Goal: Communication & Community: Share content

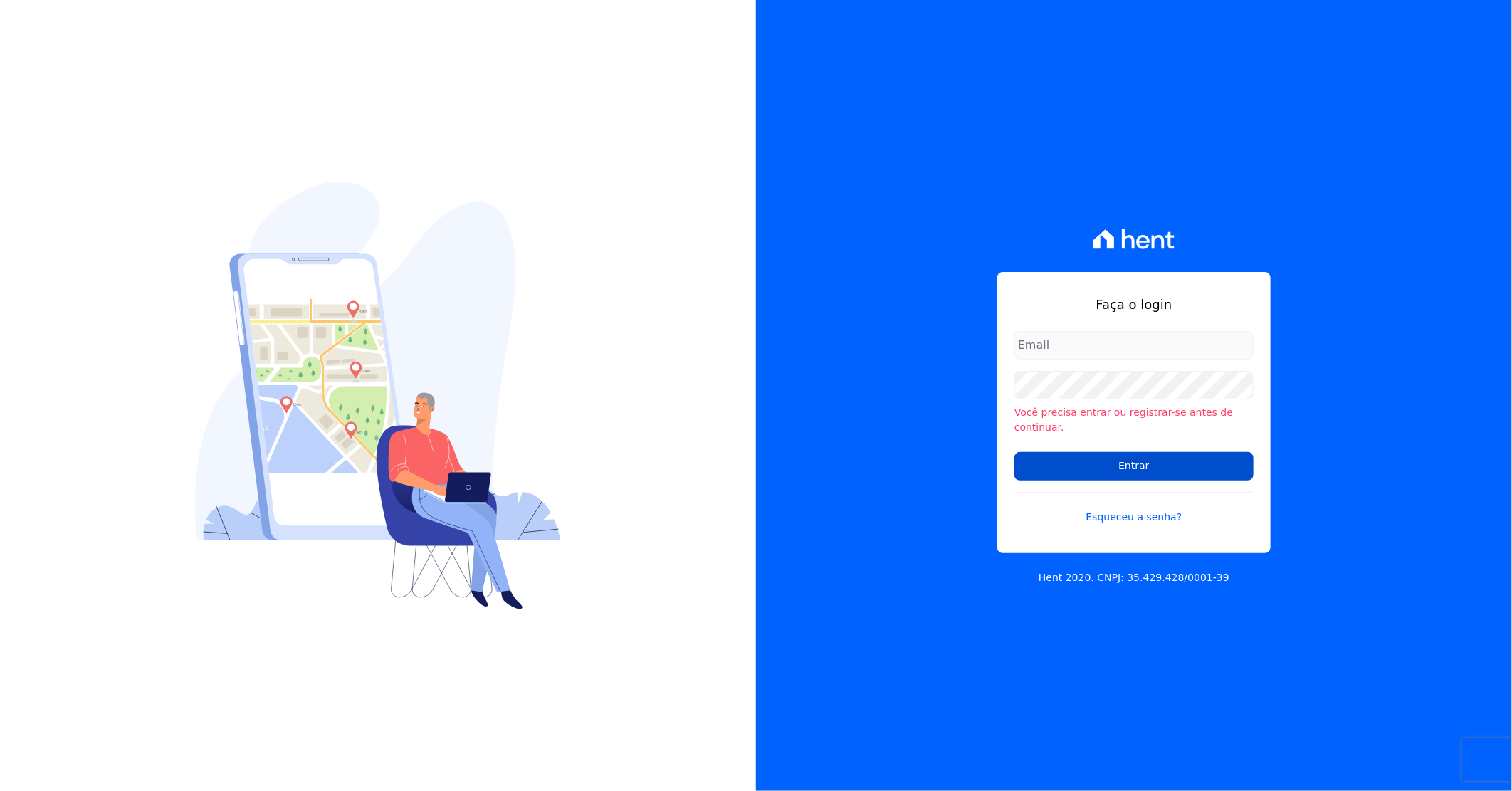
type input "[PERSON_NAME][EMAIL_ADDRESS][DOMAIN_NAME]"
click at [1118, 466] on input "Entrar" at bounding box center [1134, 466] width 239 height 29
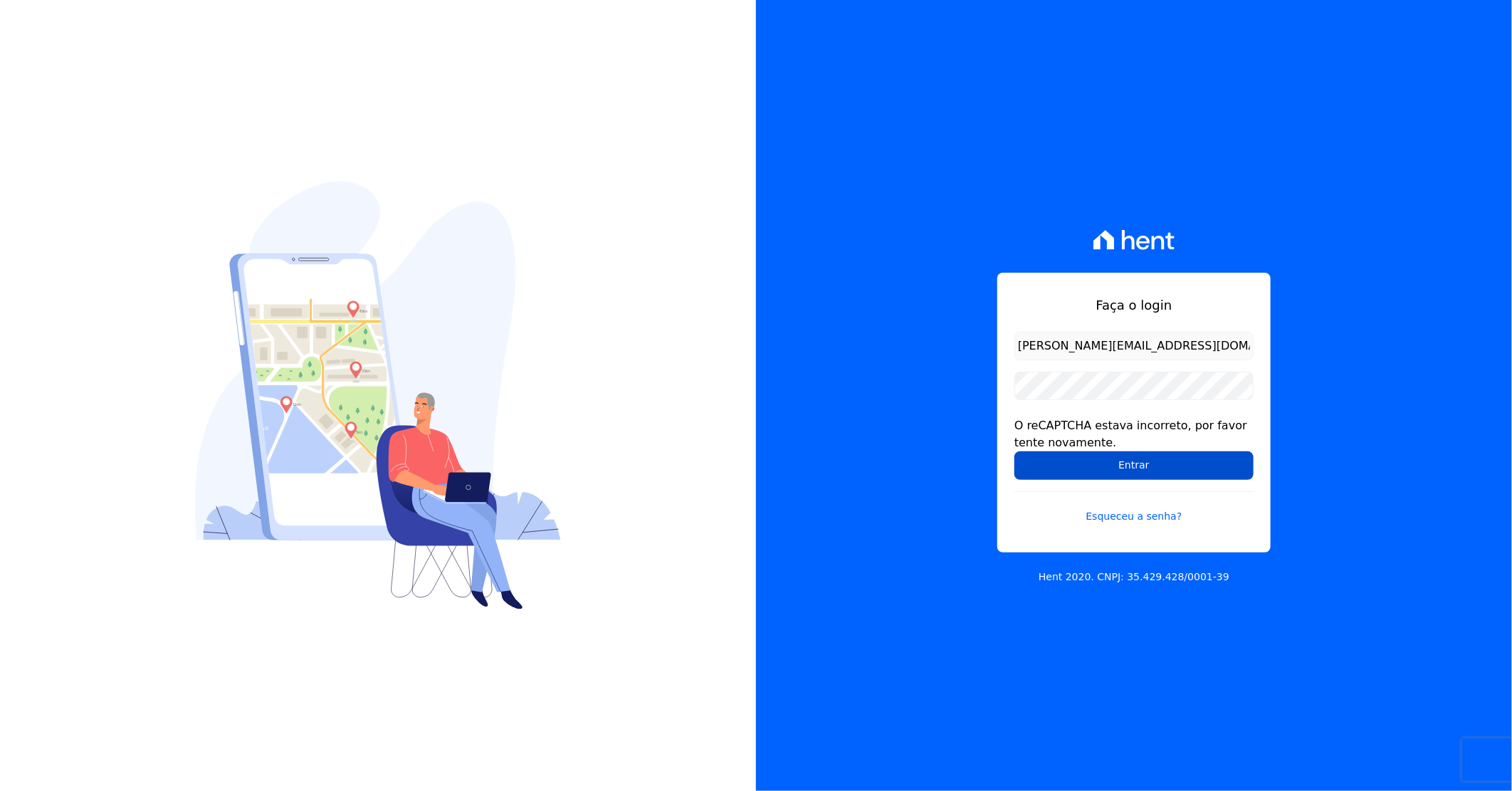
click at [1120, 464] on input "Entrar" at bounding box center [1134, 465] width 239 height 29
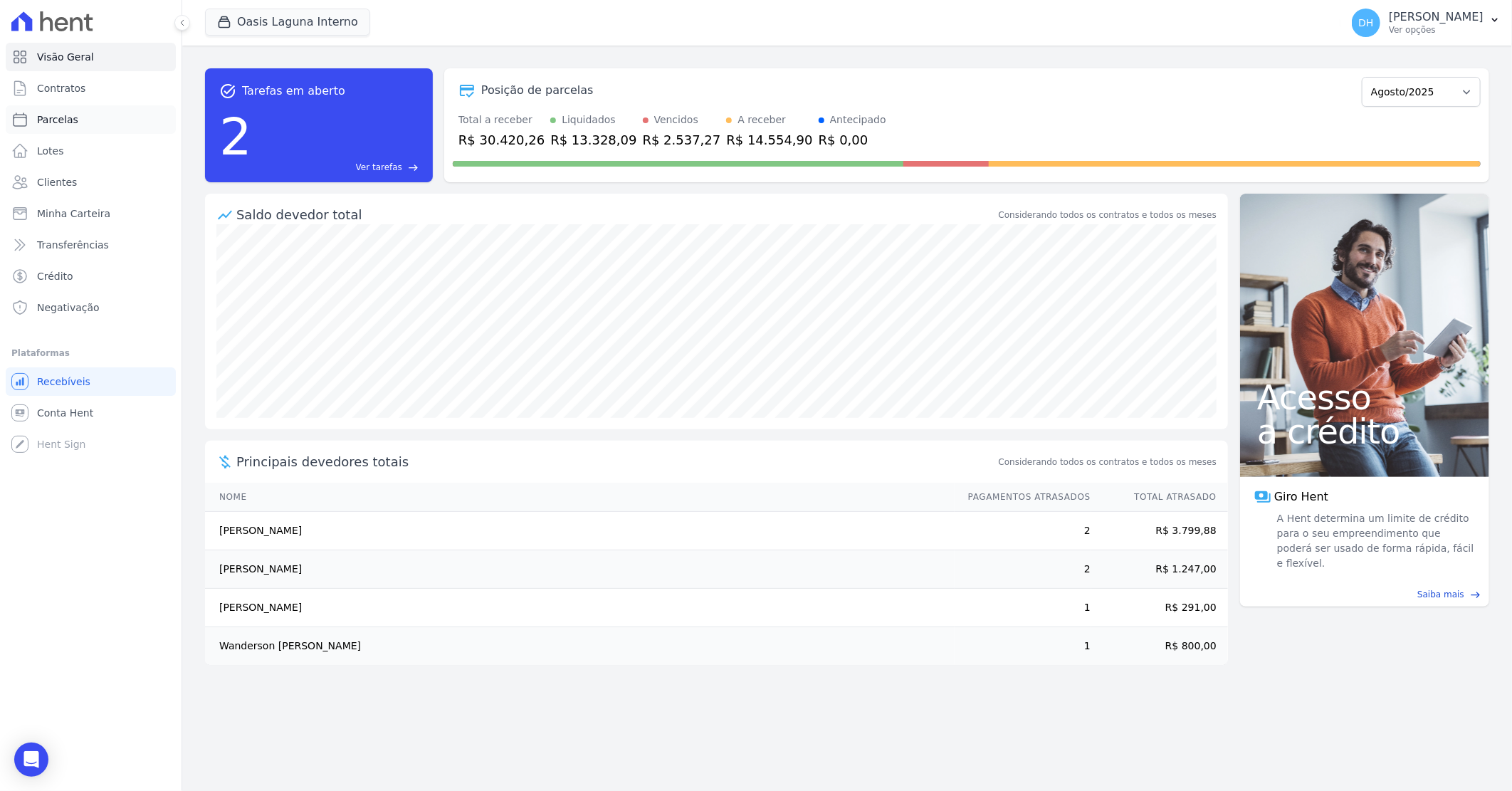
click at [88, 120] on link "Parcelas" at bounding box center [91, 120] width 171 height 29
select select
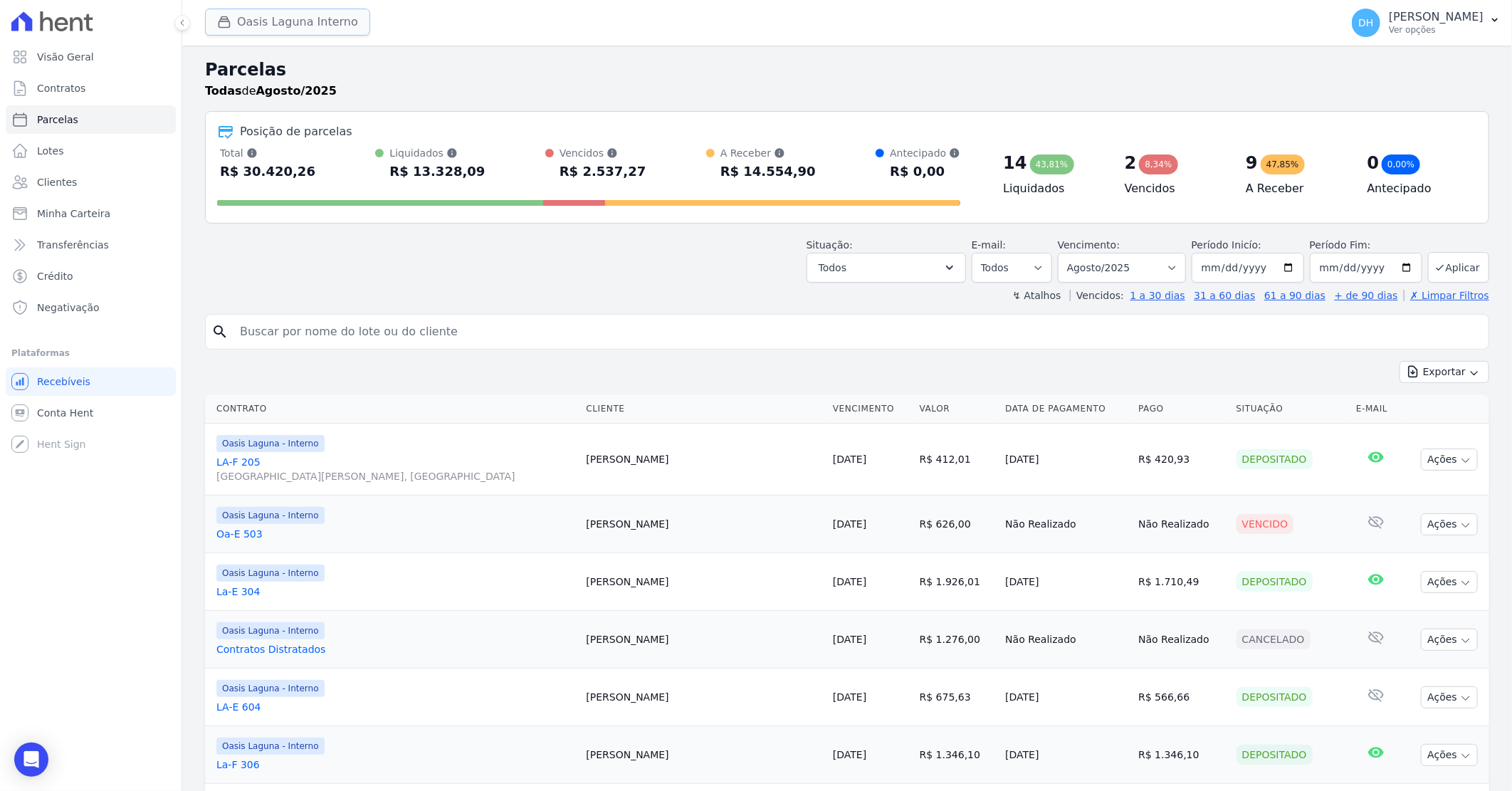
click at [237, 15] on button "Oasis Laguna Interno" at bounding box center [288, 22] width 166 height 27
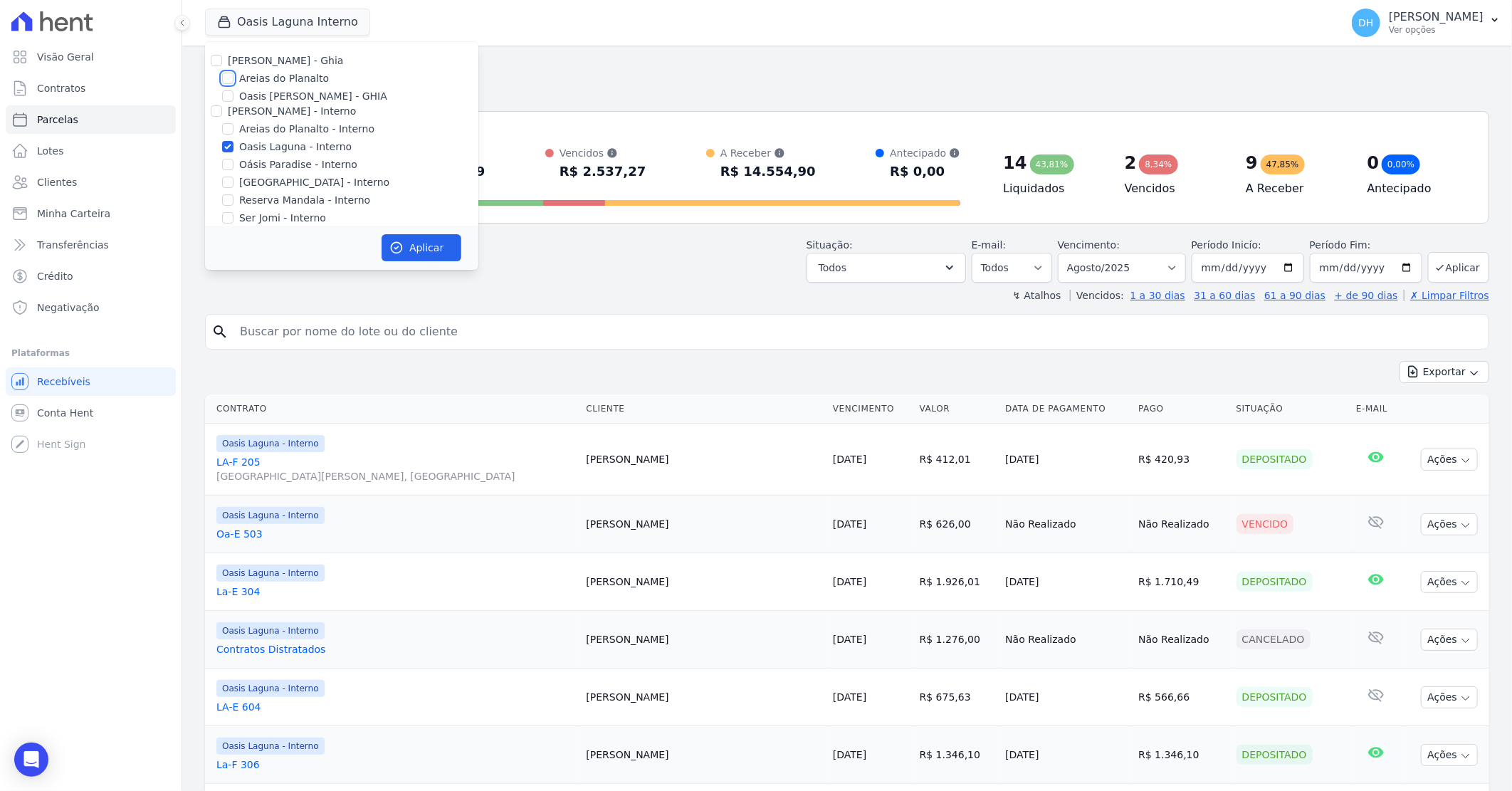
click at [223, 77] on input "Areias do Planalto" at bounding box center [227, 78] width 11 height 11
checkbox input "true"
click at [230, 146] on input "Oasis Laguna - Interno" at bounding box center [227, 146] width 11 height 11
checkbox input "false"
click at [416, 242] on button "Aplicar" at bounding box center [422, 247] width 80 height 27
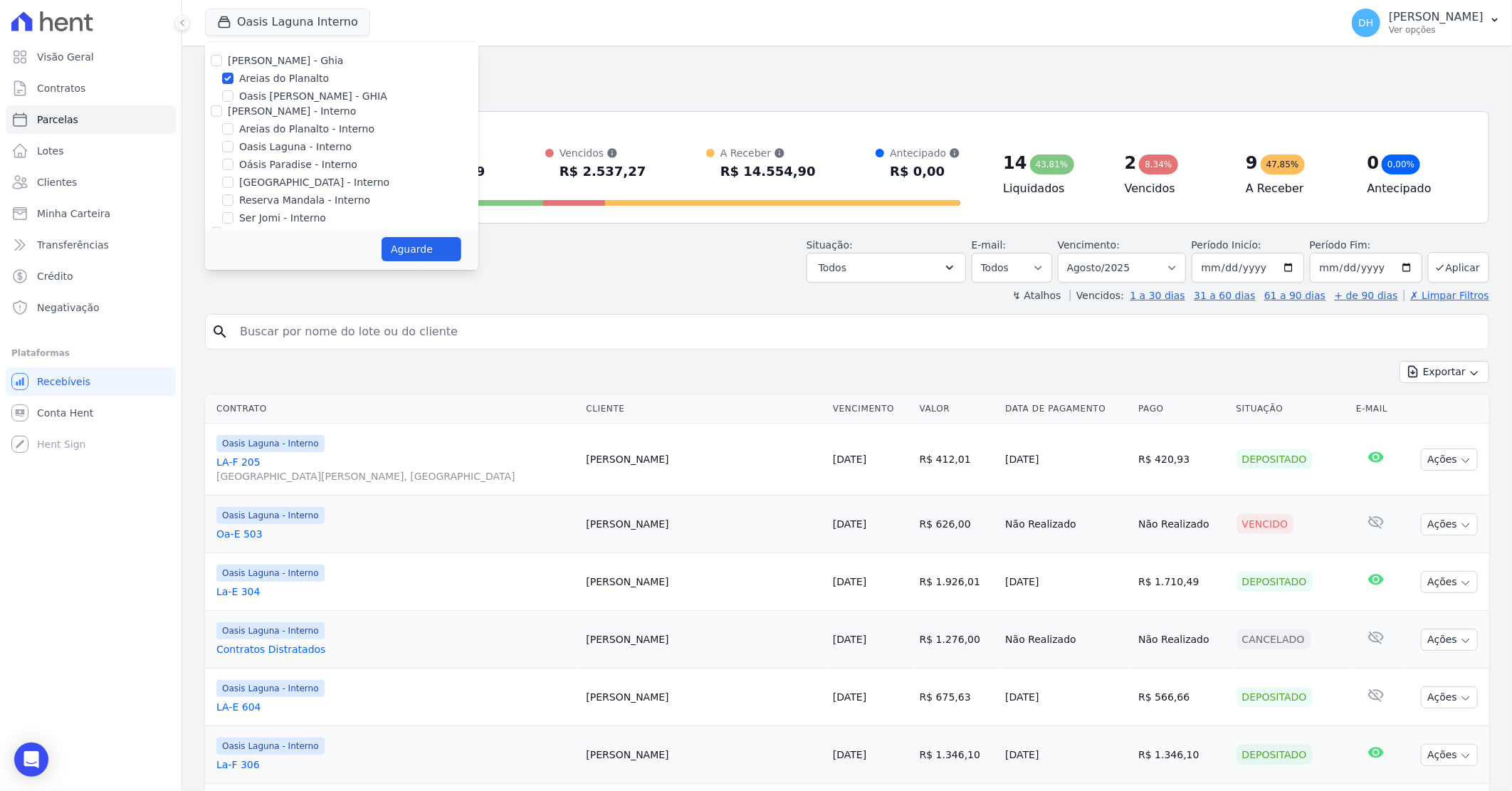
select select
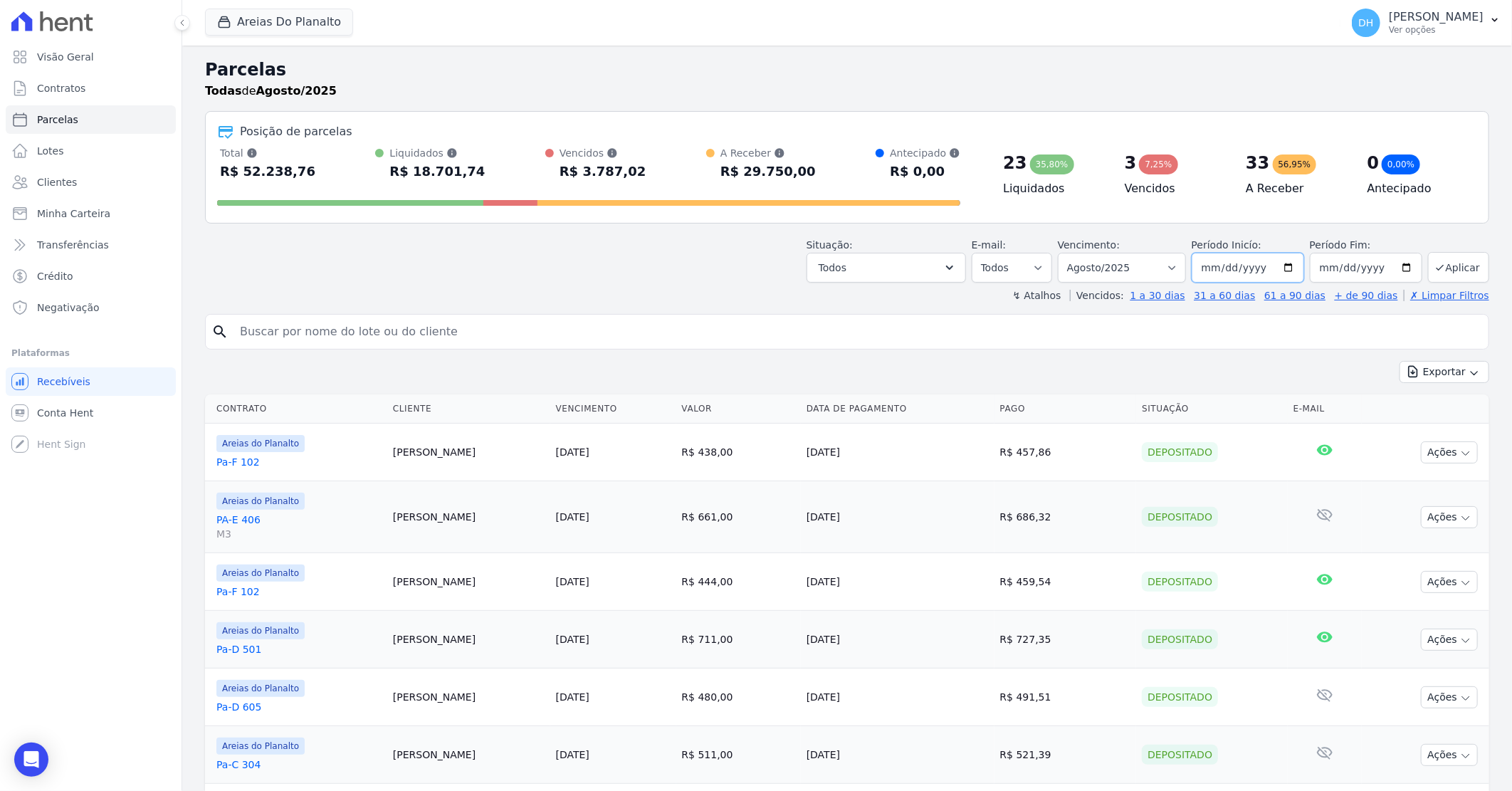
click at [1289, 261] on input "2025-08-01" at bounding box center [1248, 267] width 113 height 30
click at [956, 270] on icon "button" at bounding box center [949, 267] width 14 height 14
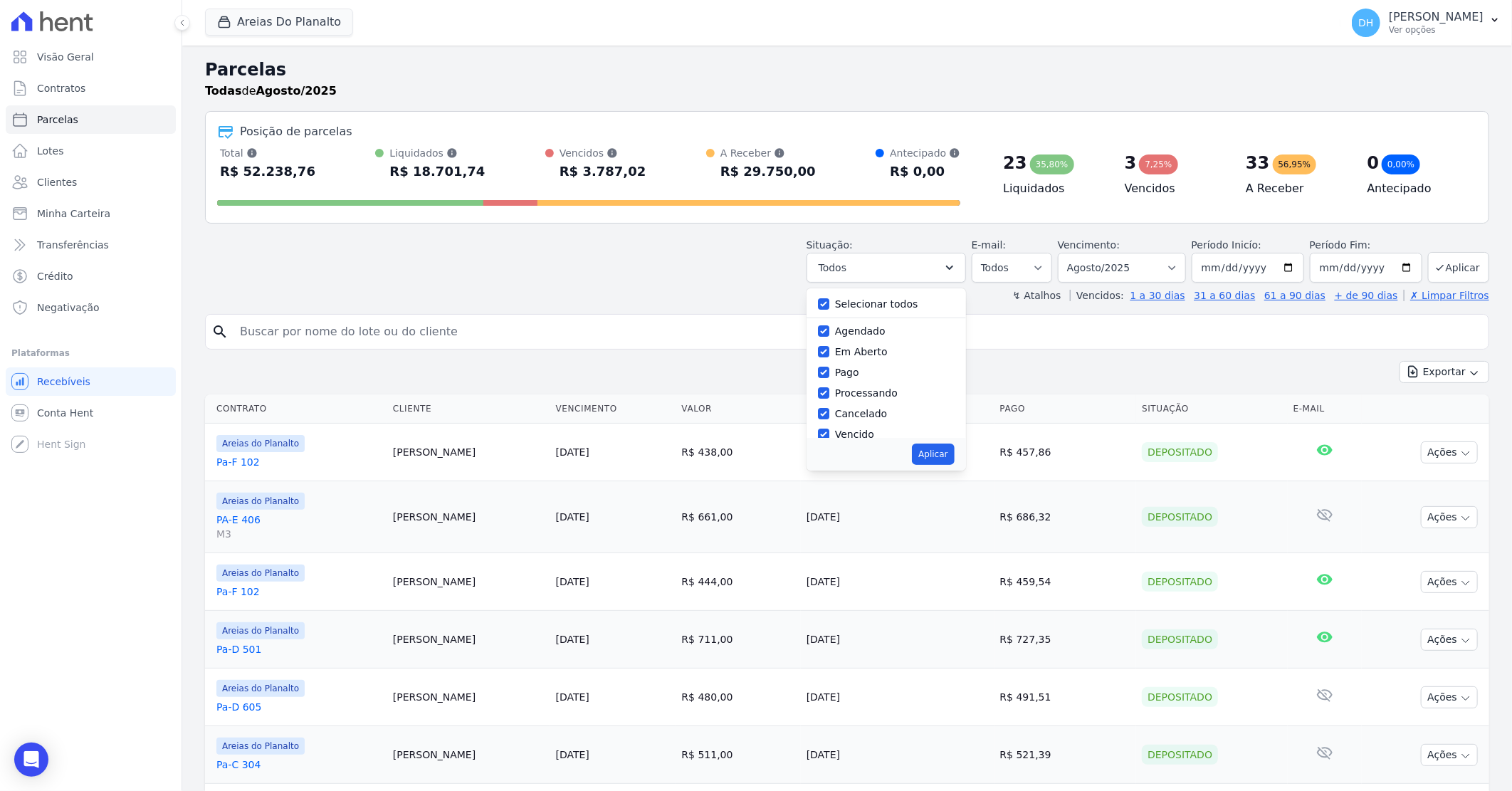
click at [903, 294] on div "Selecionar todos" at bounding box center [886, 304] width 137 height 21
click at [879, 302] on label "Selecionar todos" at bounding box center [877, 303] width 84 height 11
drag, startPoint x: 879, startPoint y: 302, endPoint x: 834, endPoint y: 304, distance: 45.0
click at [829, 304] on input "Selecionar todos" at bounding box center [823, 303] width 11 height 11
checkbox input "false"
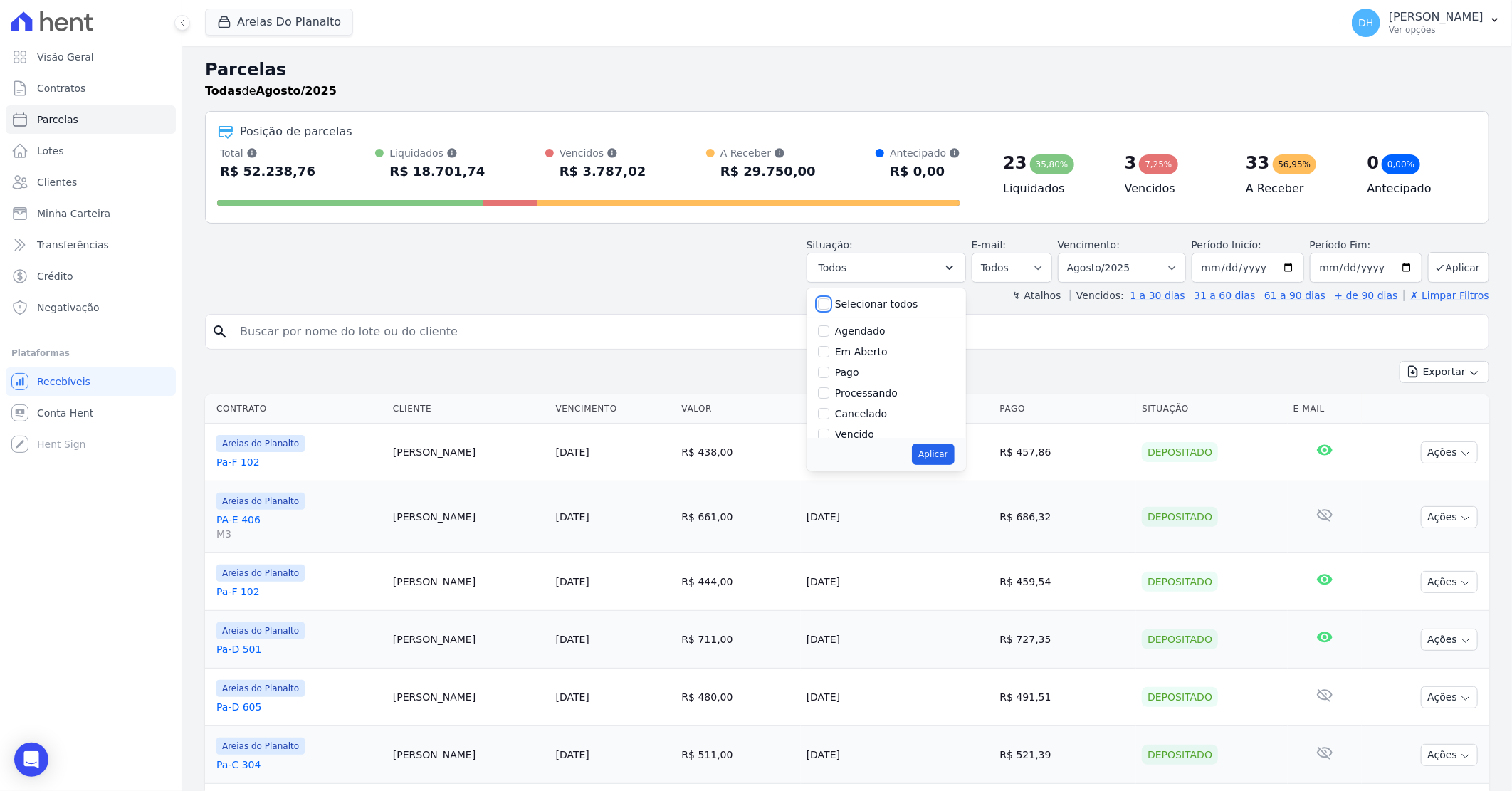
checkbox input "false"
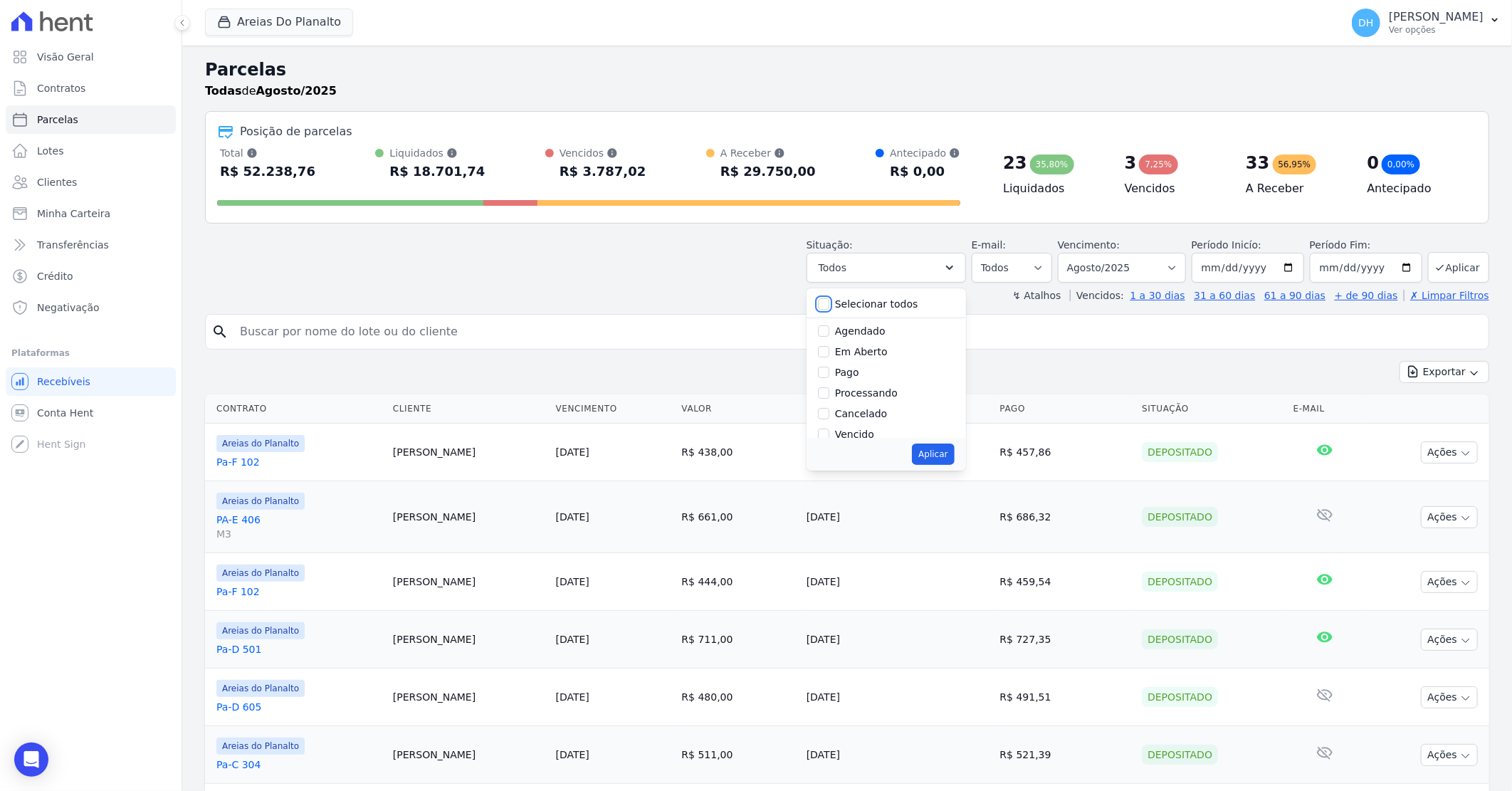
checkbox input "false"
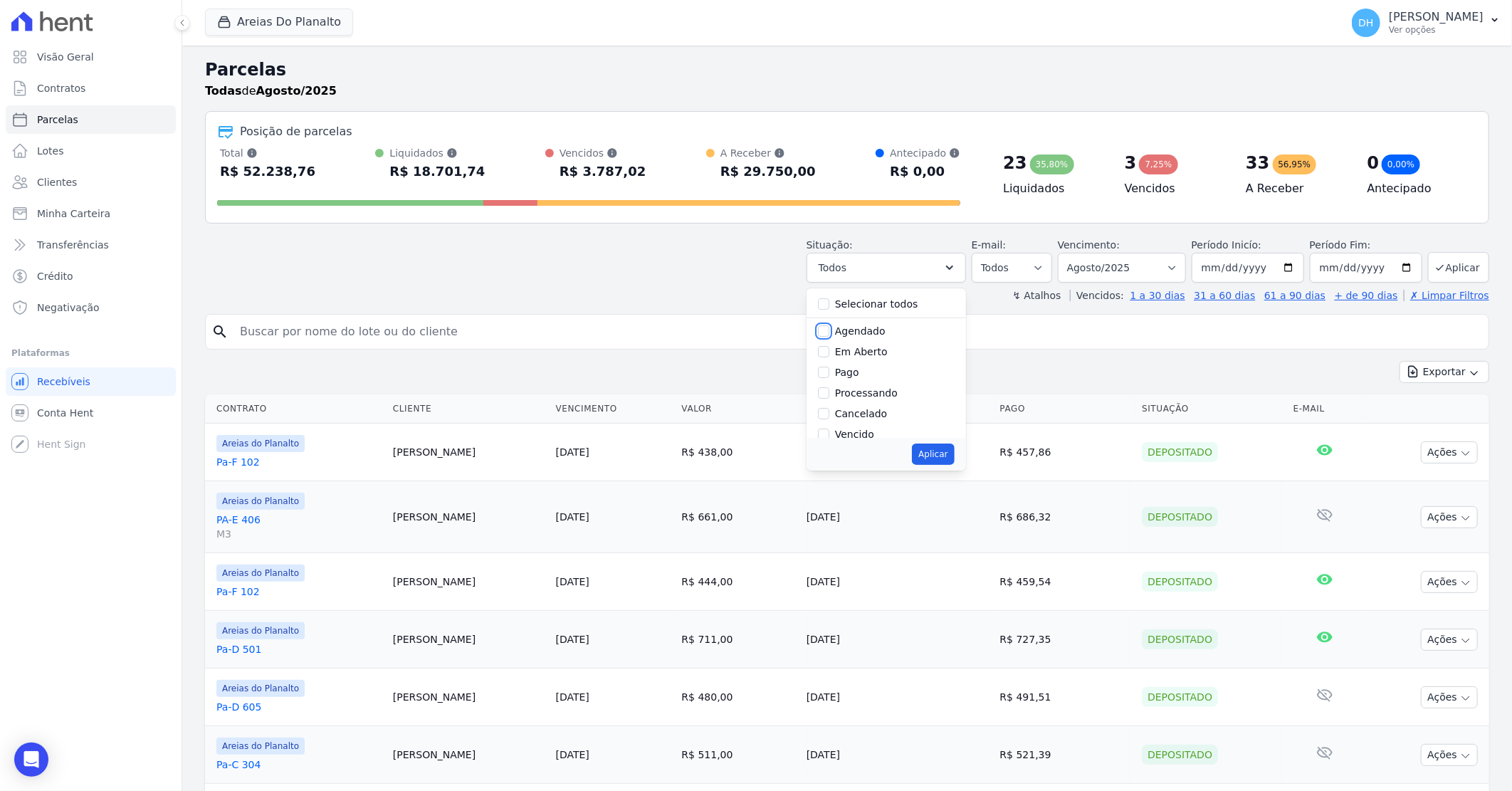
click at [829, 334] on input "Agendado" at bounding box center [823, 330] width 11 height 11
checkbox input "true"
click at [829, 349] on input "Em Aberto" at bounding box center [823, 351] width 11 height 11
checkbox input "true"
click at [953, 454] on button "Aplicar" at bounding box center [933, 454] width 42 height 21
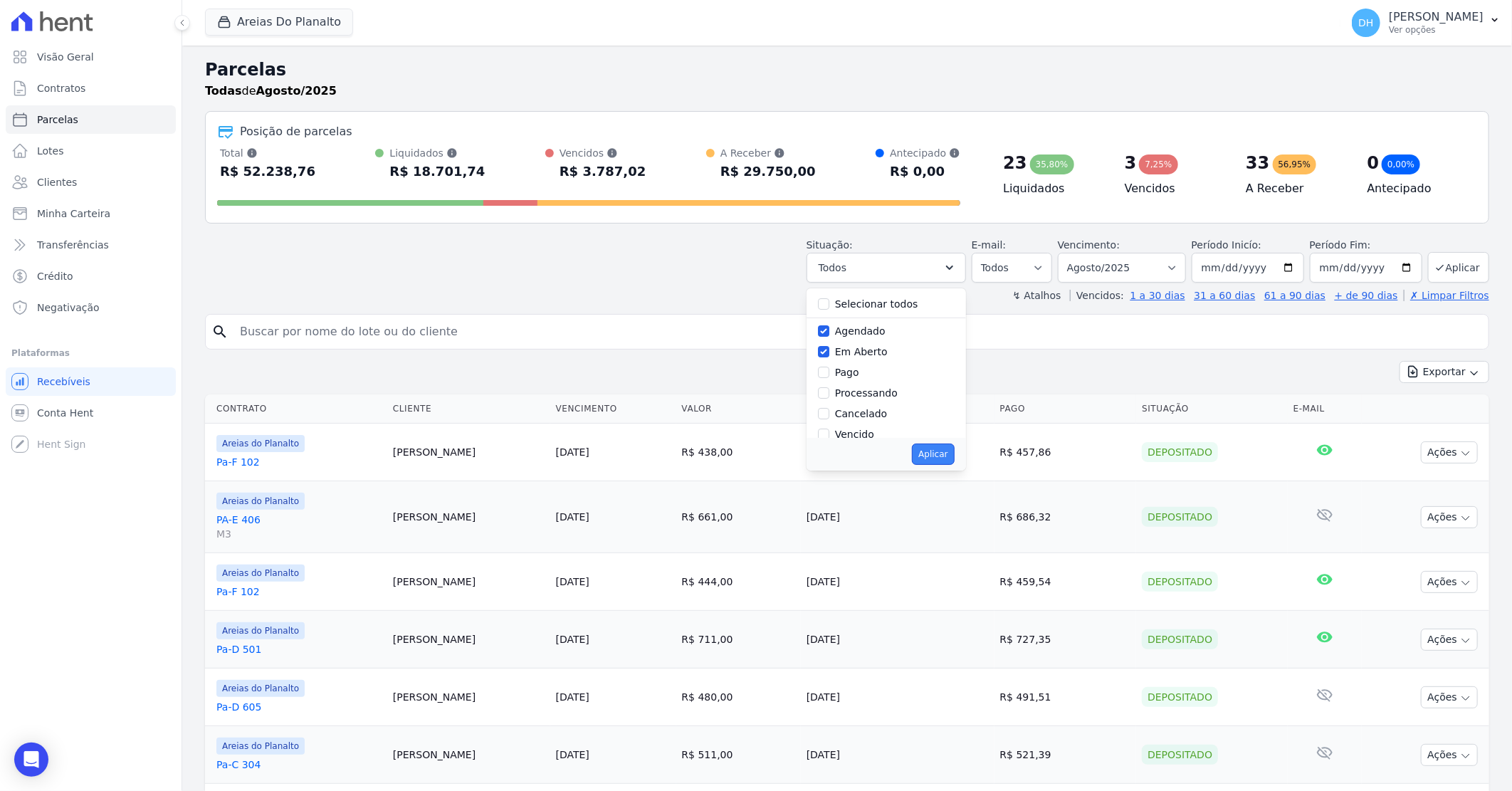
select select "scheduled"
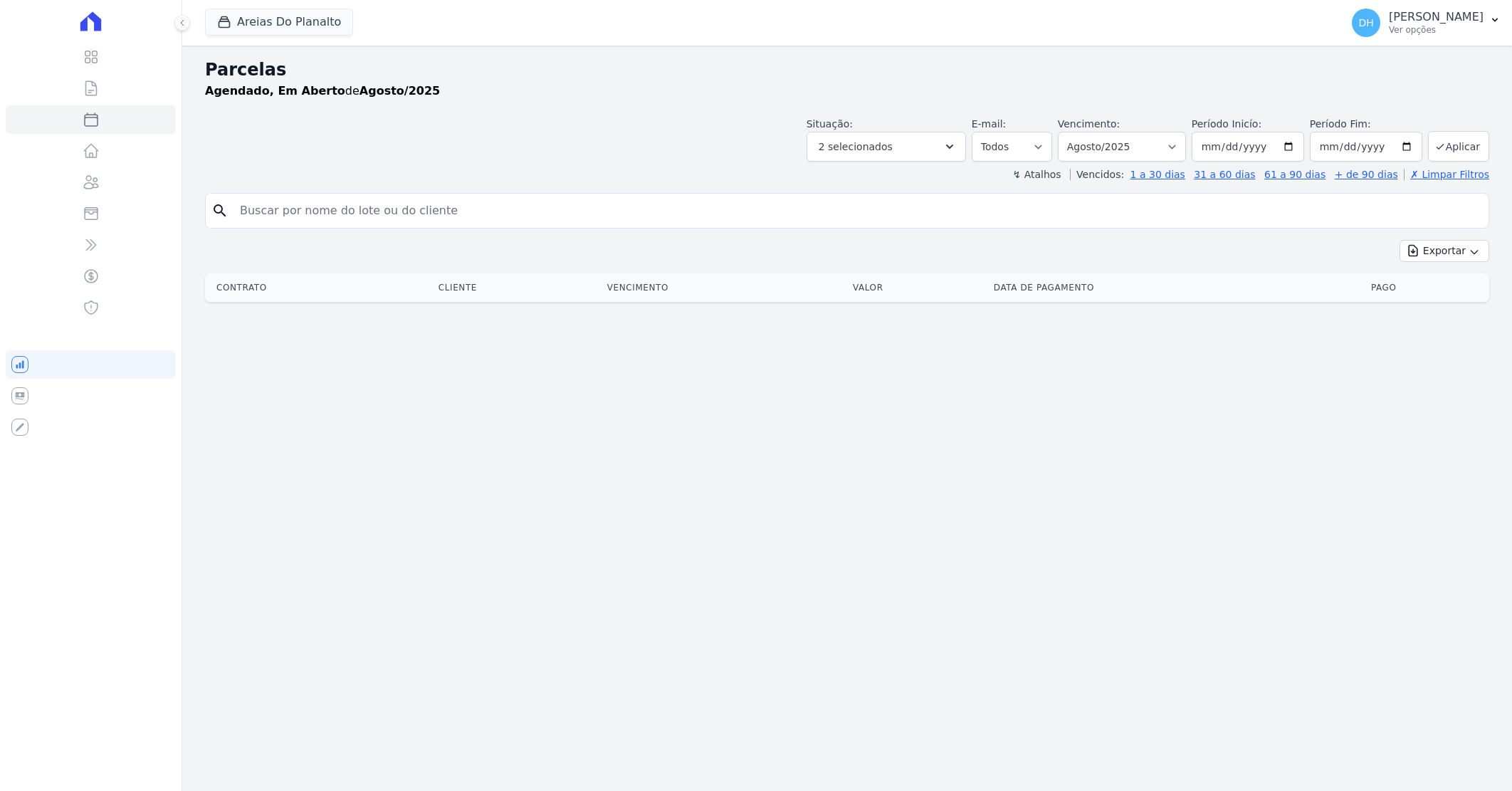
select select
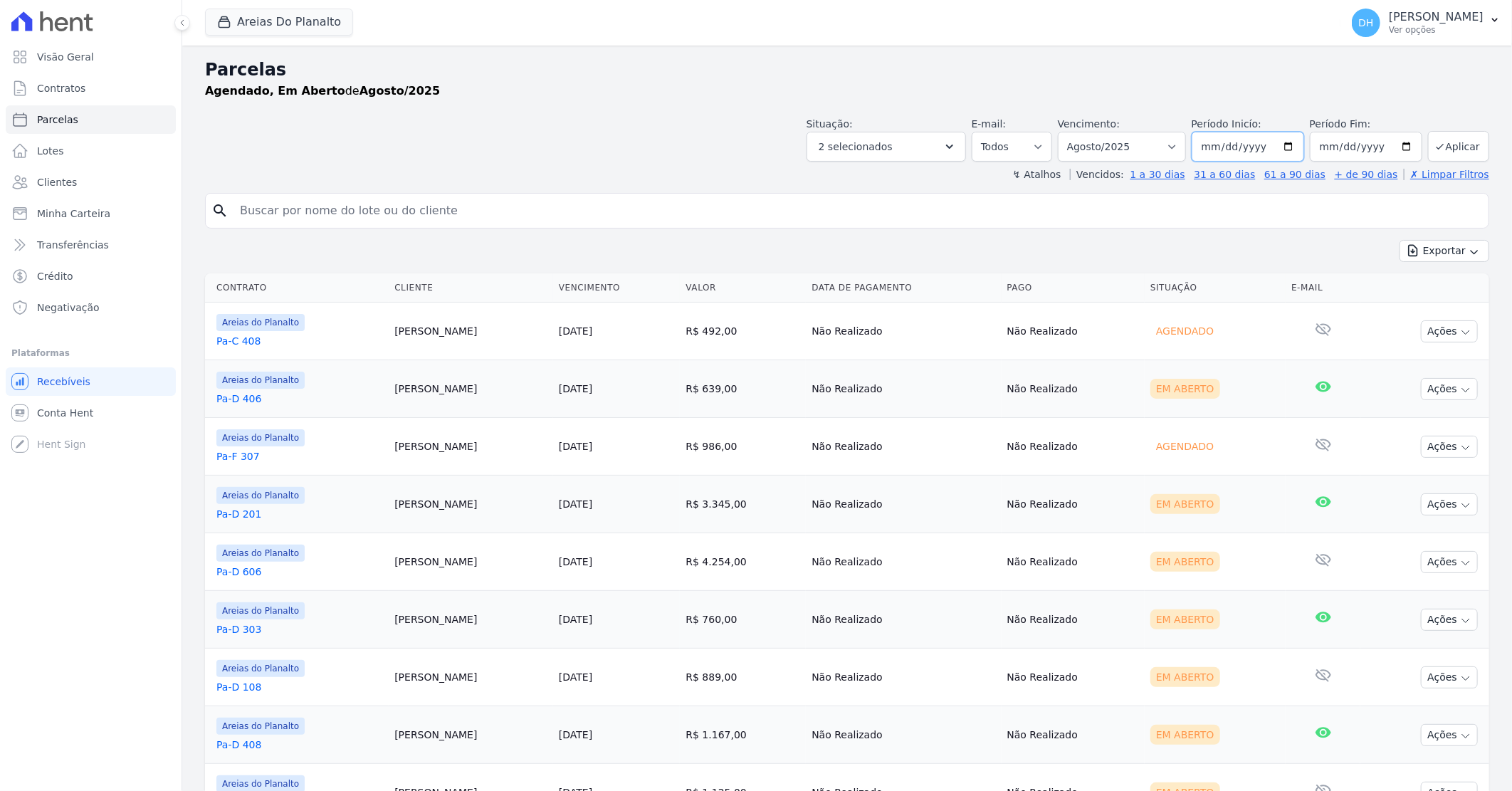
click at [1286, 146] on input "2025-08-01" at bounding box center [1248, 147] width 113 height 30
type input "2025-08-18"
click at [1393, 146] on input "2025-08-31" at bounding box center [1365, 147] width 113 height 30
type input "[DATE]"
click at [1438, 146] on button "Aplicar" at bounding box center [1458, 146] width 61 height 31
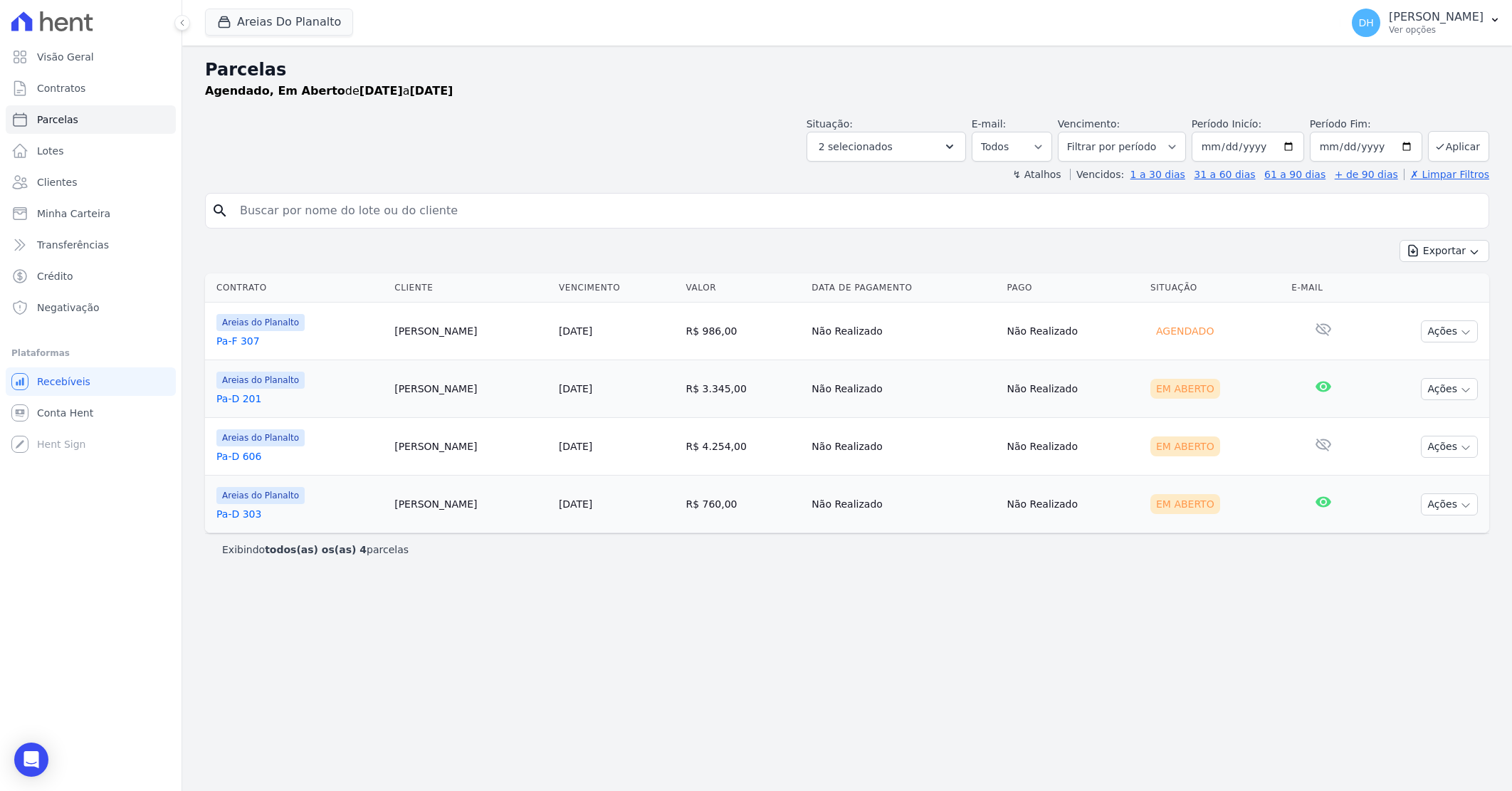
select select
click at [1296, 145] on input "2025-08-18" at bounding box center [1248, 147] width 113 height 30
type input "2025-08-19"
click at [1468, 138] on button "Aplicar" at bounding box center [1458, 146] width 61 height 31
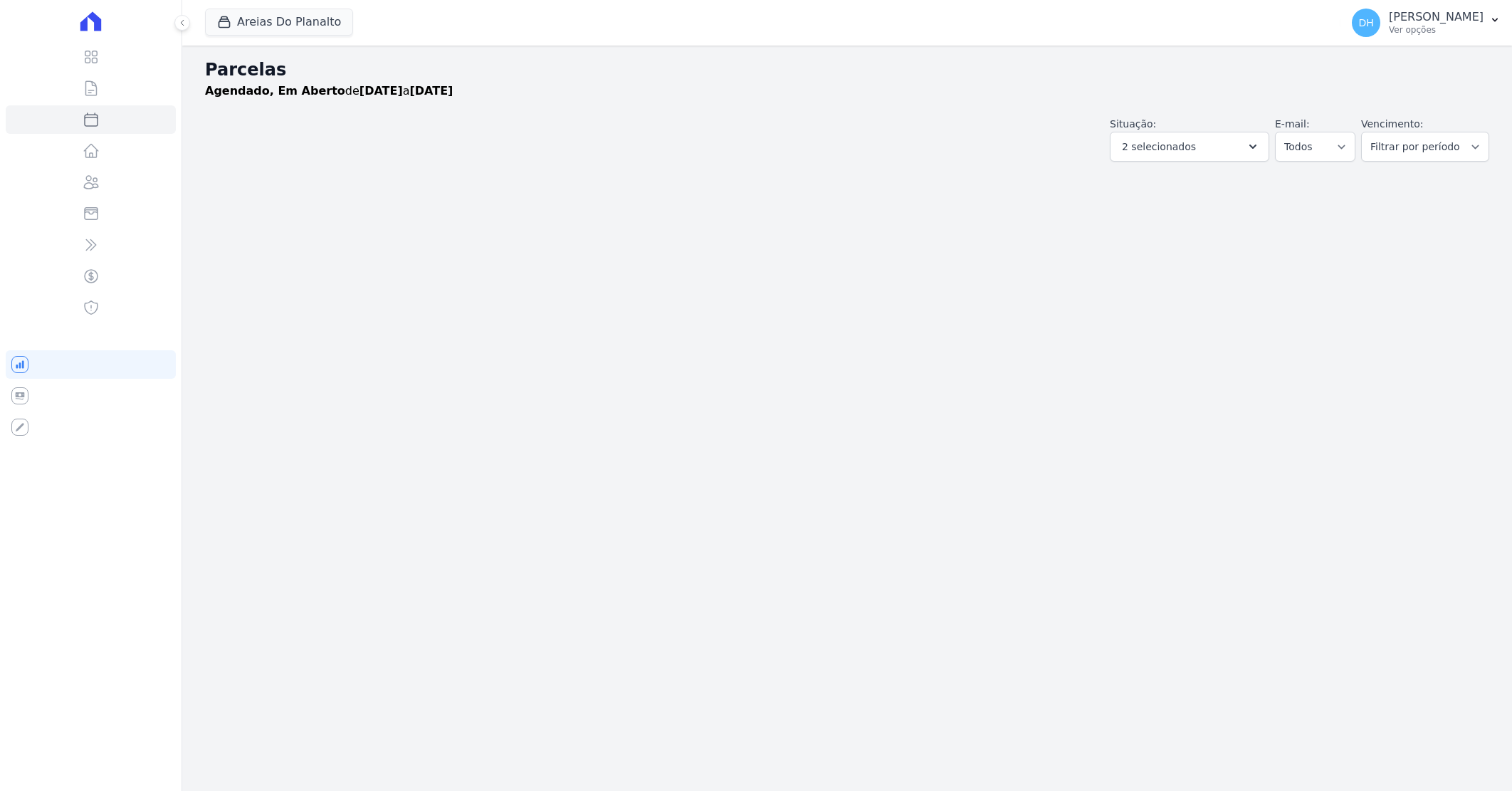
select select
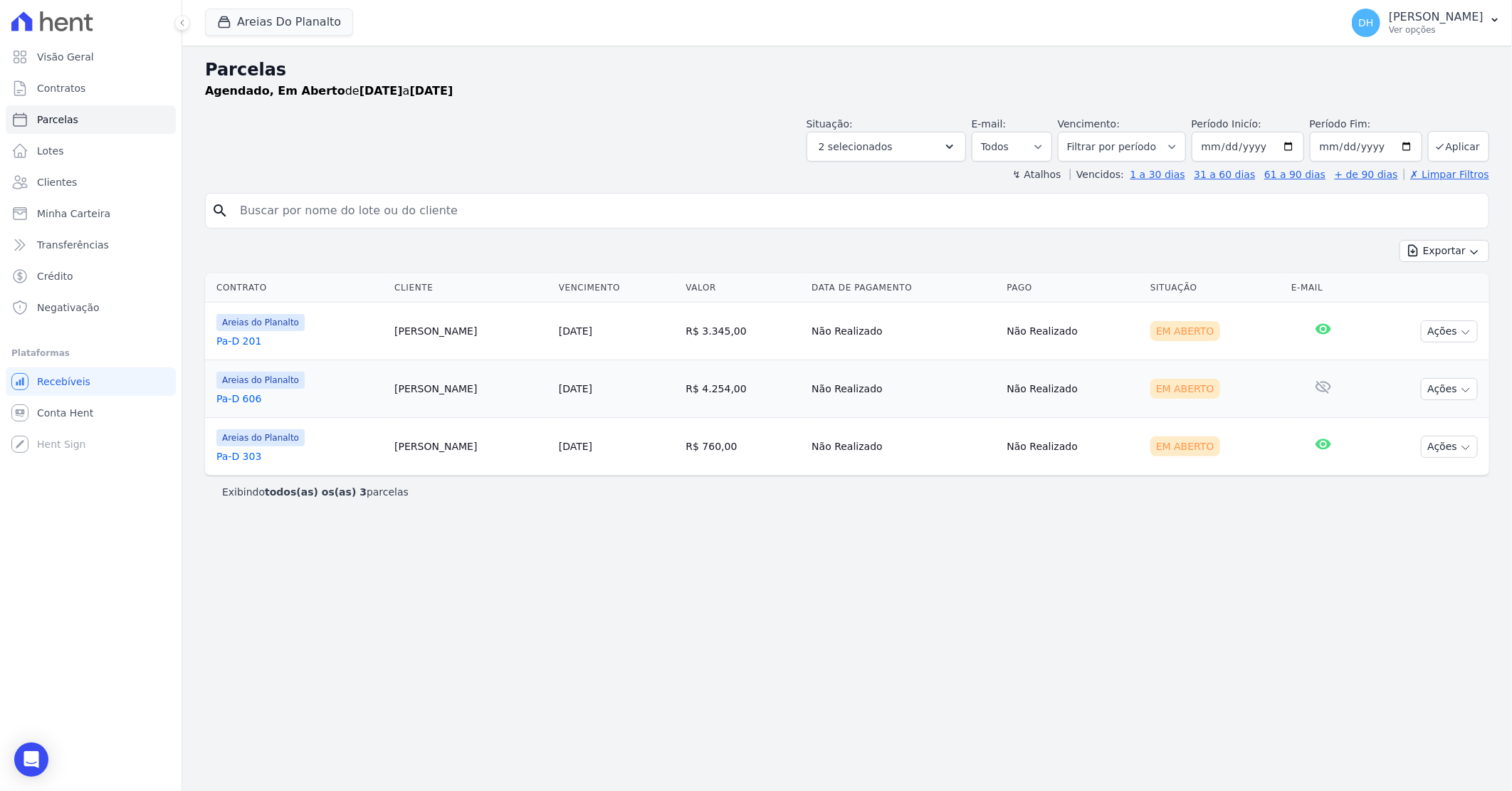
drag, startPoint x: 1452, startPoint y: 332, endPoint x: 1413, endPoint y: 356, distance: 45.8
click at [1453, 331] on button "Ações" at bounding box center [1449, 331] width 57 height 22
click at [1404, 417] on link "Enviar whatsapp" at bounding box center [1443, 417] width 137 height 26
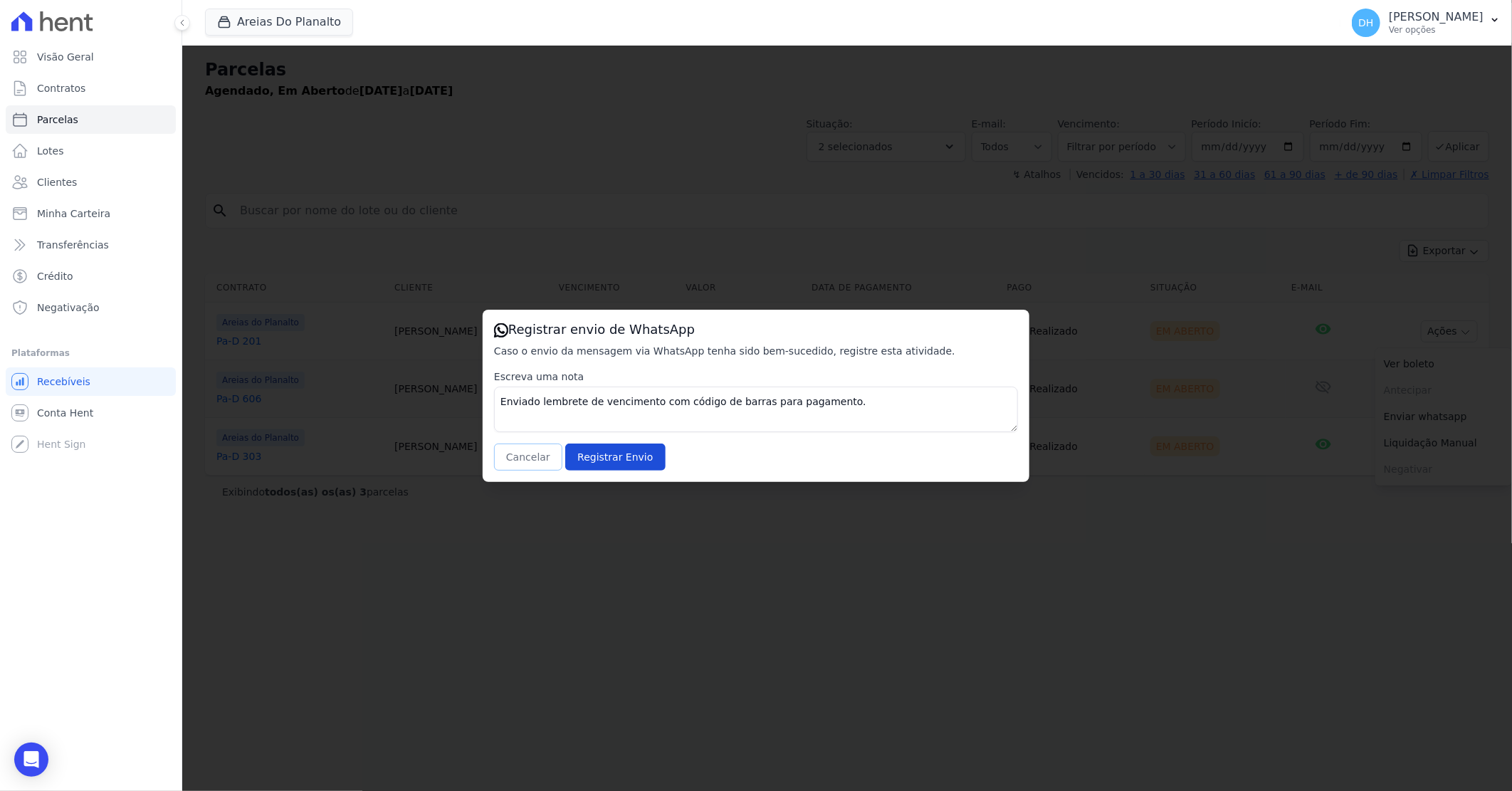
click at [523, 452] on button "Cancelar" at bounding box center [528, 457] width 69 height 27
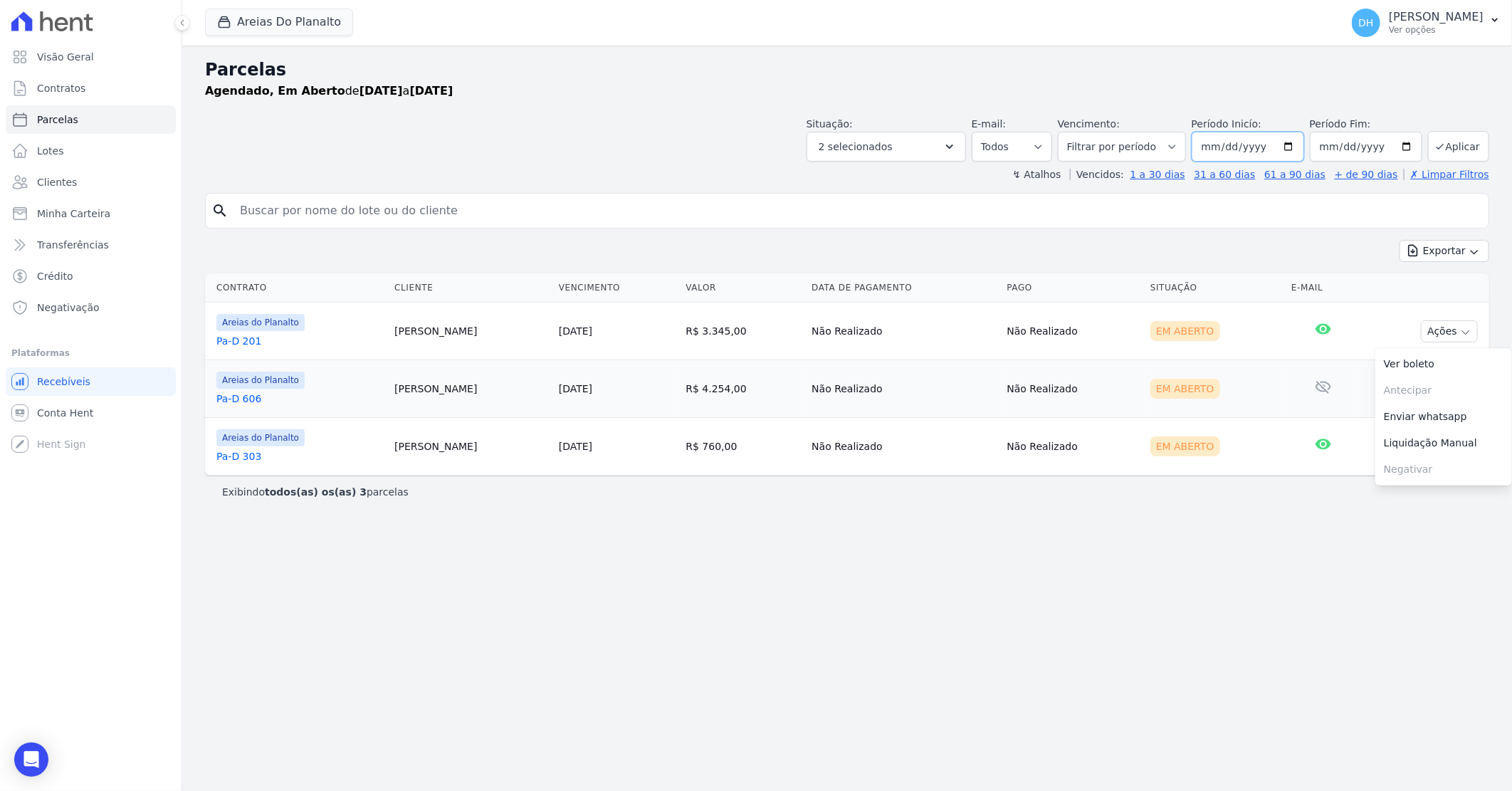
click at [1299, 146] on input "[DATE]" at bounding box center [1248, 147] width 113 height 30
type input "[DATE]"
click at [1465, 147] on button "Aplicar" at bounding box center [1458, 146] width 61 height 31
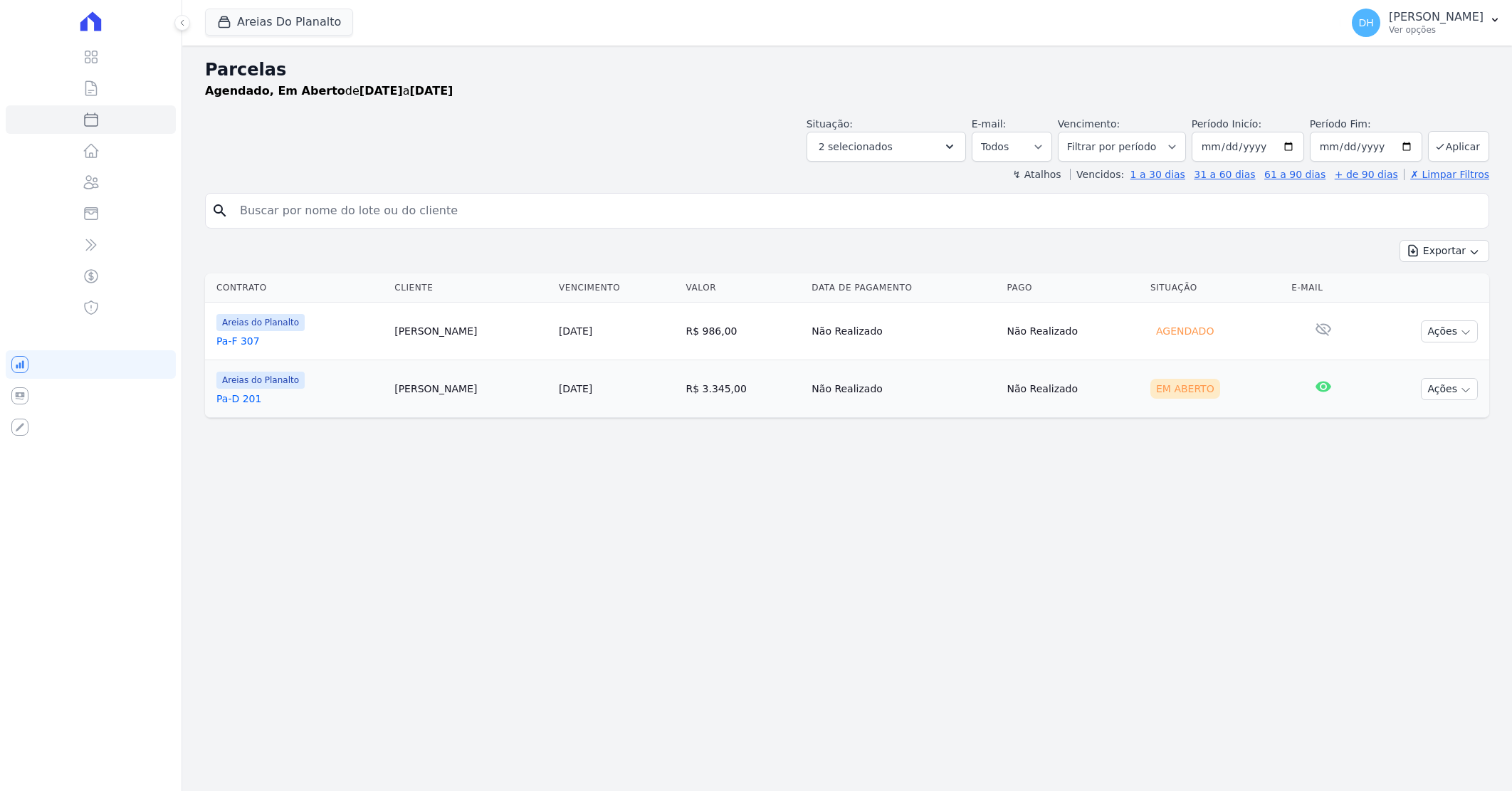
select select
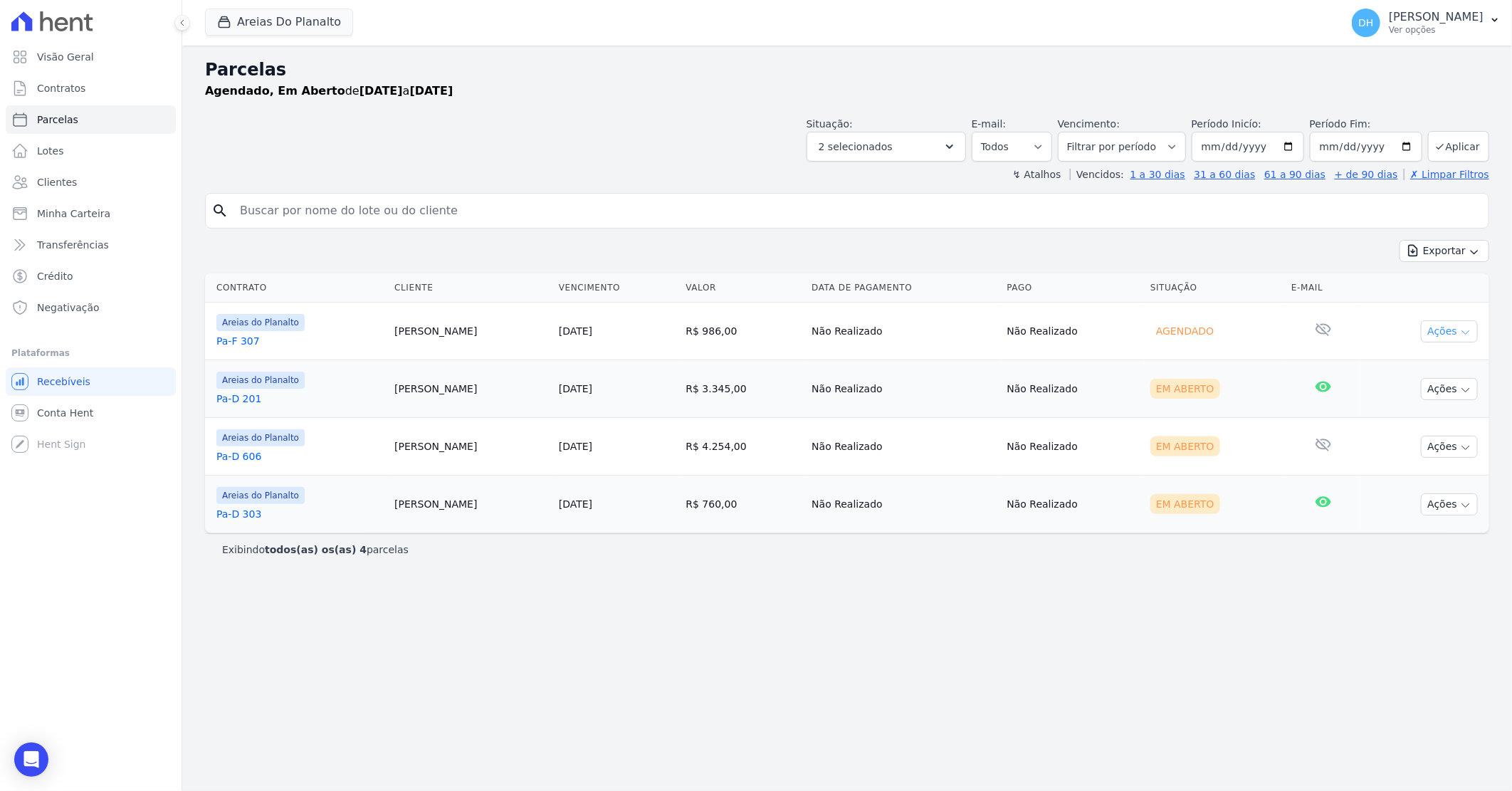
click at [1455, 339] on button "Ações" at bounding box center [1449, 331] width 57 height 22
click at [1261, 235] on div "search Exportar Exportar PDF Exportar CSV Contrato Cliente Vencimento [GEOGRAPH…" at bounding box center [847, 378] width 1284 height 372
click at [1440, 387] on button "Ações" at bounding box center [1449, 389] width 57 height 22
click at [1406, 474] on link "Enviar whatsapp" at bounding box center [1443, 474] width 137 height 26
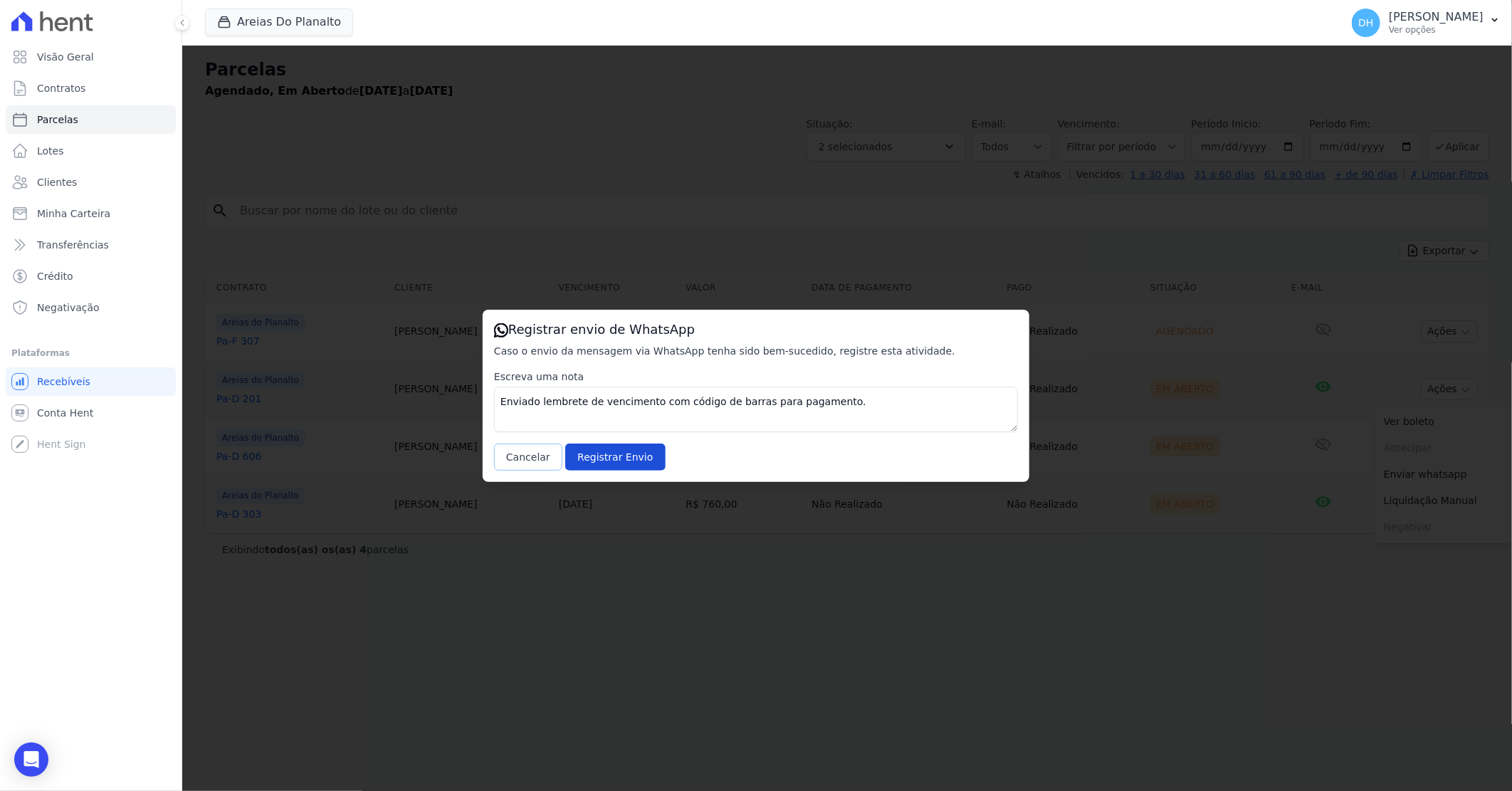
click at [530, 459] on button "Cancelar" at bounding box center [528, 457] width 69 height 27
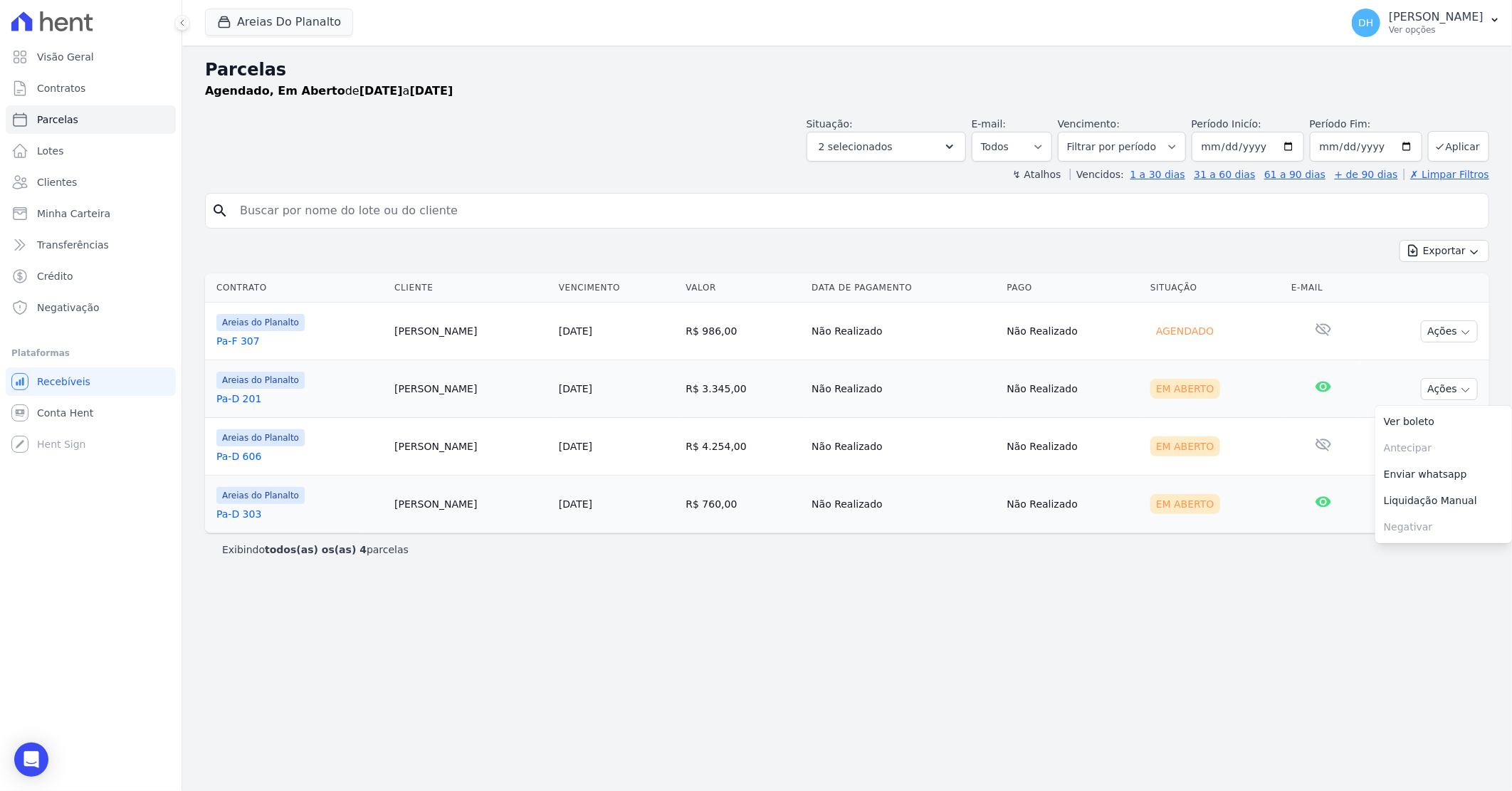
click at [1105, 535] on div "Contrato Cliente Vencimento [GEOGRAPHIC_DATA] Data de Pagamento Pago Situação E…" at bounding box center [847, 403] width 1329 height 271
click at [1435, 449] on button "Ações" at bounding box center [1449, 447] width 57 height 22
click at [1448, 527] on link "Enviar whatsapp" at bounding box center [1443, 532] width 137 height 26
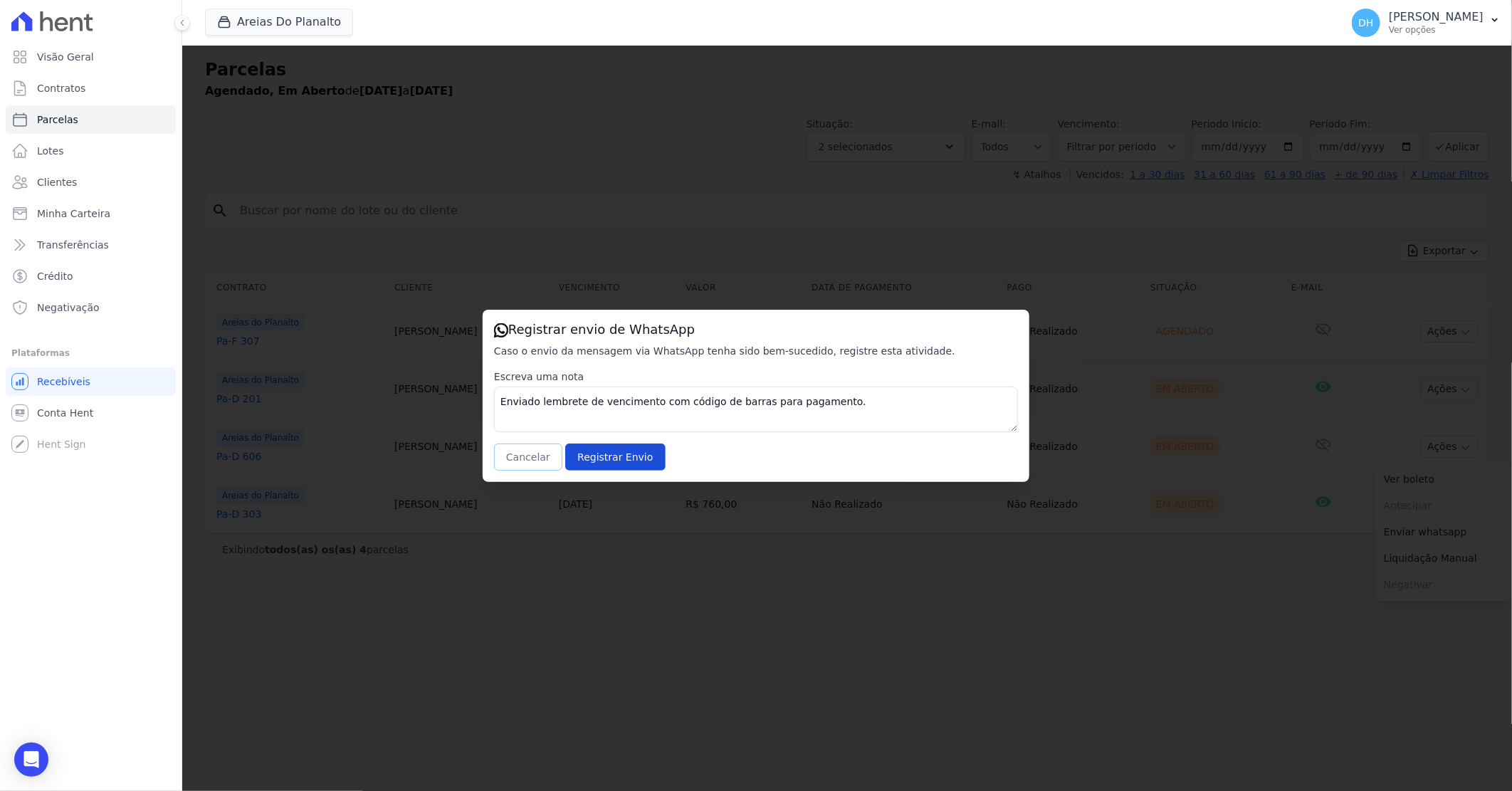
click at [524, 458] on button "Cancelar" at bounding box center [528, 457] width 69 height 27
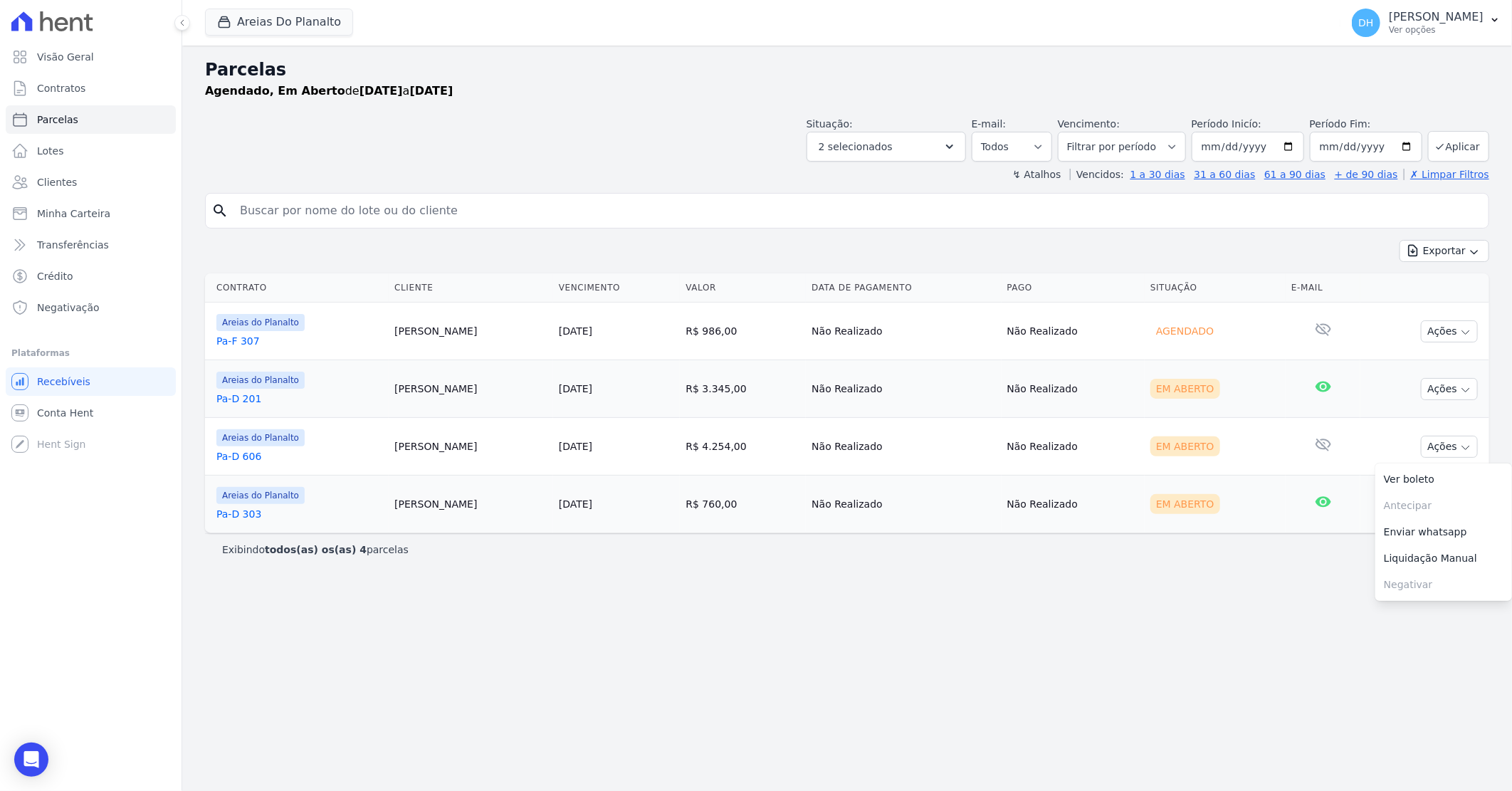
click at [705, 589] on div "Parcelas Agendado, Em [GEOGRAPHIC_DATA] de [DATE] a [DATE] Situação: Agendado E…" at bounding box center [847, 418] width 1329 height 745
click at [1445, 451] on button "Ações" at bounding box center [1449, 447] width 57 height 22
click at [1407, 537] on link "Enviar whatsapp" at bounding box center [1443, 532] width 137 height 26
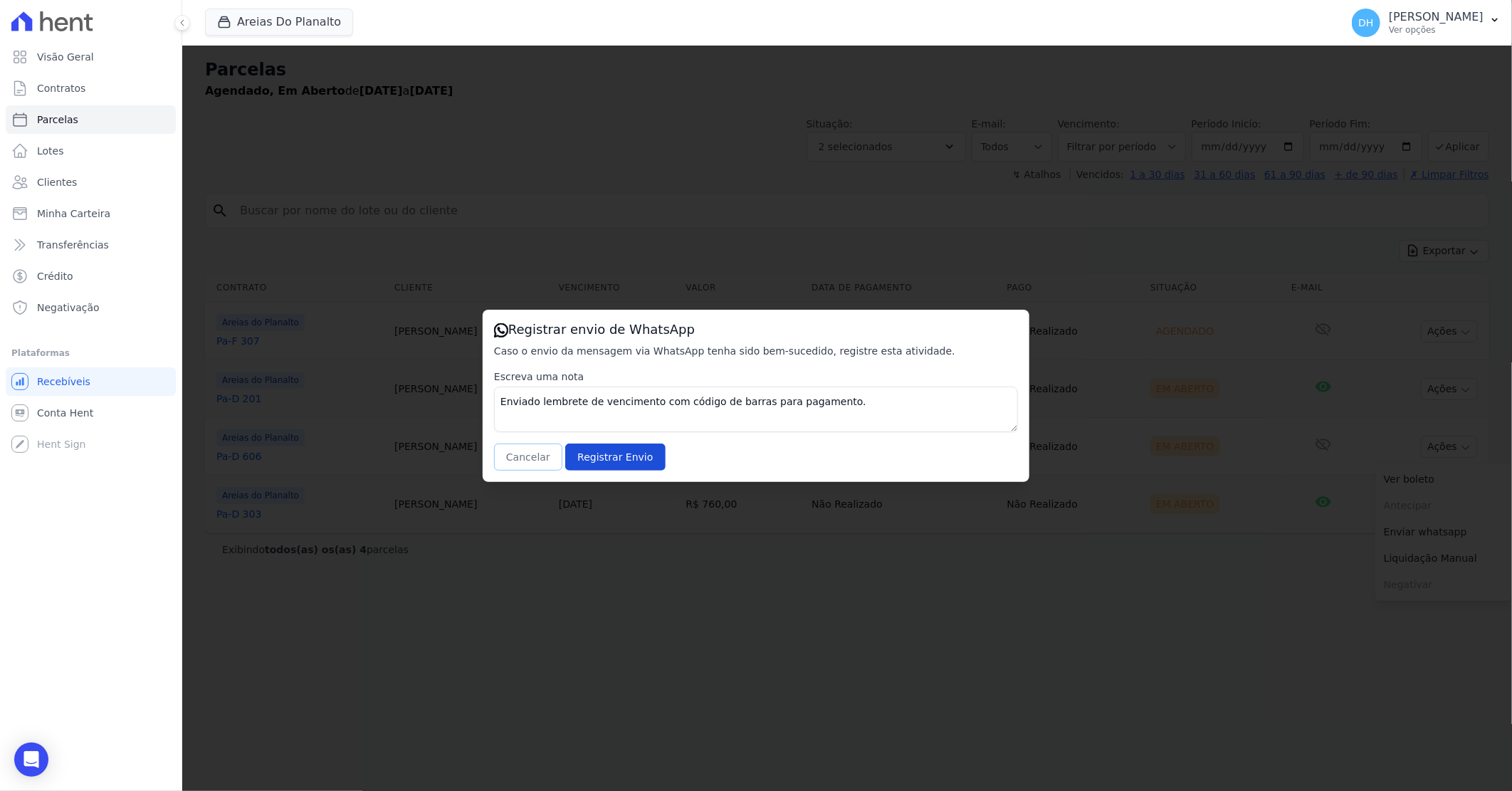
click at [523, 451] on button "Cancelar" at bounding box center [528, 457] width 69 height 27
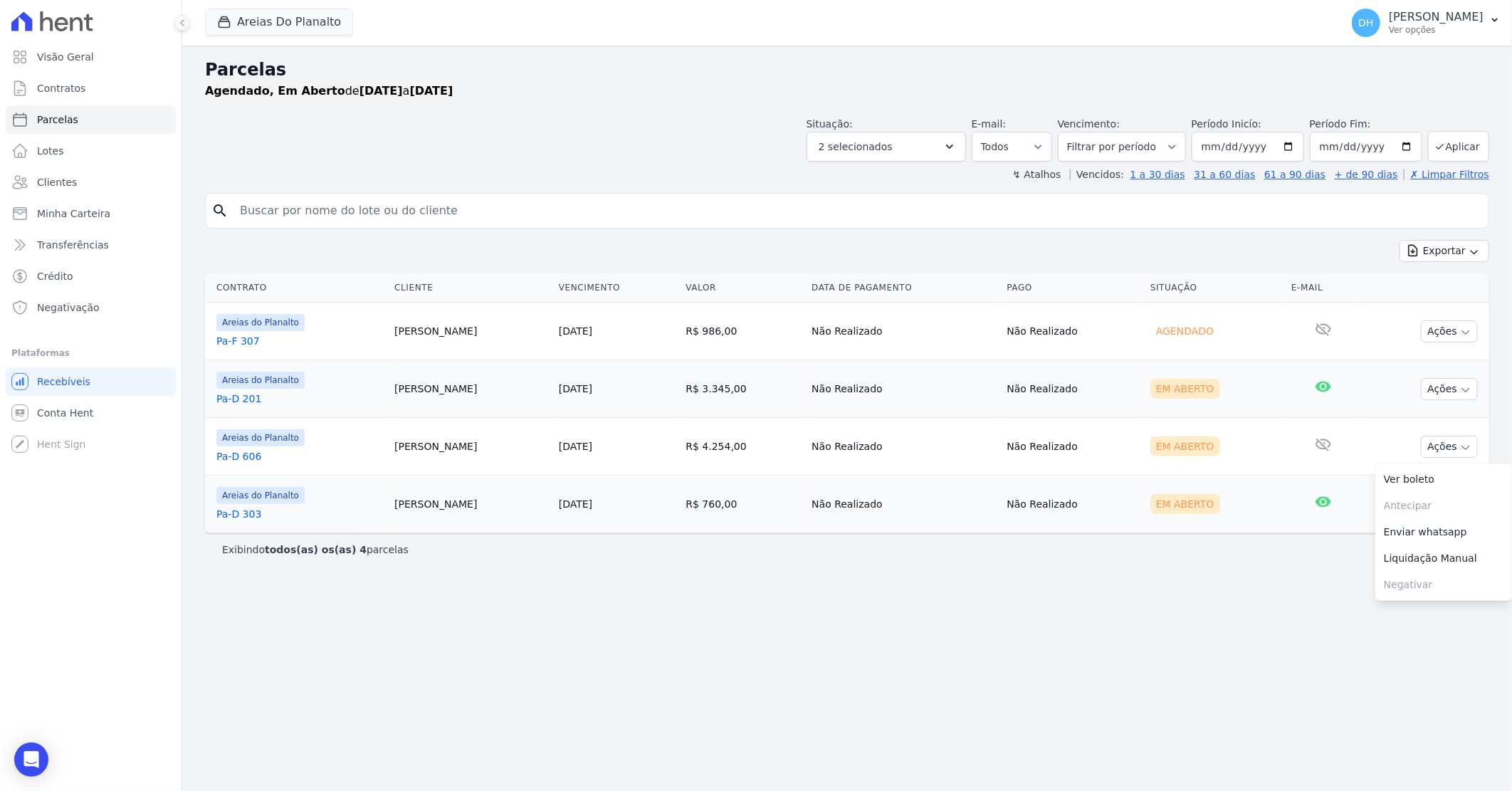
click at [230, 451] on link "Pa-D 606" at bounding box center [299, 456] width 167 height 14
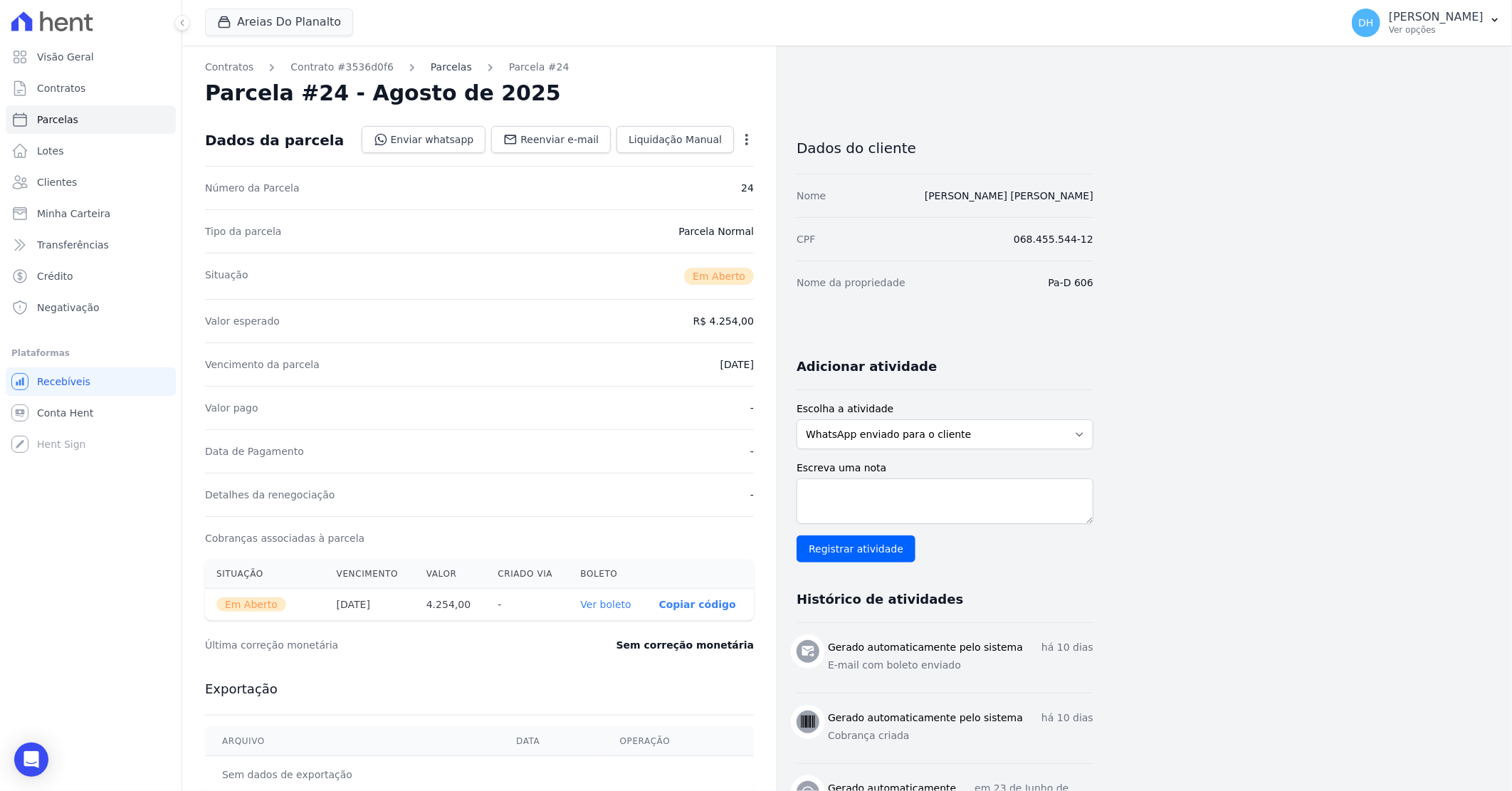
click at [446, 60] on link "Parcelas" at bounding box center [451, 67] width 41 height 15
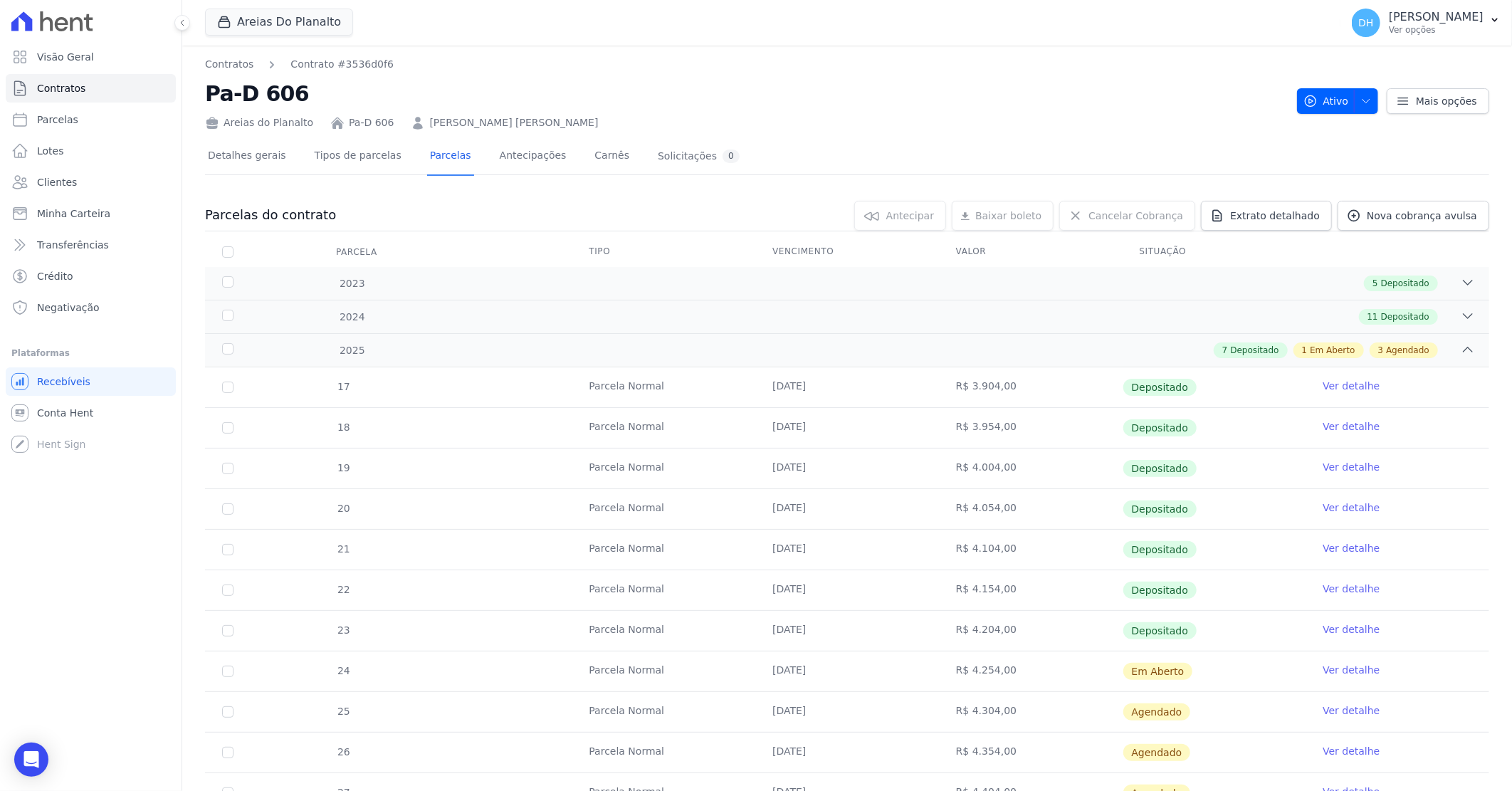
click at [1326, 670] on link "Ver detalhe" at bounding box center [1350, 669] width 57 height 14
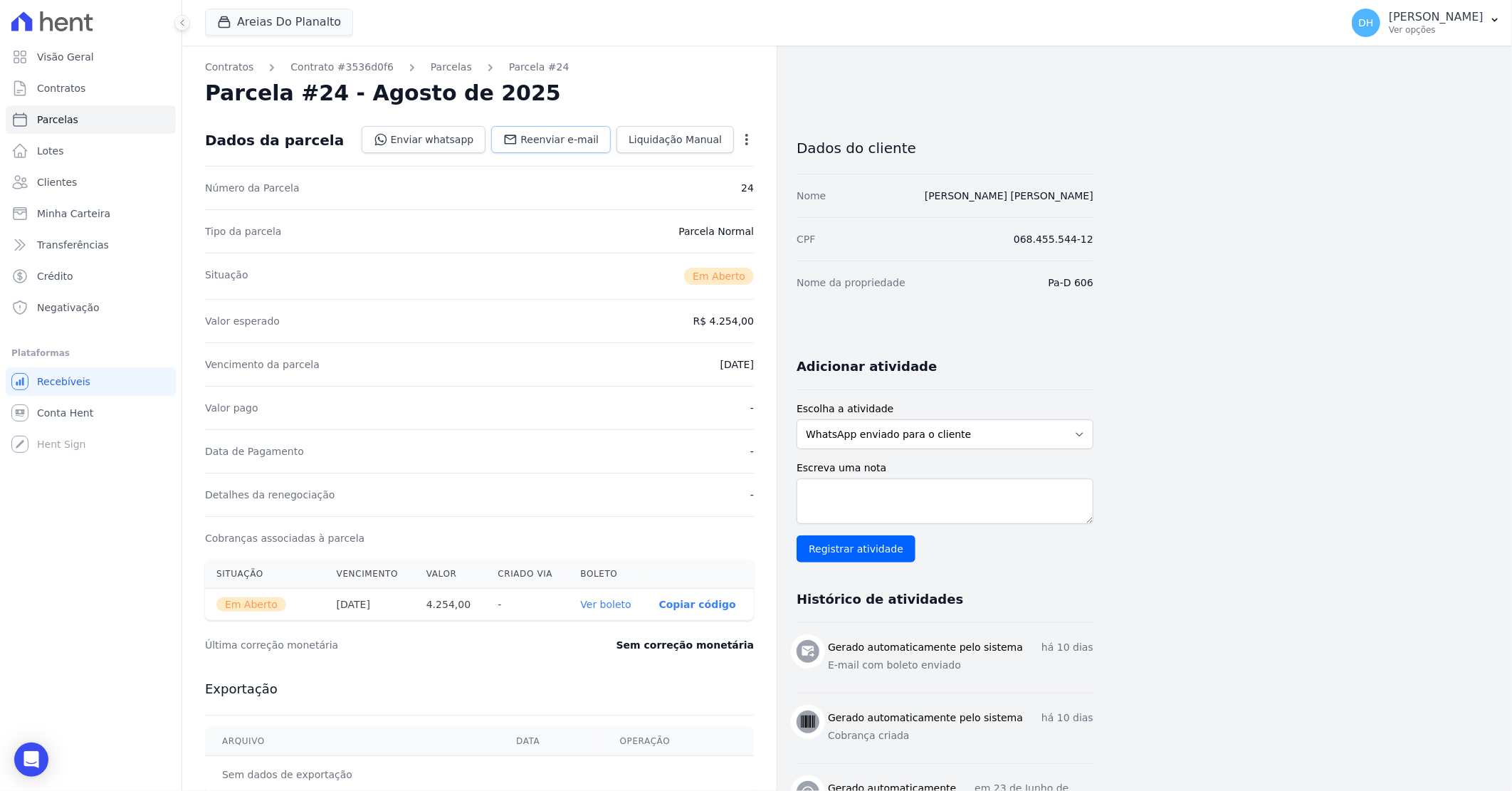
click at [572, 138] on span "Reenviar e-mail" at bounding box center [560, 140] width 79 height 14
select select
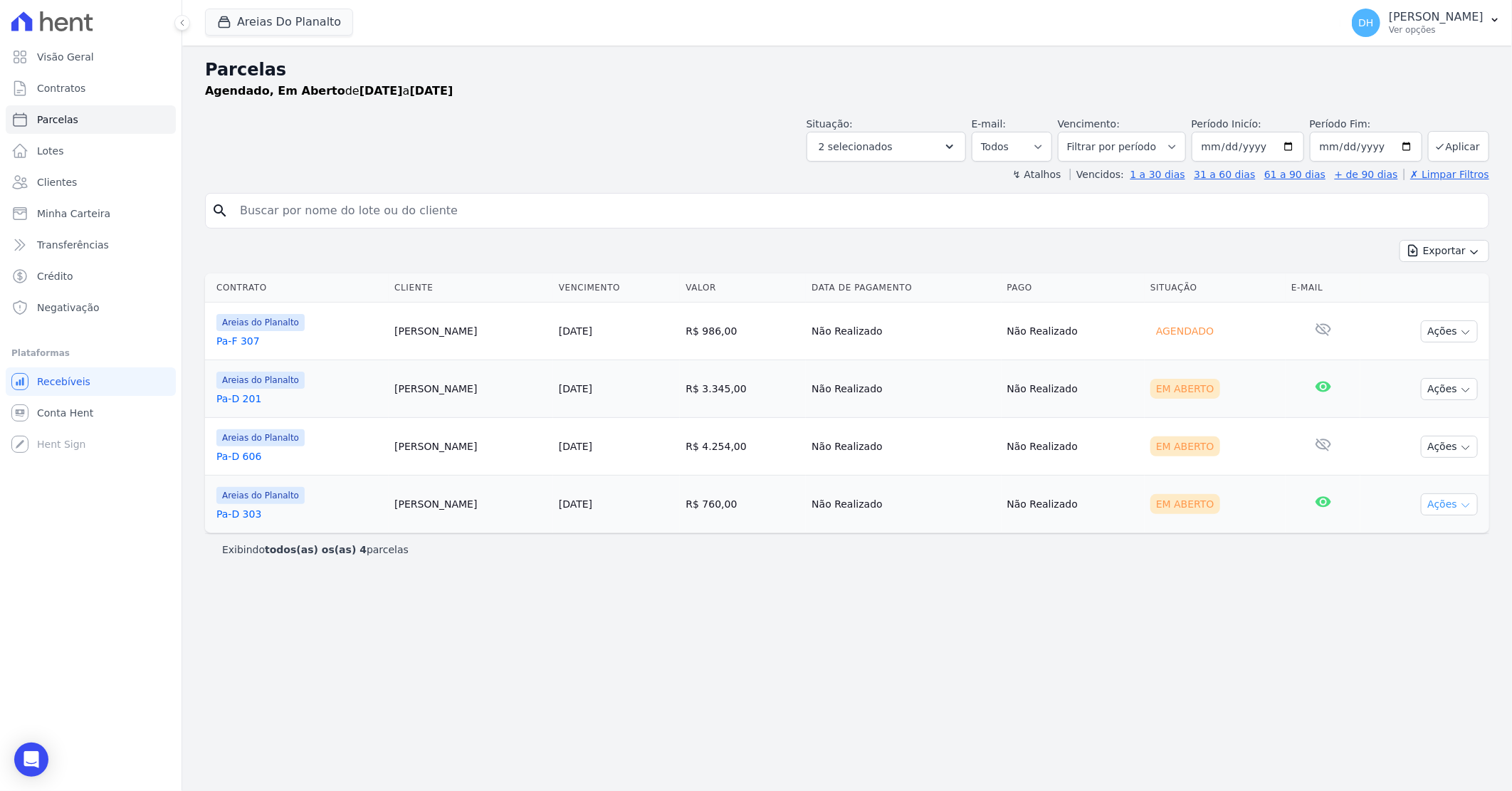
click at [1450, 503] on button "Ações" at bounding box center [1449, 505] width 57 height 22
click at [1406, 586] on link "Enviar whatsapp" at bounding box center [1443, 590] width 137 height 26
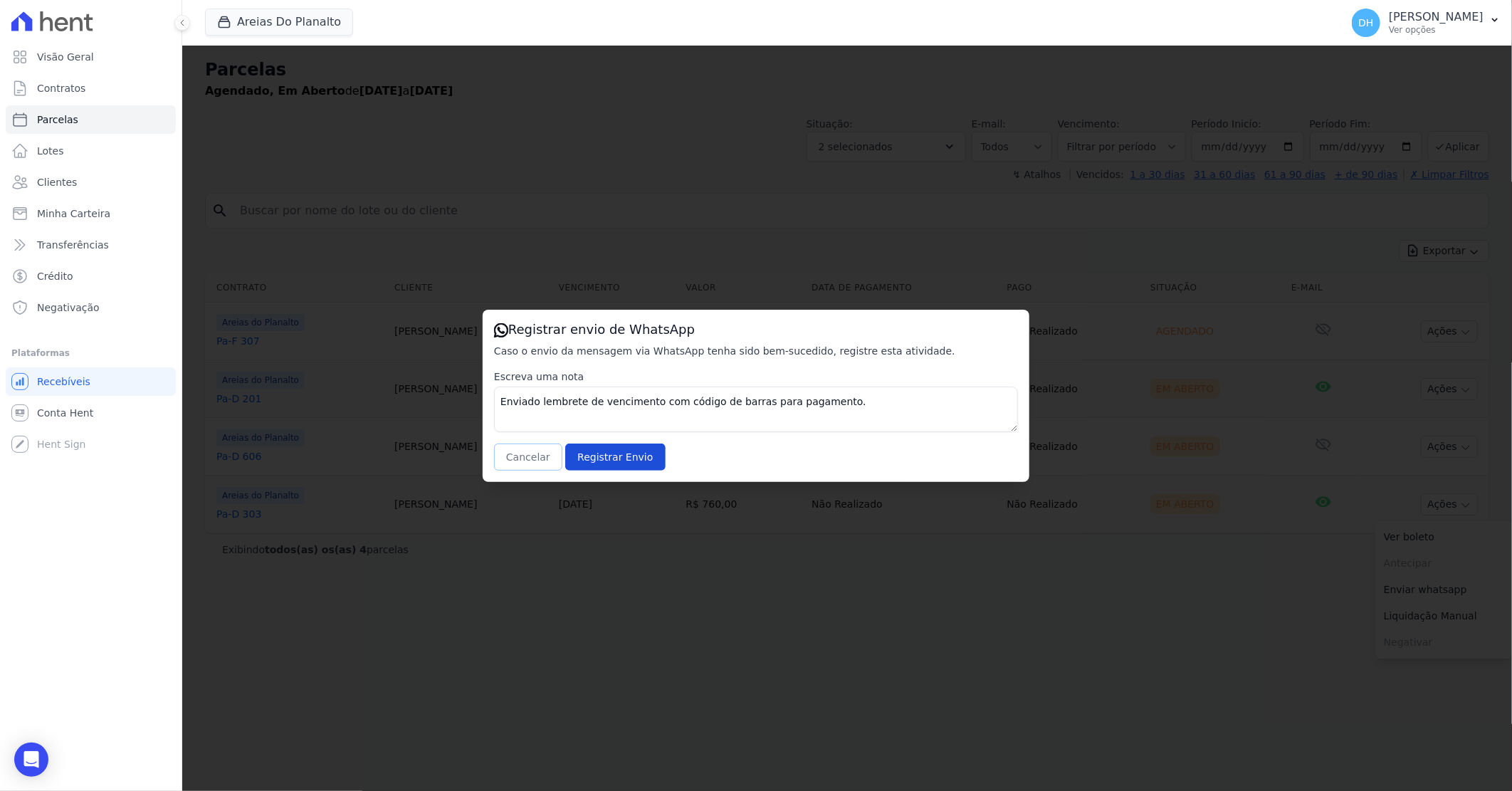
click at [516, 461] on button "Cancelar" at bounding box center [528, 457] width 69 height 27
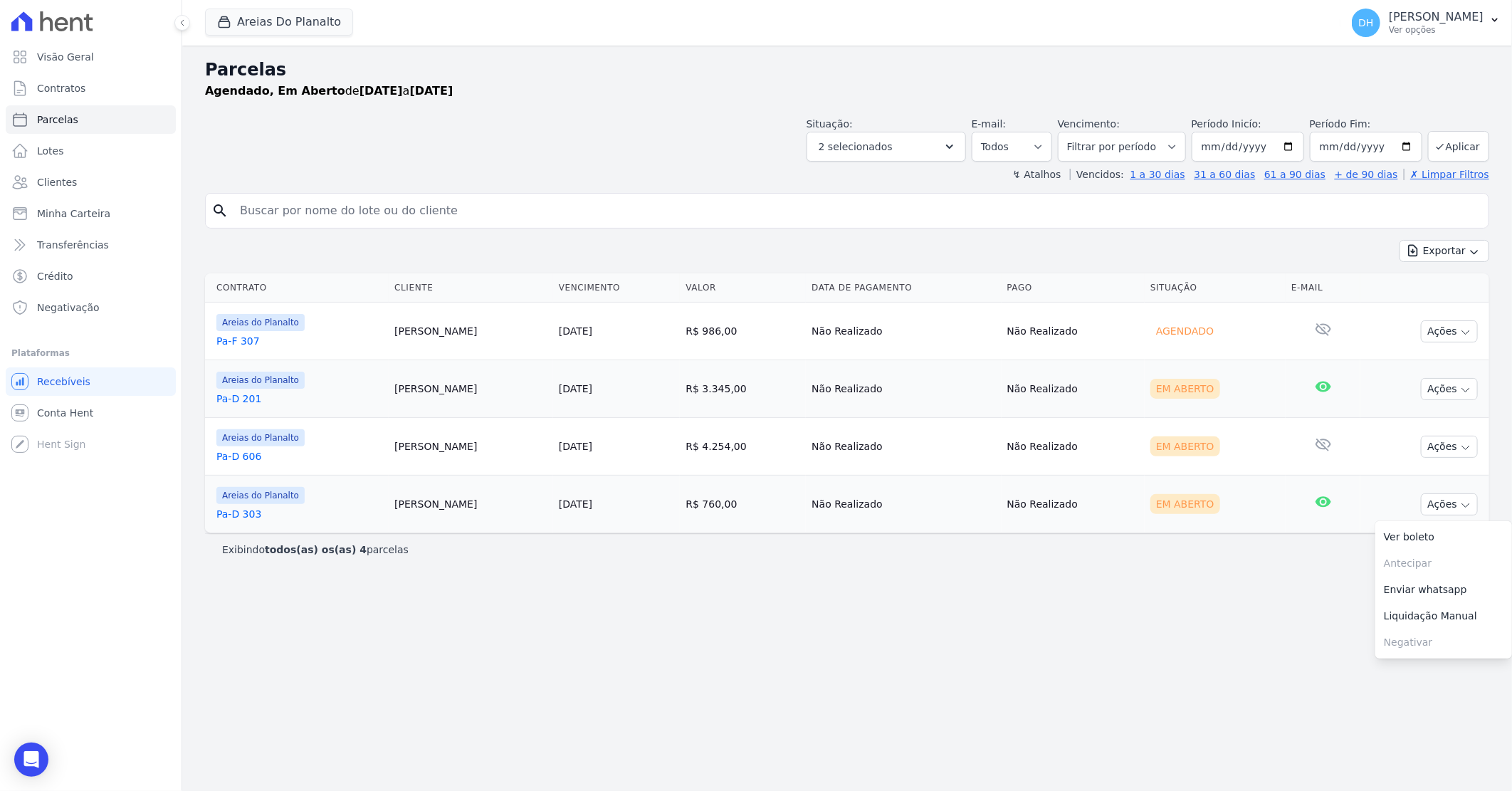
click at [827, 645] on div "Parcelas Agendado, Em [GEOGRAPHIC_DATA] de [DATE] a [DATE] Situação: Agendado E…" at bounding box center [847, 418] width 1329 height 745
click at [232, 518] on link "Pa-D 303" at bounding box center [299, 514] width 167 height 14
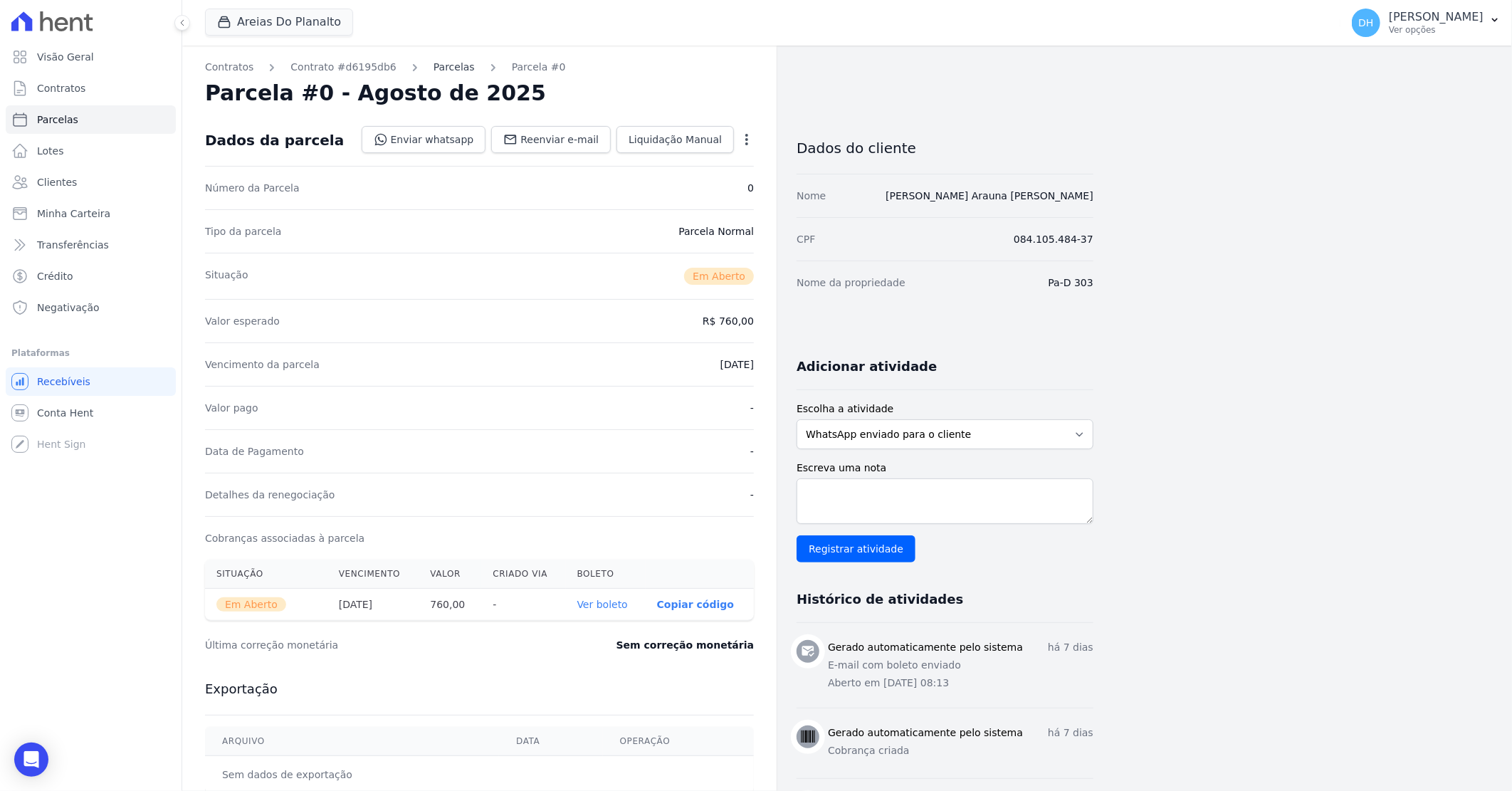
click at [434, 63] on link "Parcelas" at bounding box center [454, 67] width 41 height 15
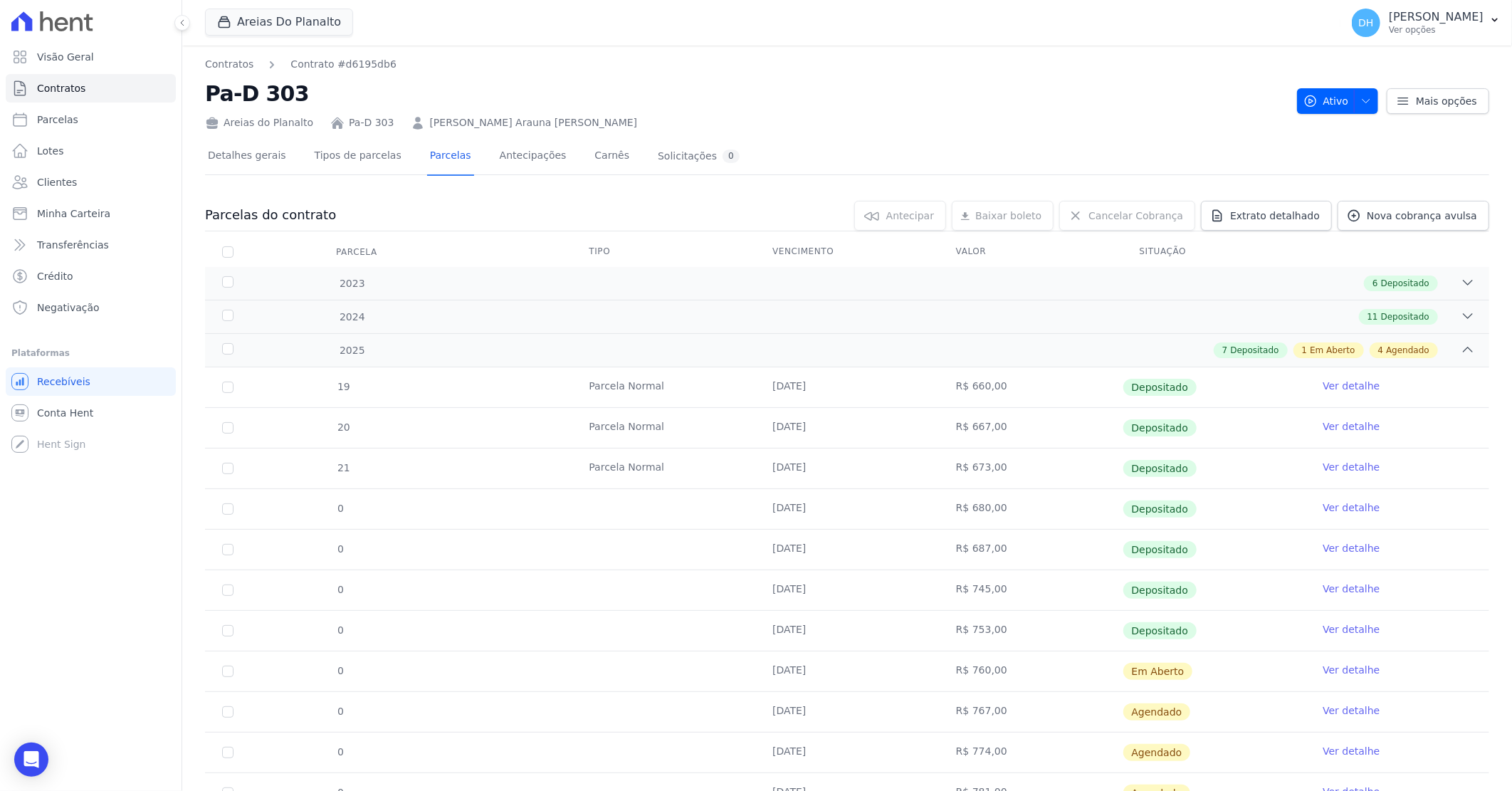
click at [1338, 671] on link "Ver detalhe" at bounding box center [1350, 669] width 57 height 14
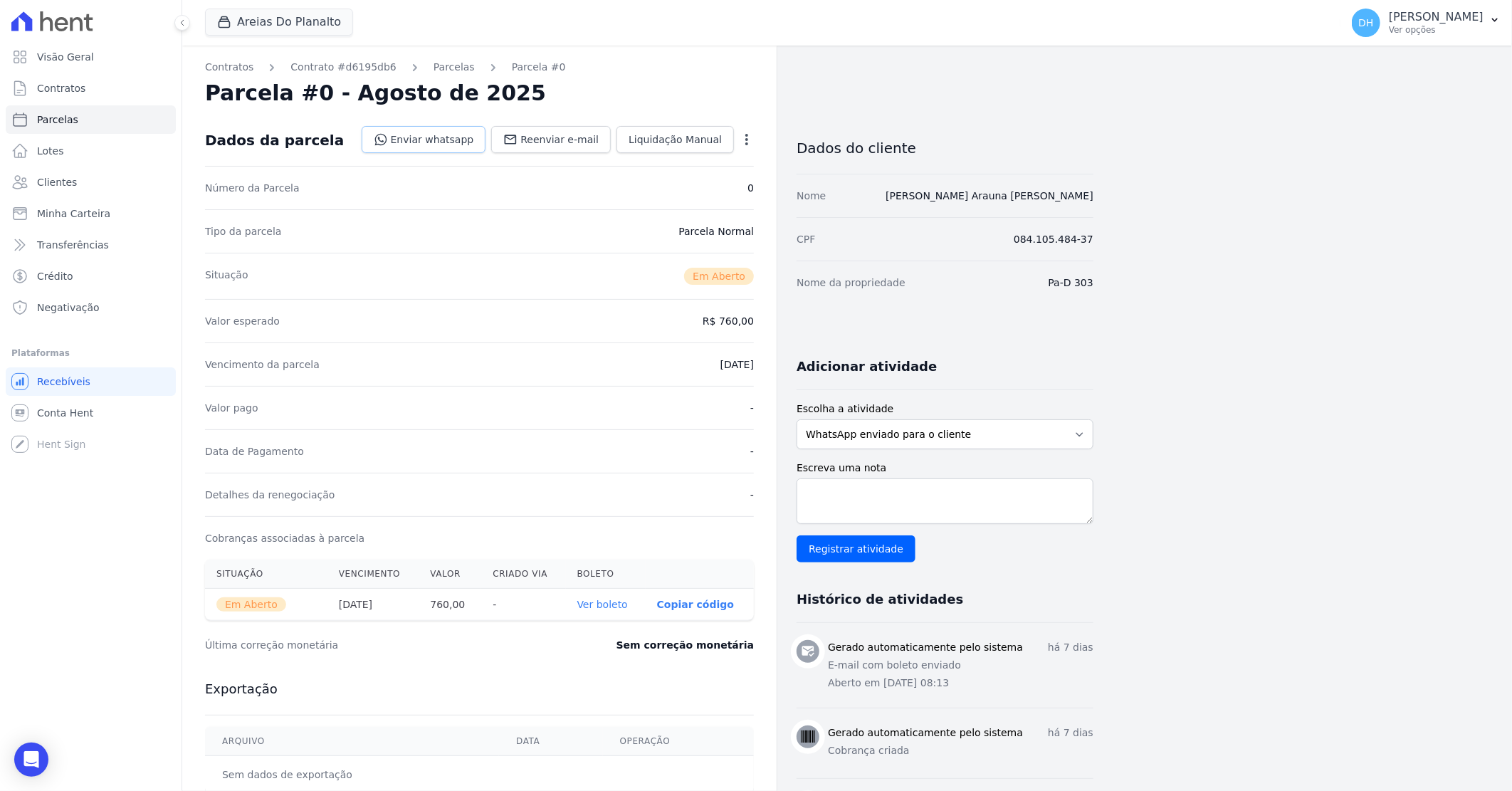
click at [440, 141] on link "Enviar whatsapp" at bounding box center [424, 139] width 125 height 27
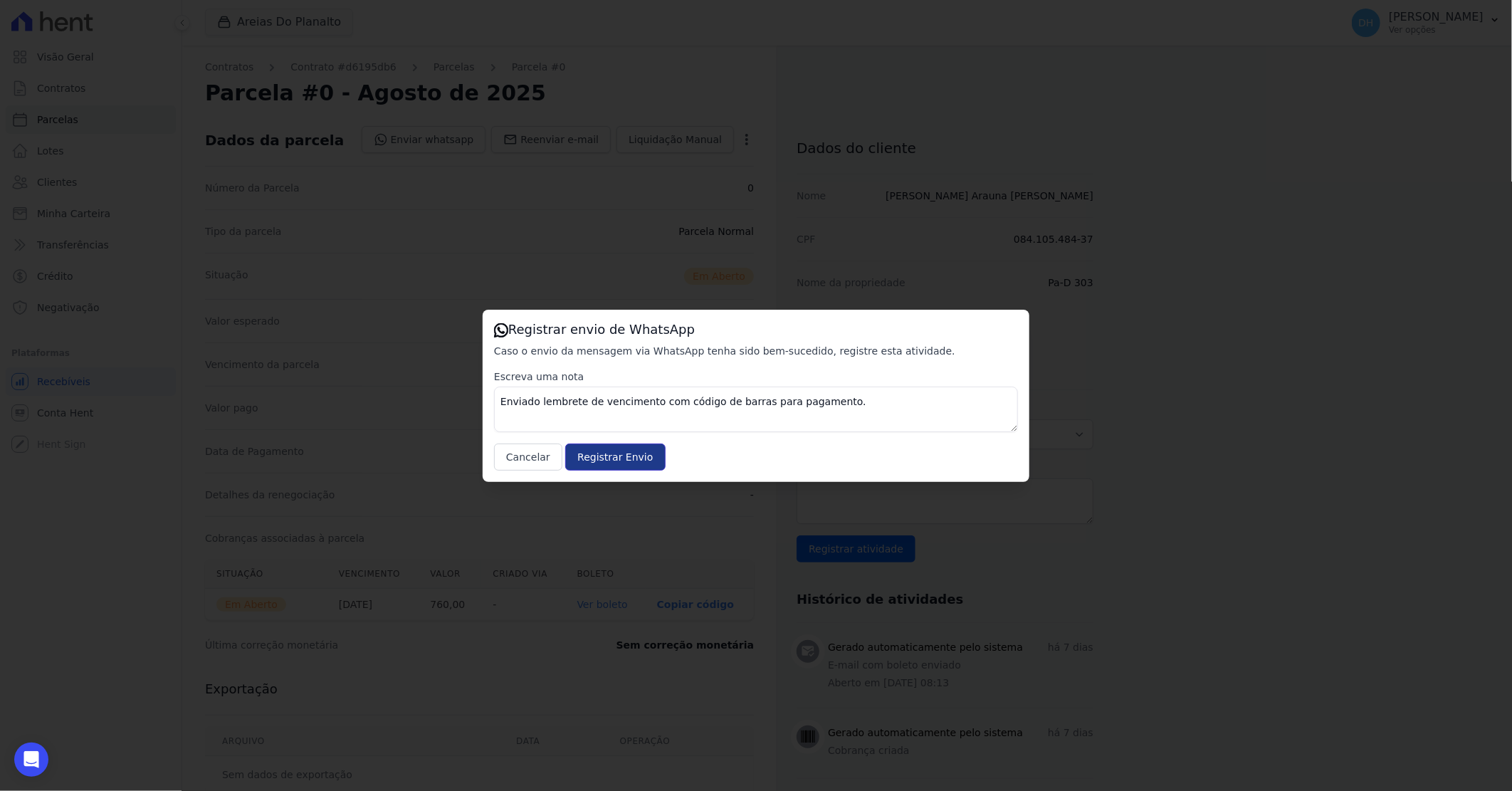
click at [580, 452] on input "Registrar Envio" at bounding box center [615, 457] width 100 height 27
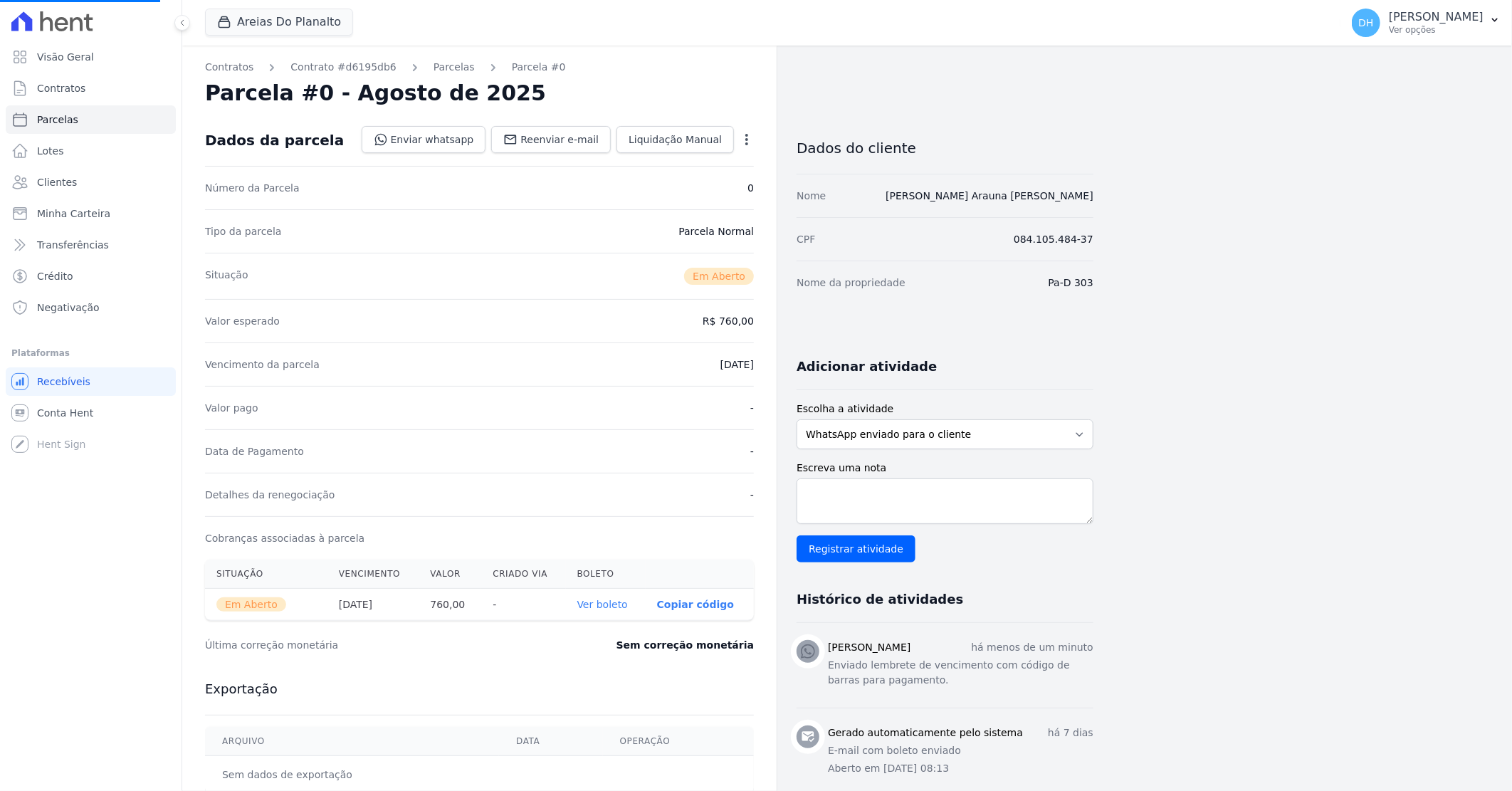
select select
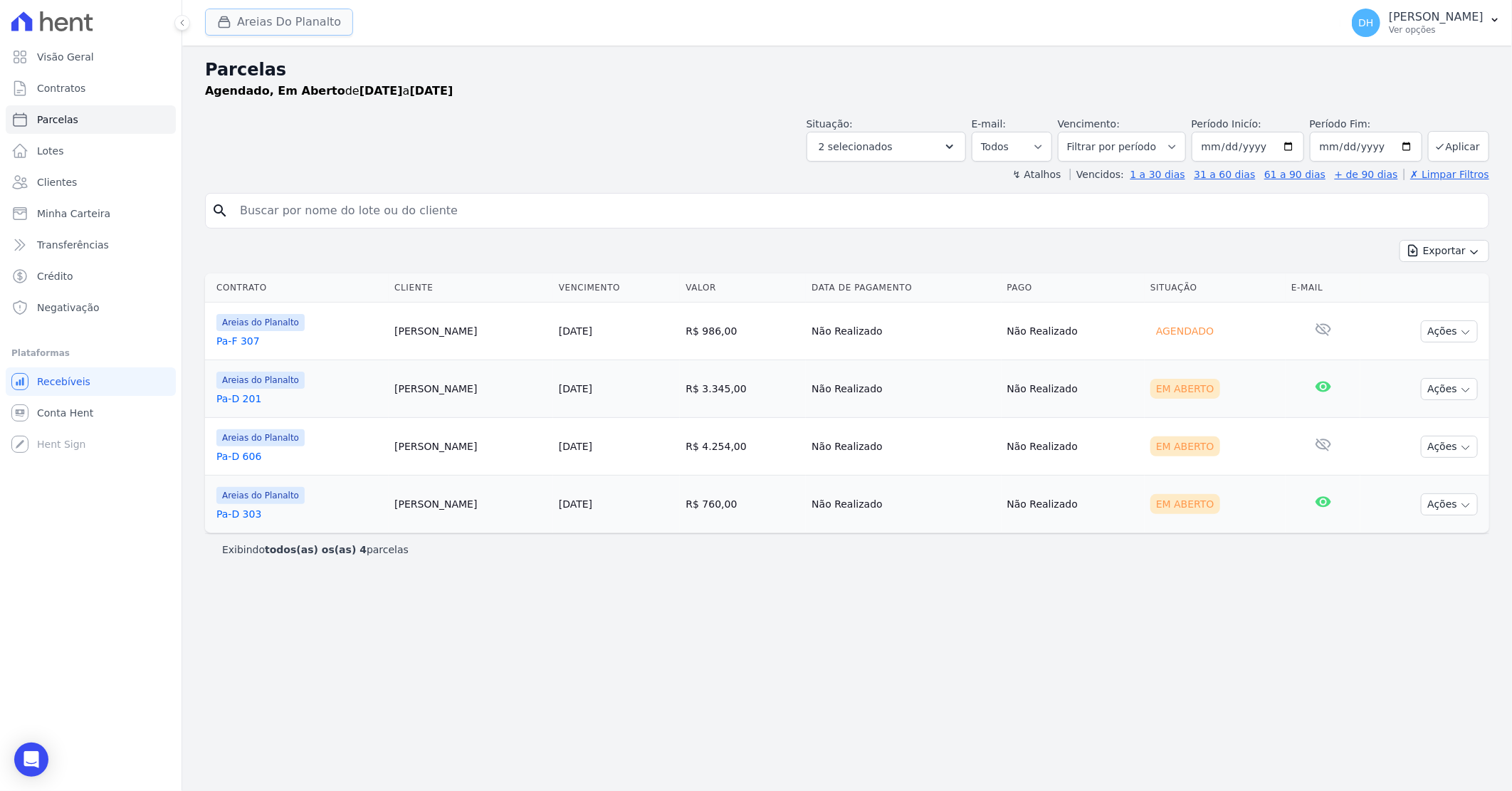
click at [274, 26] on button "Areias Do Planalto" at bounding box center [279, 22] width 148 height 27
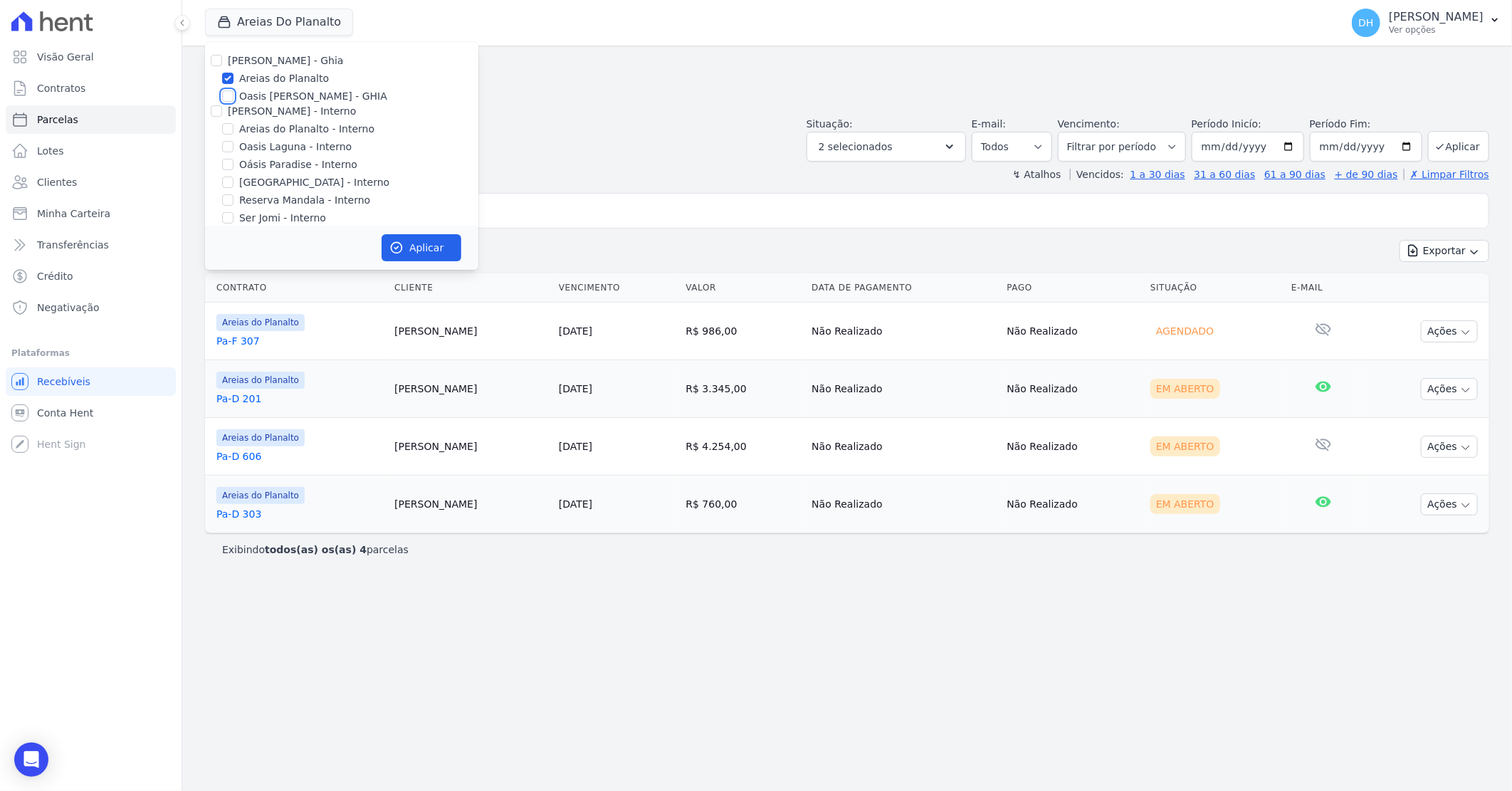
click at [229, 97] on input "Oasis [PERSON_NAME] - GHIA" at bounding box center [227, 96] width 11 height 11
checkbox input "true"
click at [232, 81] on input "Areias do Planalto" at bounding box center [227, 78] width 11 height 11
checkbox input "false"
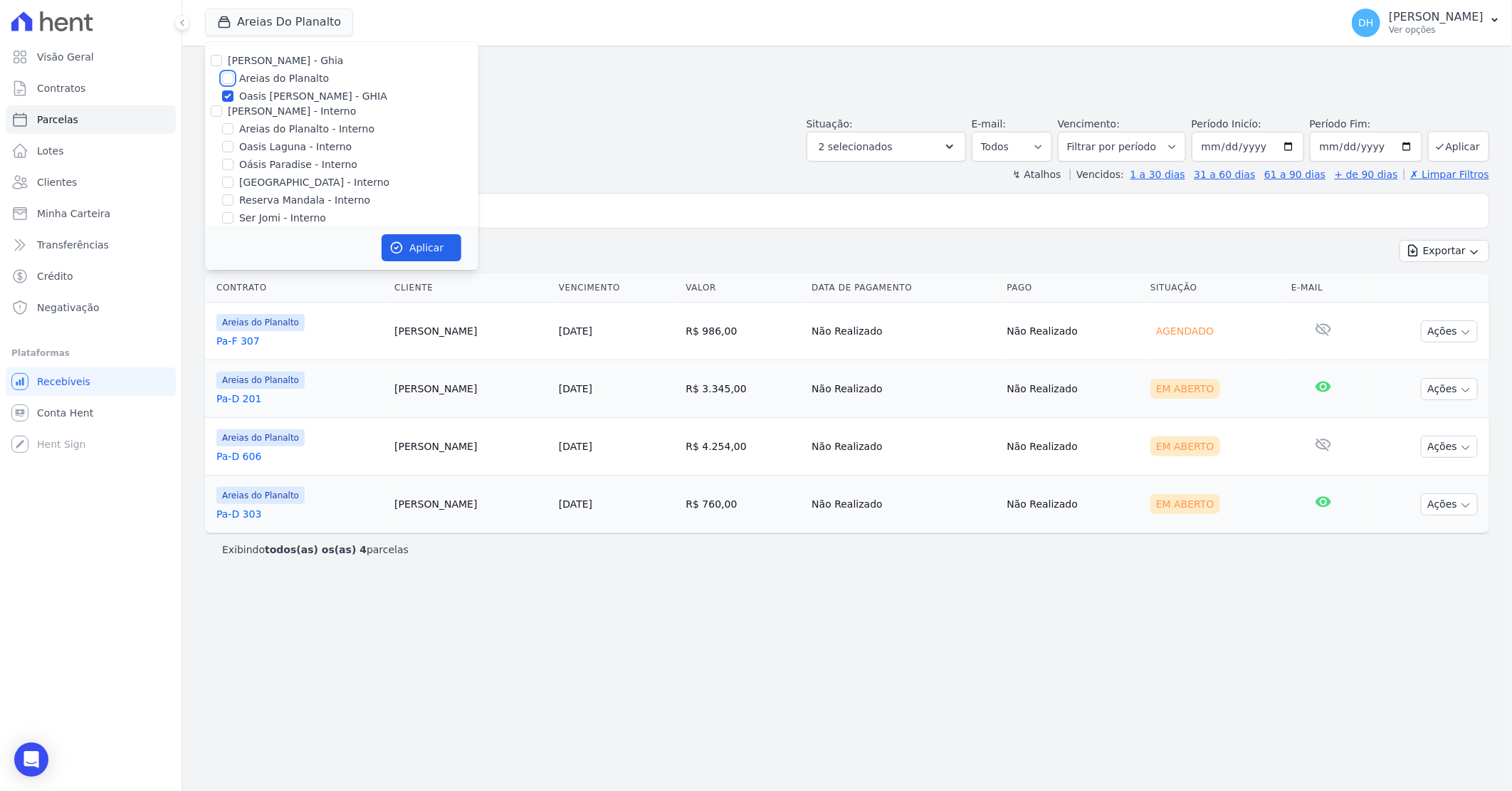
checkbox input "false"
click at [429, 257] on button "Aplicar" at bounding box center [422, 247] width 80 height 27
select select
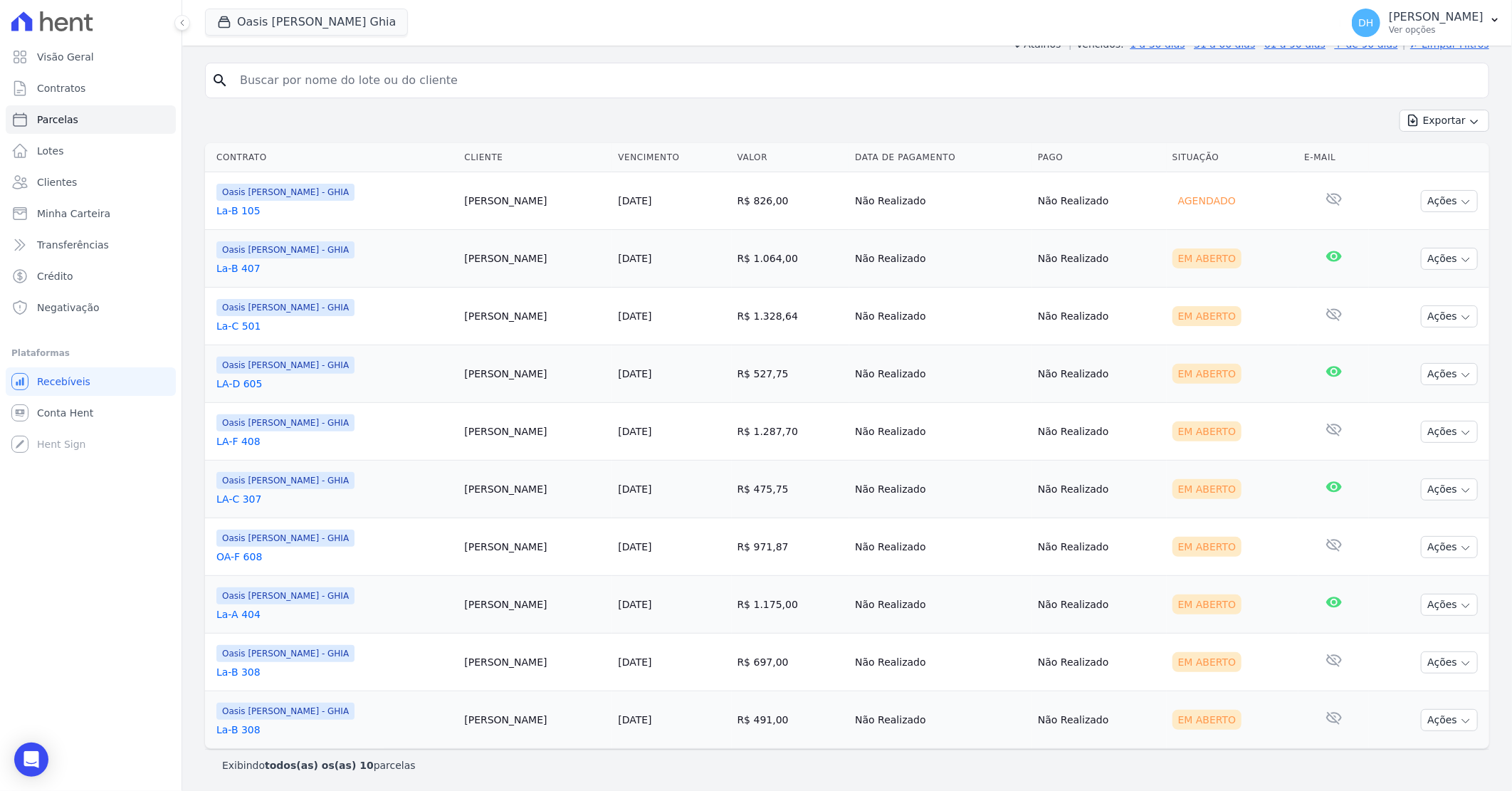
scroll to position [133, 0]
click at [238, 208] on link "La-B 105" at bounding box center [334, 209] width 236 height 14
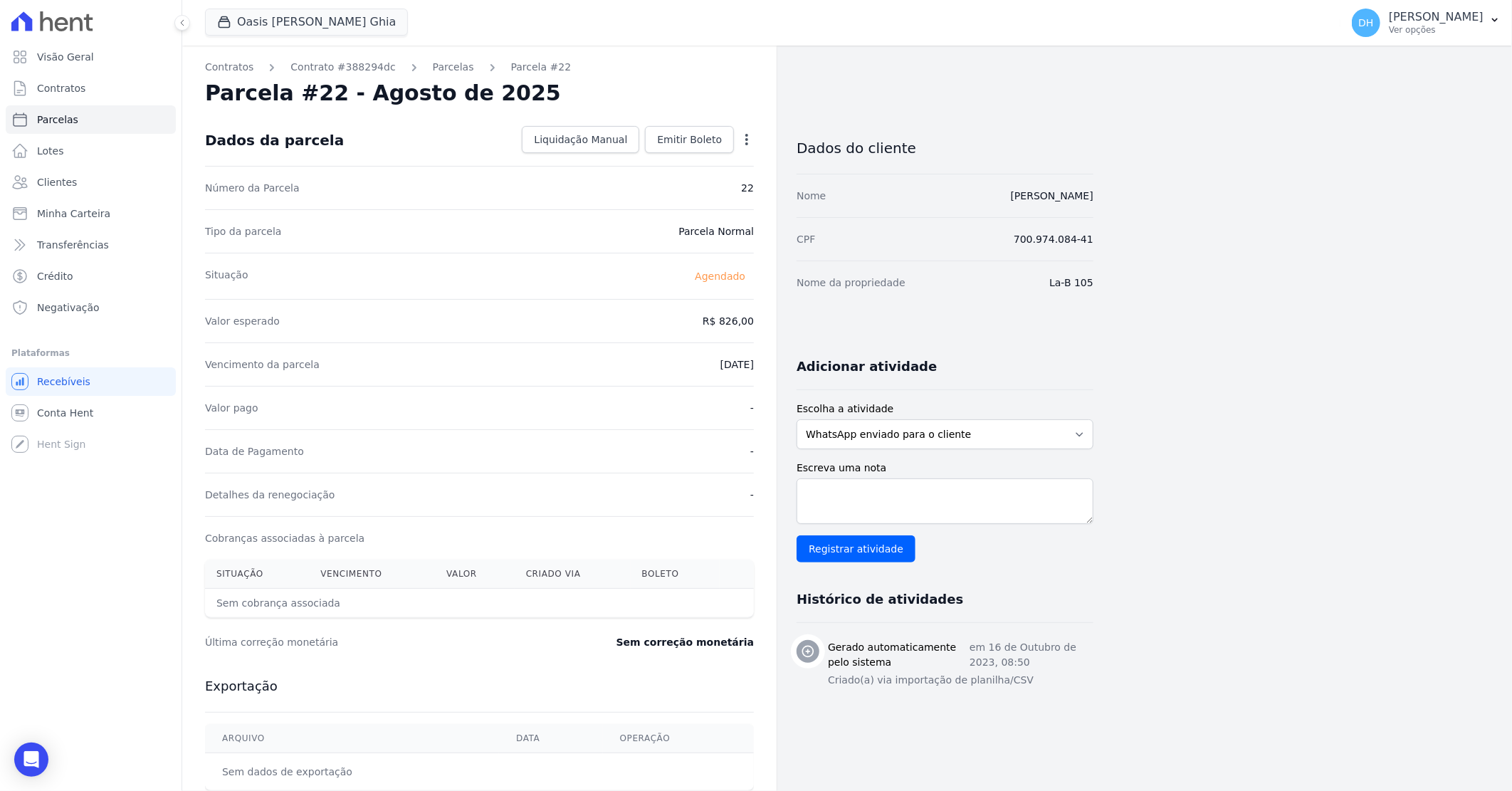
click at [429, 77] on div "Contratos Contrato #388294dc [GEOGRAPHIC_DATA] Parcela #22 [GEOGRAPHIC_DATA] #2…" at bounding box center [480, 504] width 594 height 916
click at [433, 72] on link "Parcelas" at bounding box center [453, 67] width 41 height 15
select select
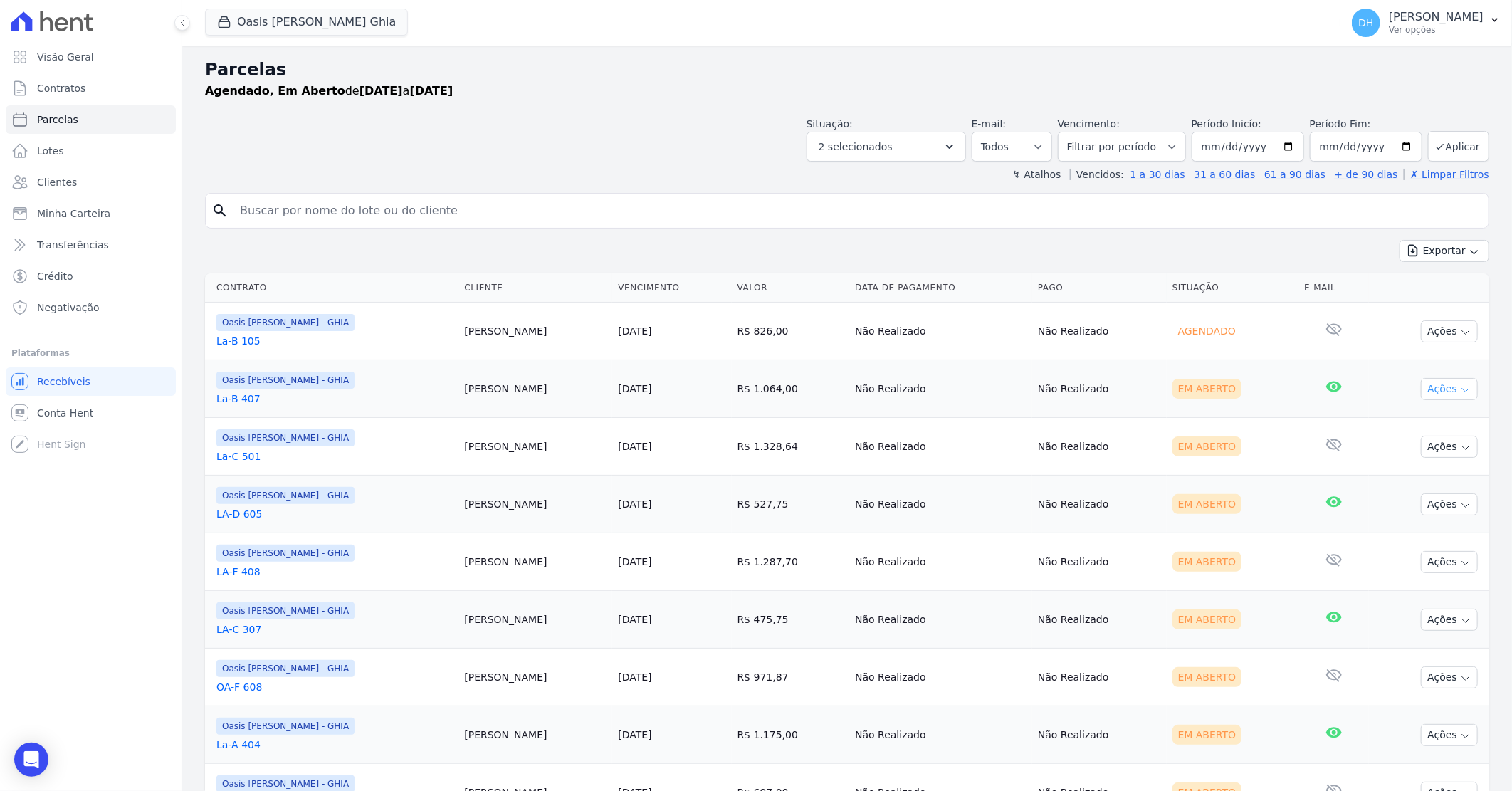
click at [1435, 390] on button "Ações" at bounding box center [1449, 389] width 57 height 22
click at [1397, 475] on link "Enviar whatsapp" at bounding box center [1443, 474] width 137 height 26
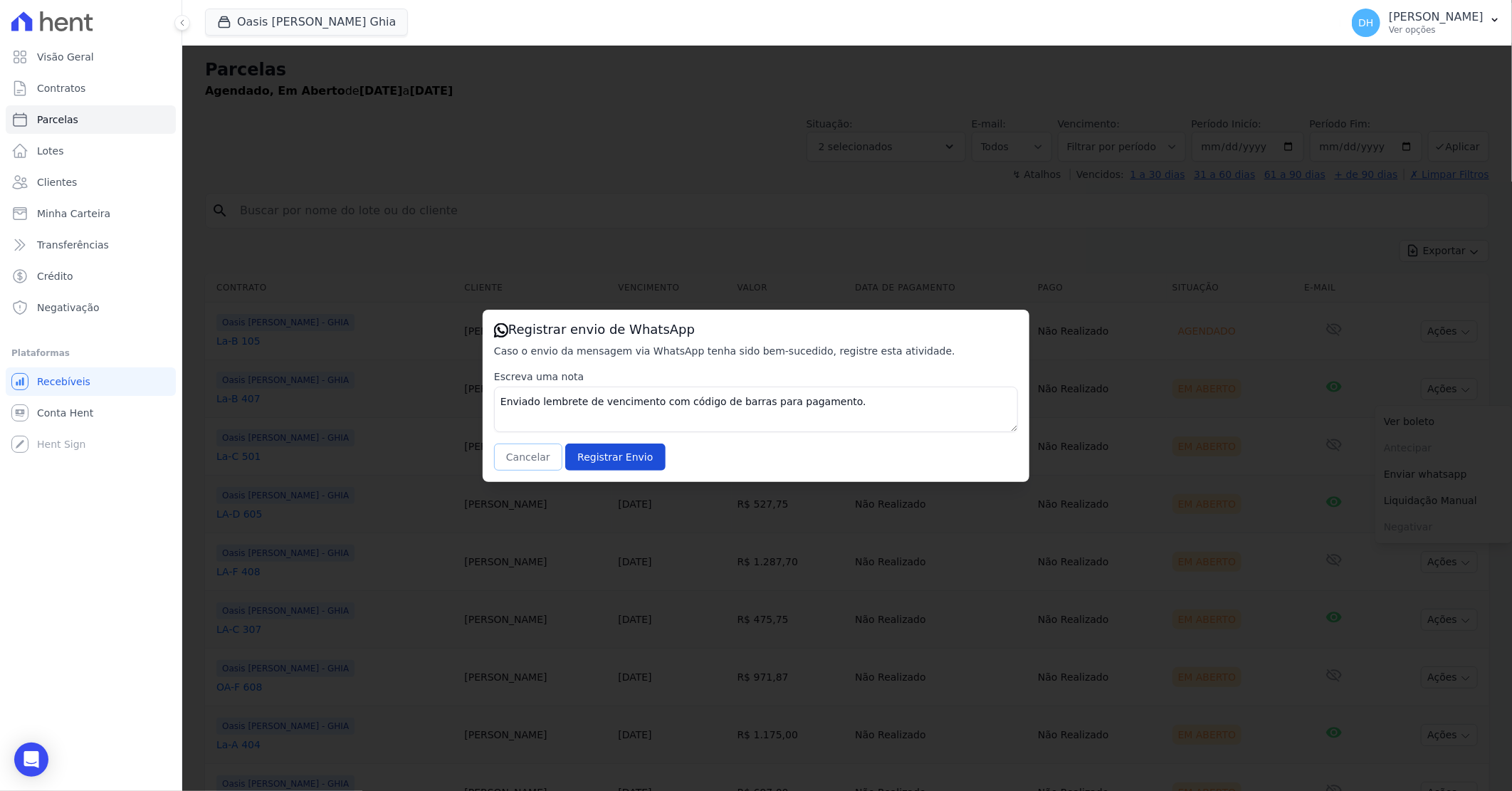
click at [521, 459] on button "Cancelar" at bounding box center [528, 457] width 69 height 27
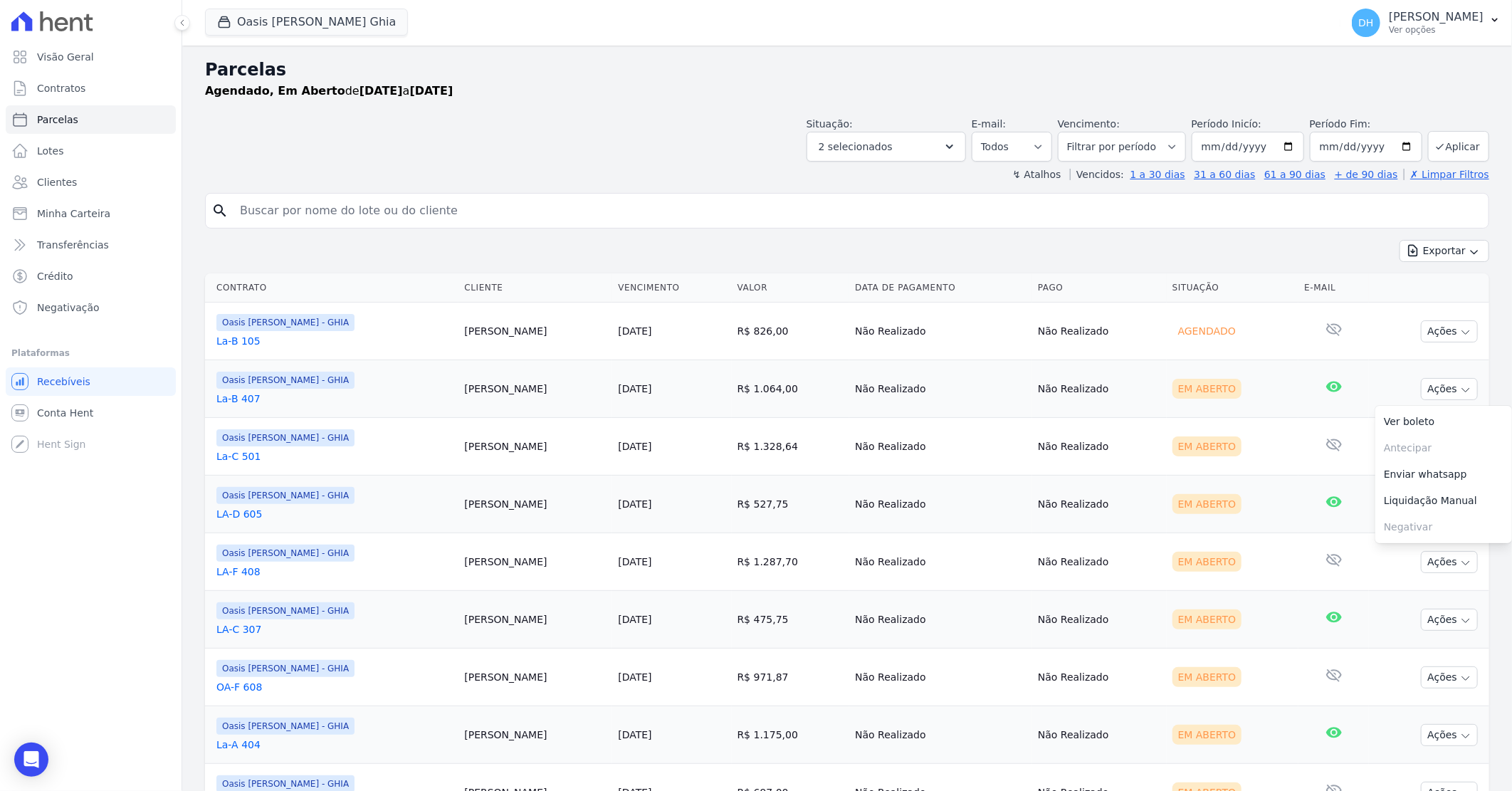
click at [745, 497] on td "R$ 527,75" at bounding box center [791, 505] width 118 height 58
click at [242, 395] on link "La-B 407" at bounding box center [334, 399] width 236 height 14
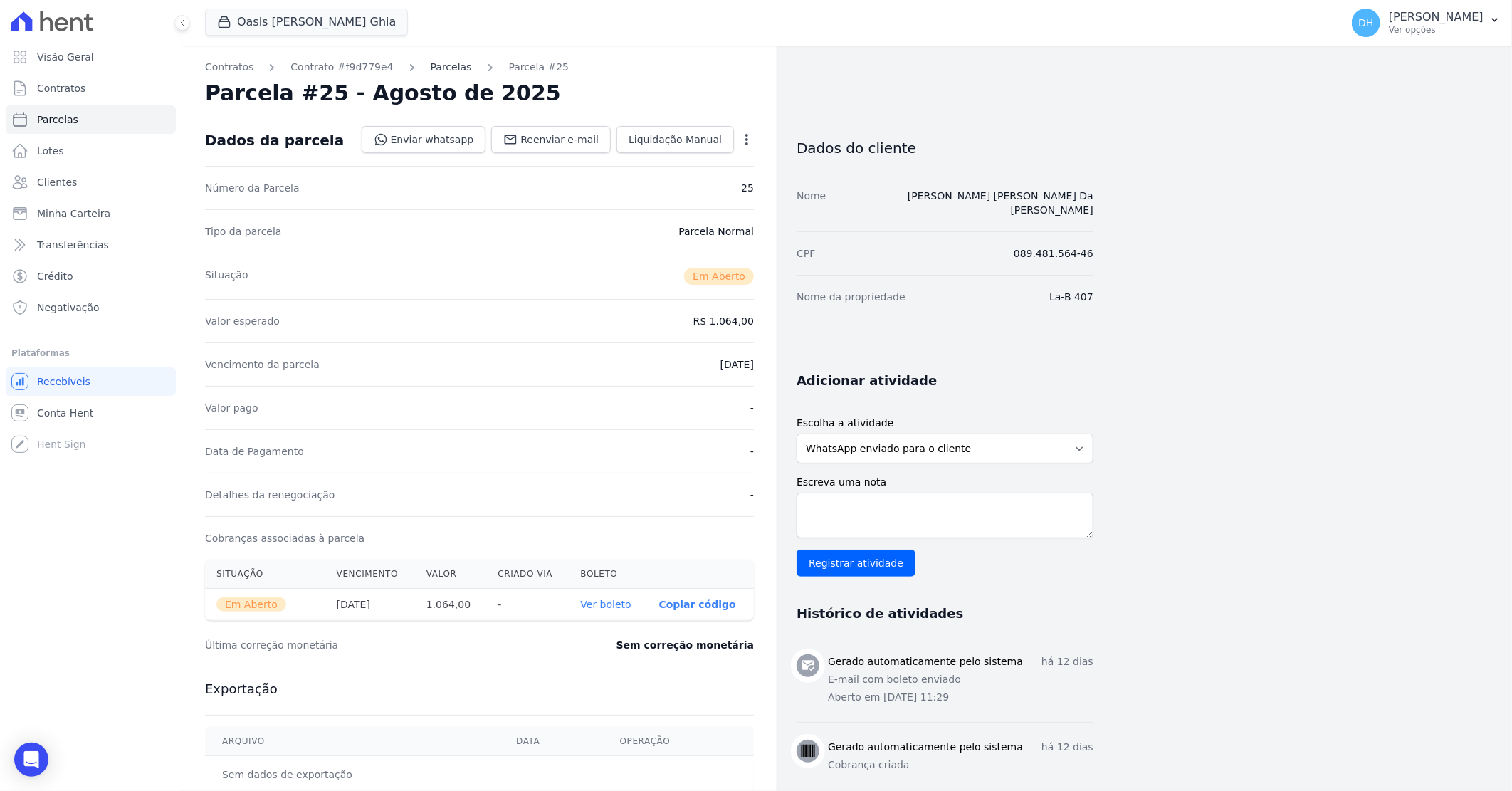
click at [431, 63] on link "Parcelas" at bounding box center [451, 67] width 41 height 15
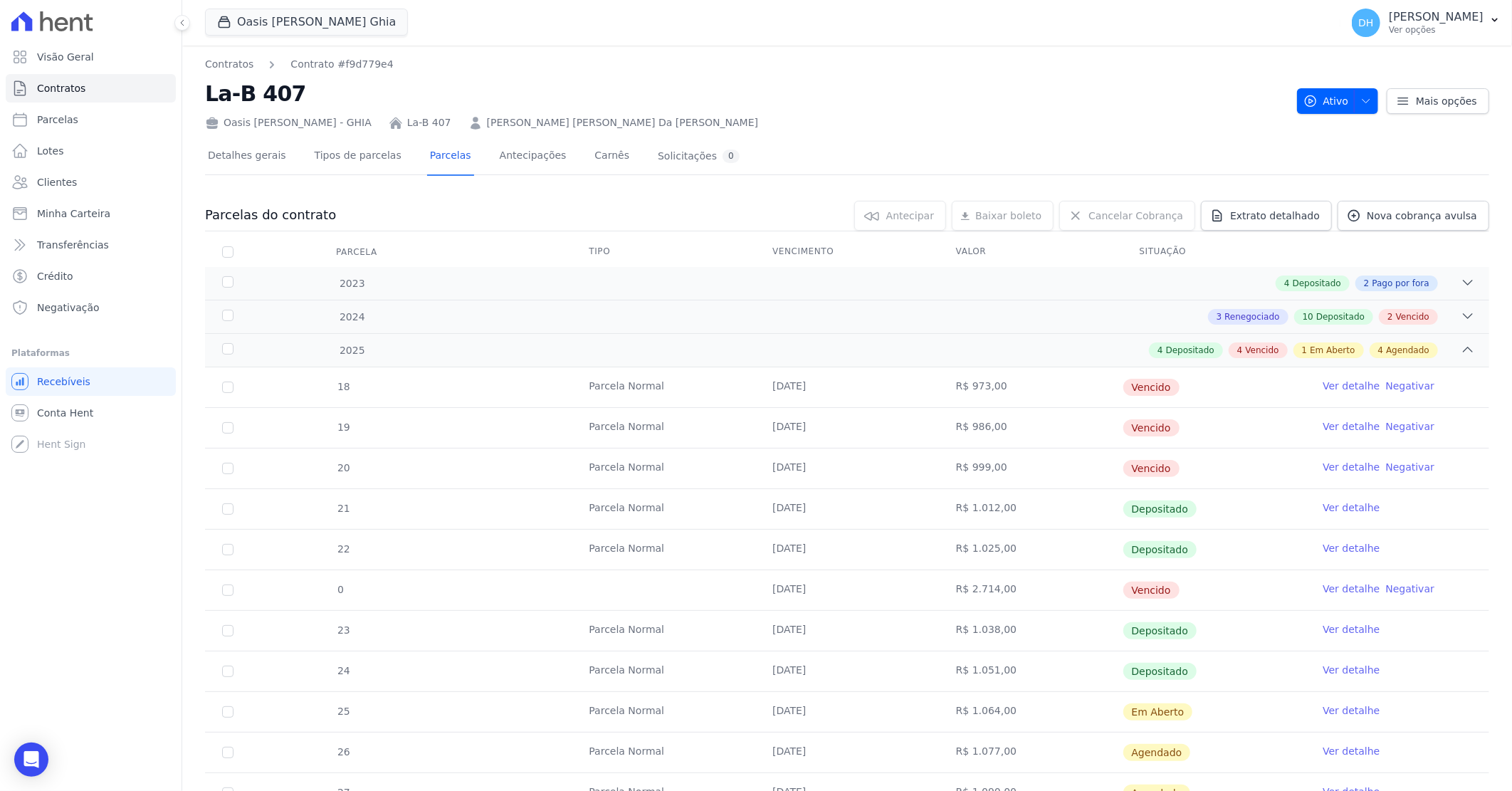
click at [1348, 710] on link "Ver detalhe" at bounding box center [1350, 710] width 57 height 14
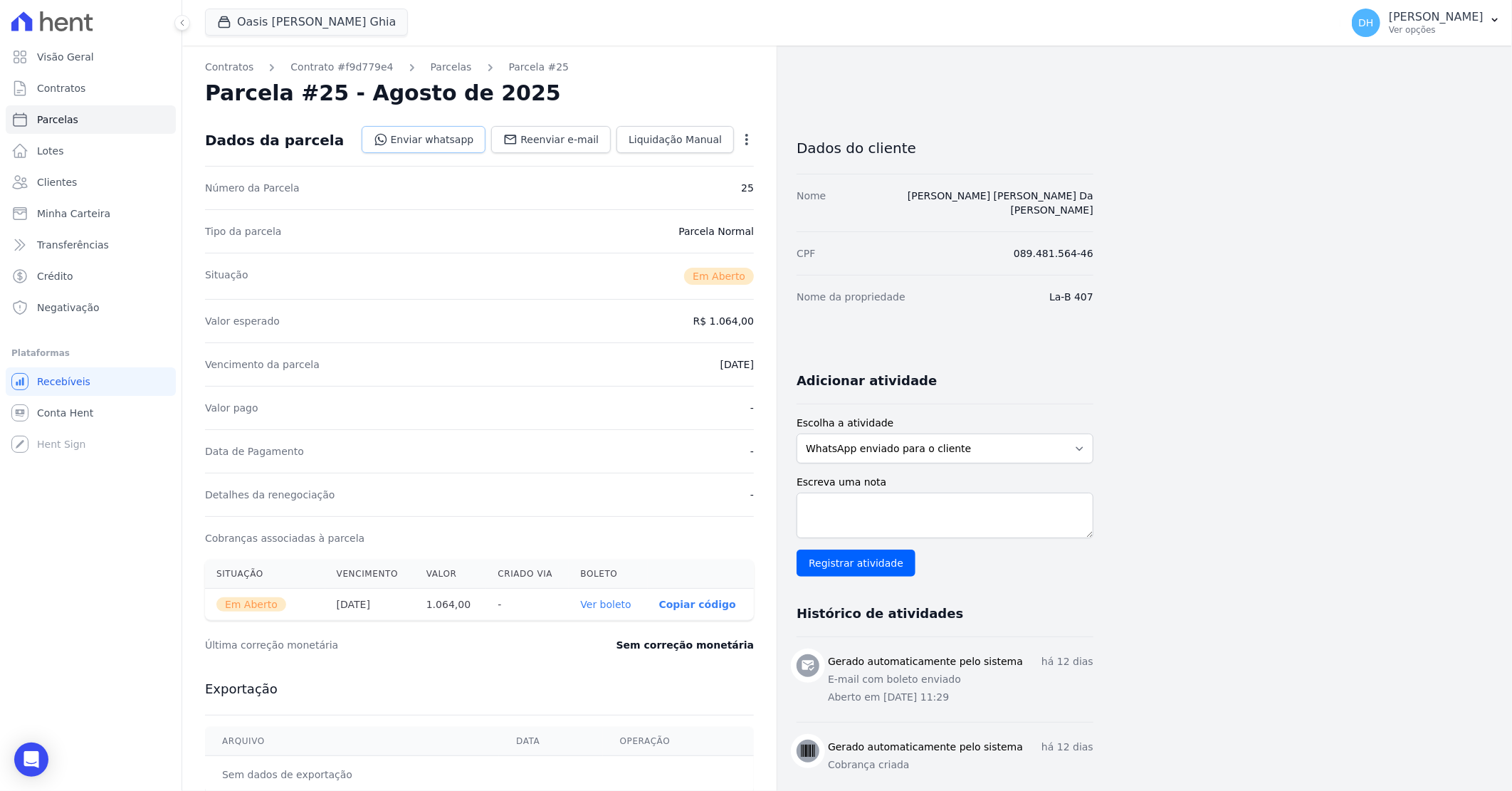
click at [428, 131] on link "Enviar whatsapp" at bounding box center [424, 139] width 125 height 27
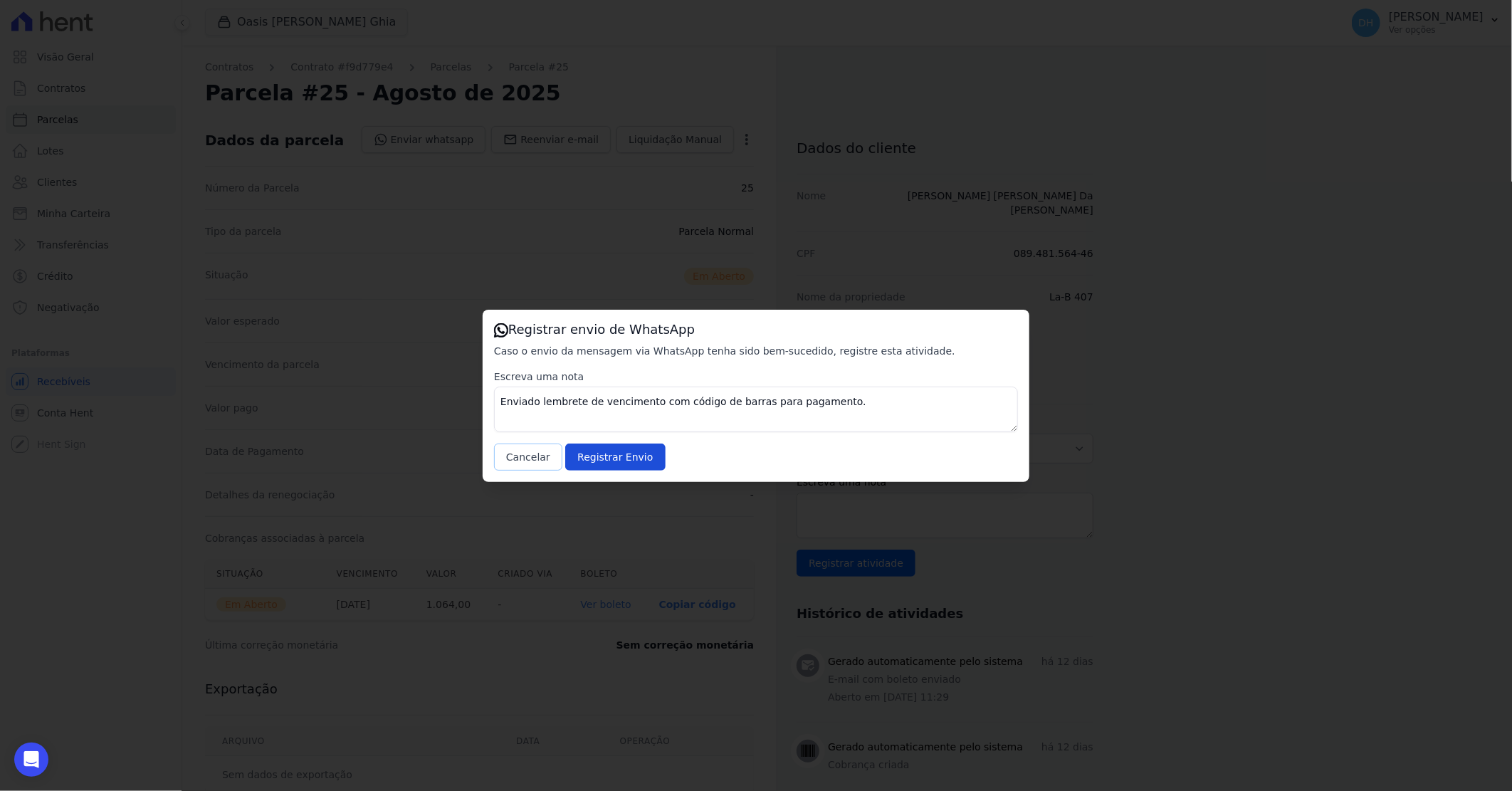
click at [538, 444] on button "Cancelar" at bounding box center [528, 457] width 69 height 27
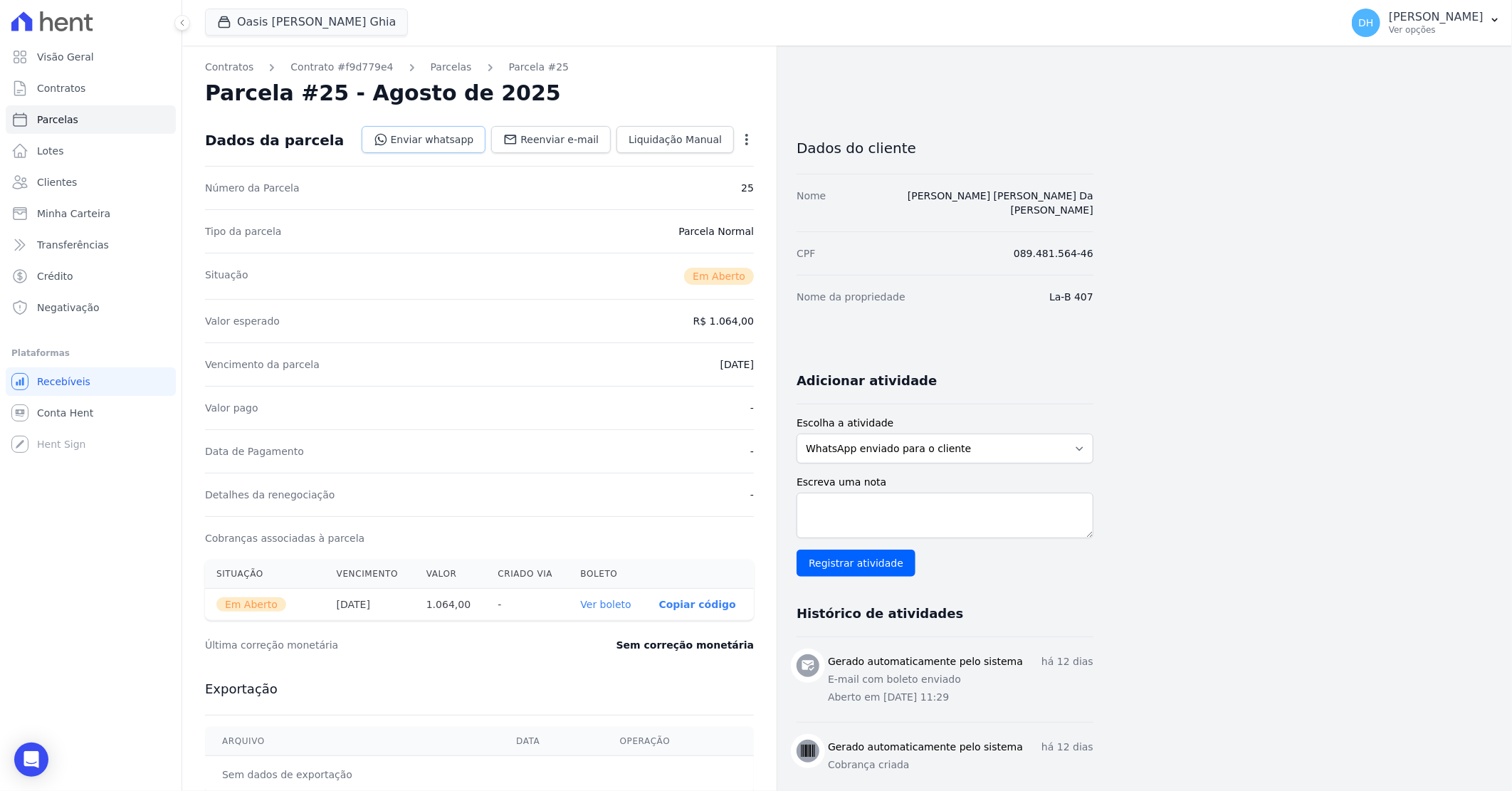
click at [471, 151] on link "Enviar whatsapp" at bounding box center [424, 139] width 125 height 27
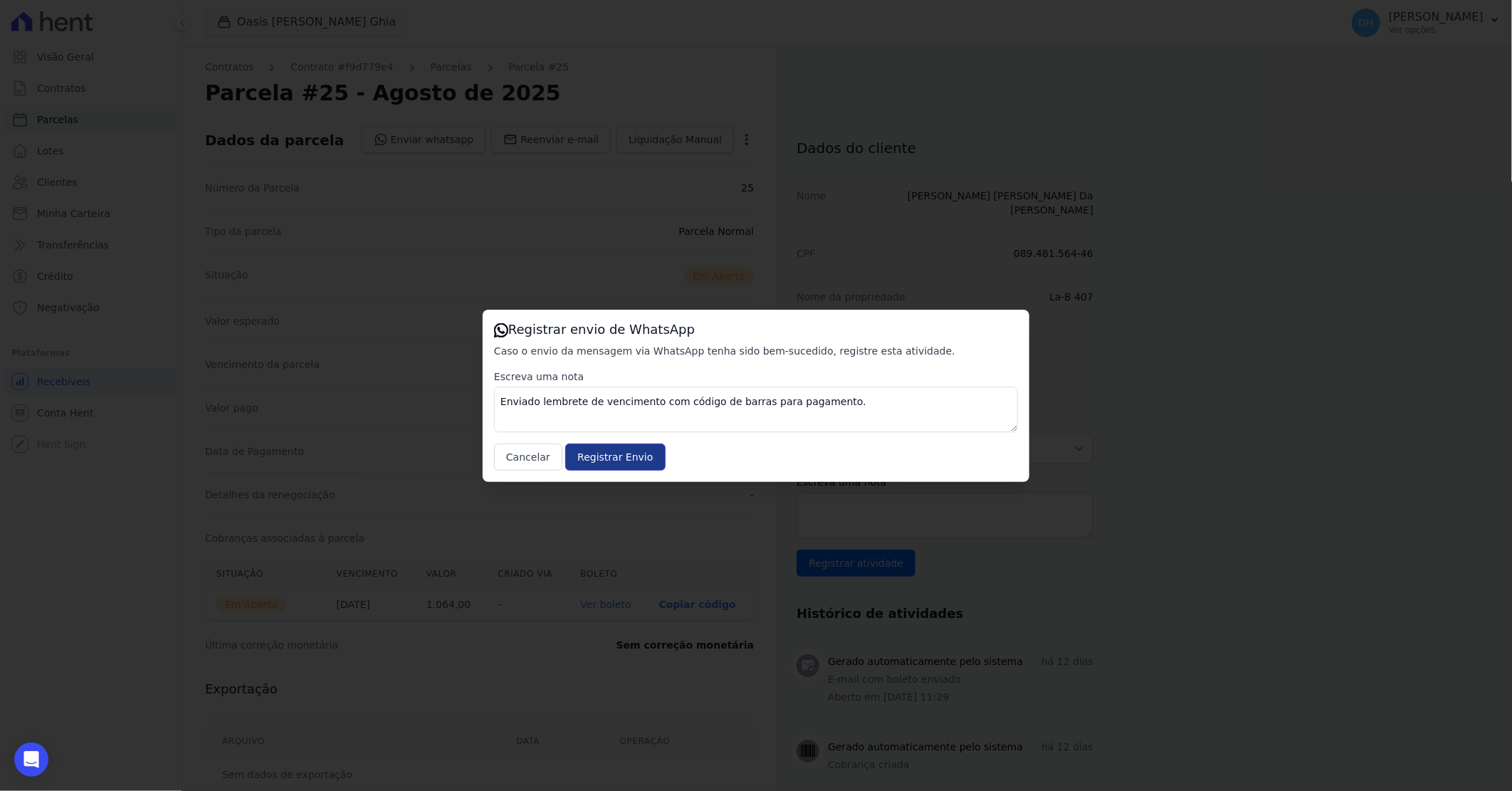
click at [613, 459] on input "Registrar Envio" at bounding box center [615, 457] width 100 height 27
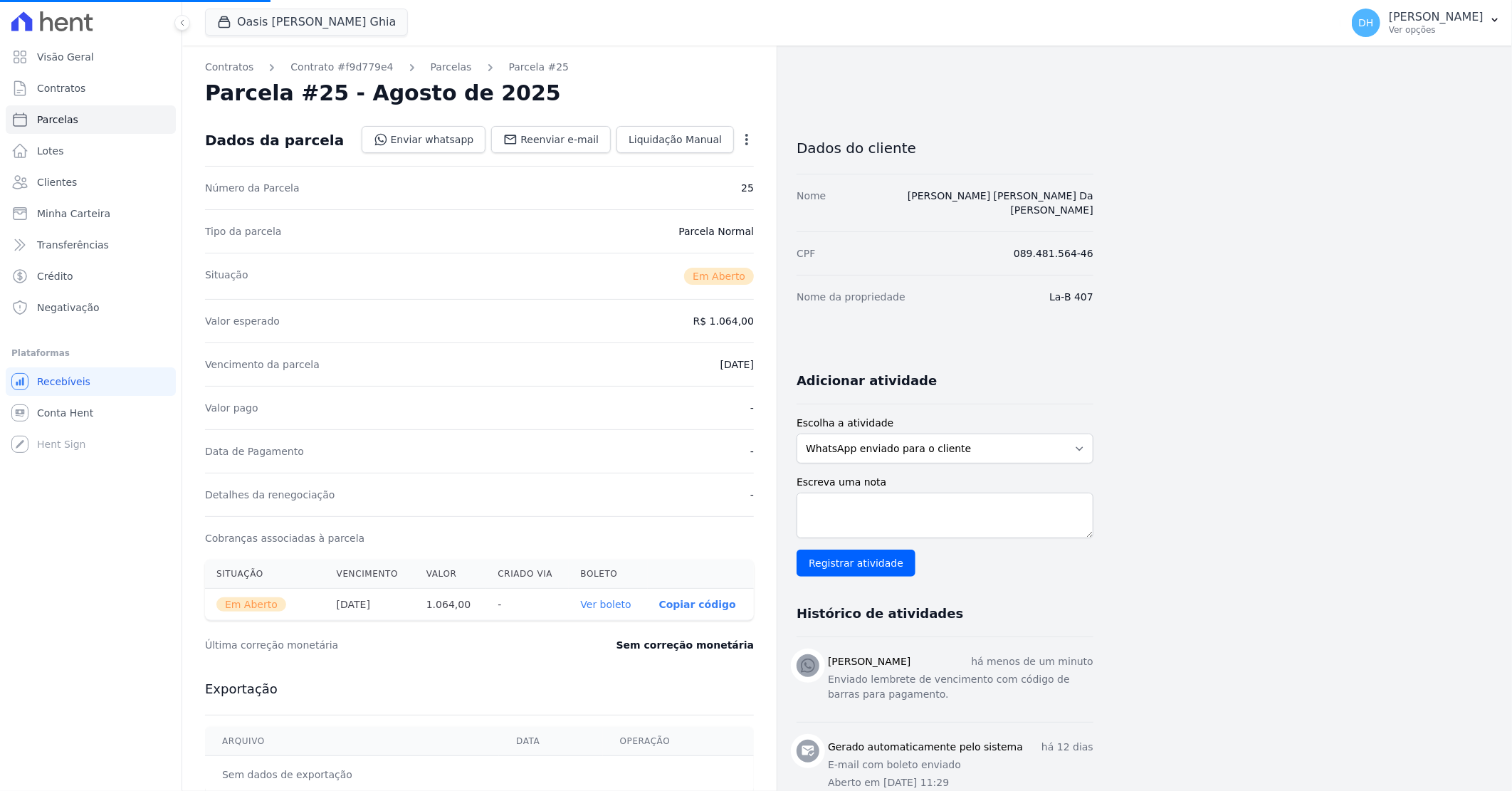
select select
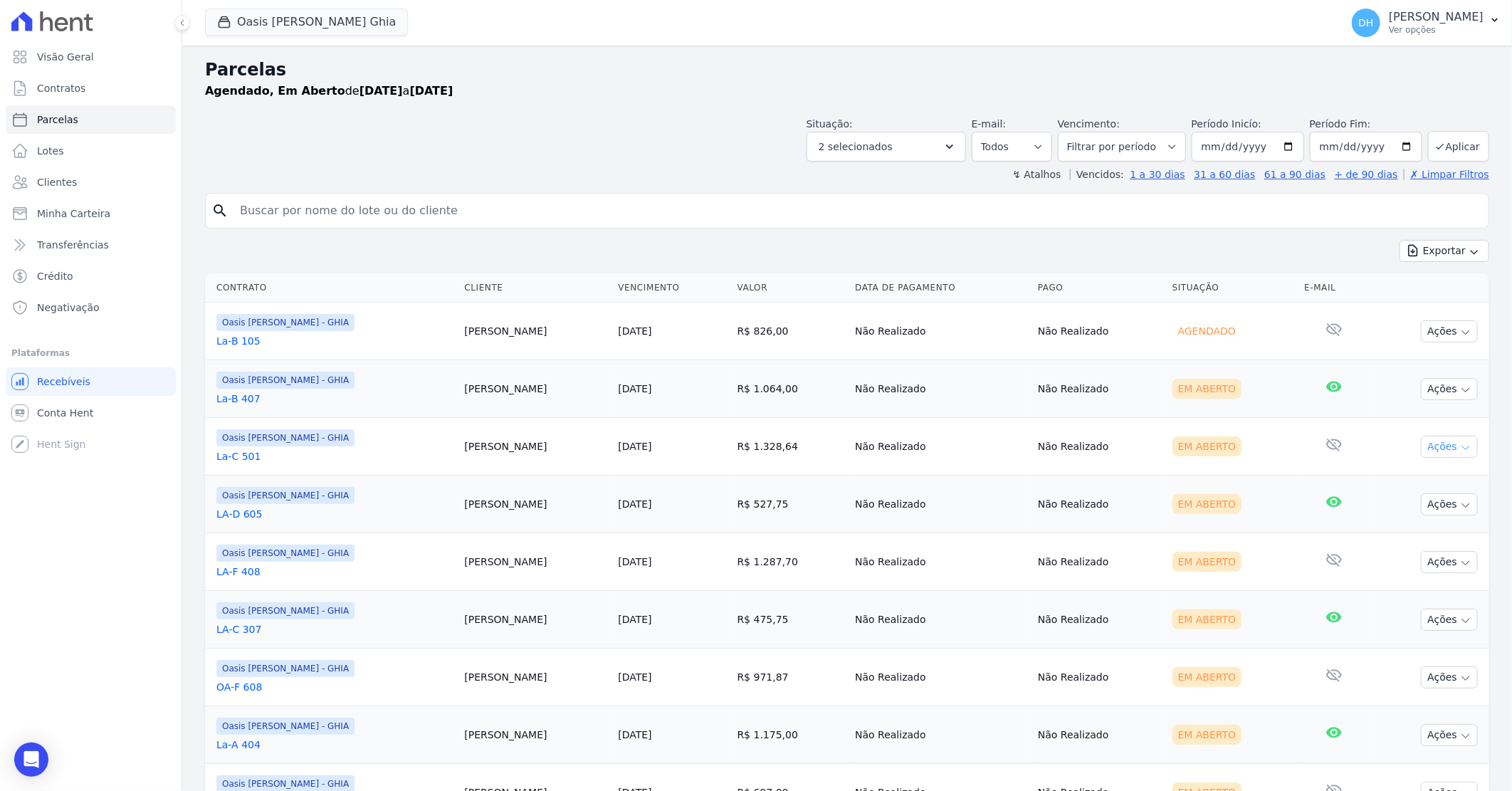
click at [1426, 445] on button "Ações" at bounding box center [1449, 447] width 57 height 22
click at [1398, 531] on link "Enviar whatsapp" at bounding box center [1443, 532] width 137 height 26
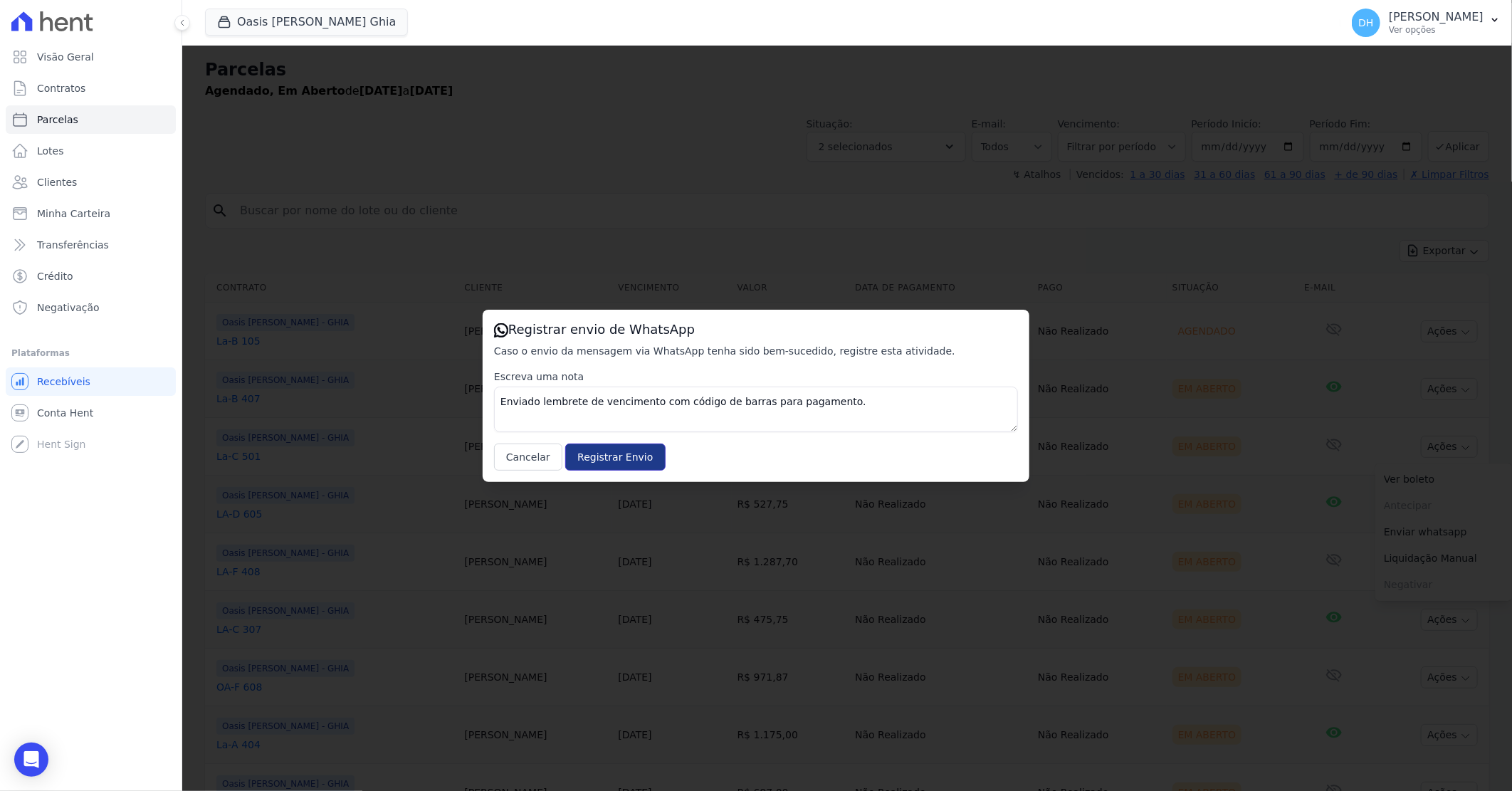
click at [590, 451] on input "Registrar Envio" at bounding box center [615, 457] width 100 height 27
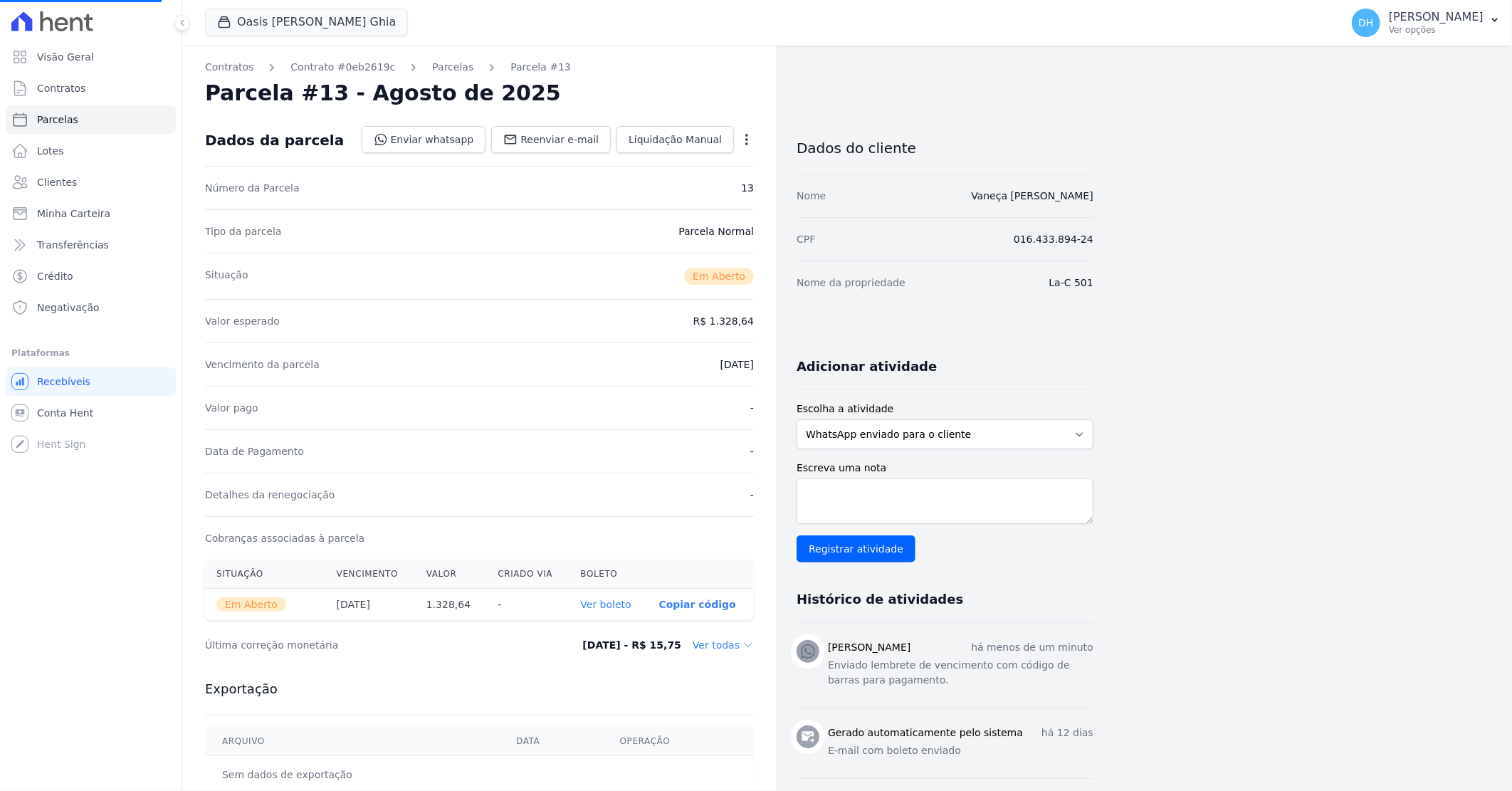
select select
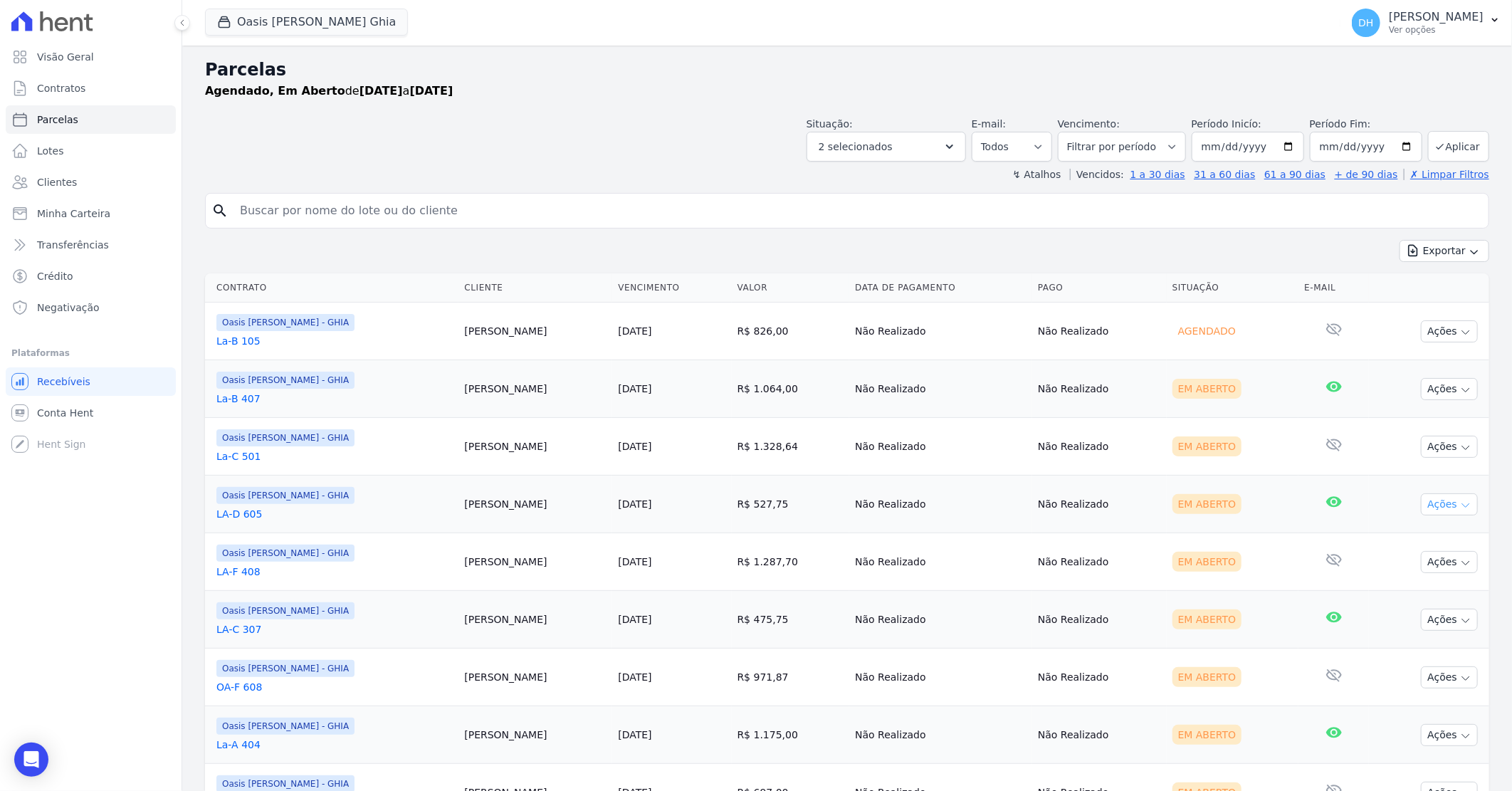
click at [1422, 501] on button "Ações" at bounding box center [1449, 505] width 57 height 22
click at [1412, 584] on link "Enviar whatsapp" at bounding box center [1443, 590] width 137 height 26
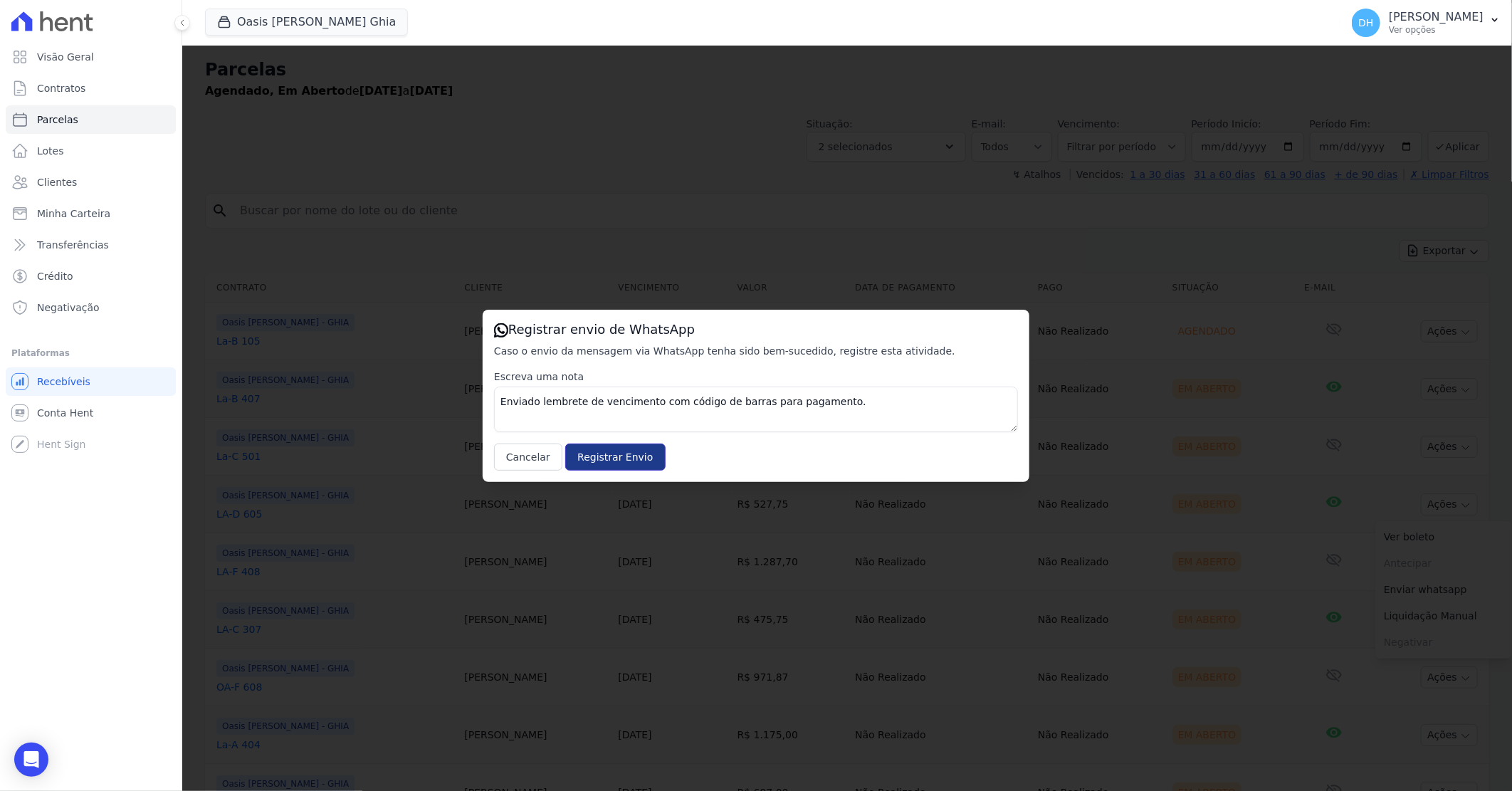
click at [592, 459] on input "Registrar Envio" at bounding box center [615, 457] width 100 height 27
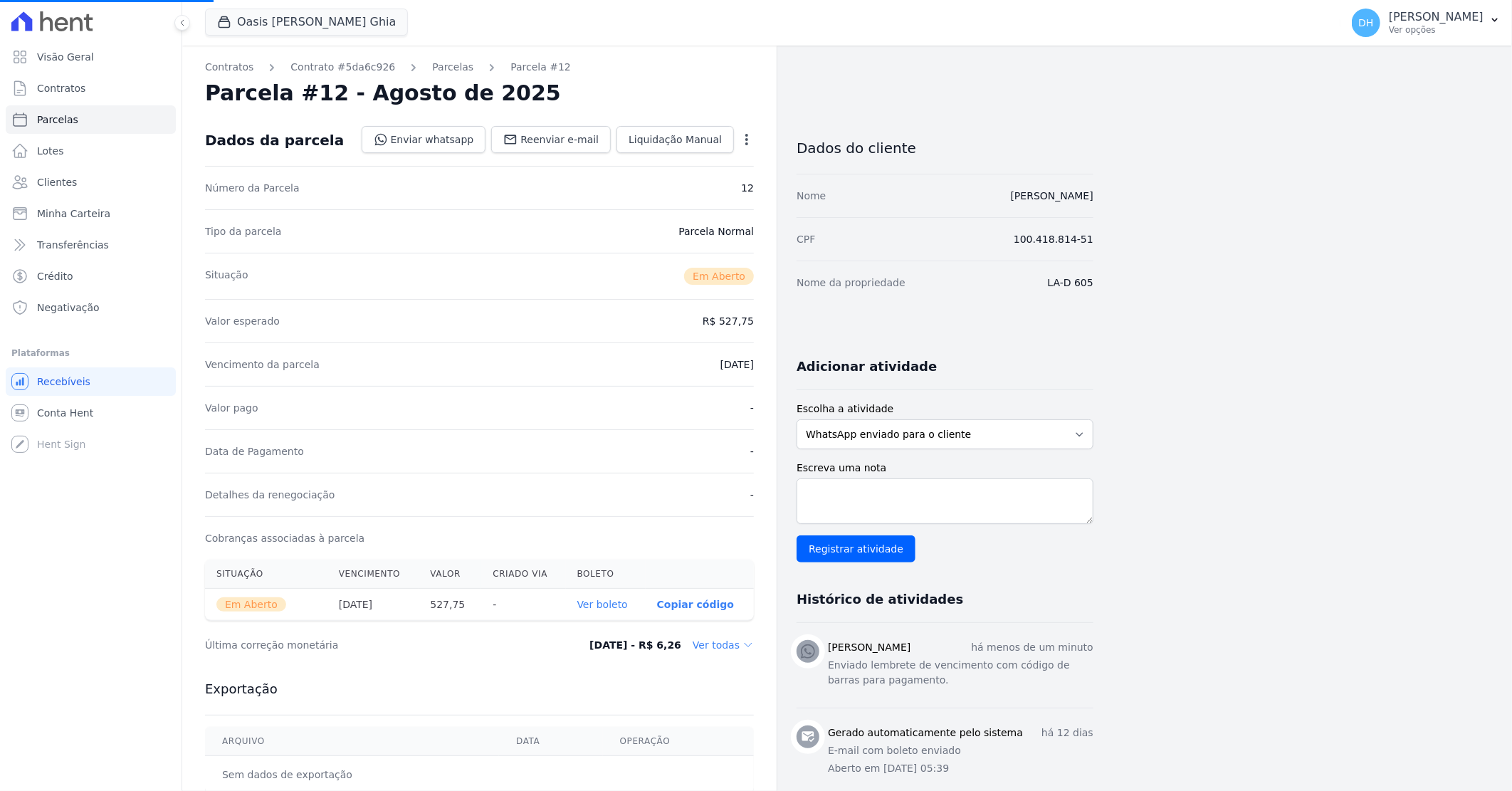
select select
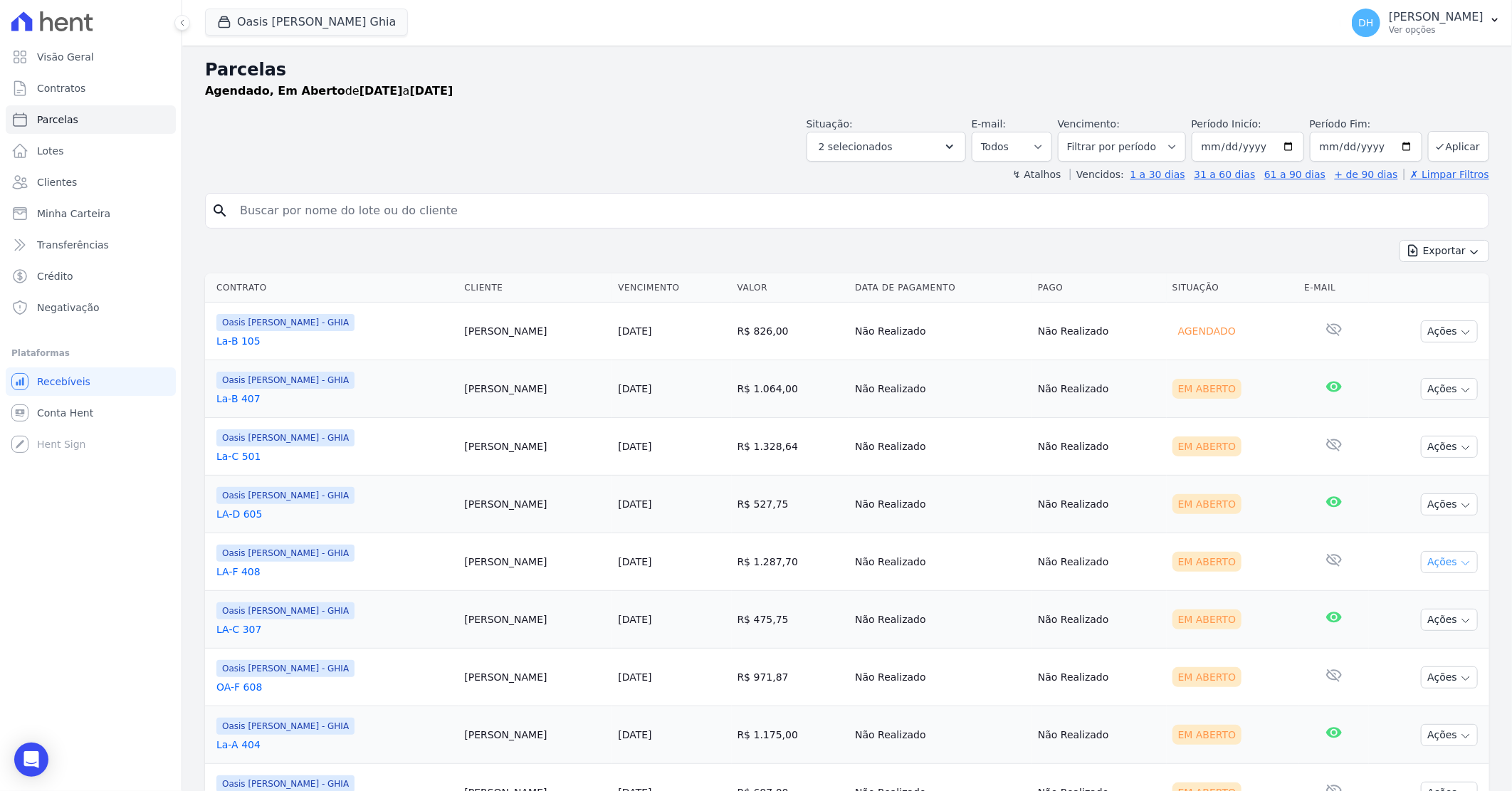
click at [1427, 563] on button "Ações" at bounding box center [1449, 562] width 57 height 22
click at [1413, 652] on link "Enviar whatsapp" at bounding box center [1443, 647] width 137 height 26
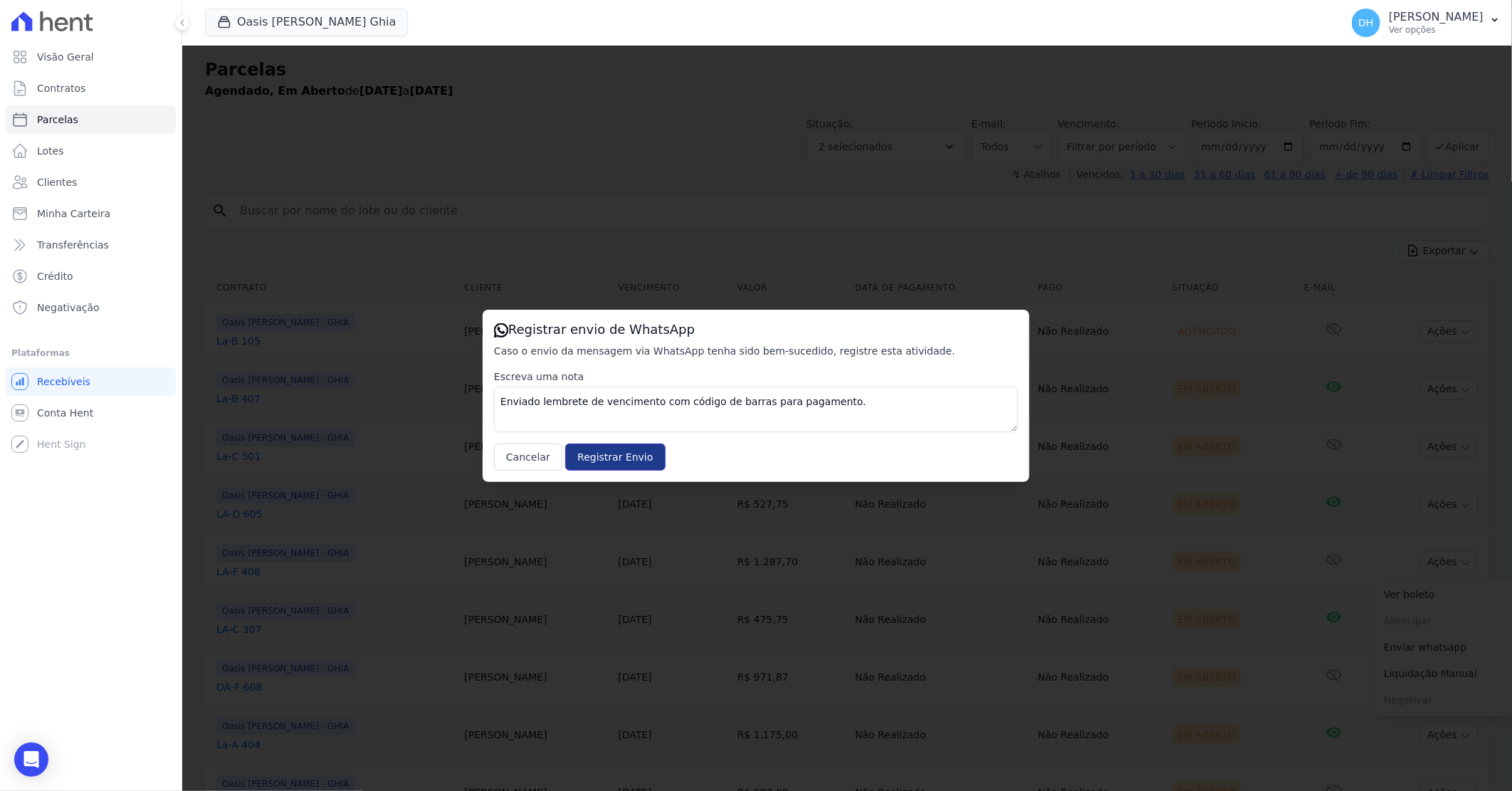
click at [592, 465] on input "Registrar Envio" at bounding box center [615, 457] width 100 height 27
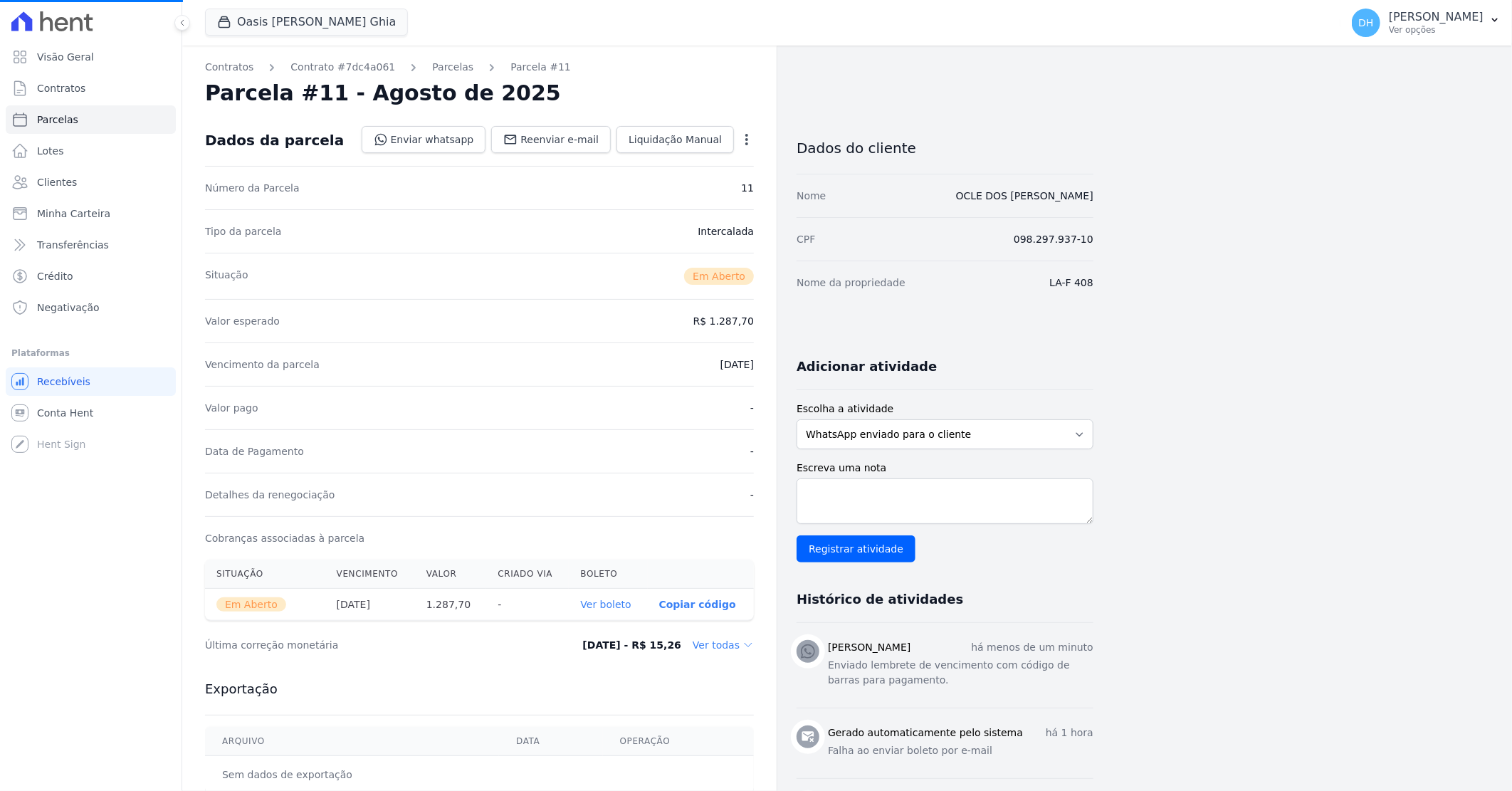
select select
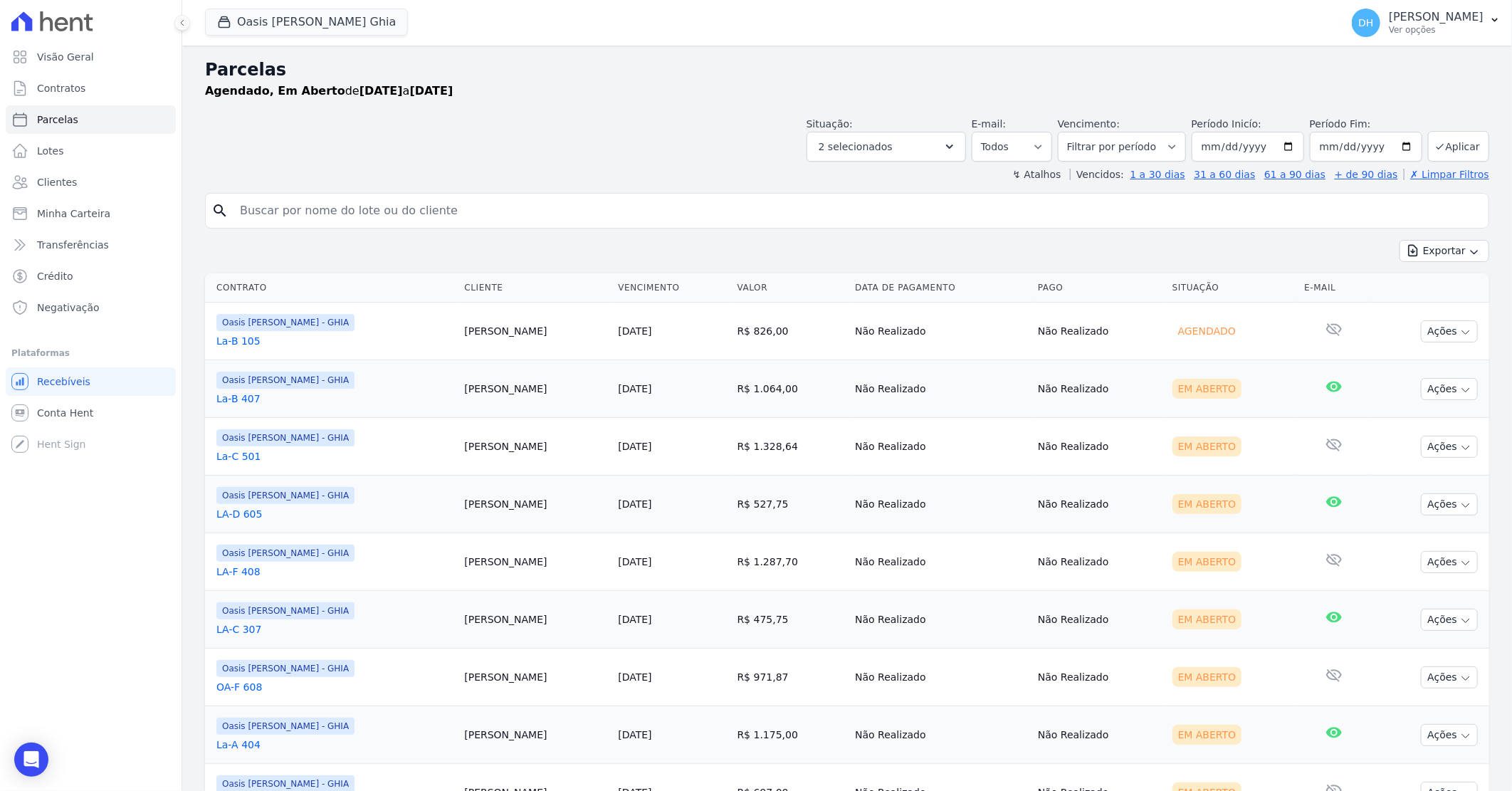
click at [1411, 620] on td "Ações Ver boleto [GEOGRAPHIC_DATA] Antecipação não disponível Enviar whatsapp R…" at bounding box center [1428, 619] width 121 height 58
click at [1422, 620] on button "Ações" at bounding box center [1449, 619] width 57 height 22
click at [1398, 705] on link "Enviar whatsapp" at bounding box center [1443, 705] width 137 height 26
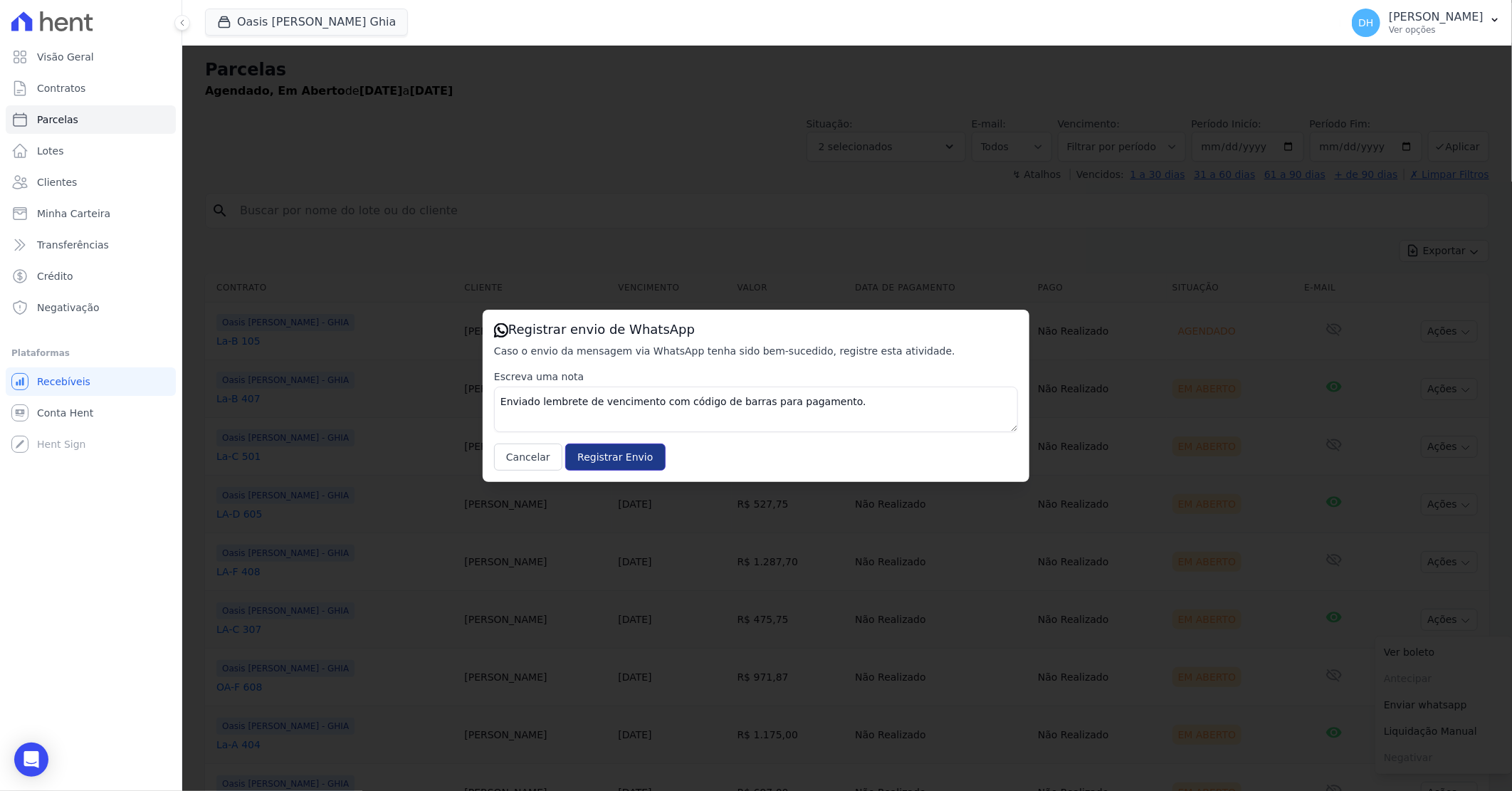
click at [599, 451] on input "Registrar Envio" at bounding box center [615, 457] width 100 height 27
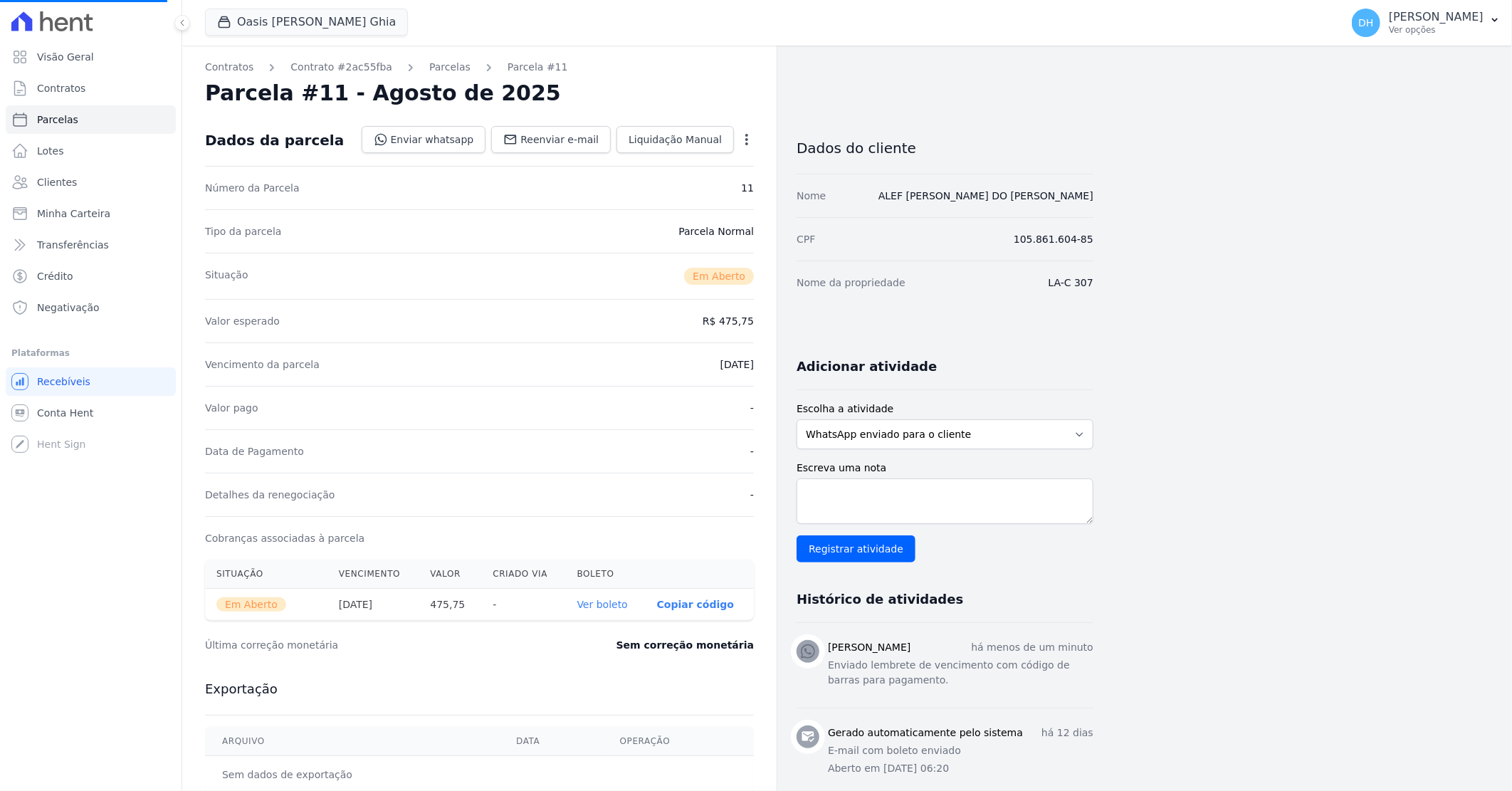
select select
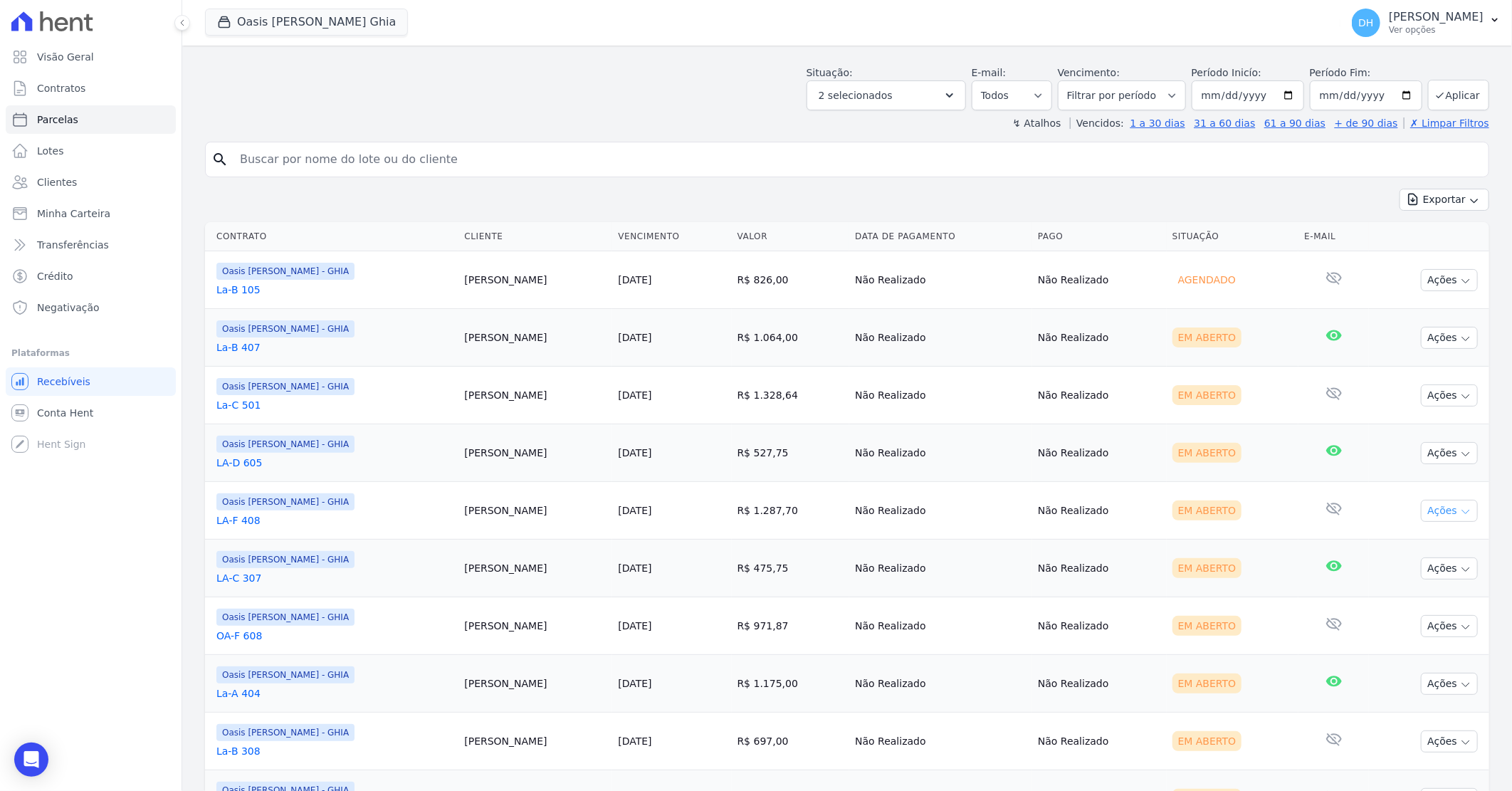
scroll to position [79, 0]
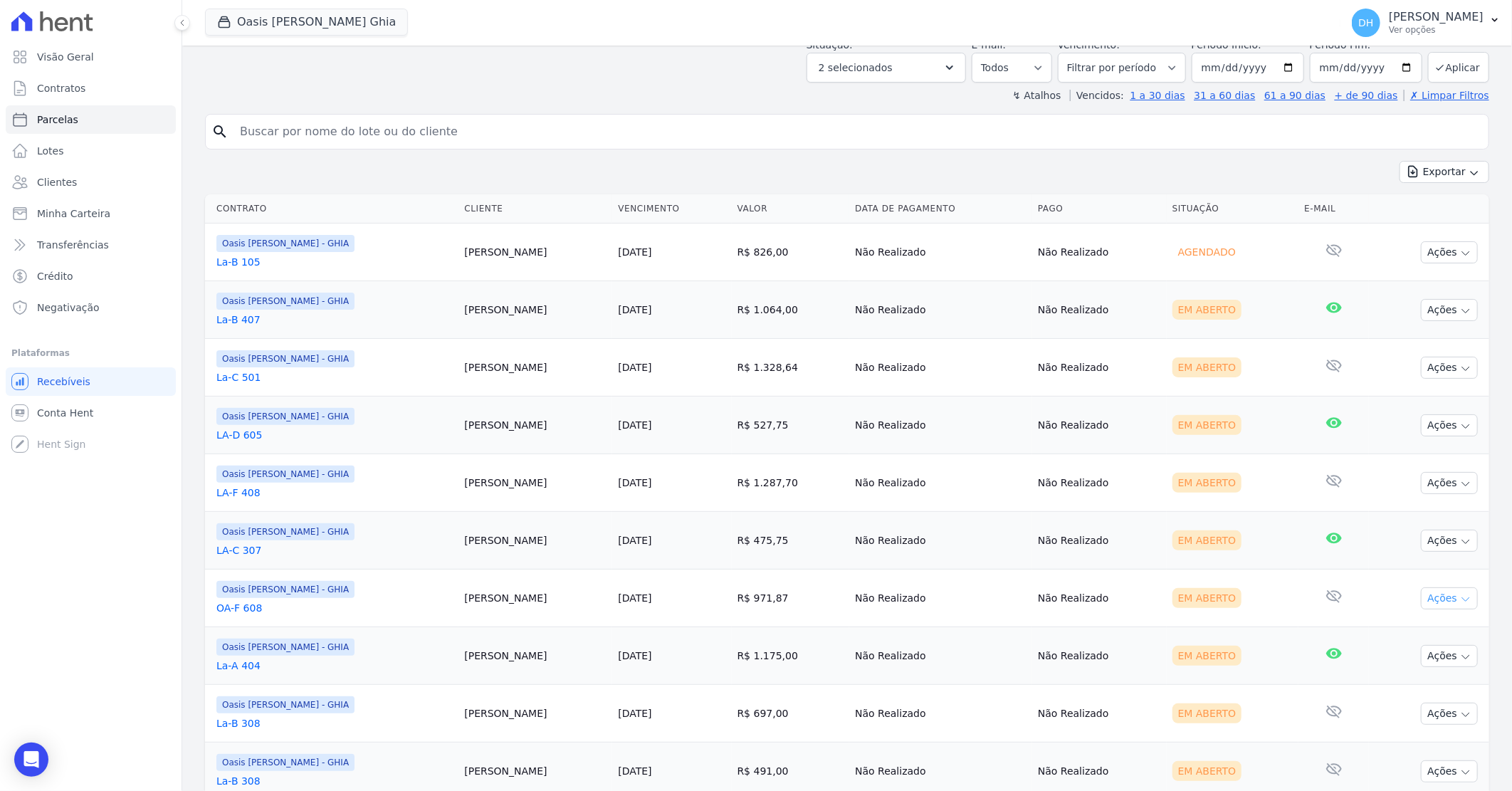
click at [1425, 595] on button "Ações" at bounding box center [1449, 598] width 57 height 22
click at [1411, 682] on link "Enviar whatsapp" at bounding box center [1443, 683] width 137 height 26
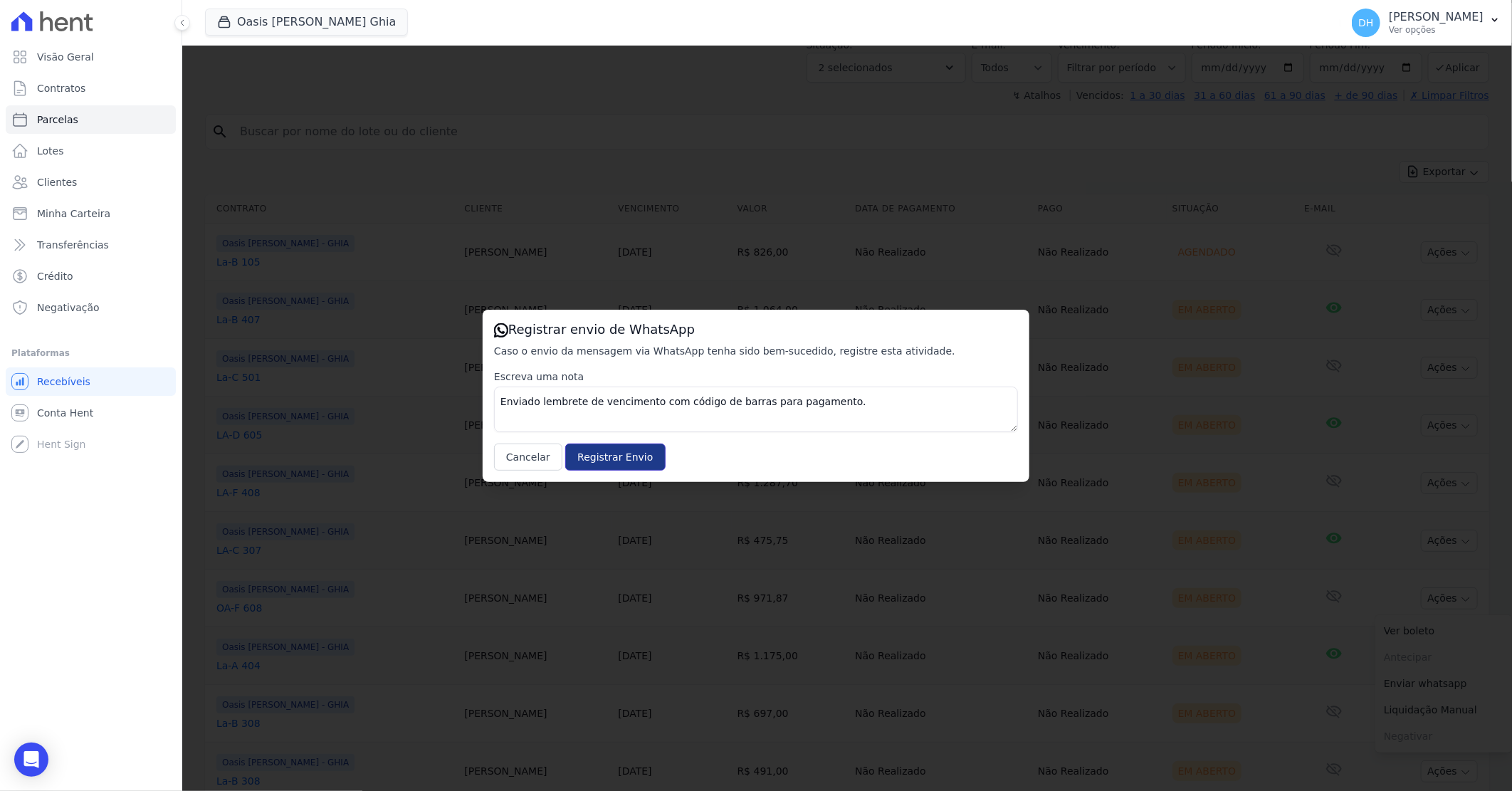
click at [617, 451] on input "Registrar Envio" at bounding box center [615, 457] width 100 height 27
click at [610, 454] on input "Registrar Envio" at bounding box center [615, 457] width 100 height 27
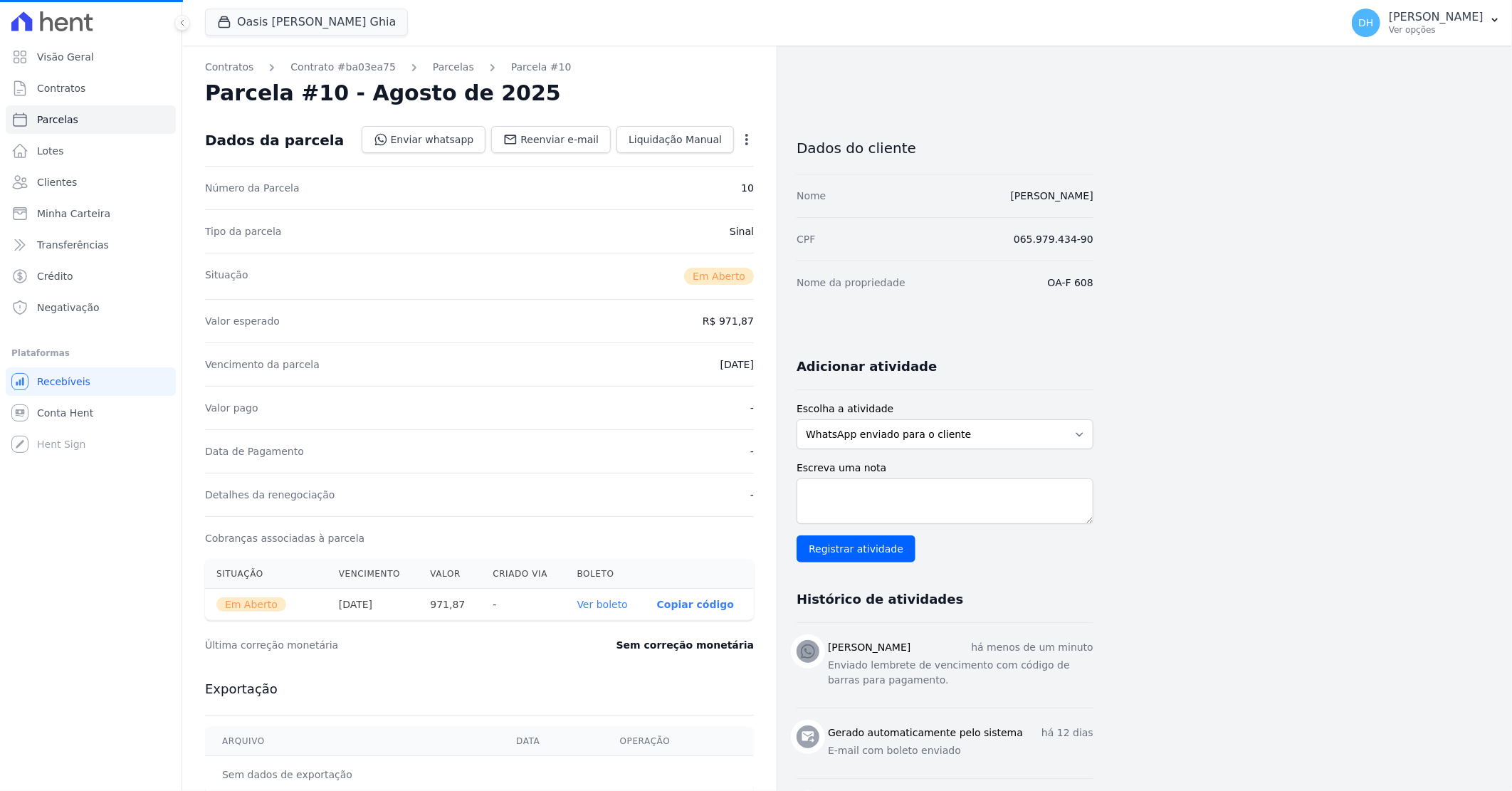
select select
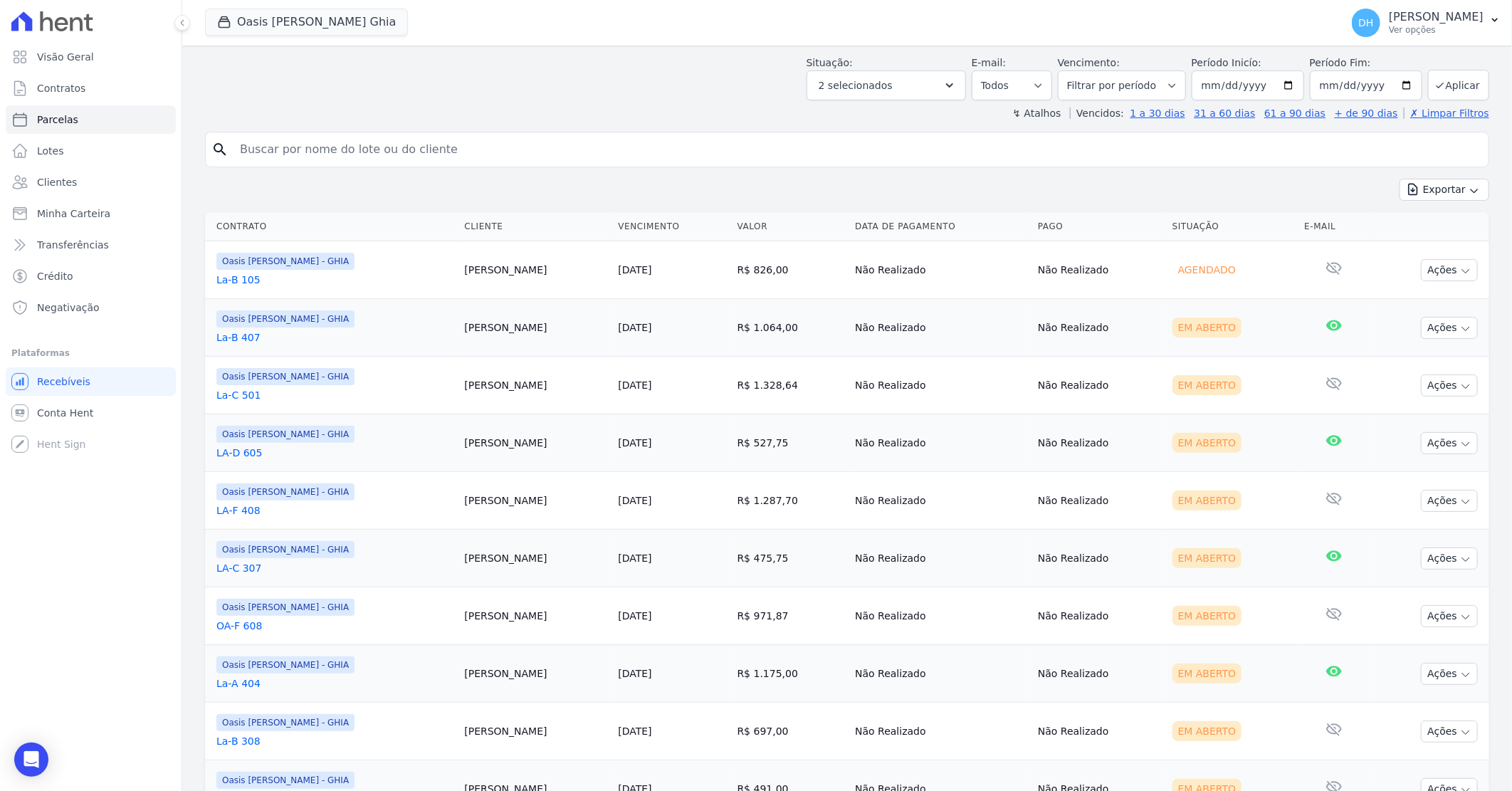
scroll to position [133, 0]
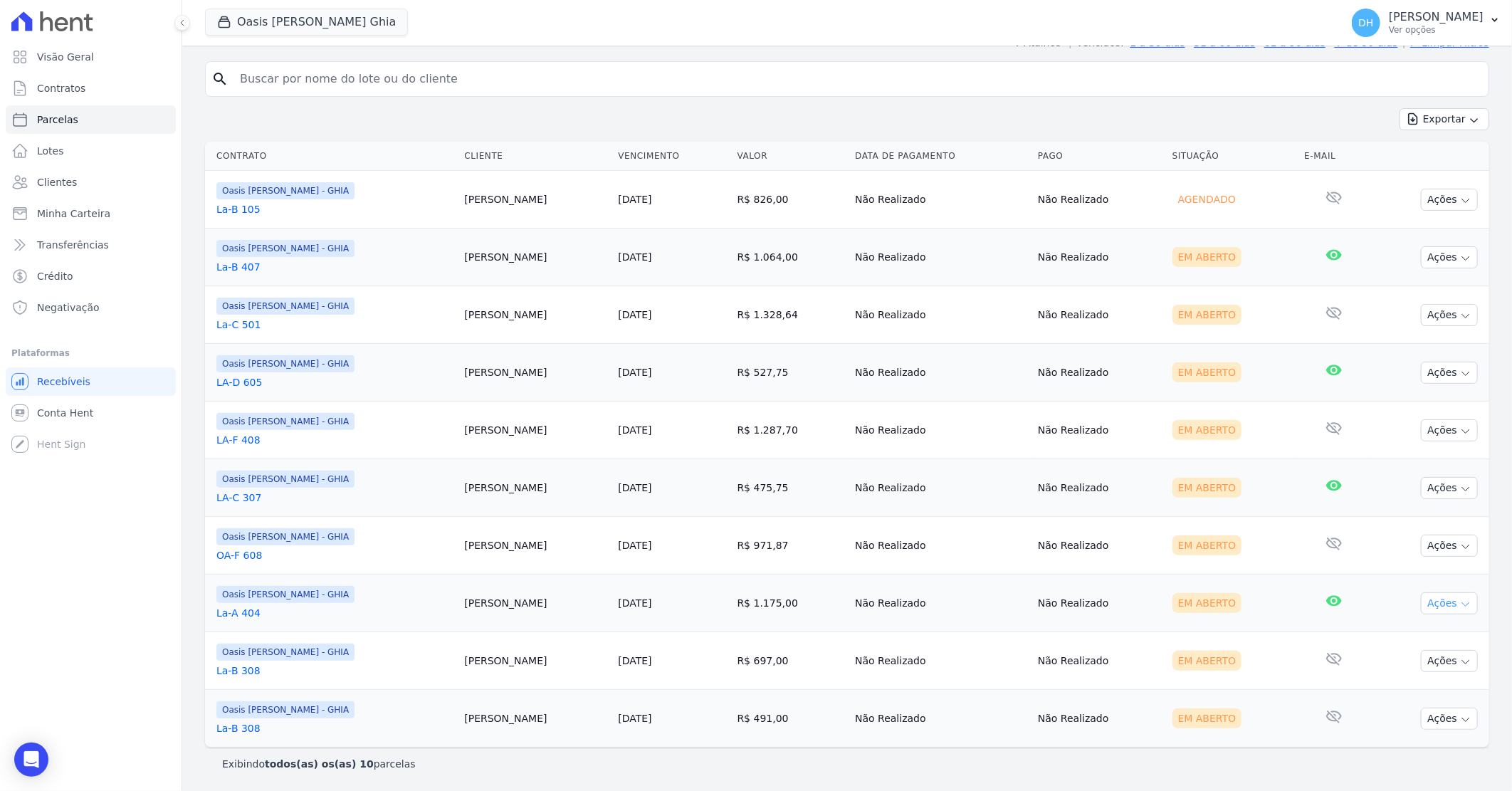
click at [1421, 601] on button "Ações" at bounding box center [1449, 603] width 57 height 22
click at [1032, 594] on td "Não Realizado" at bounding box center [1099, 603] width 135 height 58
click at [734, 638] on td "R$ 697,00" at bounding box center [791, 661] width 118 height 58
click at [546, 620] on td "[PERSON_NAME]" at bounding box center [536, 603] width 154 height 58
click at [1460, 602] on icon "button" at bounding box center [1465, 603] width 11 height 11
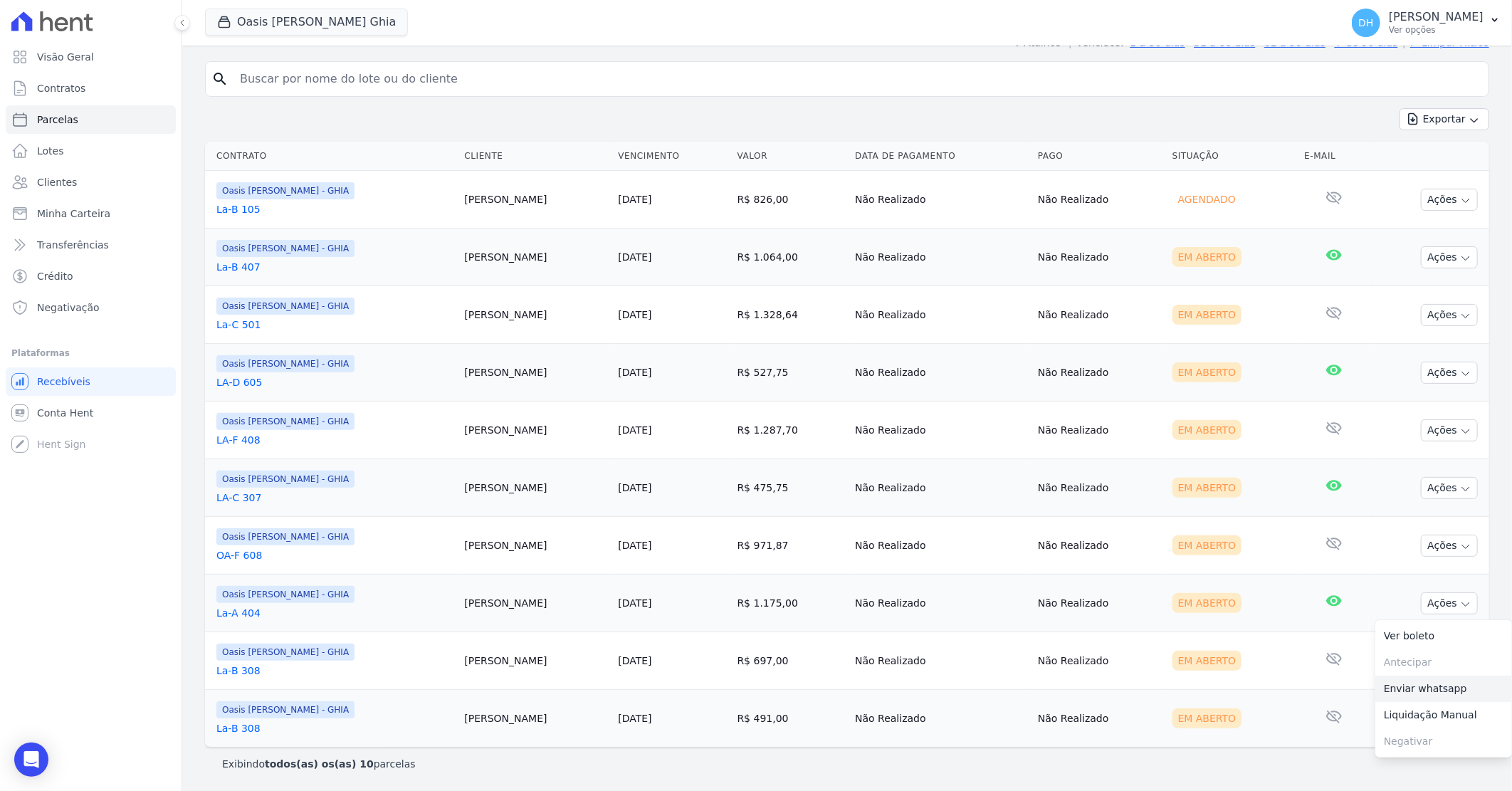
click at [1397, 686] on link "Enviar whatsapp" at bounding box center [1443, 688] width 137 height 26
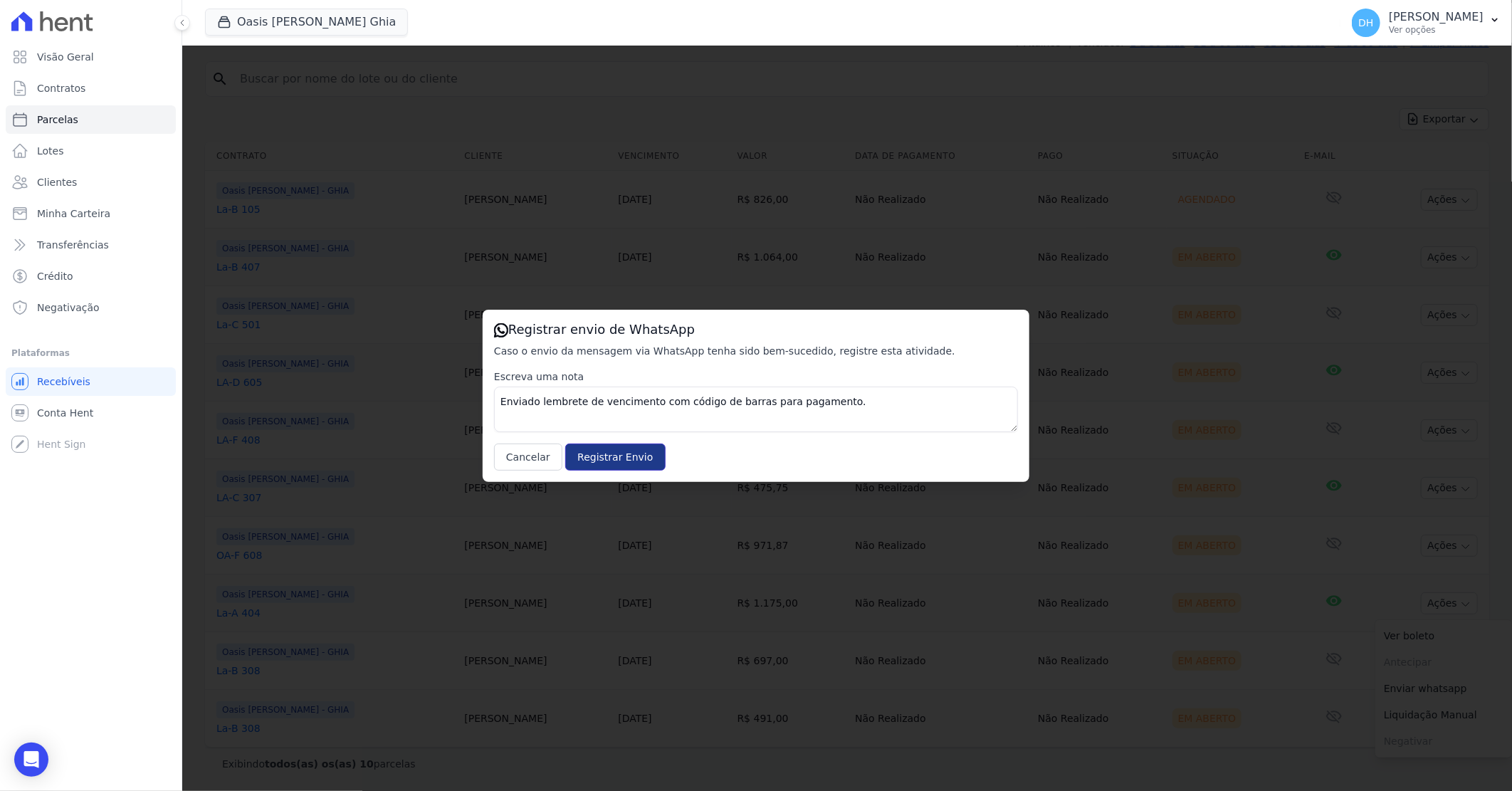
click at [642, 446] on input "Registrar Envio" at bounding box center [615, 457] width 100 height 27
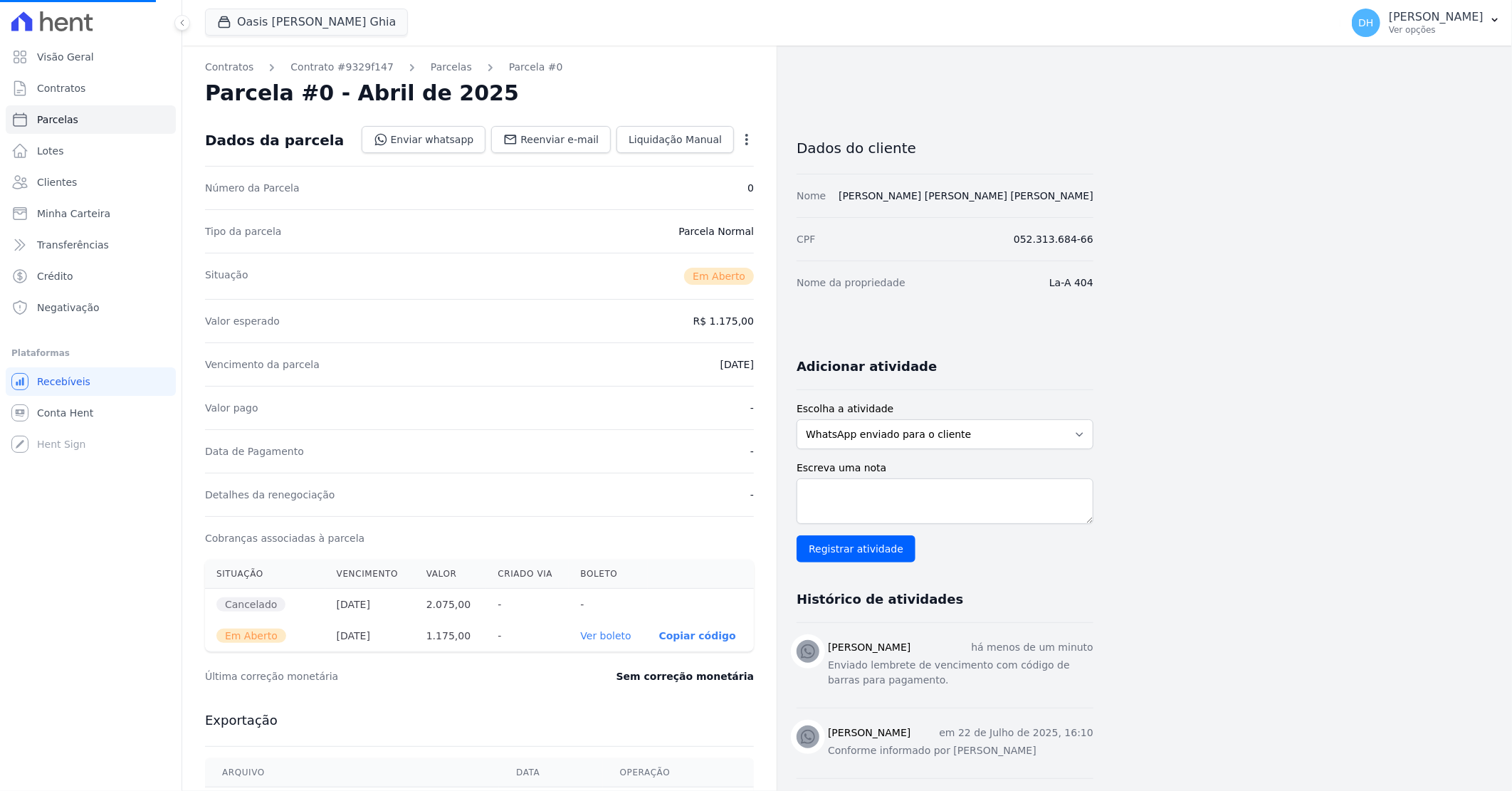
select select
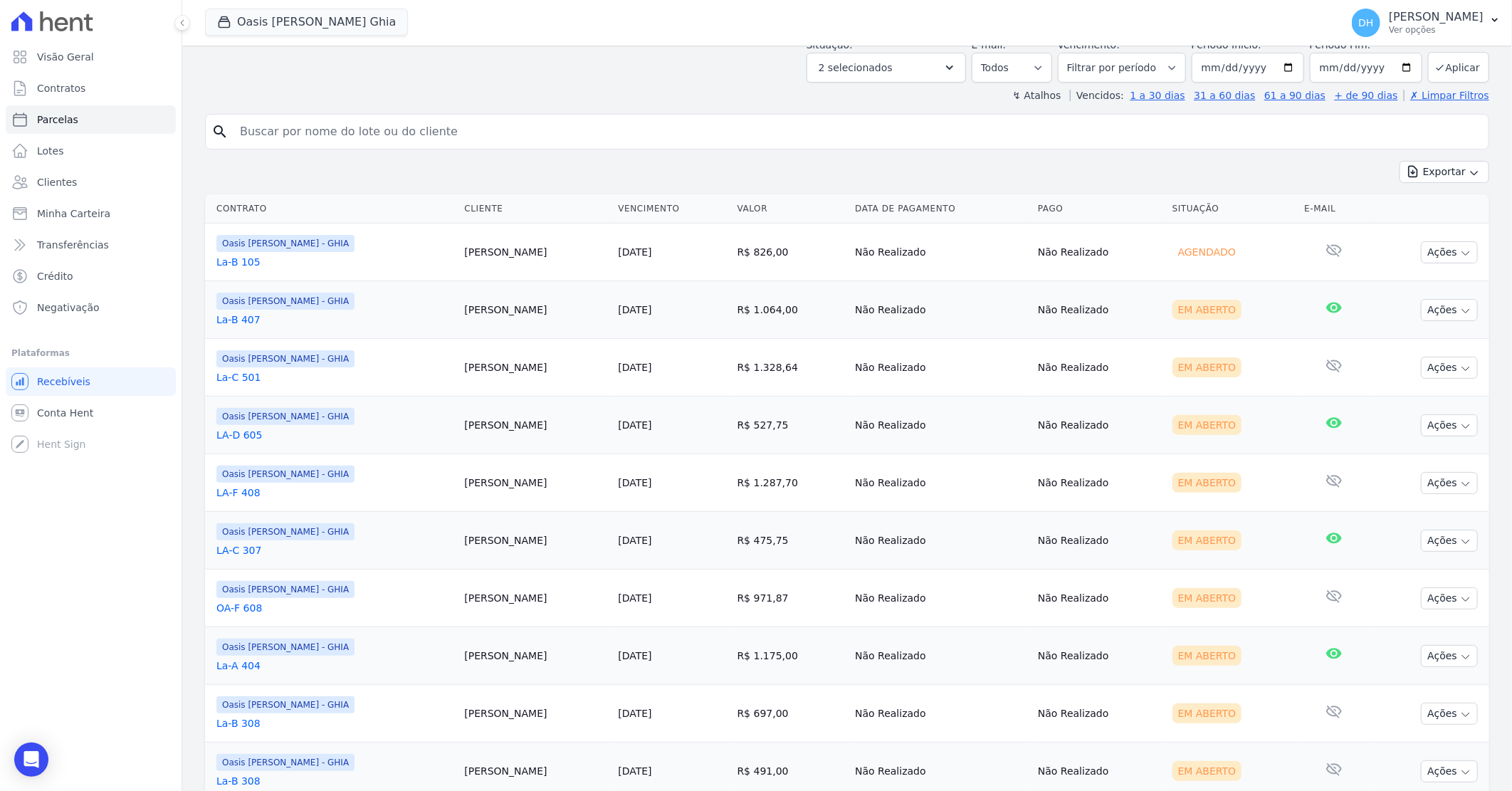
scroll to position [133, 0]
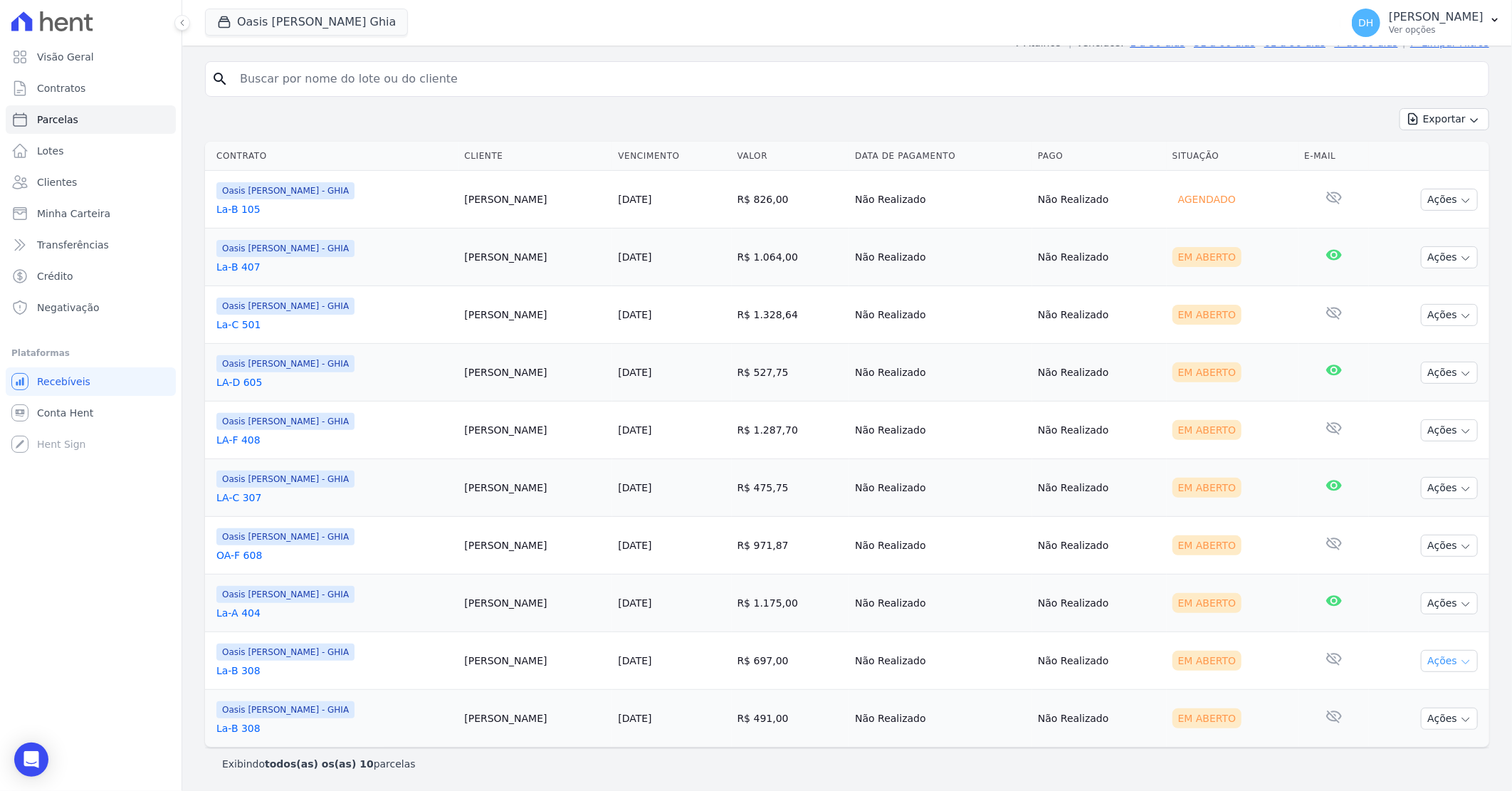
click at [1421, 657] on button "Ações" at bounding box center [1449, 661] width 57 height 22
click at [1393, 741] on link "Enviar whatsapp" at bounding box center [1443, 745] width 137 height 26
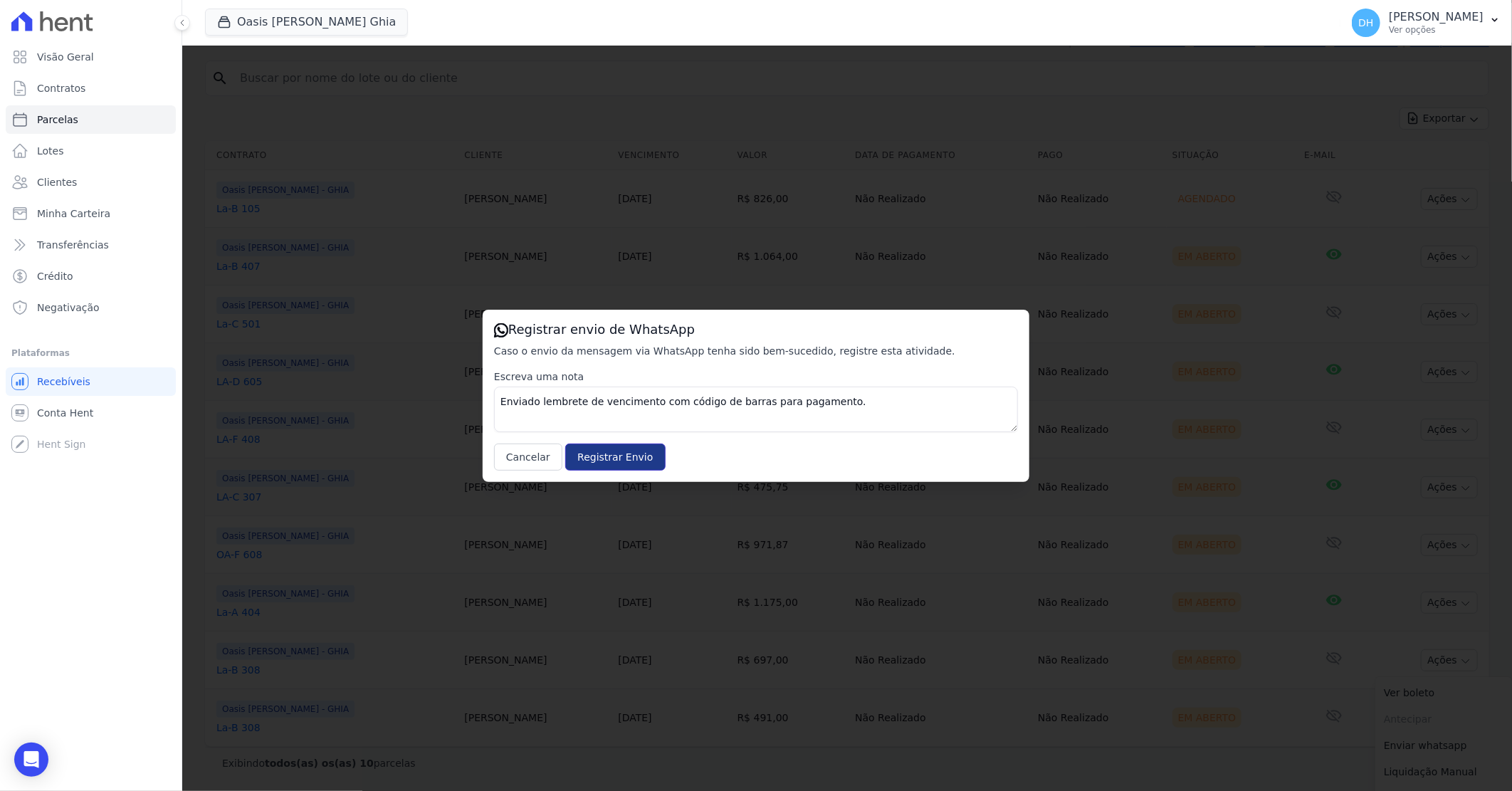
click at [600, 466] on input "Registrar Envio" at bounding box center [615, 457] width 100 height 27
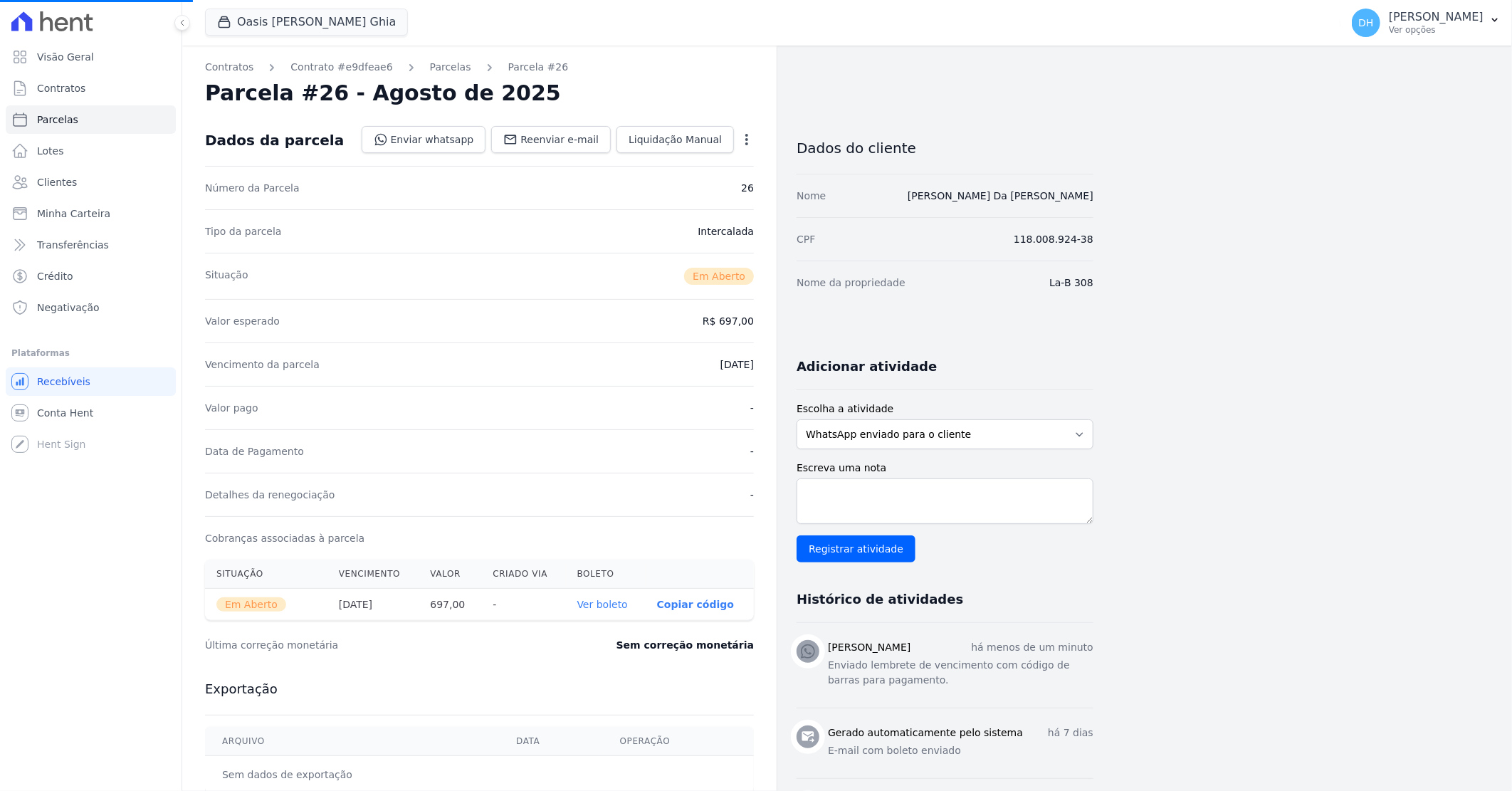
select select
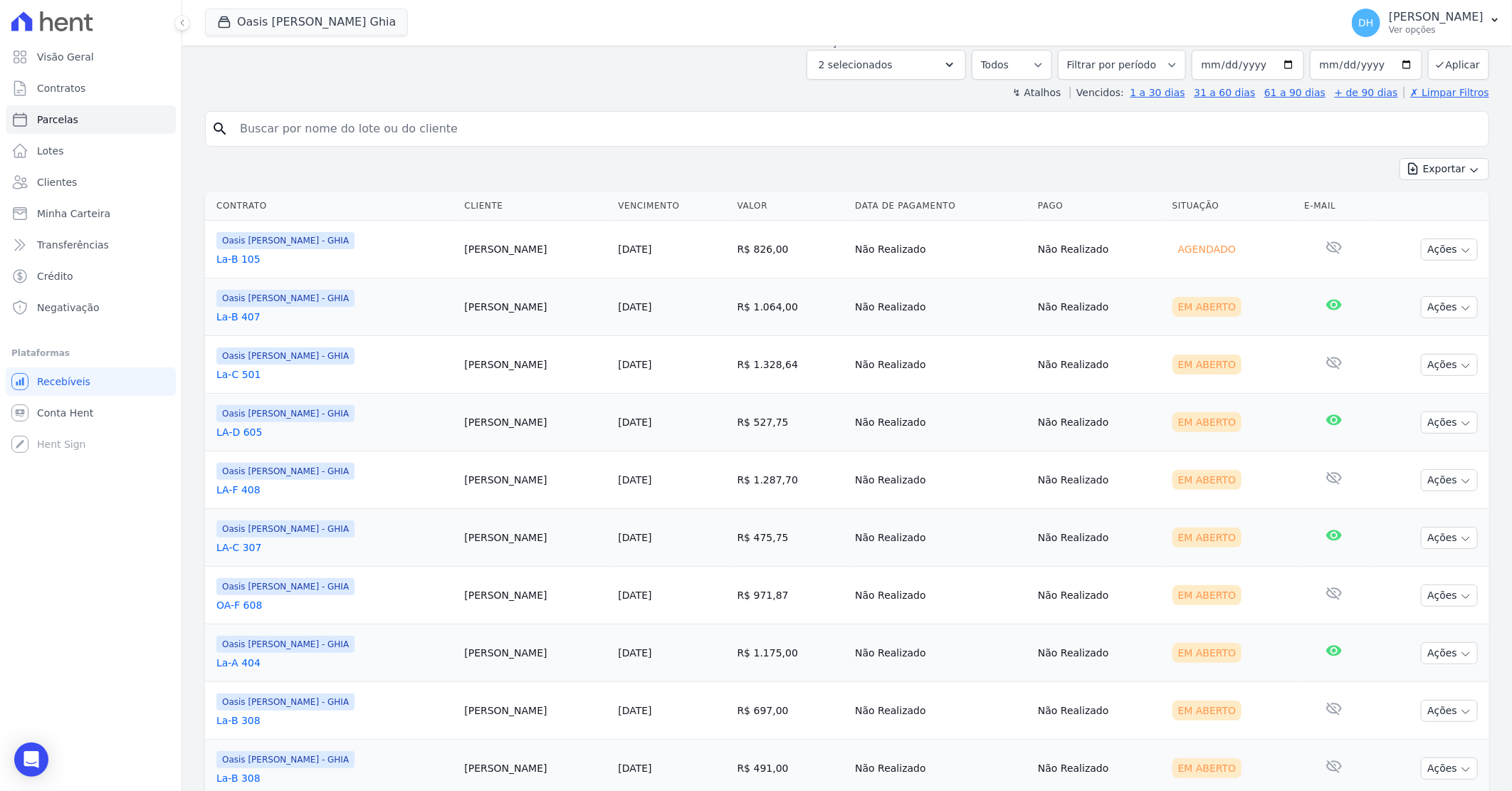
scroll to position [133, 0]
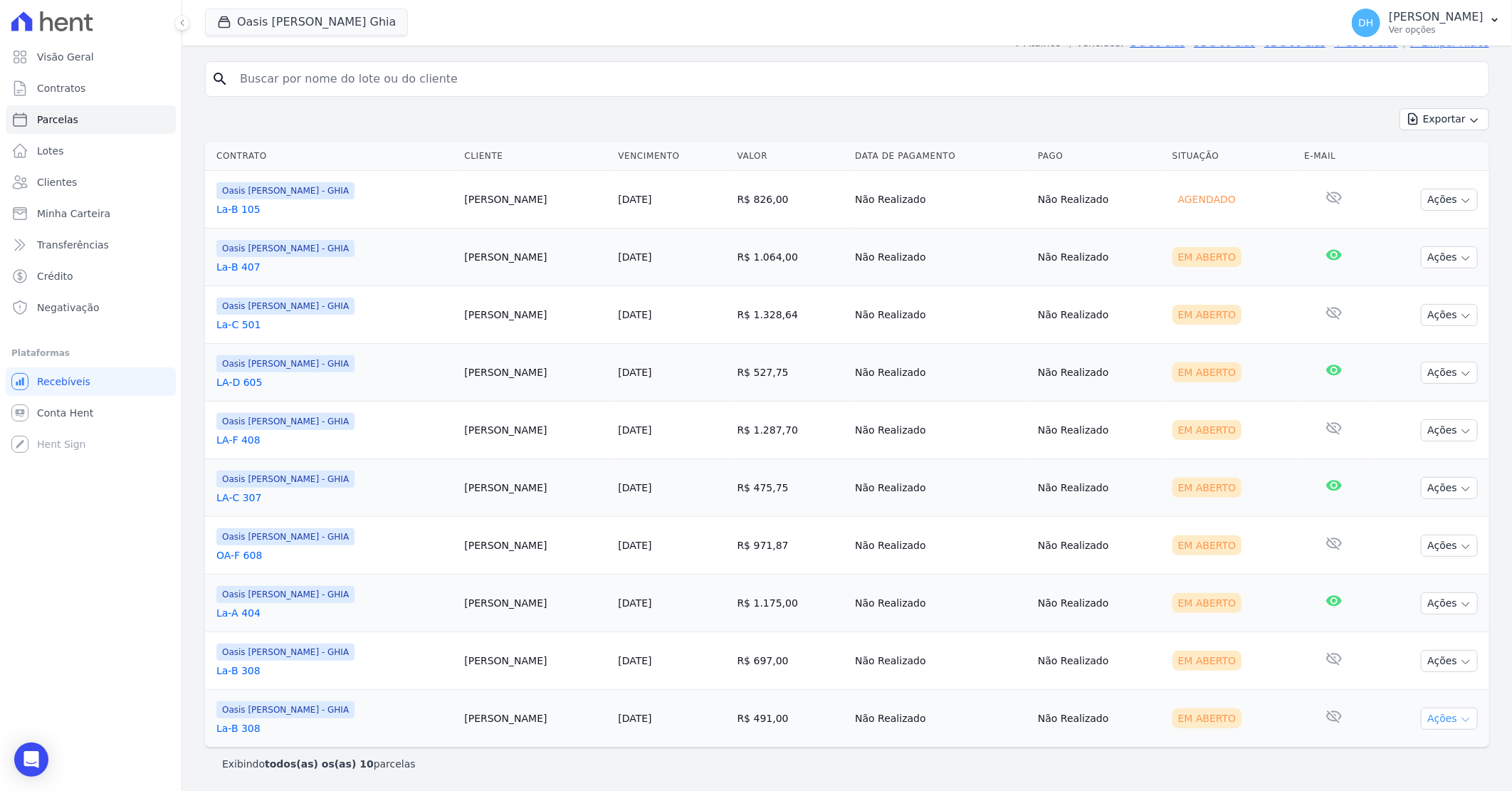
click at [1421, 720] on button "Ações" at bounding box center [1449, 718] width 57 height 22
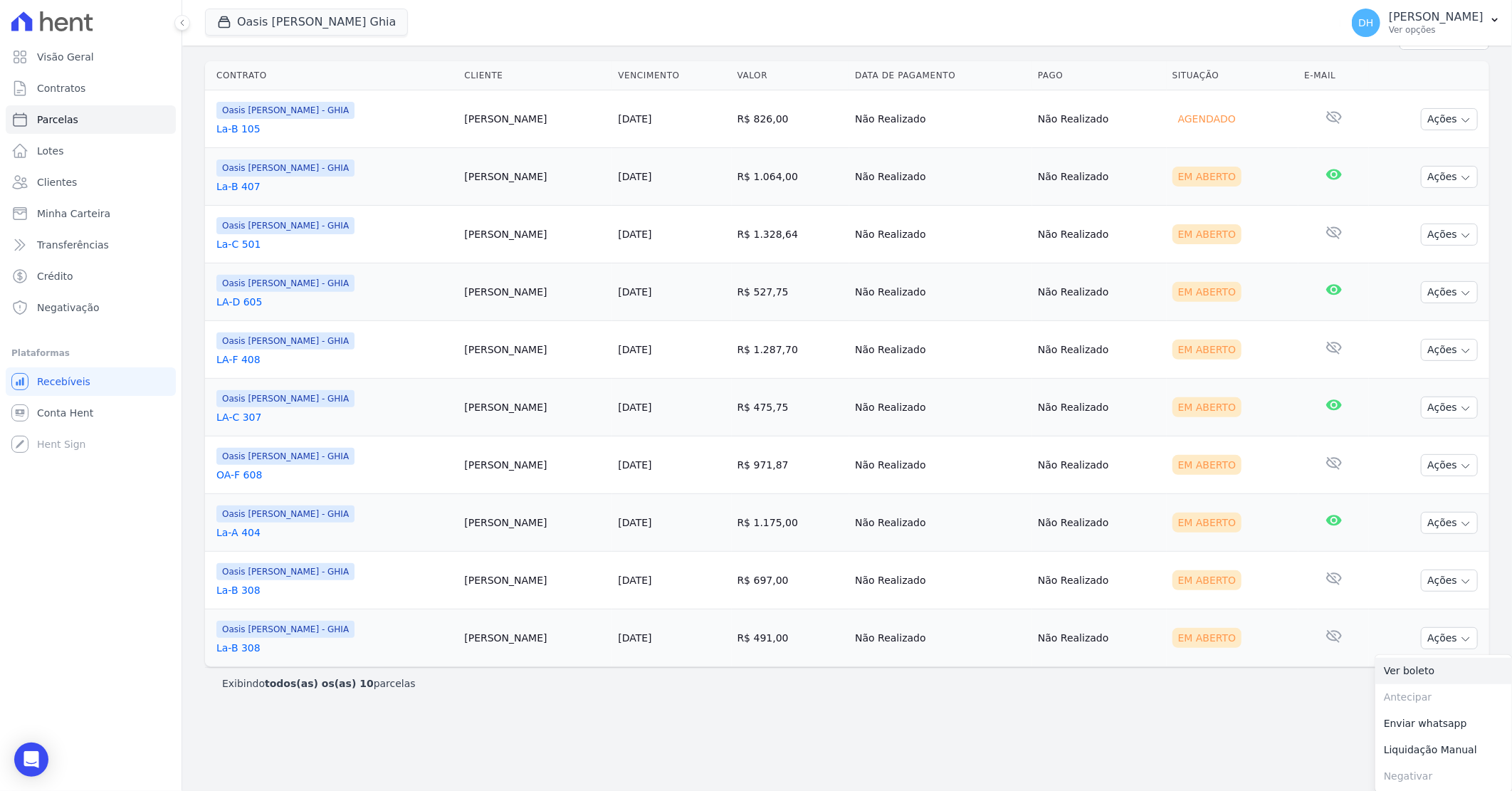
scroll to position [213, 0]
click at [1398, 728] on link "Enviar whatsapp" at bounding box center [1443, 722] width 137 height 26
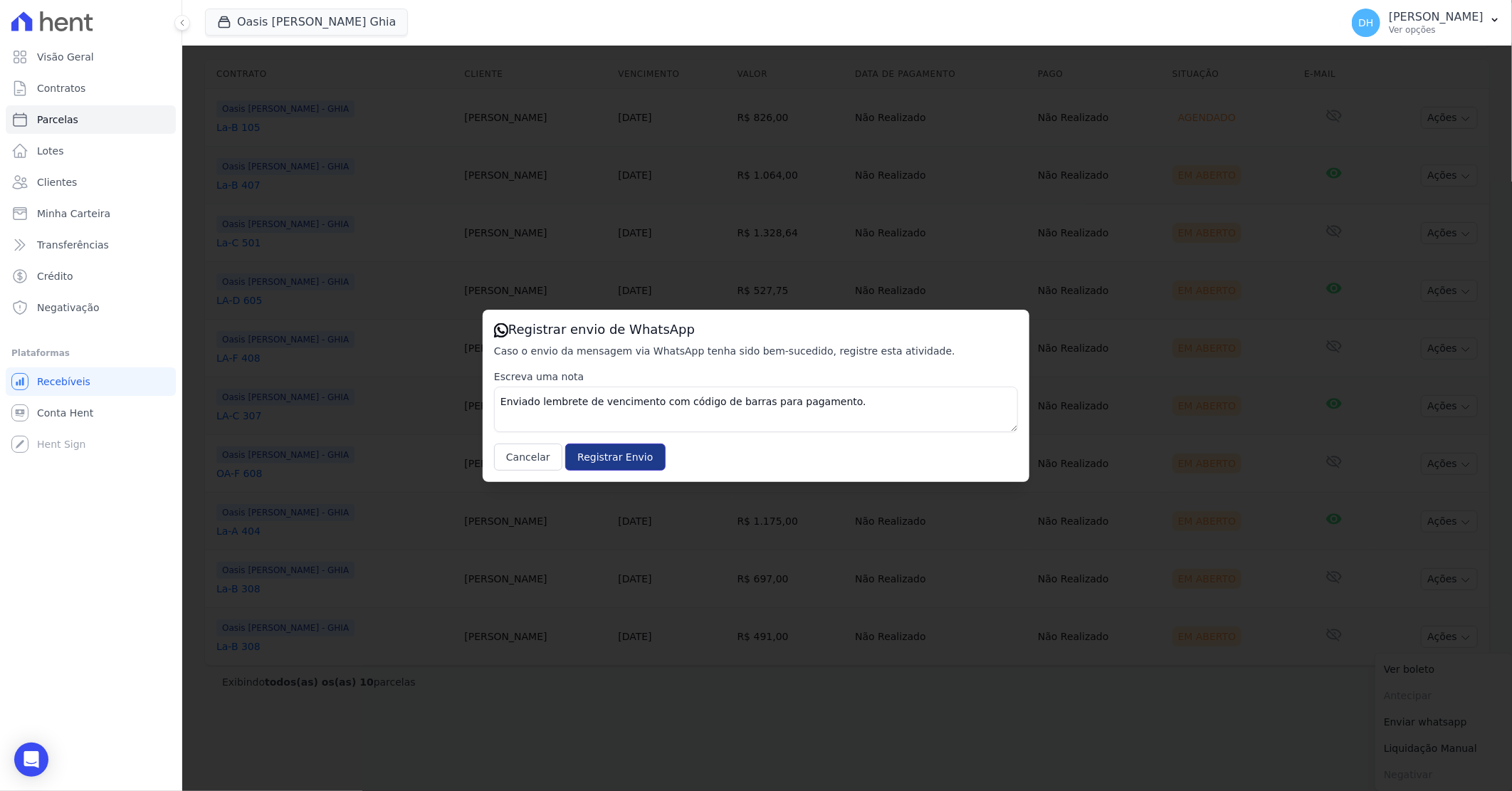
click at [634, 460] on input "Registrar Envio" at bounding box center [615, 457] width 100 height 27
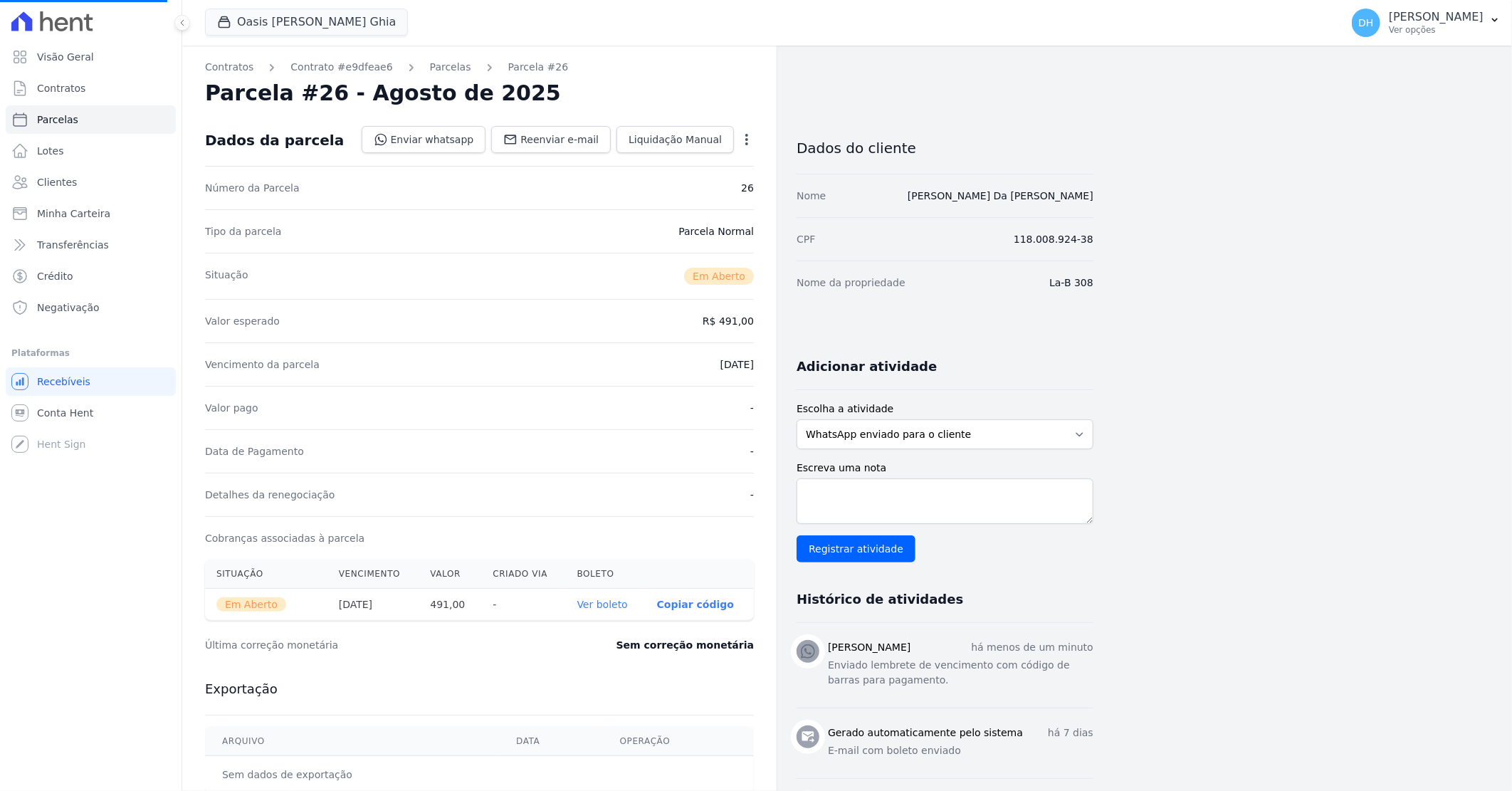
select select
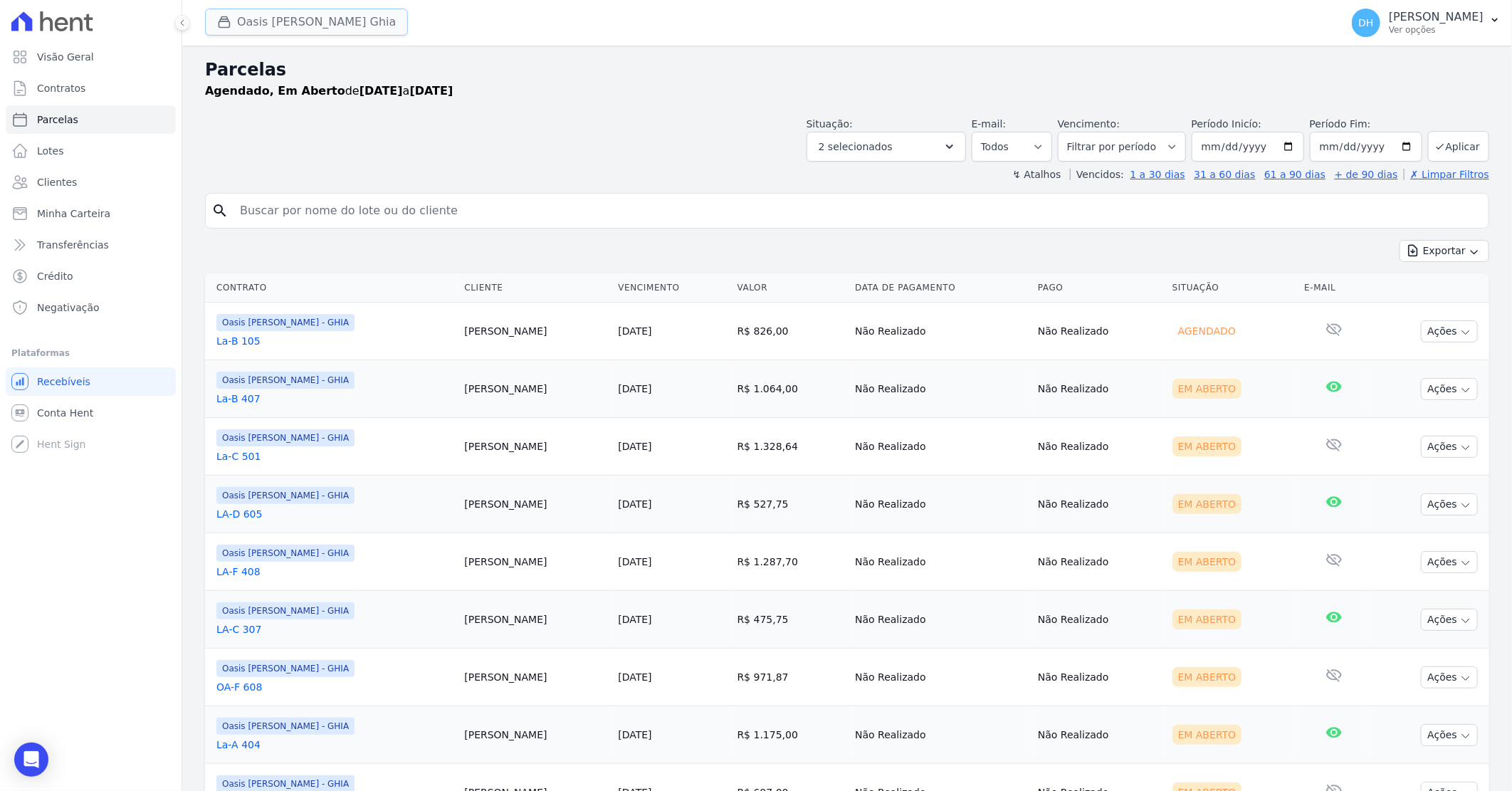
click at [256, 24] on button "Oasis [PERSON_NAME] Ghia" at bounding box center [306, 22] width 202 height 27
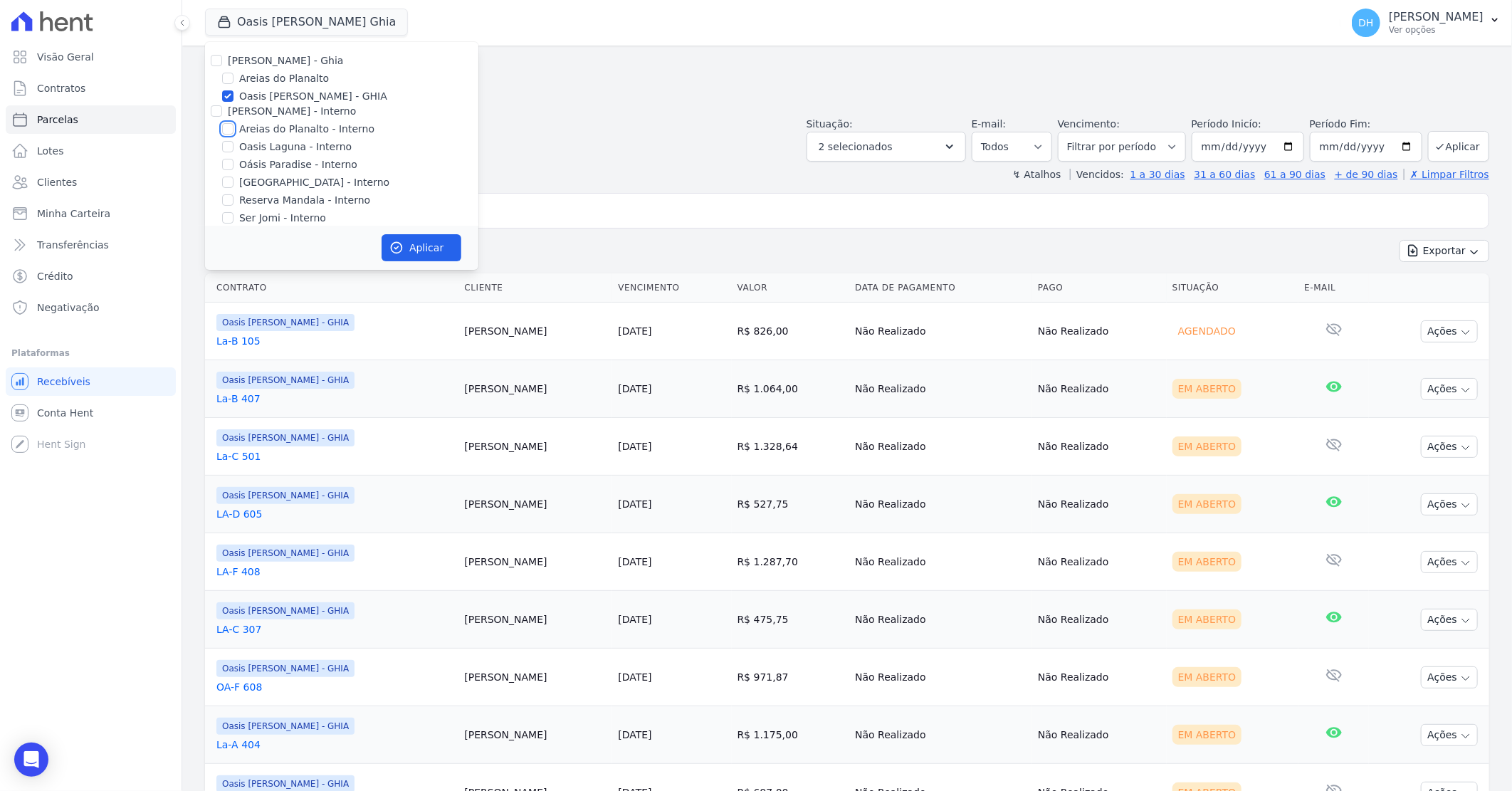
click at [229, 124] on input "Areias do Planalto - Interno" at bounding box center [227, 128] width 11 height 11
checkbox input "true"
click at [229, 96] on input "Oasis [PERSON_NAME] - GHIA" at bounding box center [227, 96] width 11 height 11
checkbox input "false"
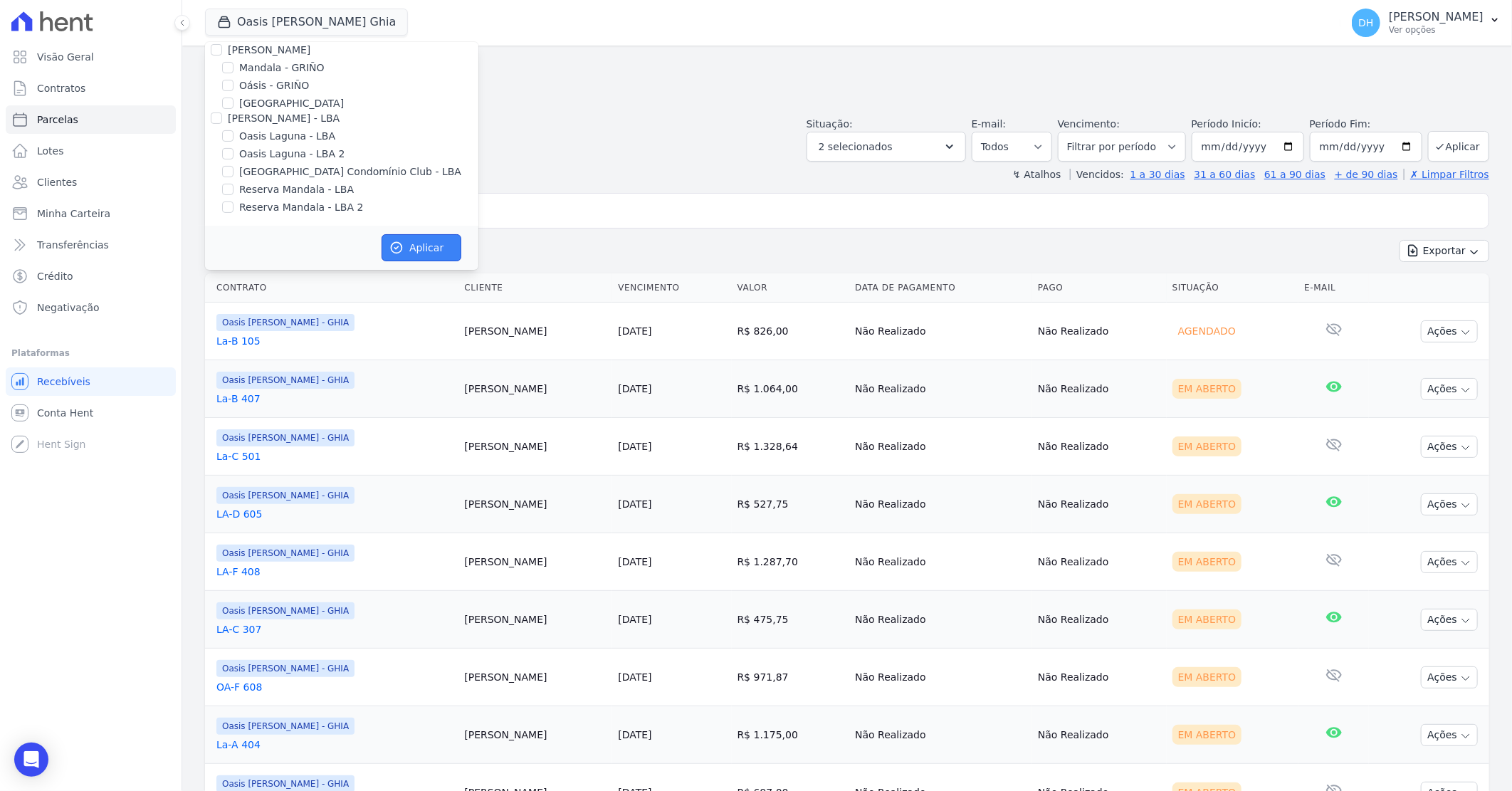
click at [433, 239] on button "Aplicar" at bounding box center [422, 247] width 80 height 27
select select
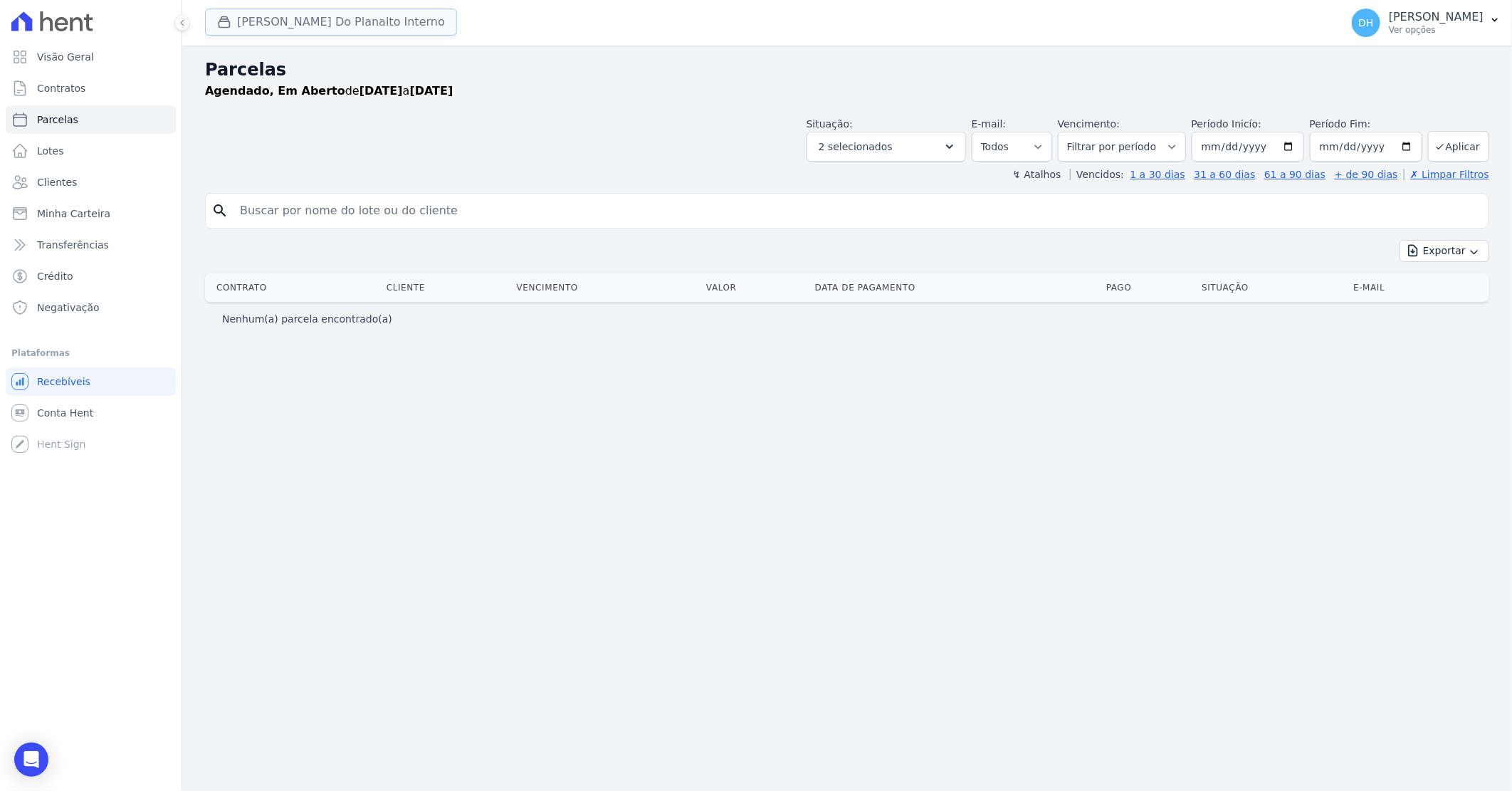
click at [304, 24] on button "[PERSON_NAME] Do Planalto Interno" at bounding box center [331, 22] width 252 height 27
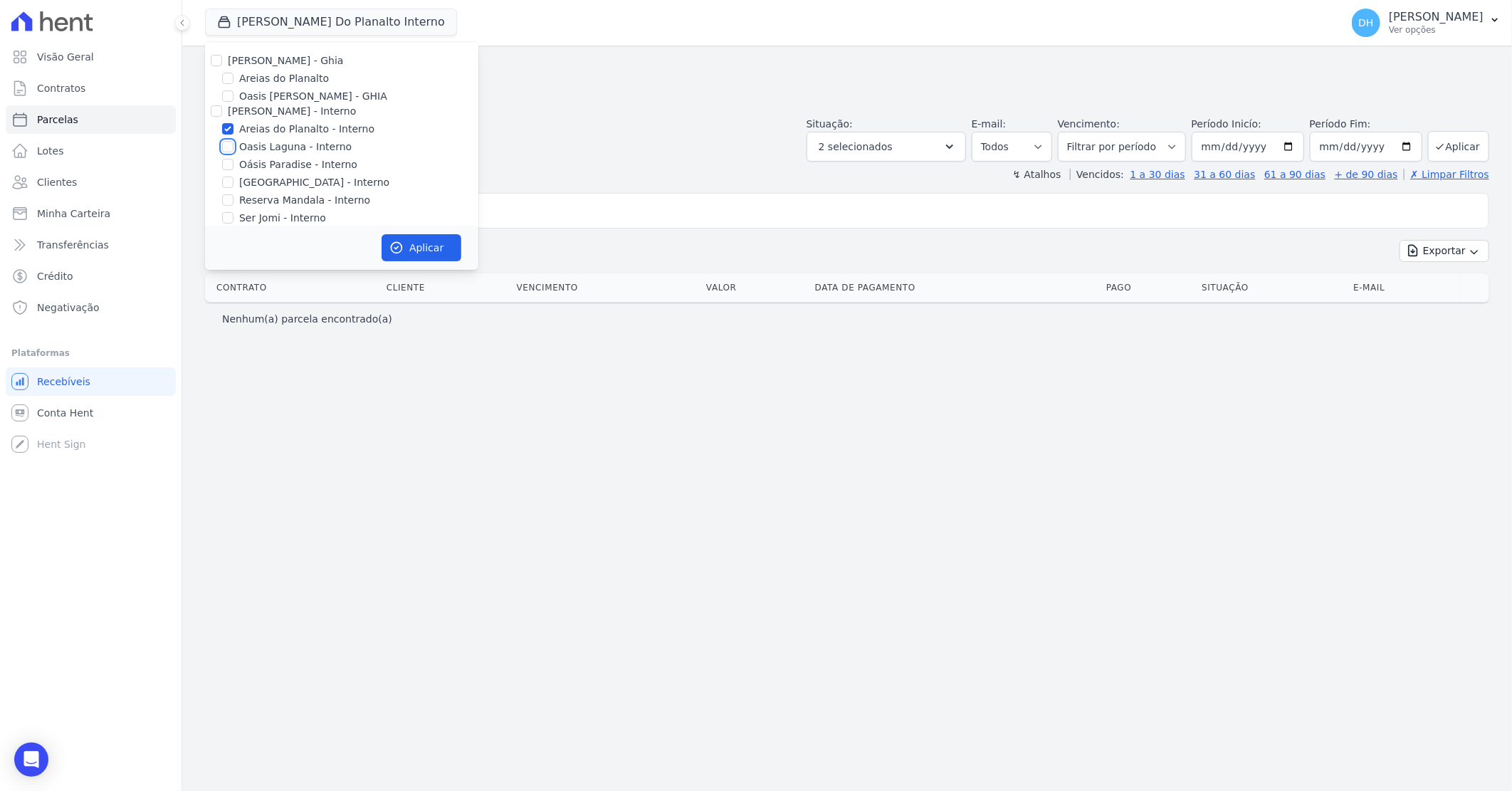
click at [228, 150] on input "Oasis Laguna - Interno" at bounding box center [227, 146] width 11 height 11
checkbox input "true"
click at [222, 127] on input "Areias do Planalto - Interno" at bounding box center [227, 128] width 11 height 11
checkbox input "false"
click at [421, 245] on button "Aplicar" at bounding box center [422, 247] width 80 height 27
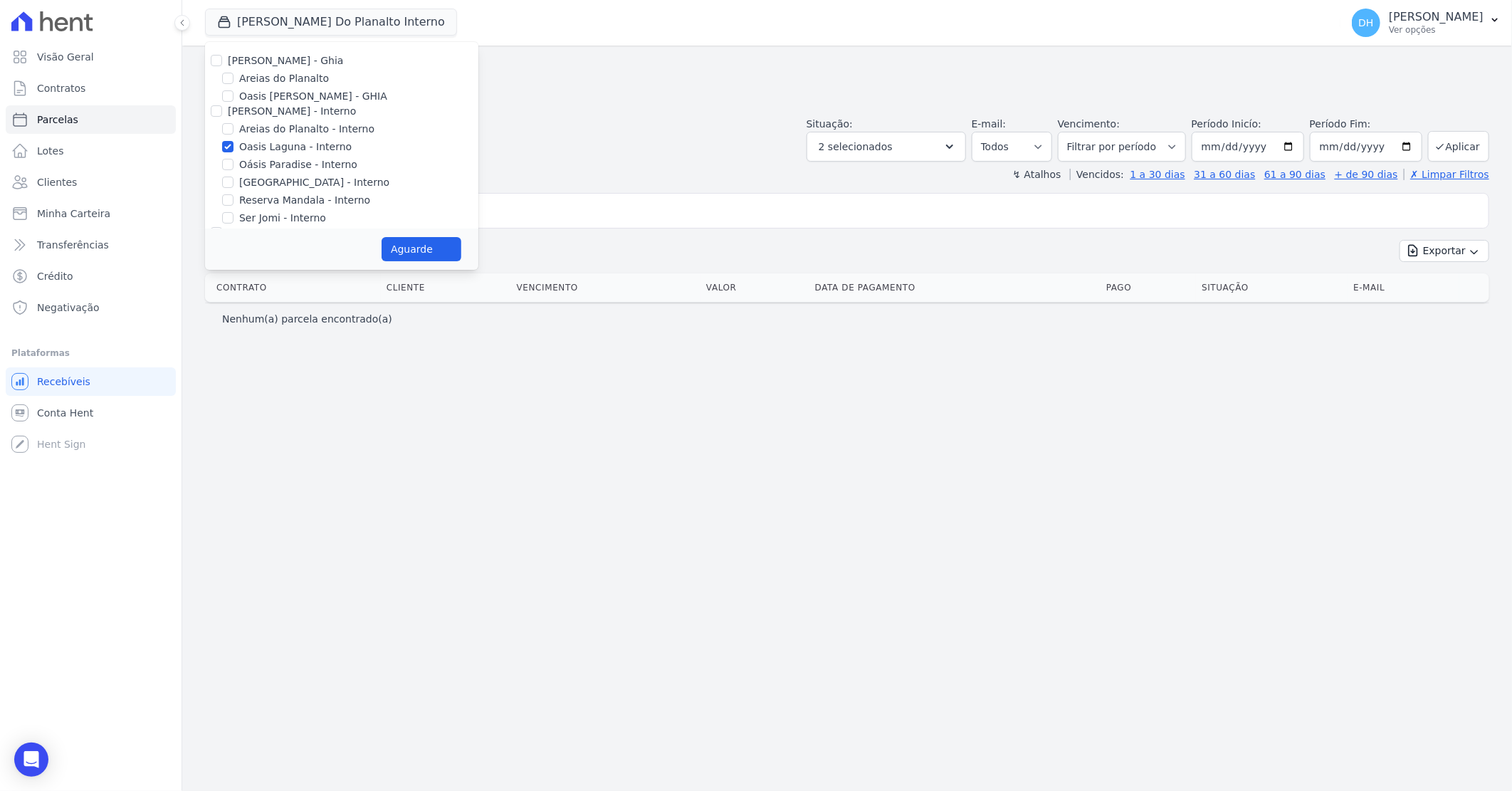
select select
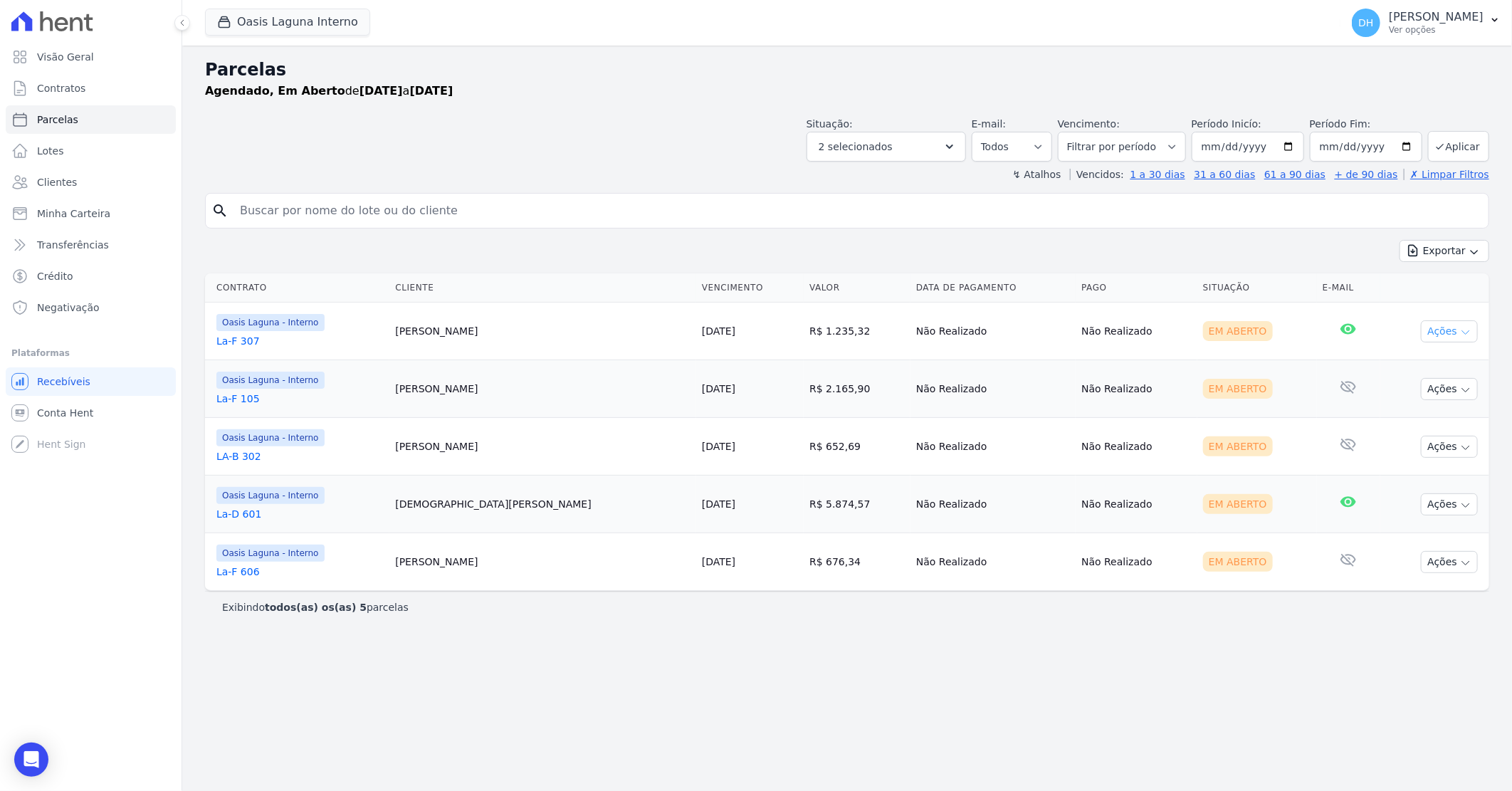
click at [1461, 327] on icon "button" at bounding box center [1465, 332] width 11 height 11
click at [1403, 416] on link "Enviar whatsapp" at bounding box center [1443, 417] width 137 height 26
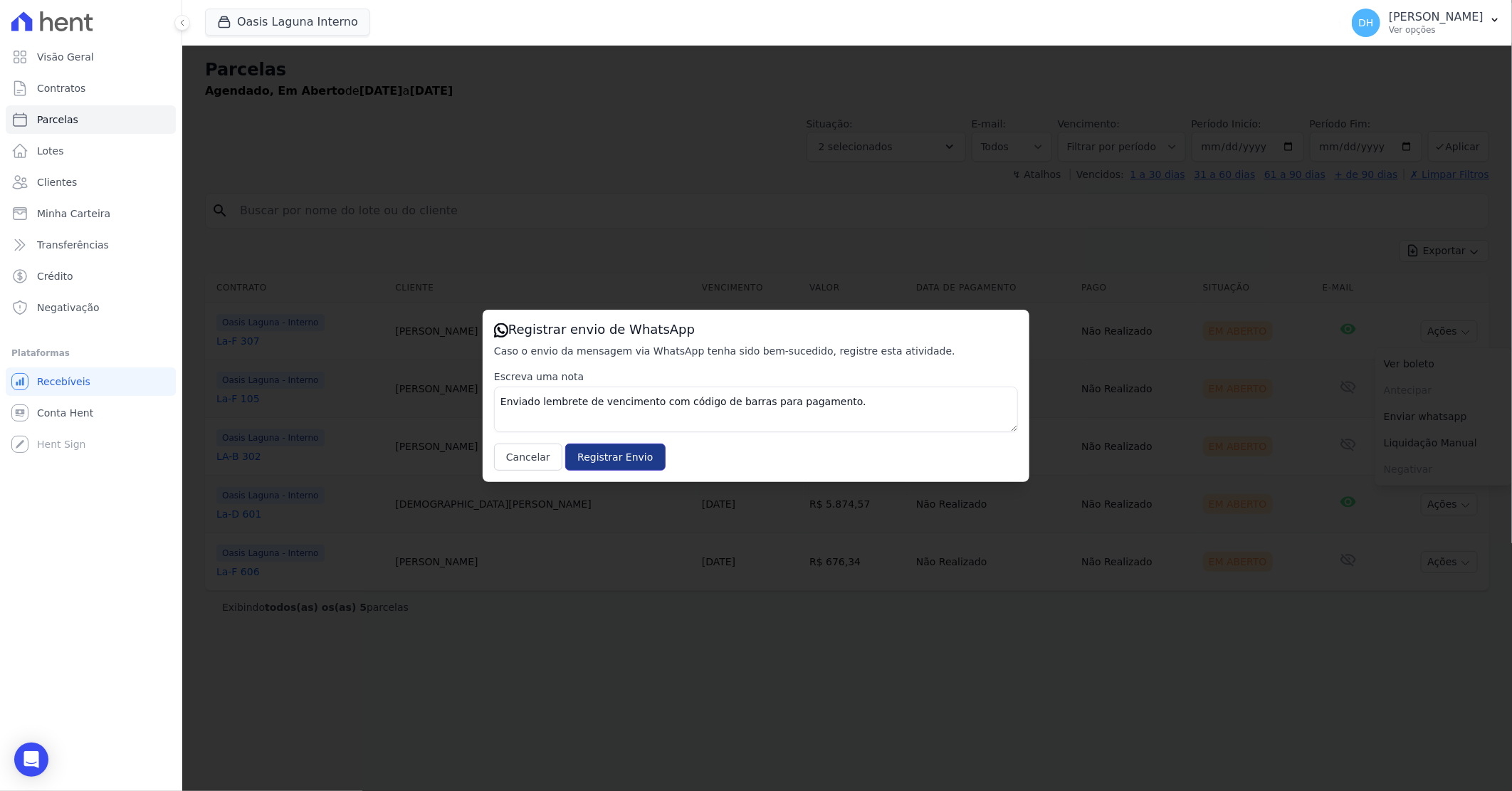
click at [600, 460] on input "Registrar Envio" at bounding box center [615, 457] width 100 height 27
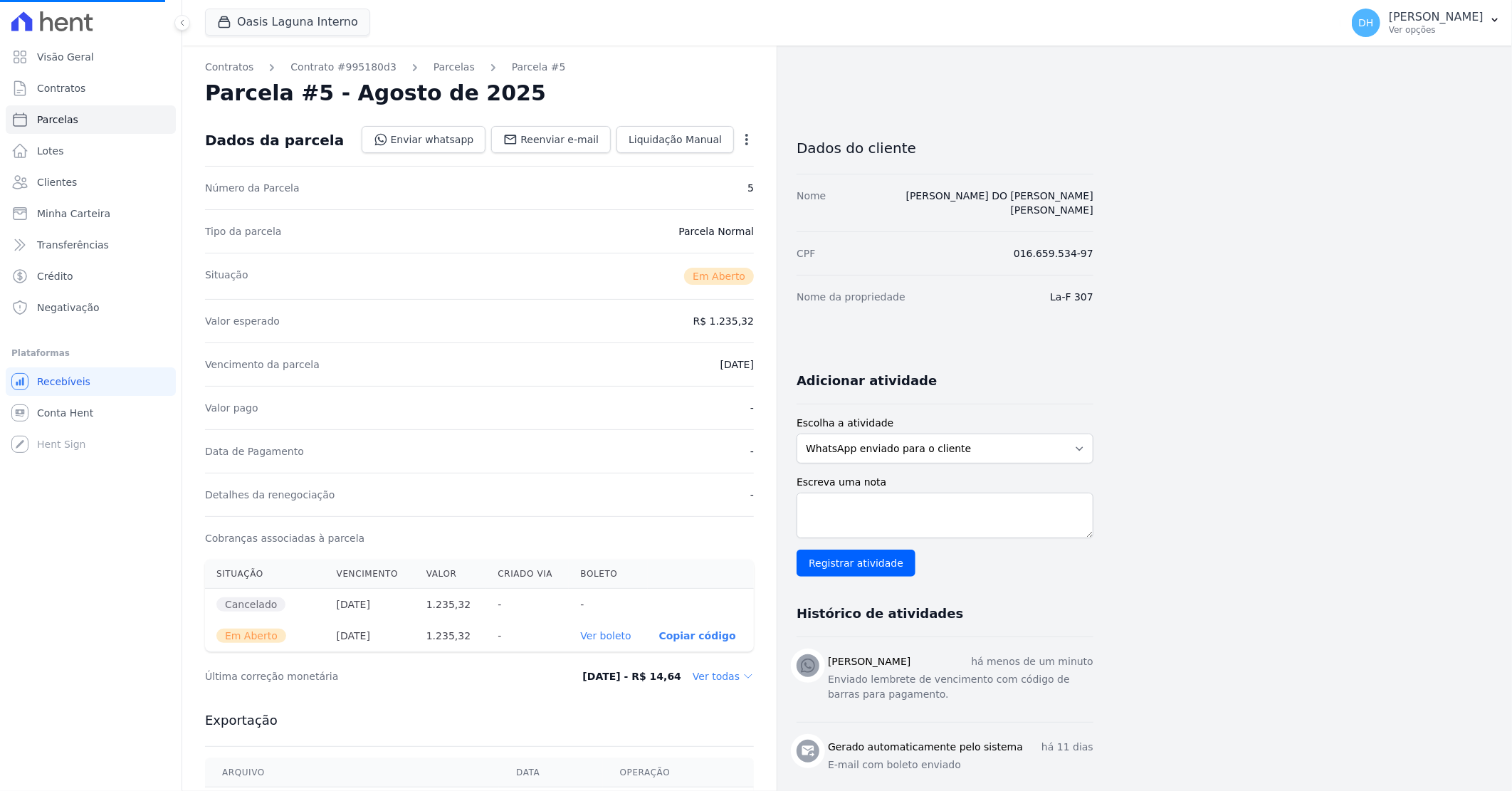
select select
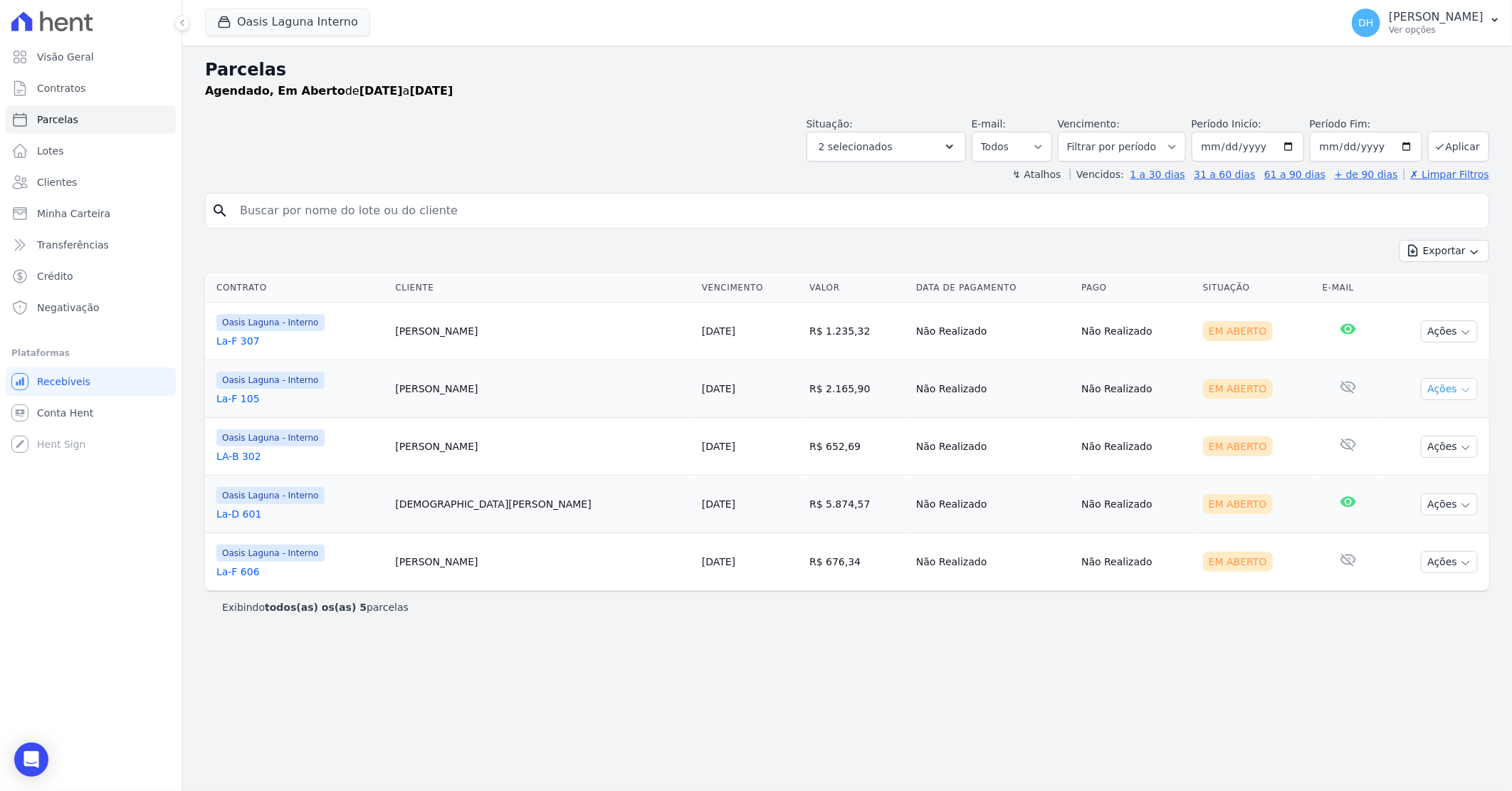
click at [1433, 388] on button "Ações" at bounding box center [1449, 389] width 57 height 22
click at [1406, 479] on link "Enviar whatsapp" at bounding box center [1443, 474] width 137 height 26
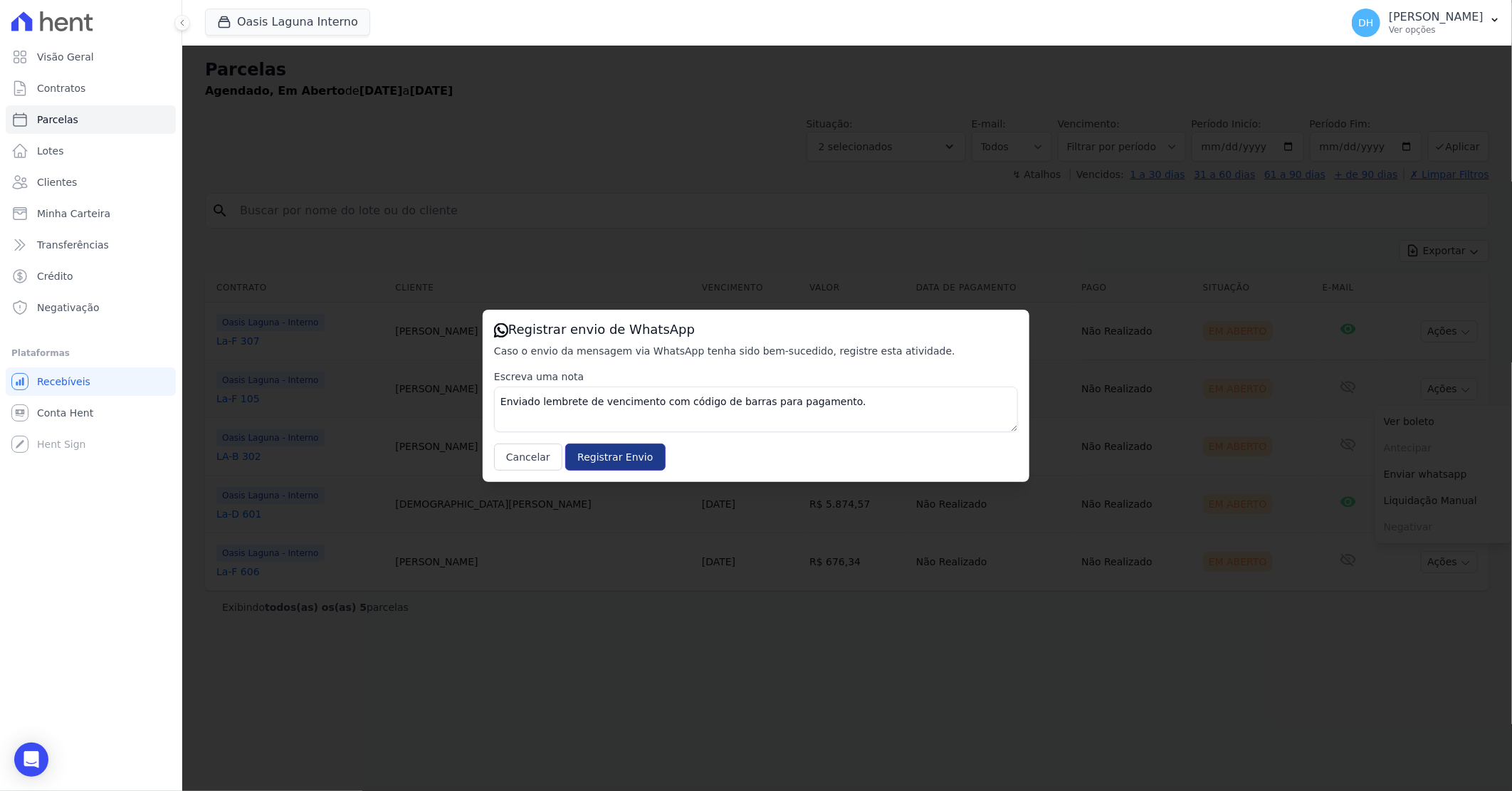
click at [579, 451] on input "Registrar Envio" at bounding box center [615, 457] width 100 height 27
click at [613, 453] on input "Registrar Envio" at bounding box center [615, 457] width 100 height 27
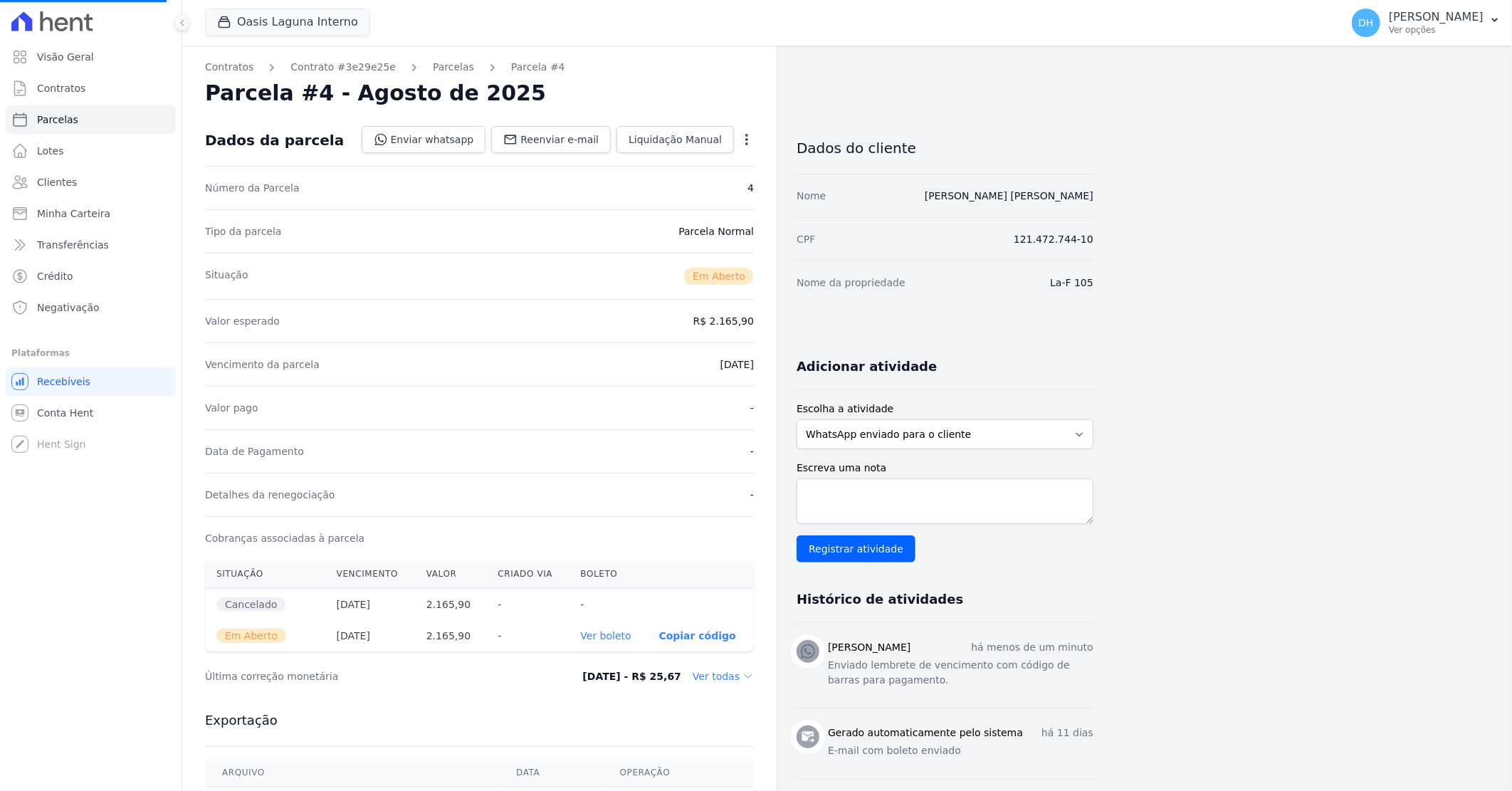
select select
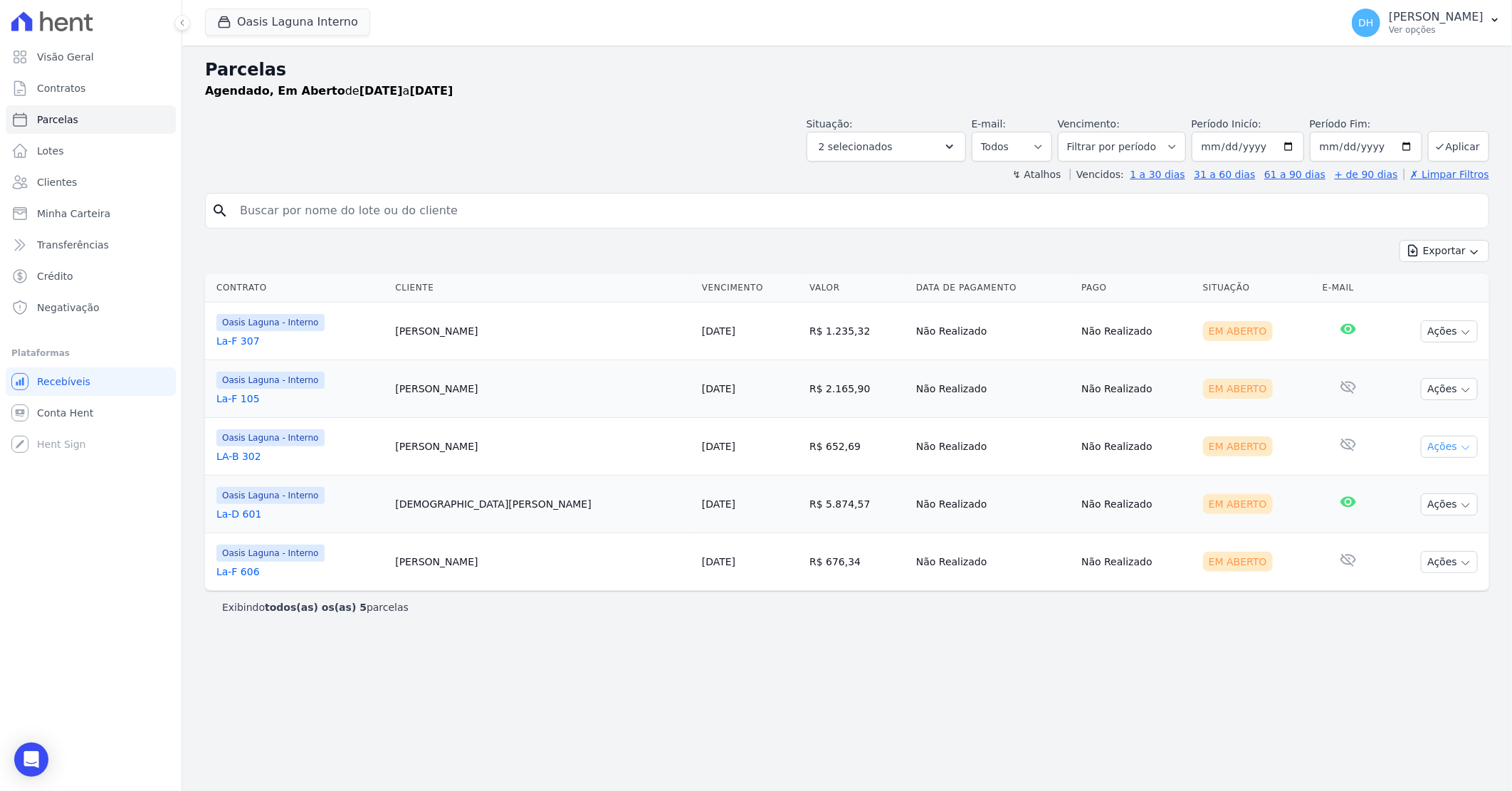
click at [1433, 447] on button "Ações" at bounding box center [1449, 447] width 57 height 22
click at [1416, 534] on link "Enviar whatsapp" at bounding box center [1443, 532] width 137 height 26
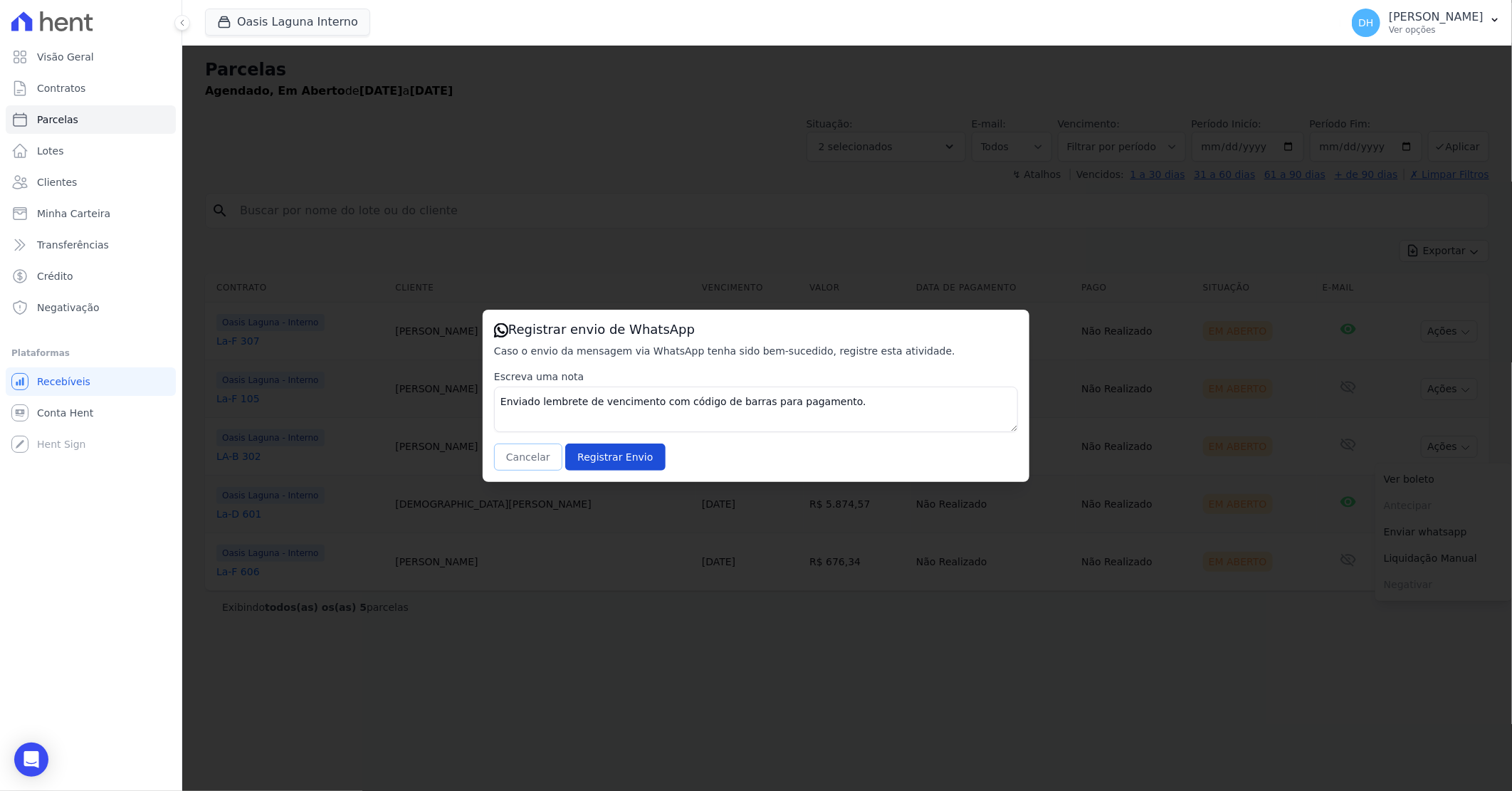
click at [544, 458] on button "Cancelar" at bounding box center [528, 457] width 69 height 27
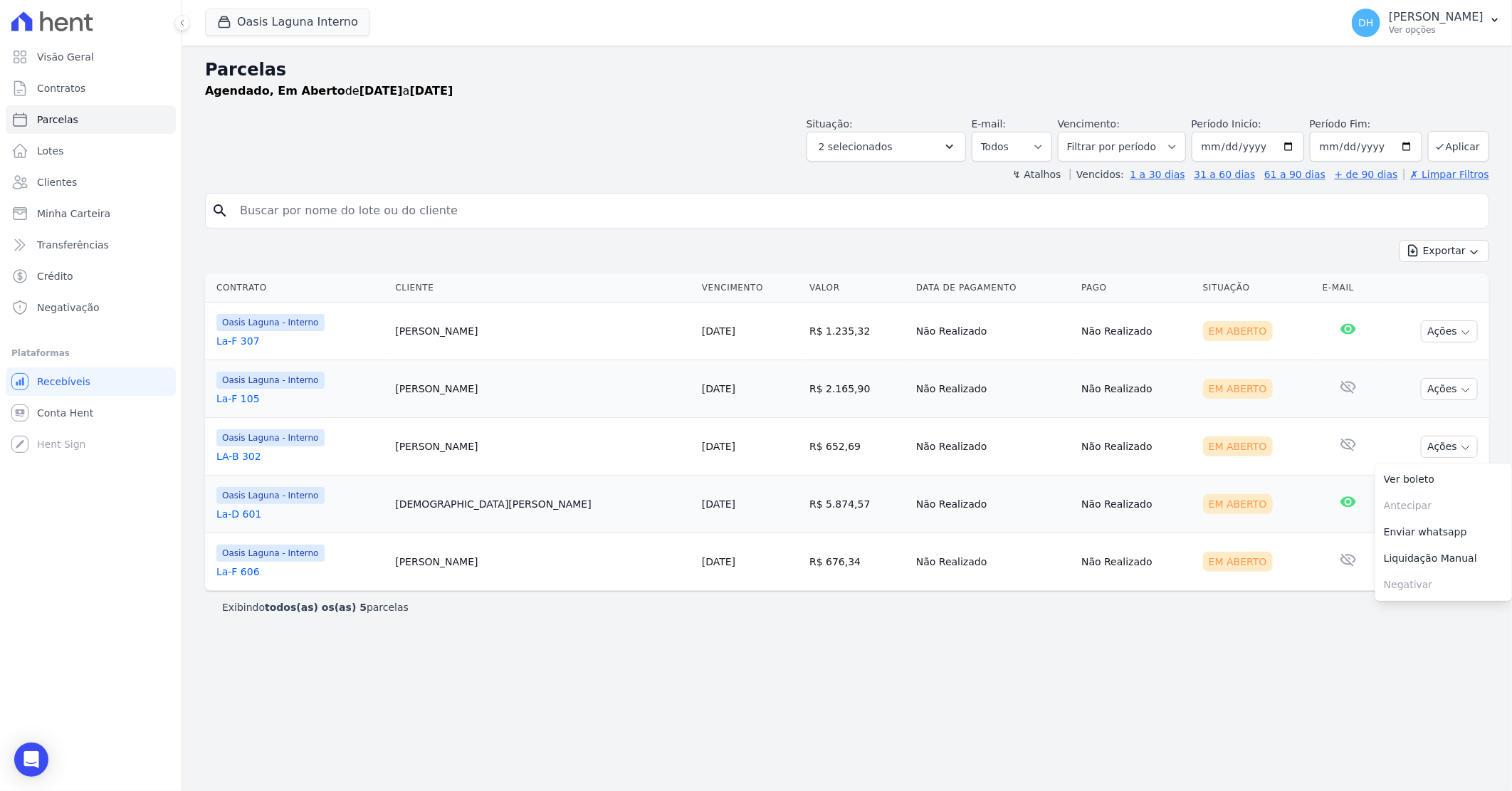
drag, startPoint x: 652, startPoint y: 676, endPoint x: 583, endPoint y: 613, distance: 93.4
click at [652, 672] on div "Parcelas Agendado, Em [GEOGRAPHIC_DATA] de [DATE] a [DATE] Situação: Agendado E…" at bounding box center [847, 418] width 1329 height 745
click at [243, 458] on link "LA-B 302" at bounding box center [300, 456] width 168 height 14
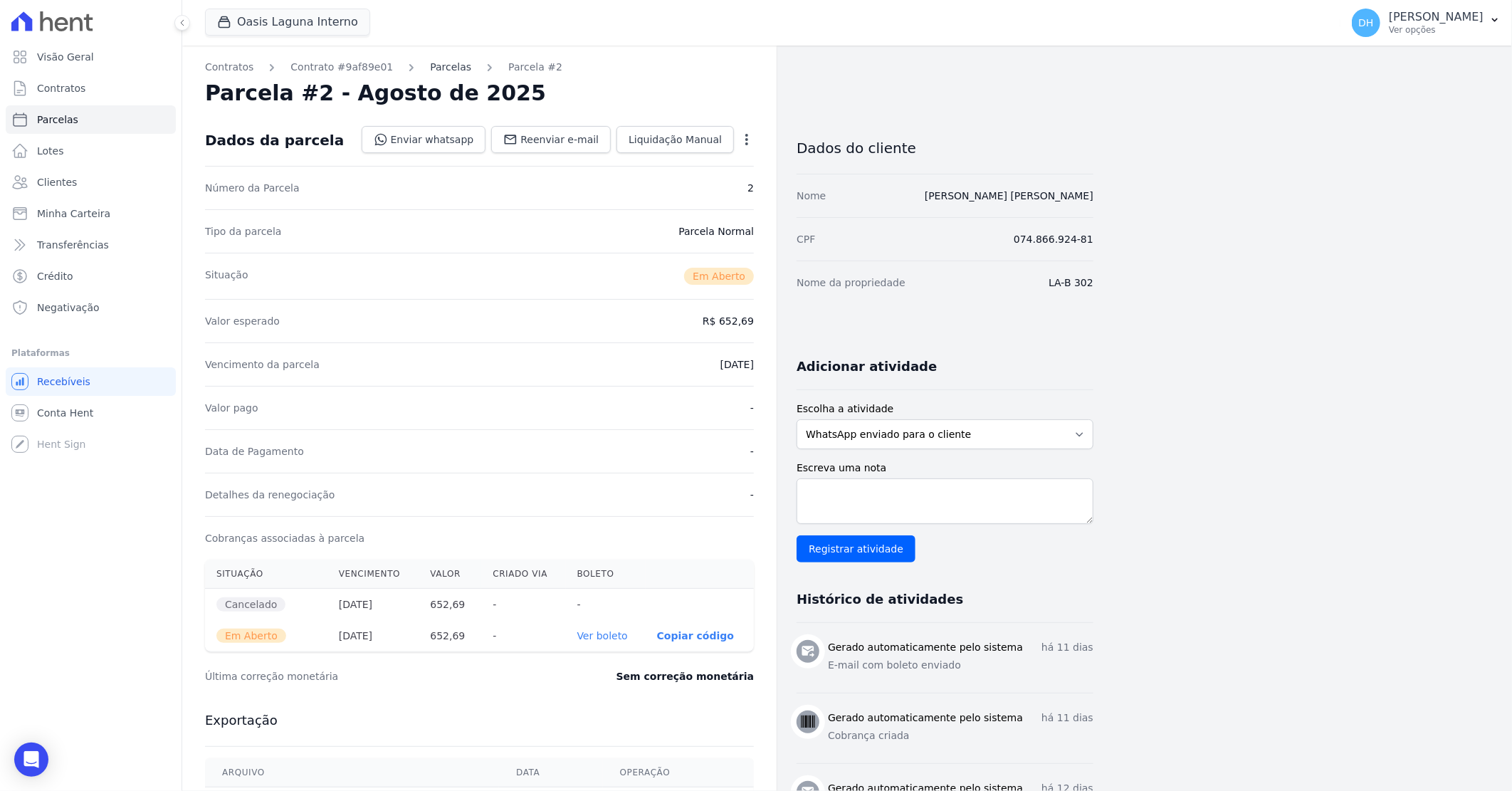
click at [435, 69] on link "Parcelas" at bounding box center [450, 67] width 41 height 15
select select
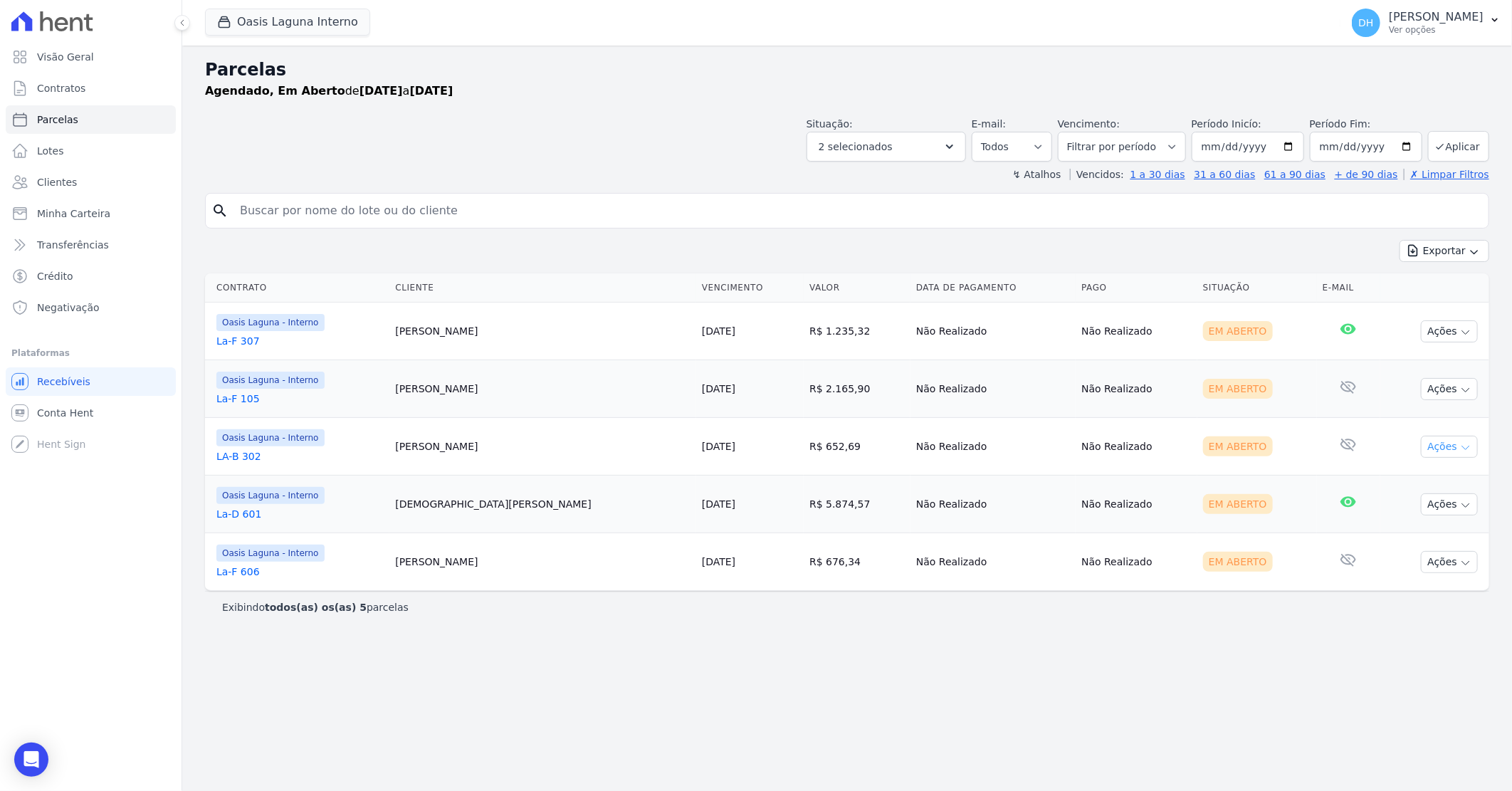
click at [1433, 445] on button "Ações" at bounding box center [1449, 447] width 57 height 22
click at [1422, 533] on link "Enviar whatsapp" at bounding box center [1443, 532] width 137 height 26
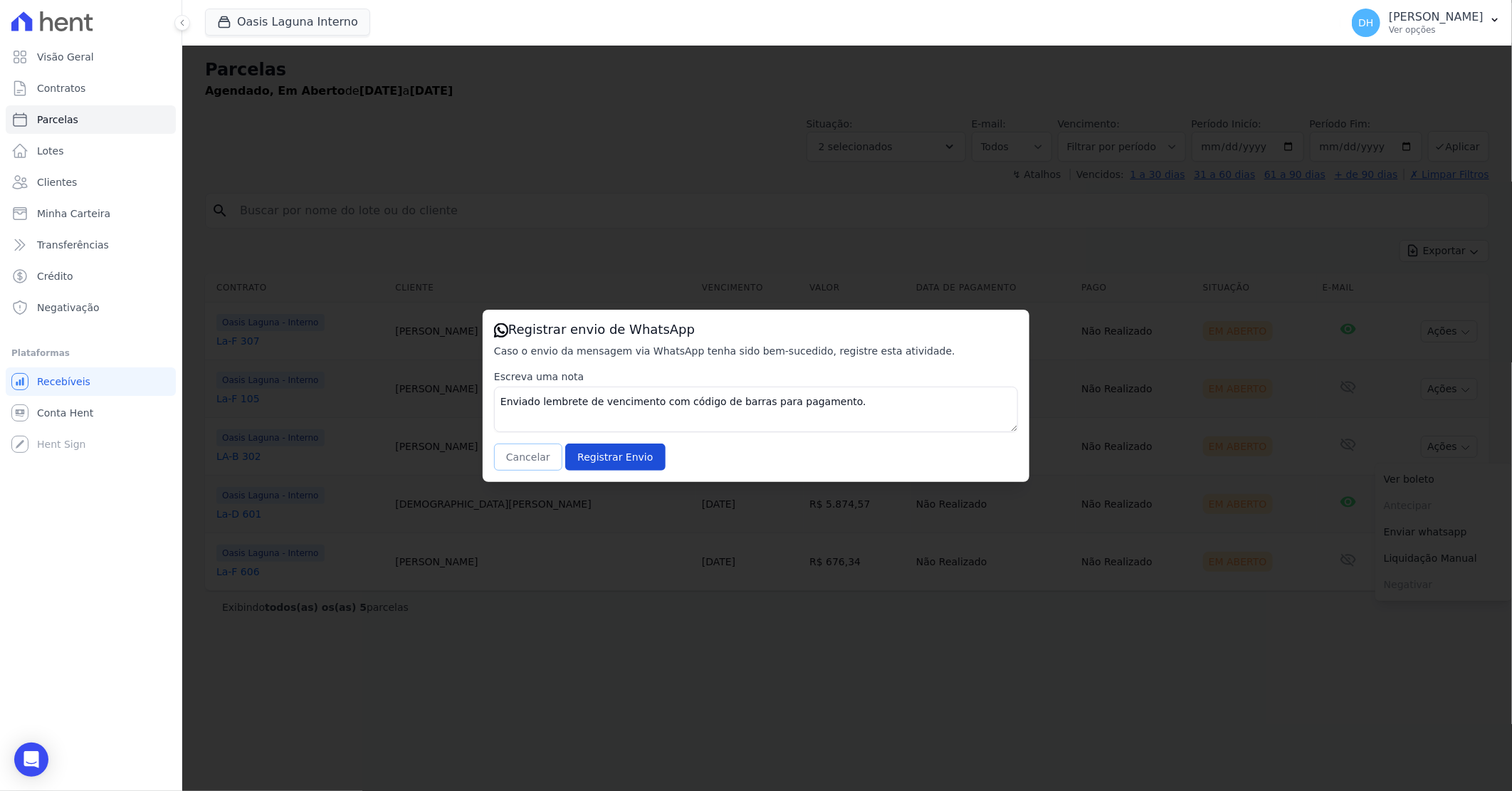
click at [524, 463] on button "Cancelar" at bounding box center [528, 457] width 69 height 27
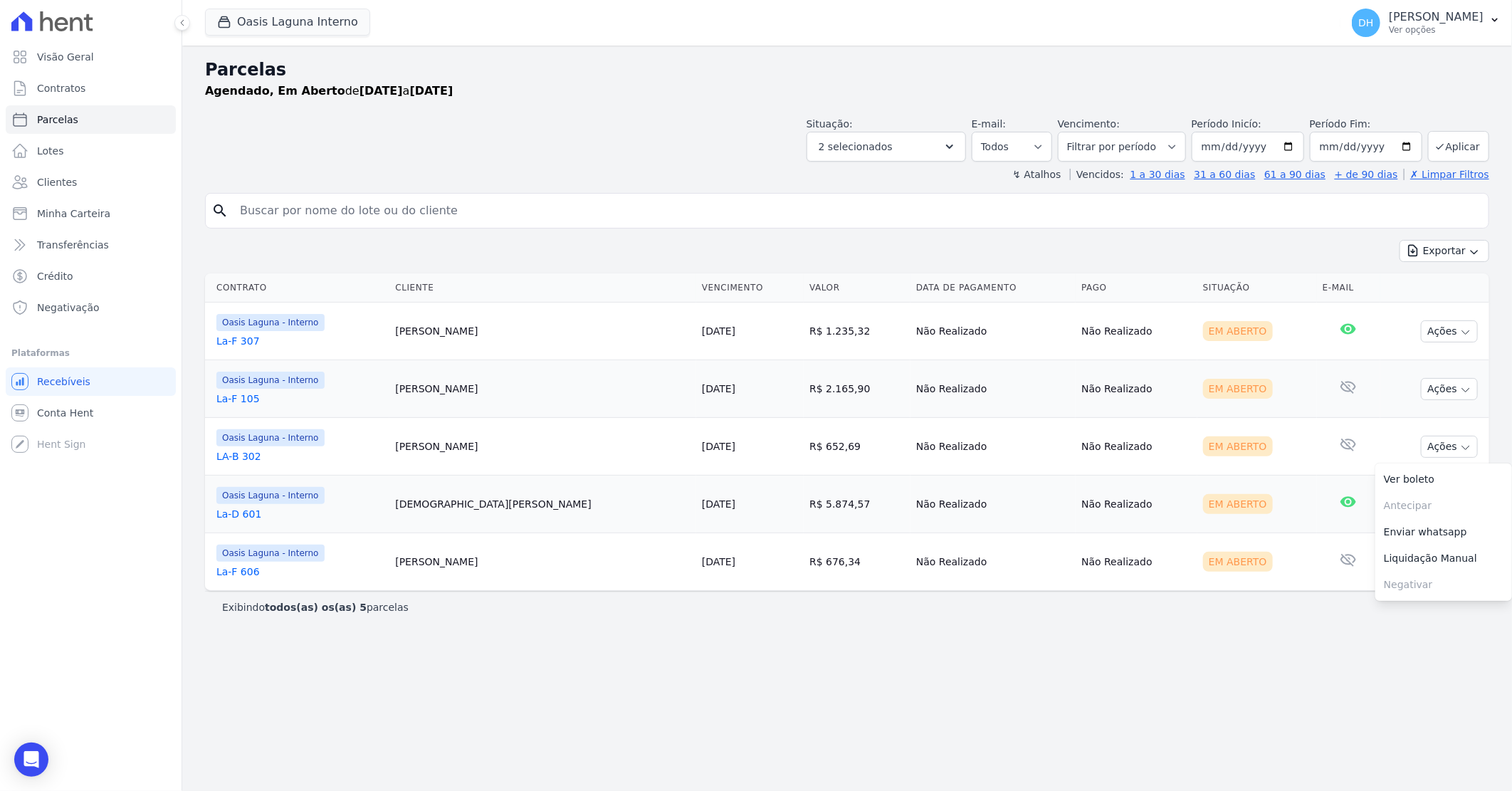
click at [766, 635] on div "Parcelas Agendado, Em [GEOGRAPHIC_DATA] de [DATE] a [DATE] Situação: Agendado E…" at bounding box center [847, 418] width 1329 height 745
click at [1450, 504] on button "Ações" at bounding box center [1449, 505] width 57 height 22
click at [1429, 593] on link "Enviar whatsapp" at bounding box center [1443, 590] width 137 height 26
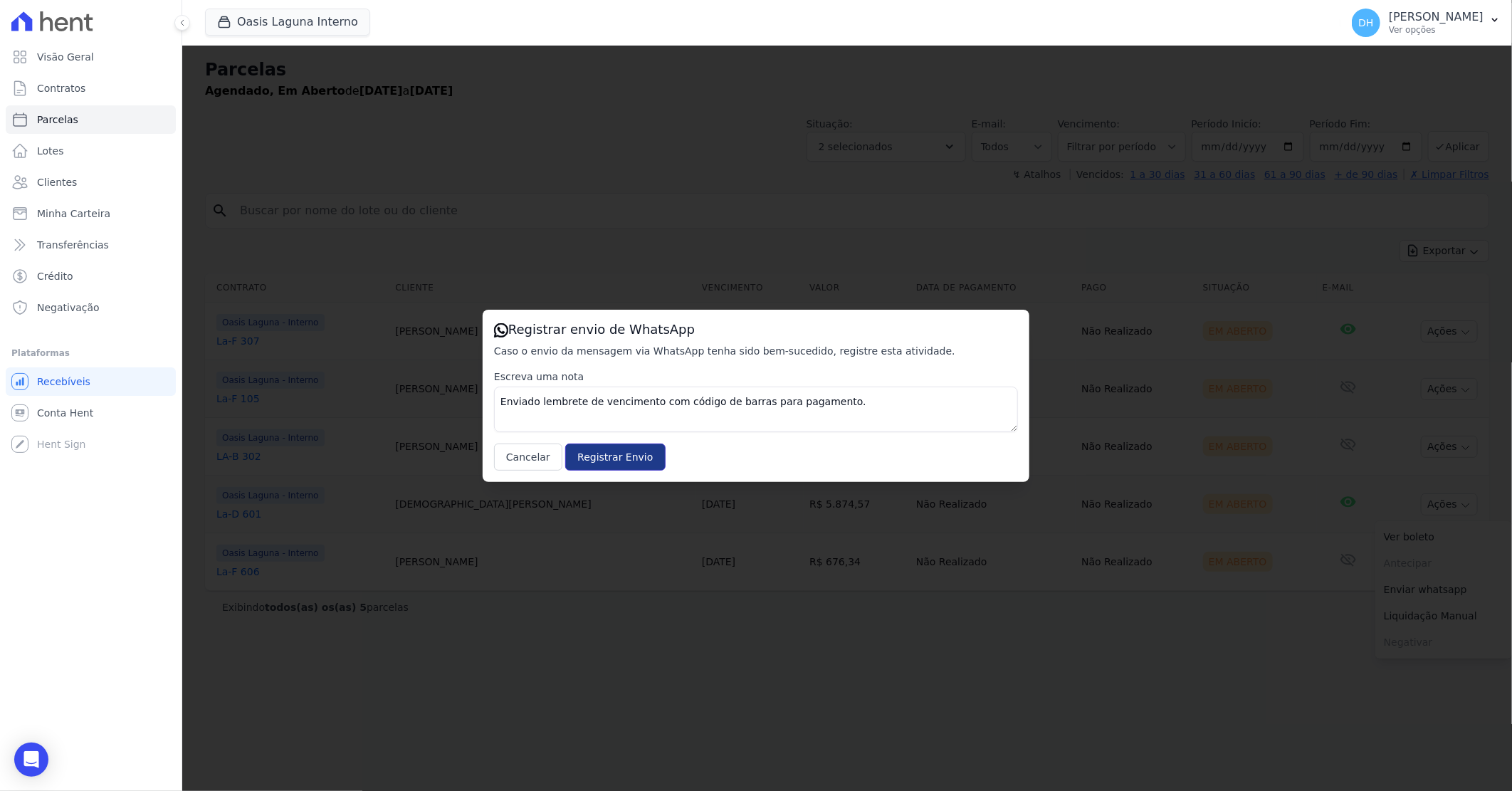
click at [596, 456] on input "Registrar Envio" at bounding box center [615, 457] width 100 height 27
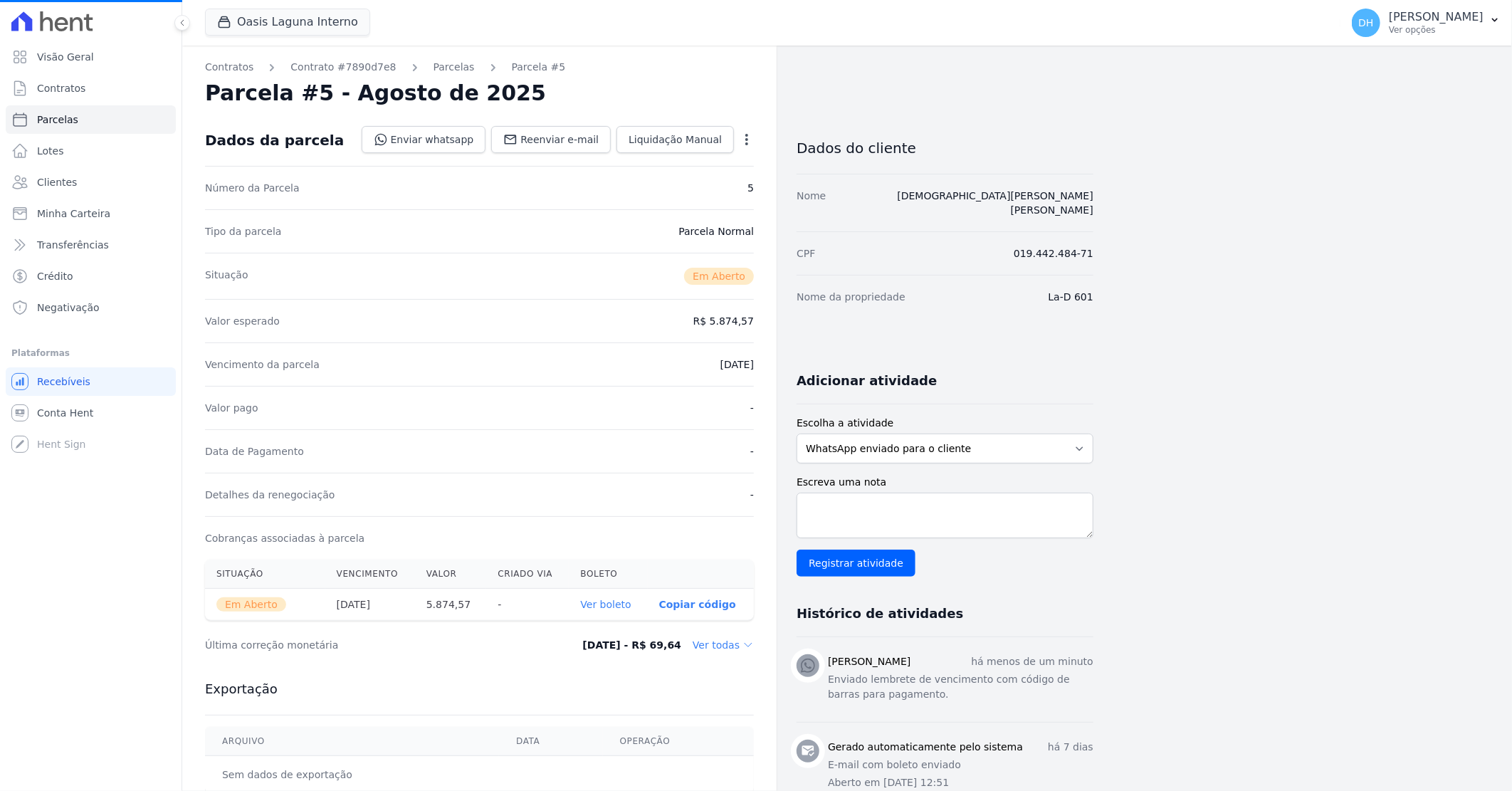
select select
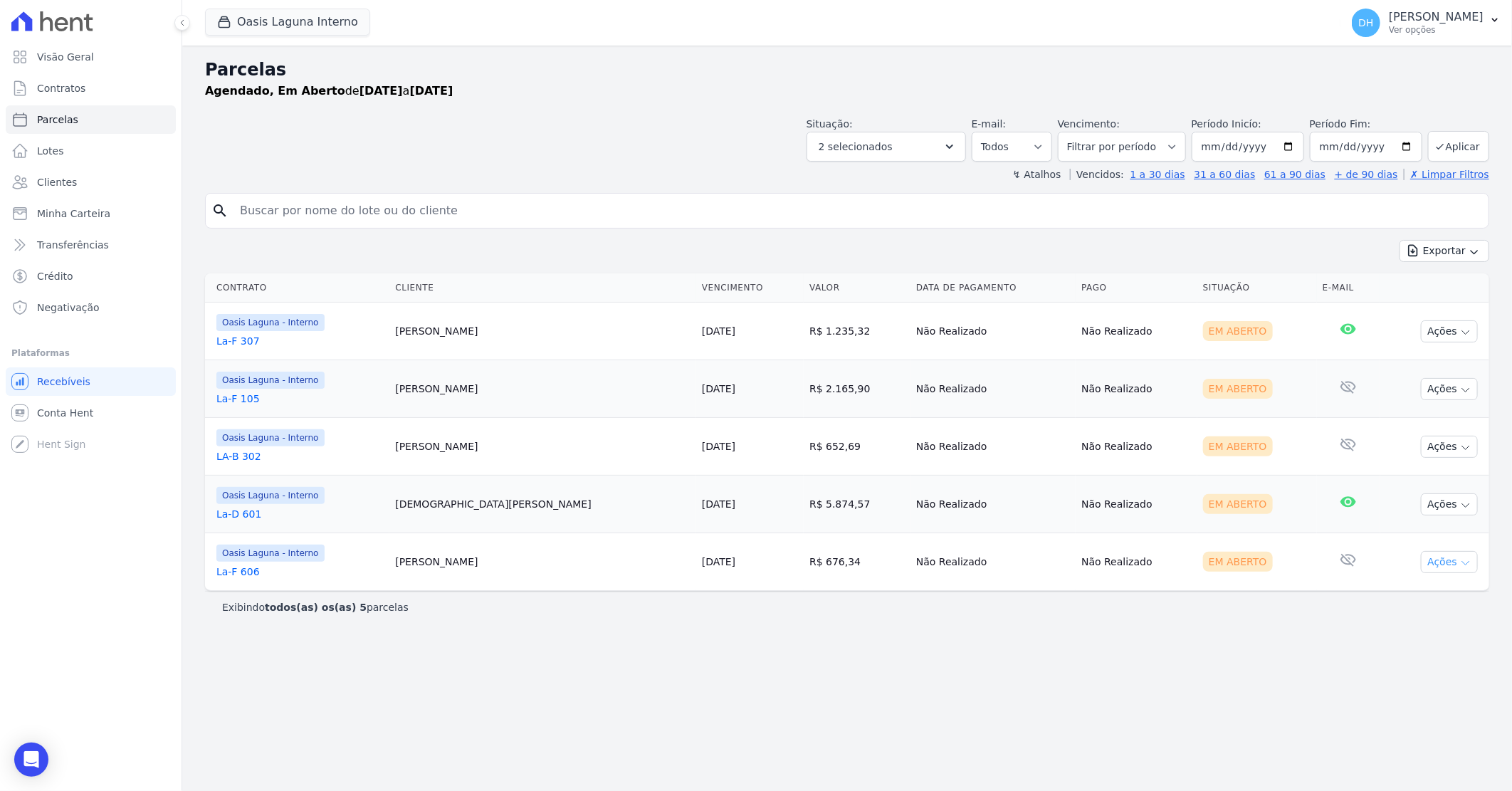
click at [1435, 564] on button "Ações" at bounding box center [1449, 562] width 57 height 22
click at [1407, 649] on link "Enviar whatsapp" at bounding box center [1443, 647] width 137 height 26
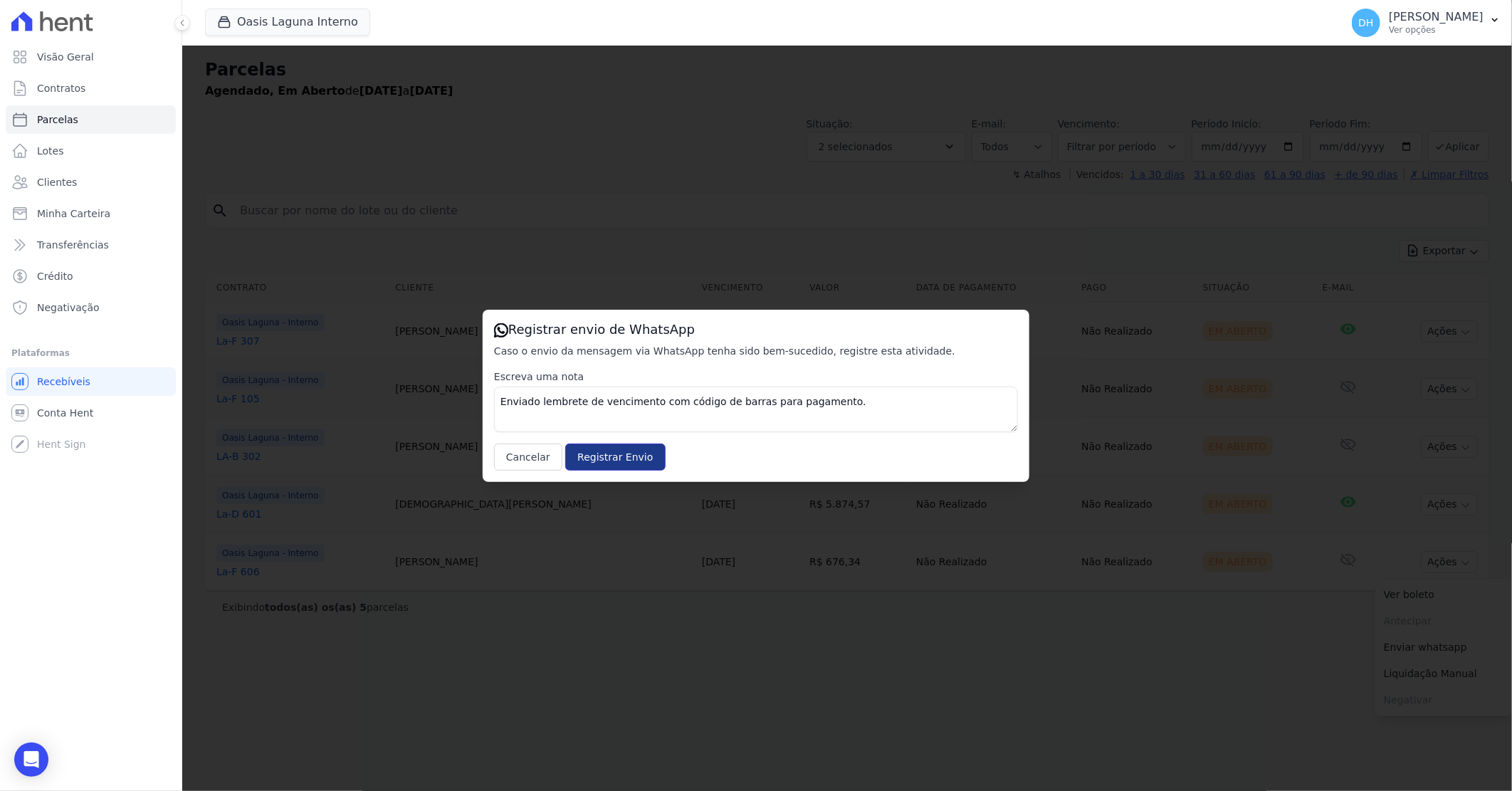
click at [619, 452] on input "Registrar Envio" at bounding box center [615, 457] width 100 height 27
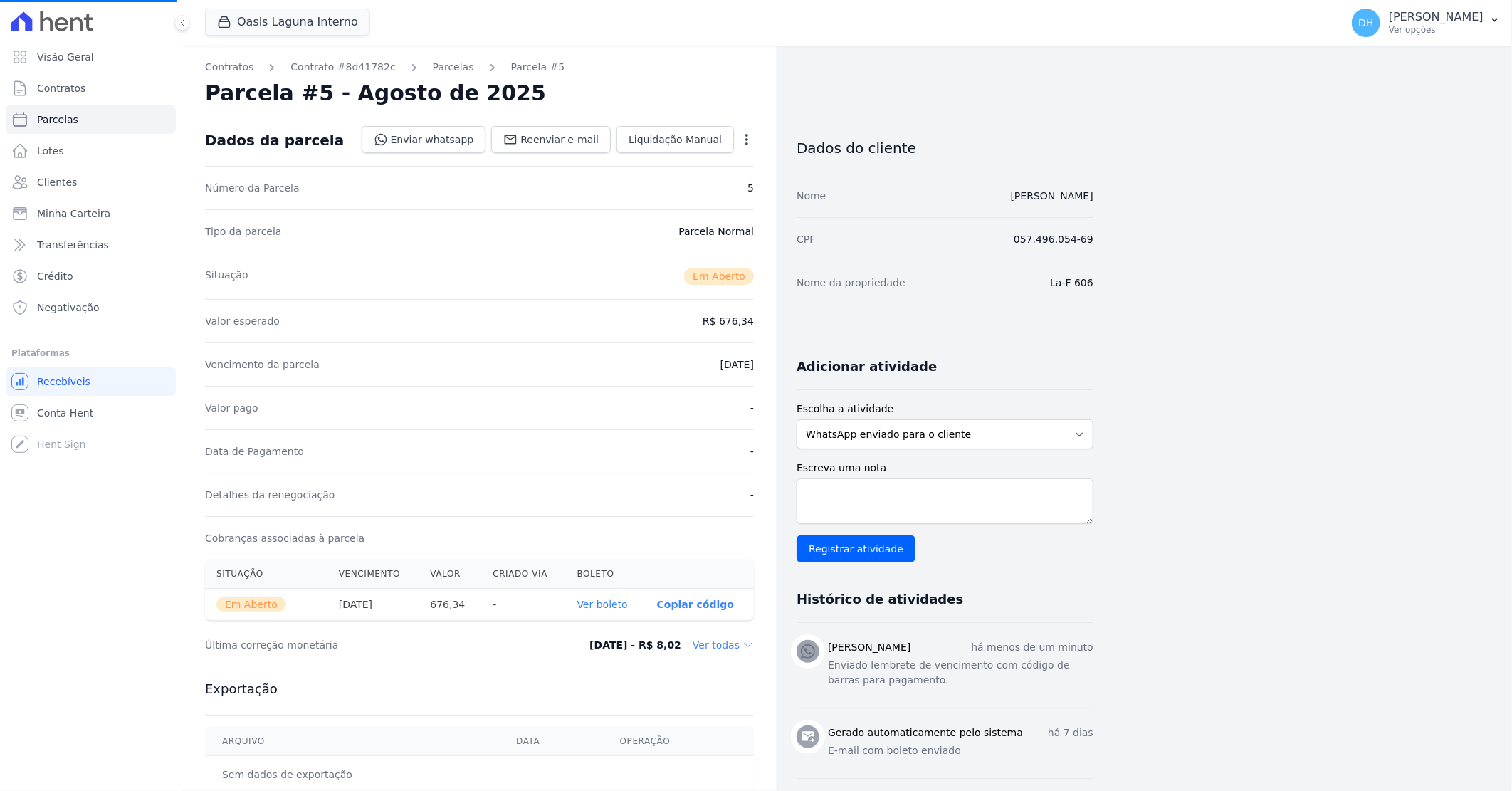
select select
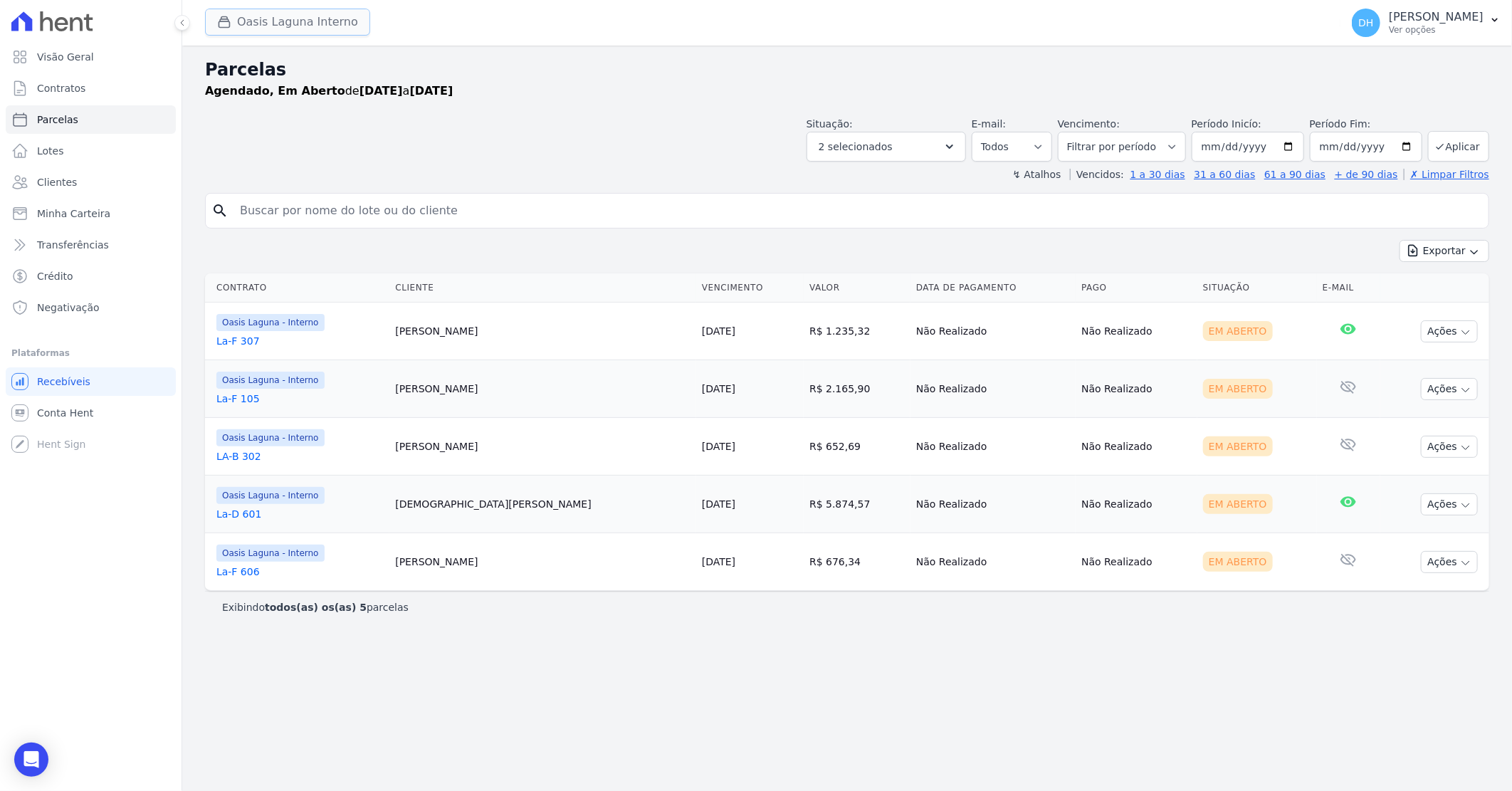
click at [275, 26] on button "Oasis Laguna Interno" at bounding box center [288, 22] width 166 height 27
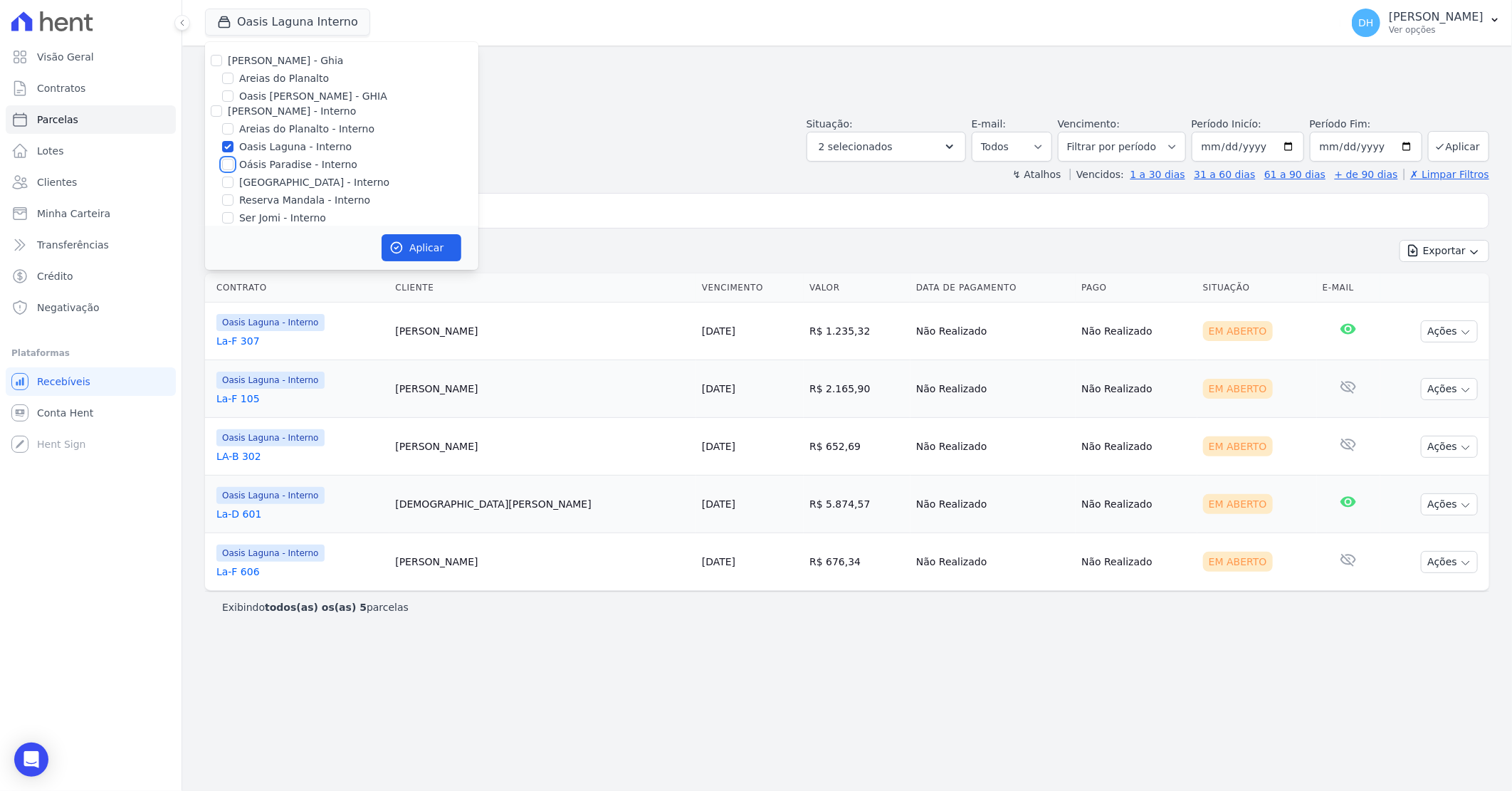
click at [231, 166] on input "Oásis Paradise - Interno" at bounding box center [227, 164] width 11 height 11
checkbox input "true"
click at [222, 144] on input "Oasis Laguna - Interno" at bounding box center [227, 146] width 11 height 11
checkbox input "false"
click at [403, 245] on icon "button" at bounding box center [396, 247] width 14 height 14
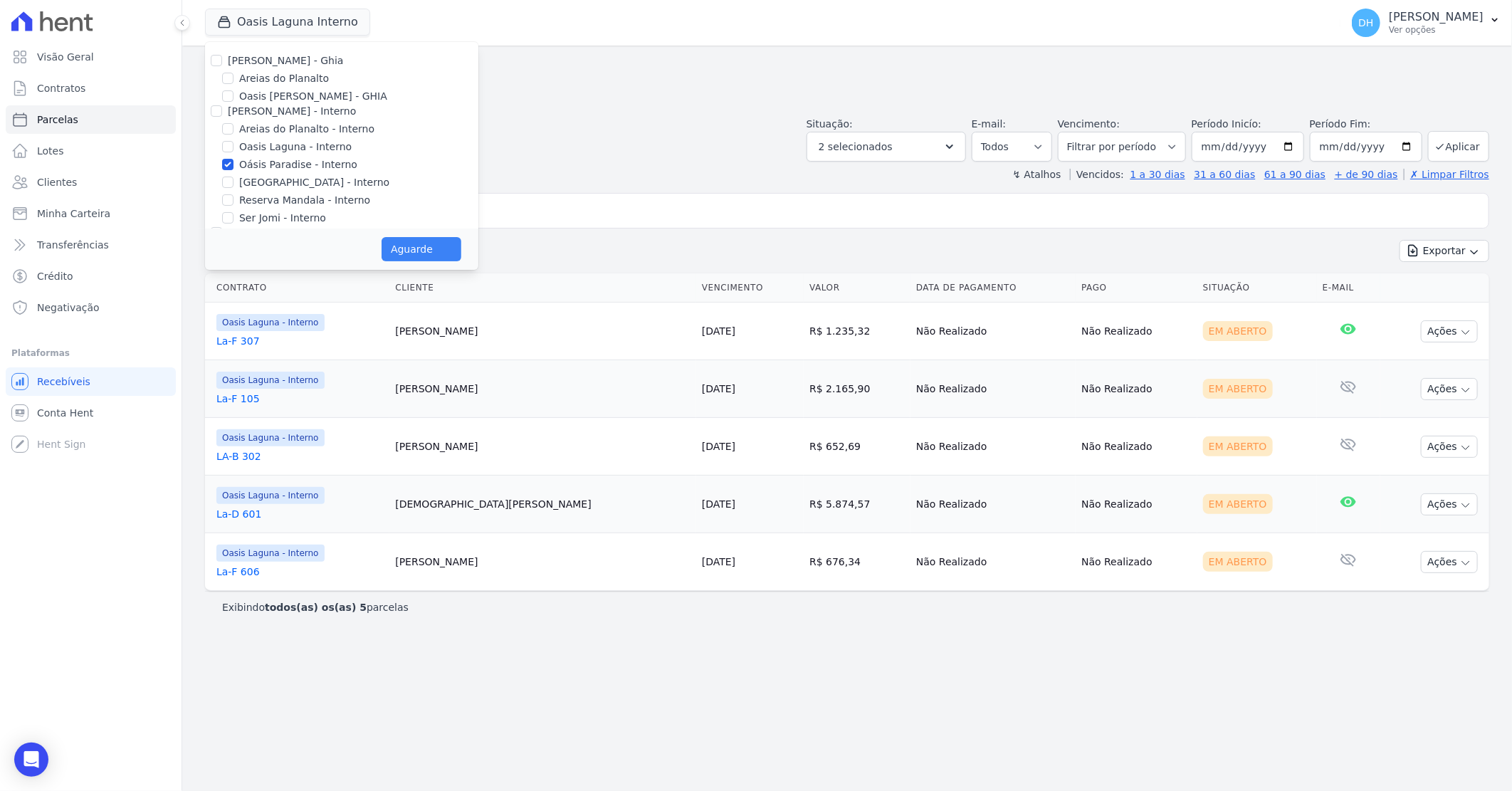
select select
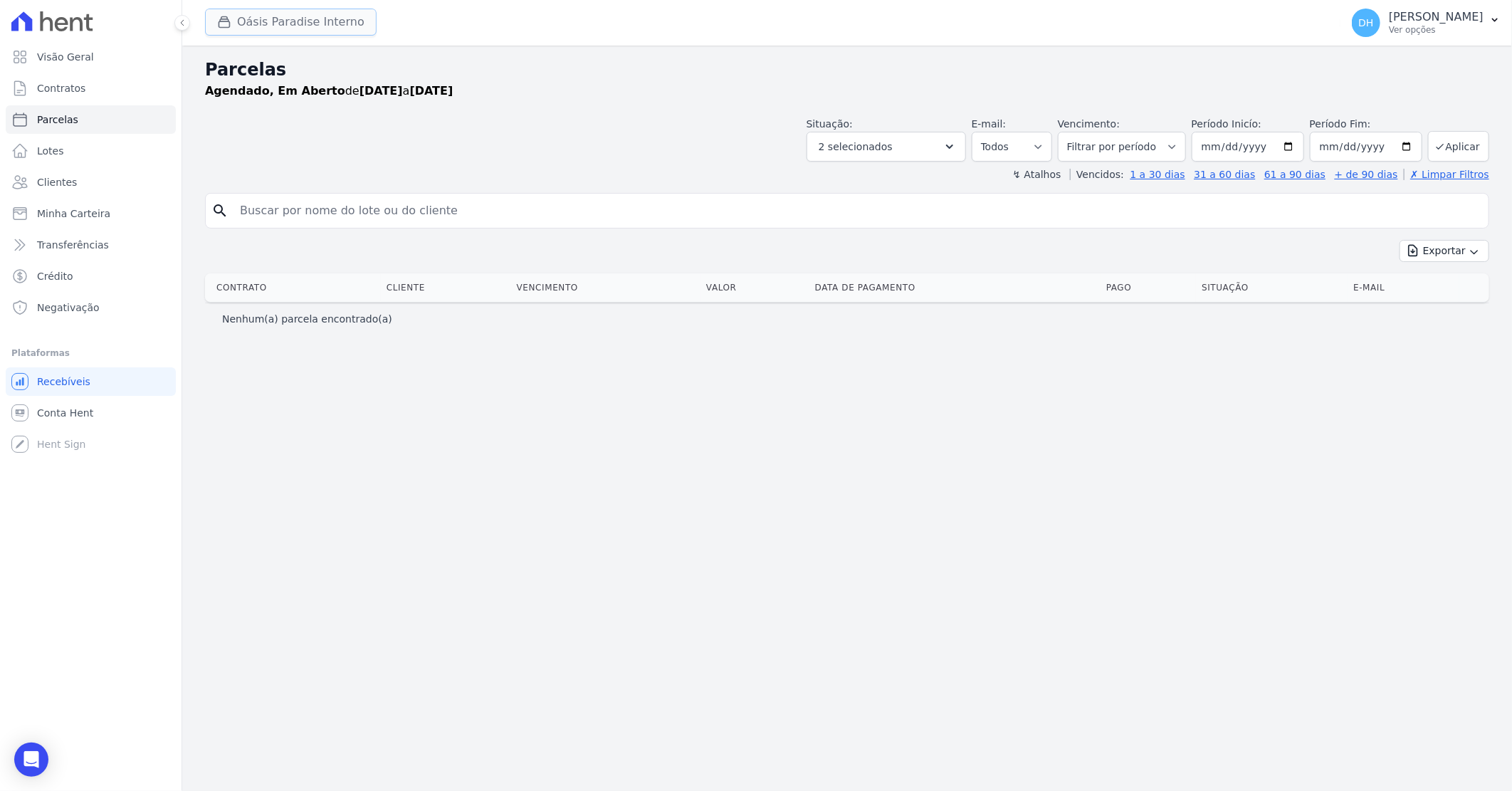
click at [273, 21] on button "Oásis Paradise Interno" at bounding box center [291, 22] width 172 height 27
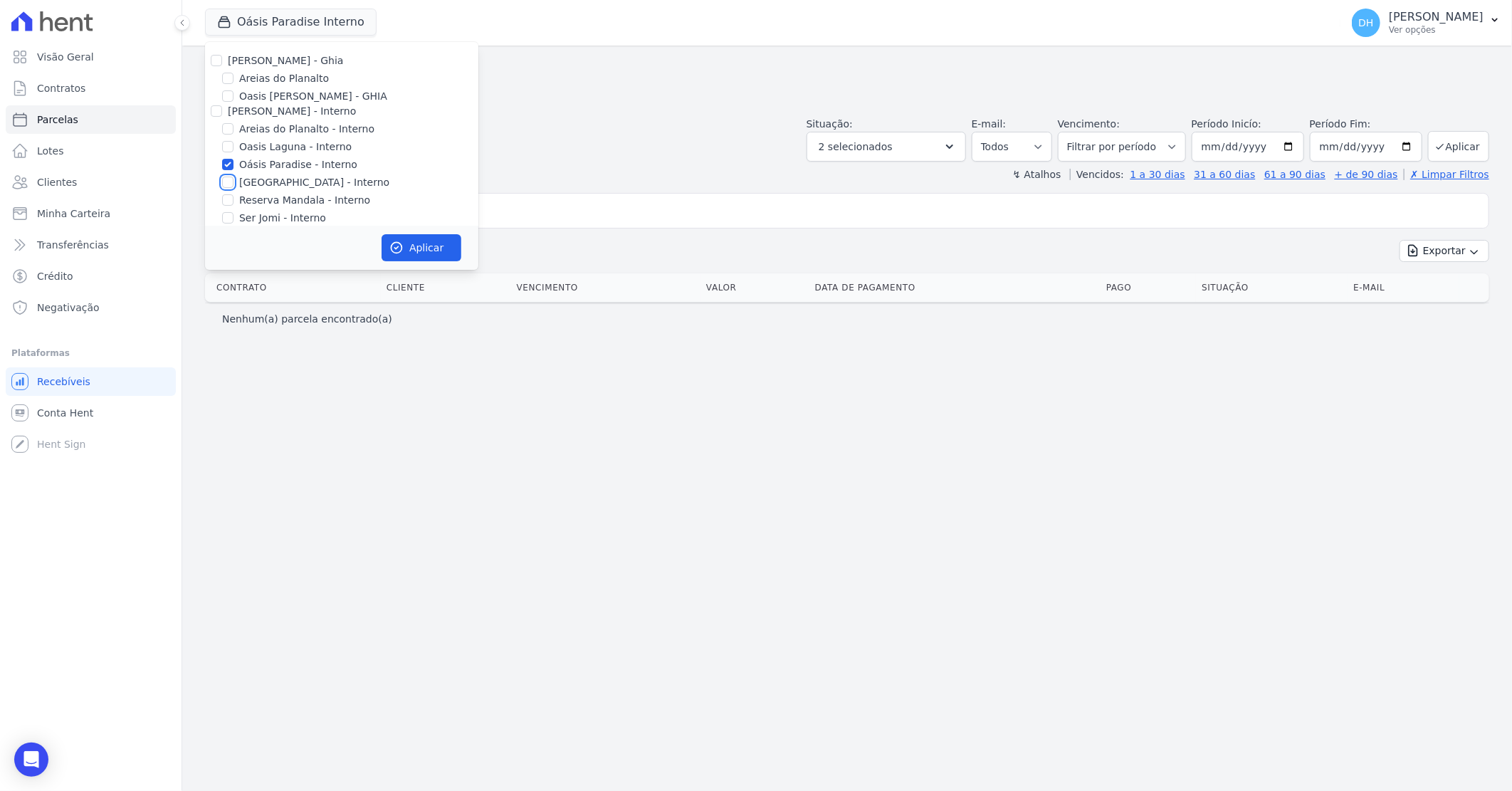
click at [227, 187] on input "[GEOGRAPHIC_DATA] - Interno" at bounding box center [227, 182] width 11 height 11
checkbox input "true"
click at [226, 165] on input "Oásis Paradise - Interno" at bounding box center [227, 164] width 11 height 11
checkbox input "false"
click at [429, 239] on button "Aplicar" at bounding box center [422, 247] width 80 height 27
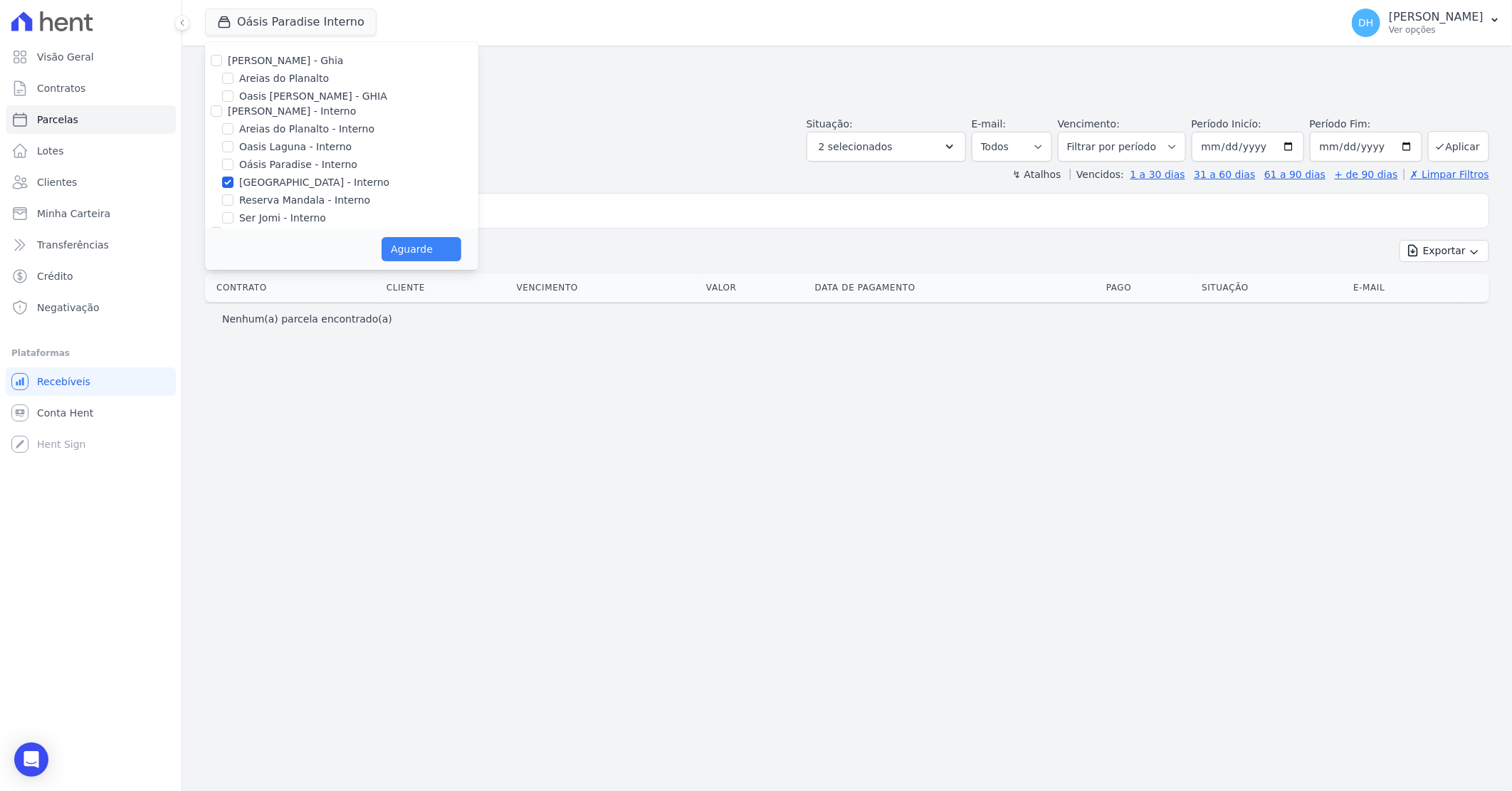
select select
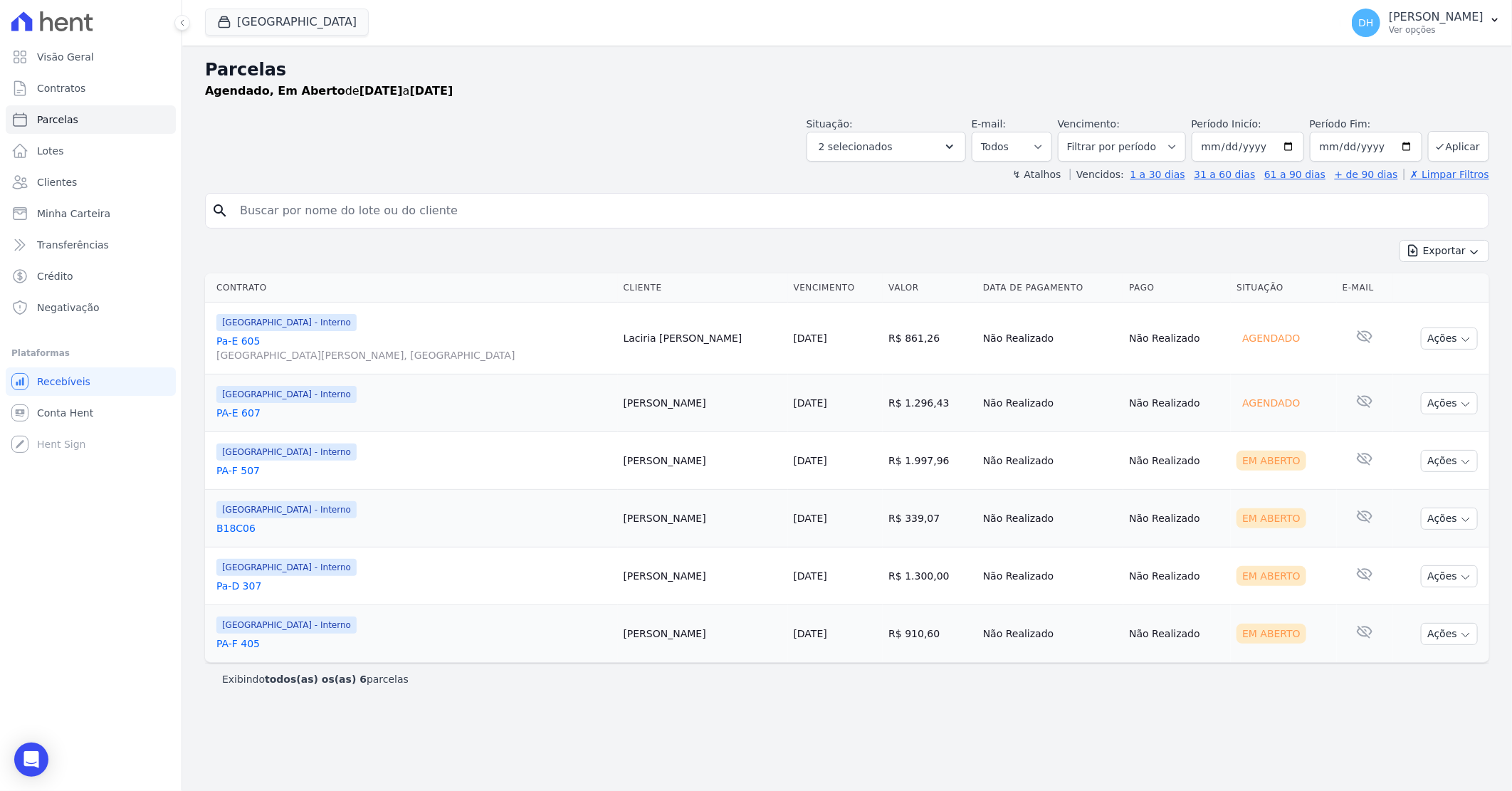
click at [258, 336] on link "Pa-E [GEOGRAPHIC_DATA][PERSON_NAME], [GEOGRAPHIC_DATA]" at bounding box center [414, 348] width 396 height 29
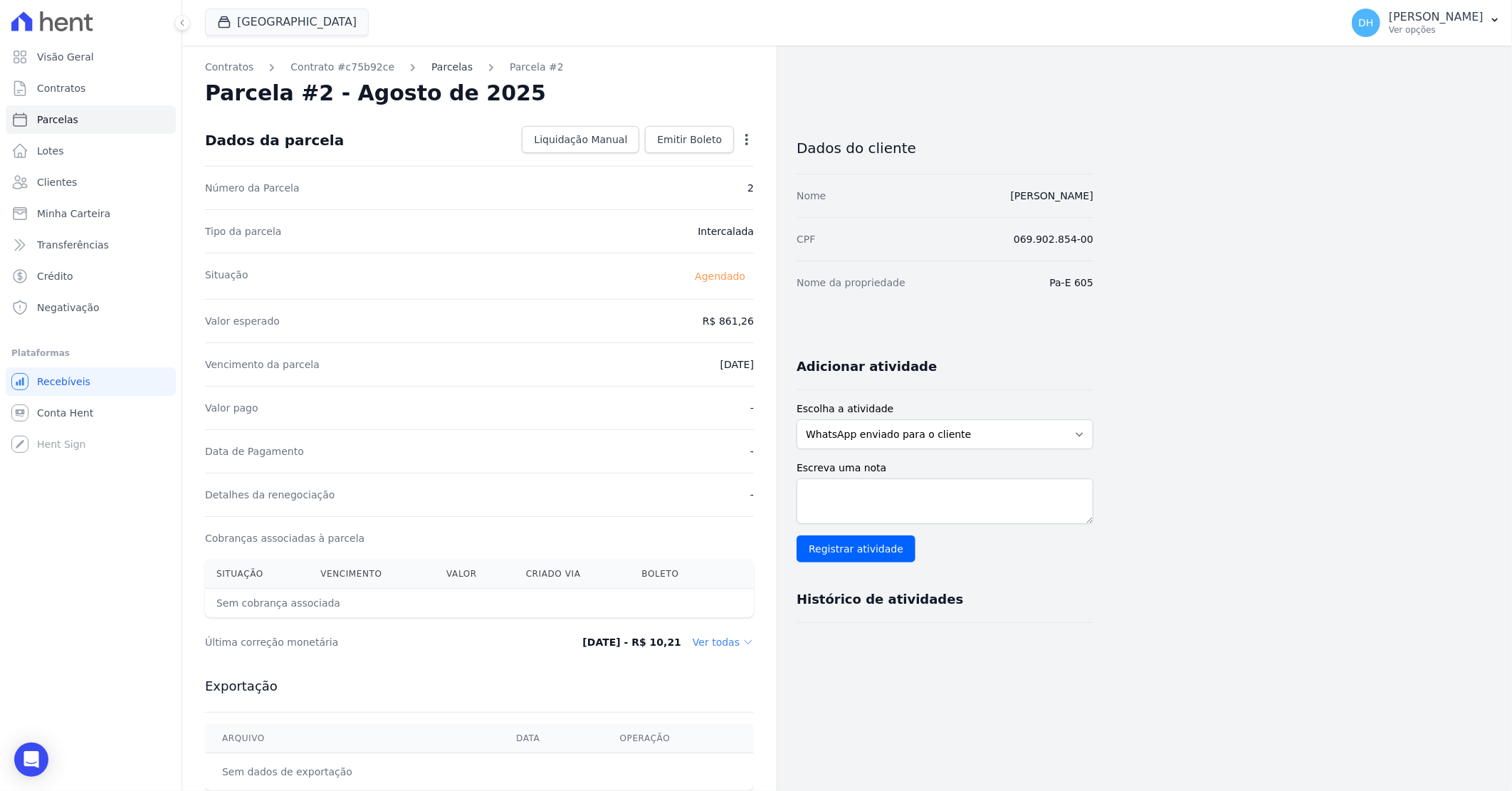
click at [431, 61] on link "Parcelas" at bounding box center [451, 67] width 41 height 15
select select
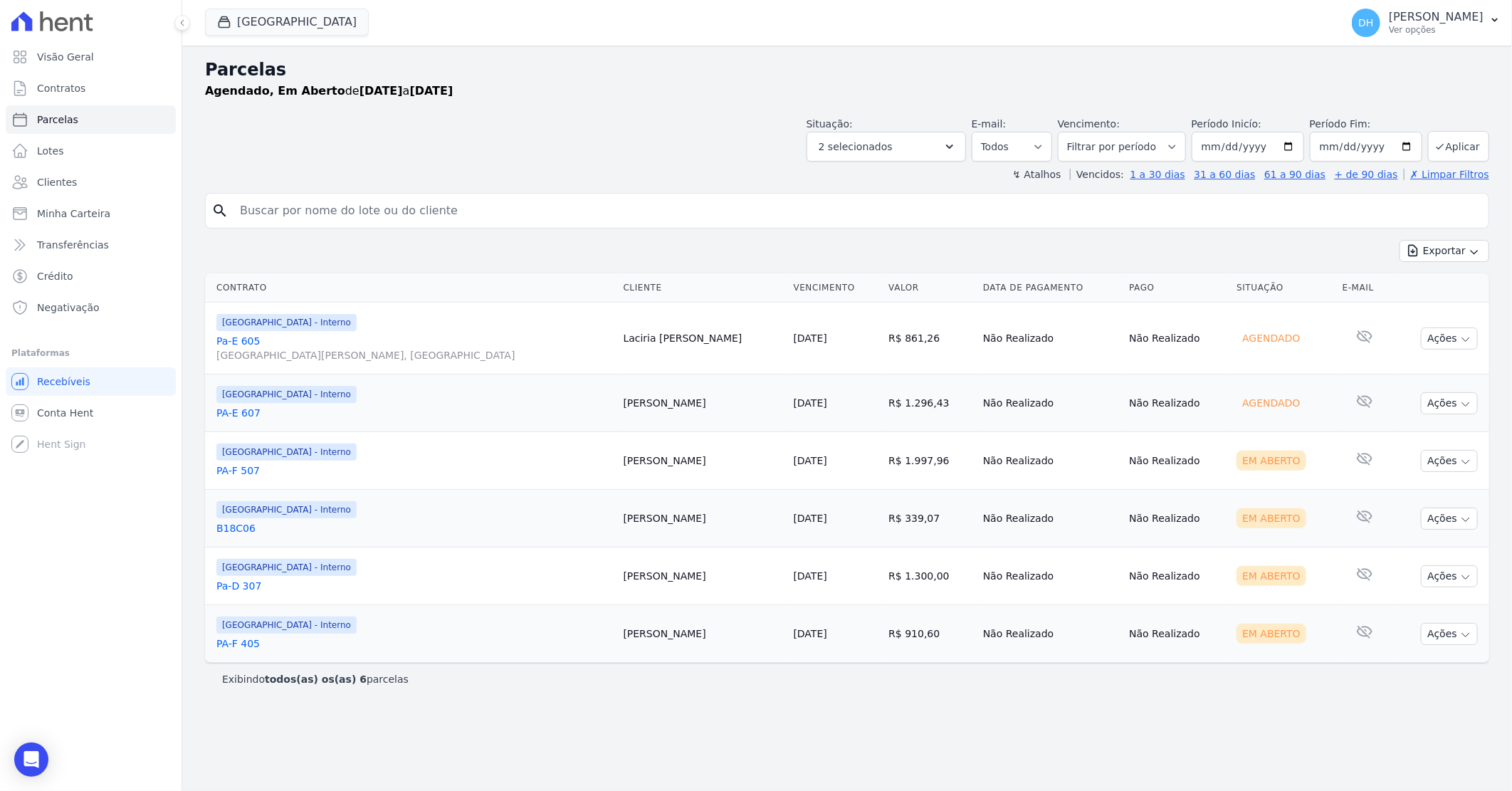
click at [226, 414] on link "PA-E 607" at bounding box center [414, 413] width 396 height 14
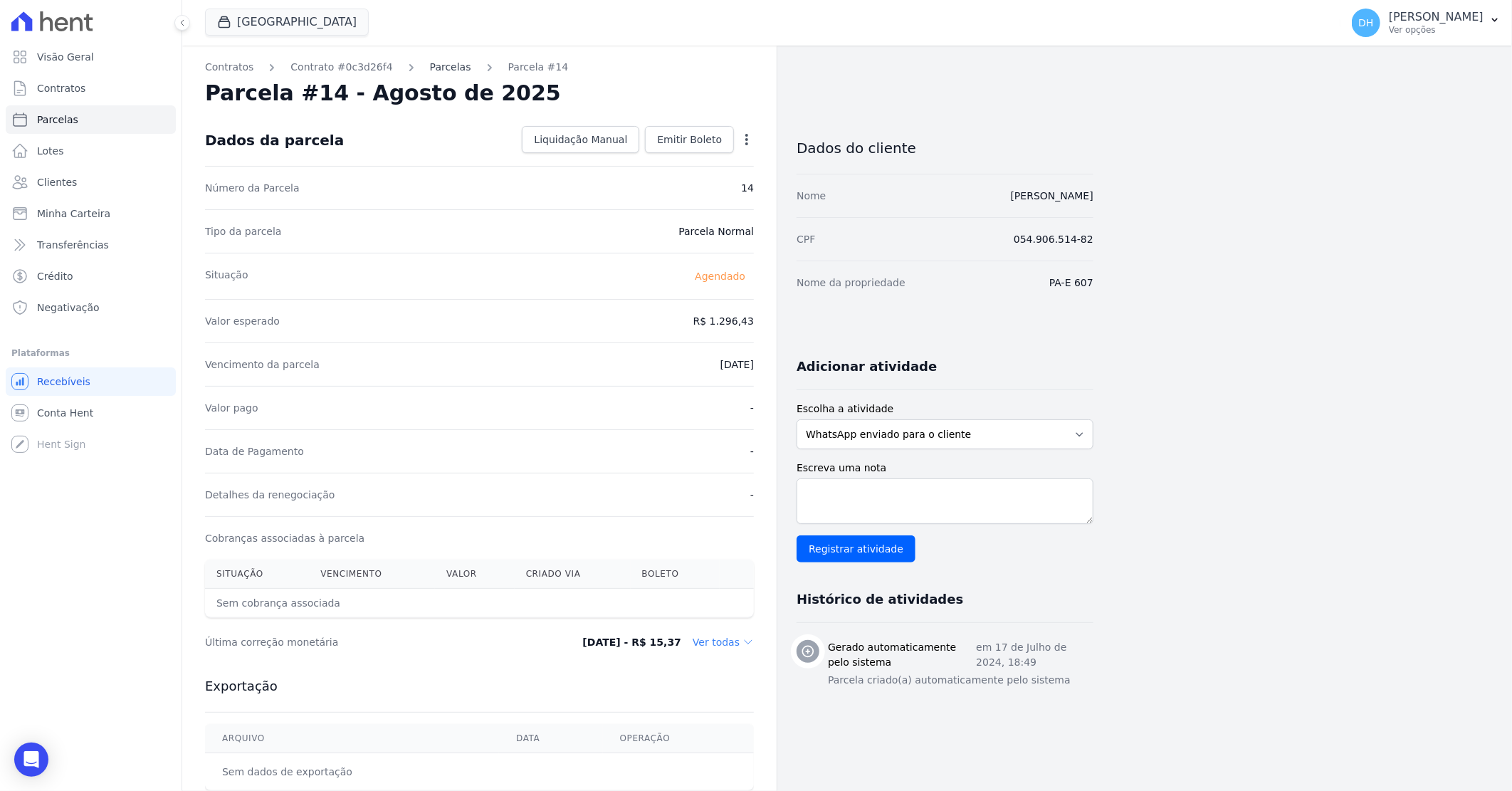
click at [435, 61] on link "Parcelas" at bounding box center [450, 67] width 41 height 15
select select
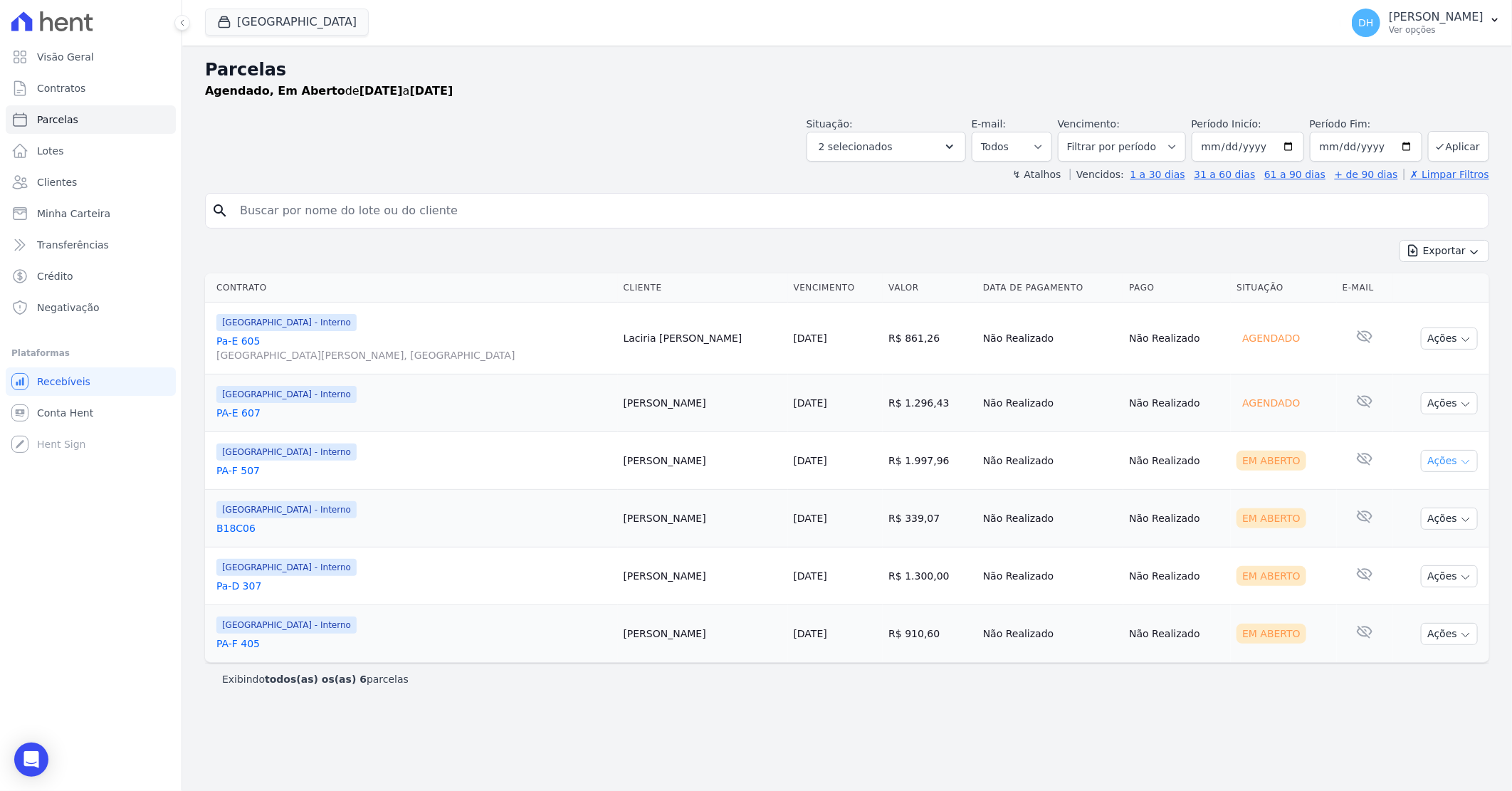
click at [1428, 465] on button "Ações" at bounding box center [1449, 461] width 57 height 22
click at [1393, 543] on link "Enviar whatsapp" at bounding box center [1443, 547] width 137 height 26
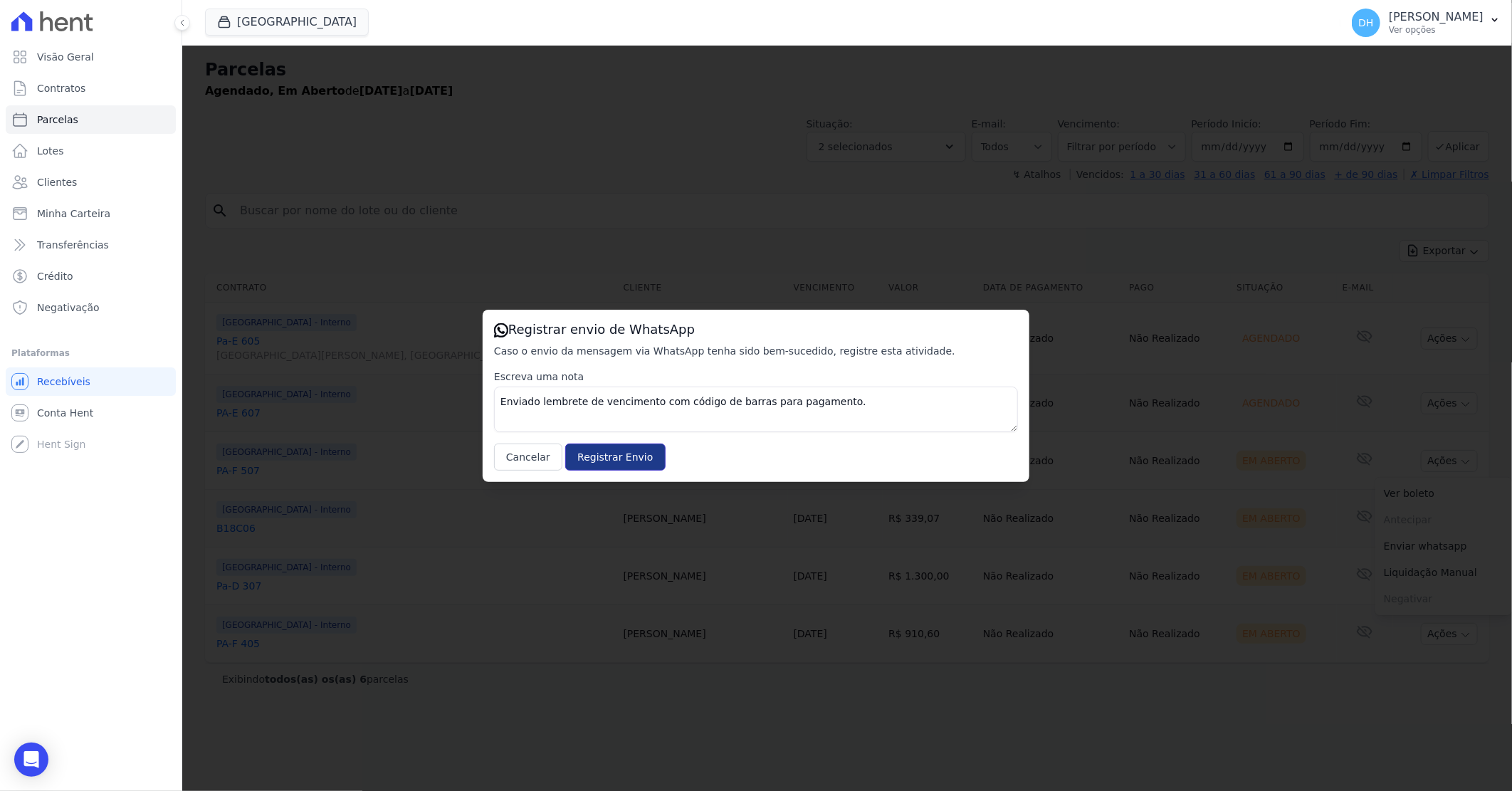
click at [603, 458] on input "Registrar Envio" at bounding box center [615, 457] width 100 height 27
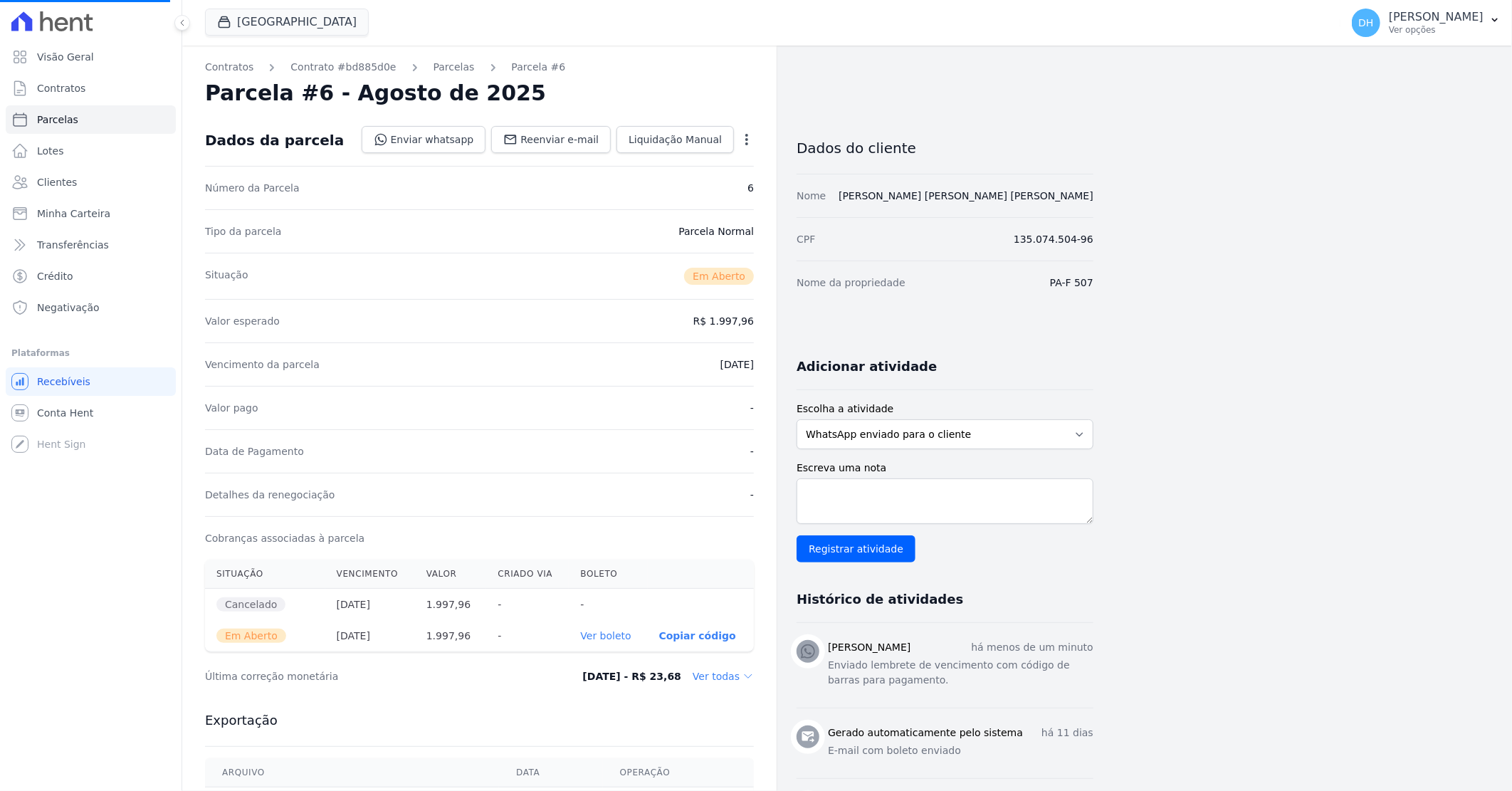
select select
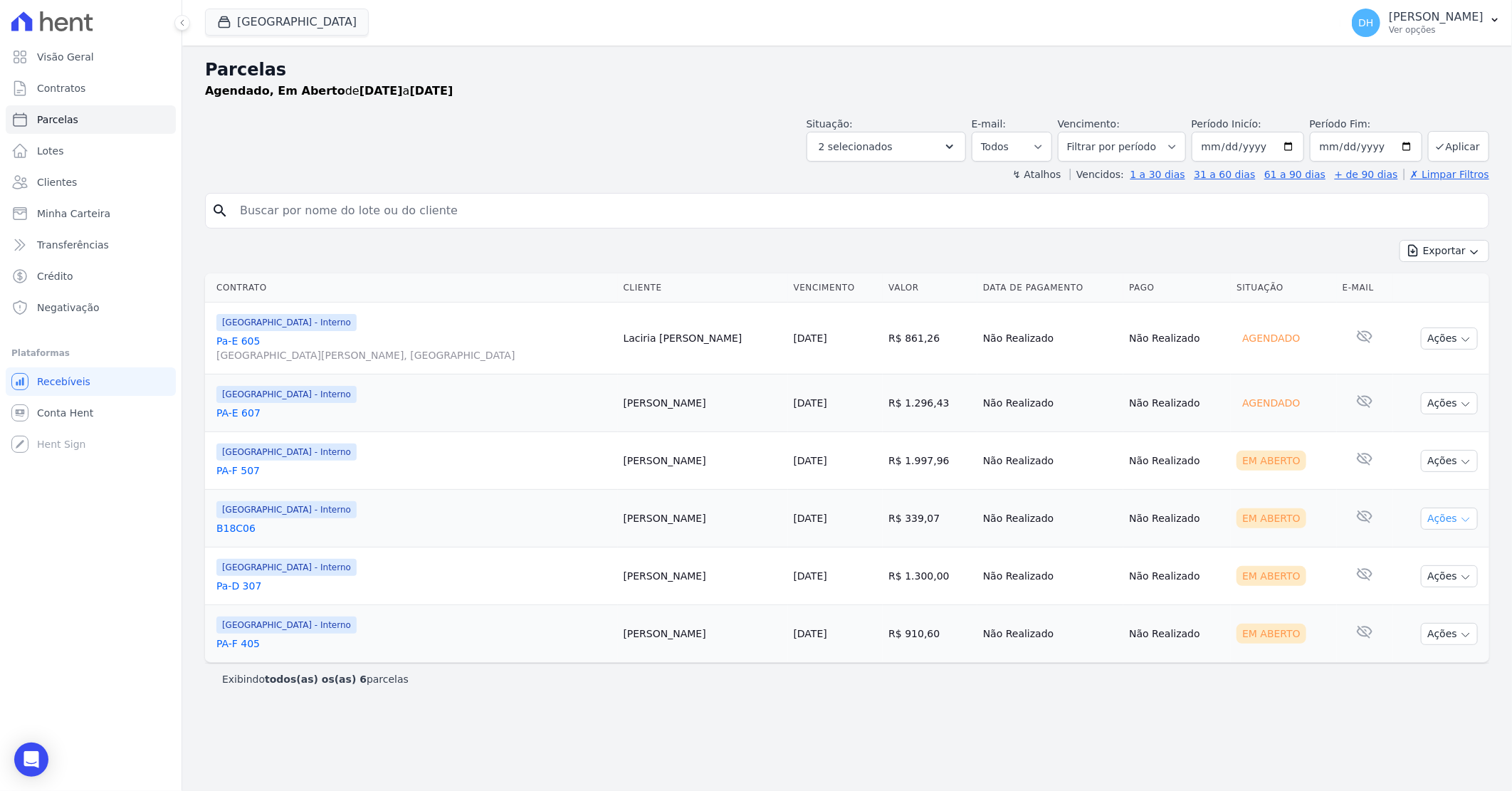
click at [1436, 517] on button "Ações" at bounding box center [1449, 519] width 57 height 22
click at [1401, 603] on link "Enviar whatsapp" at bounding box center [1443, 603] width 137 height 26
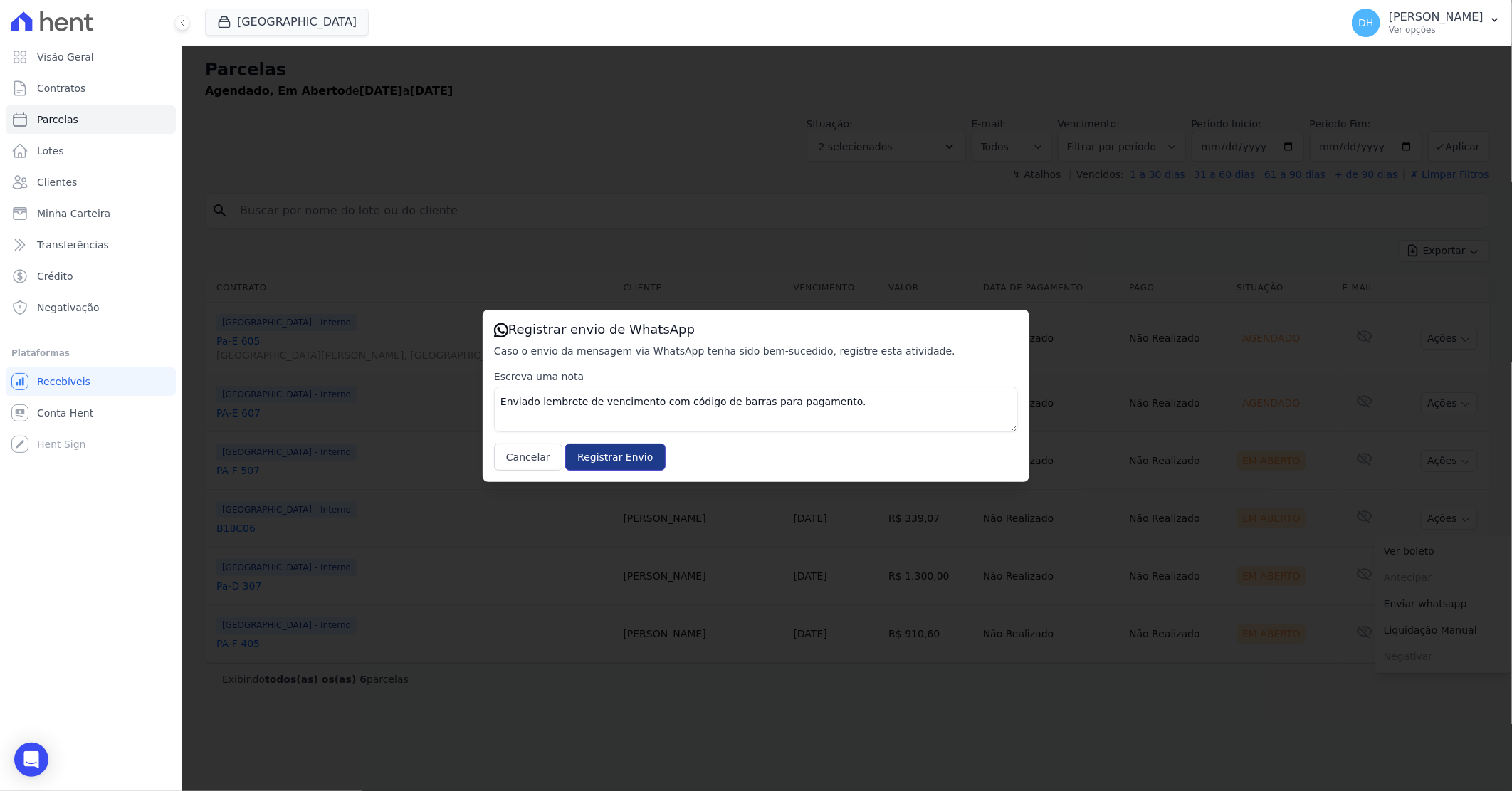
click at [610, 454] on input "Registrar Envio" at bounding box center [615, 457] width 100 height 27
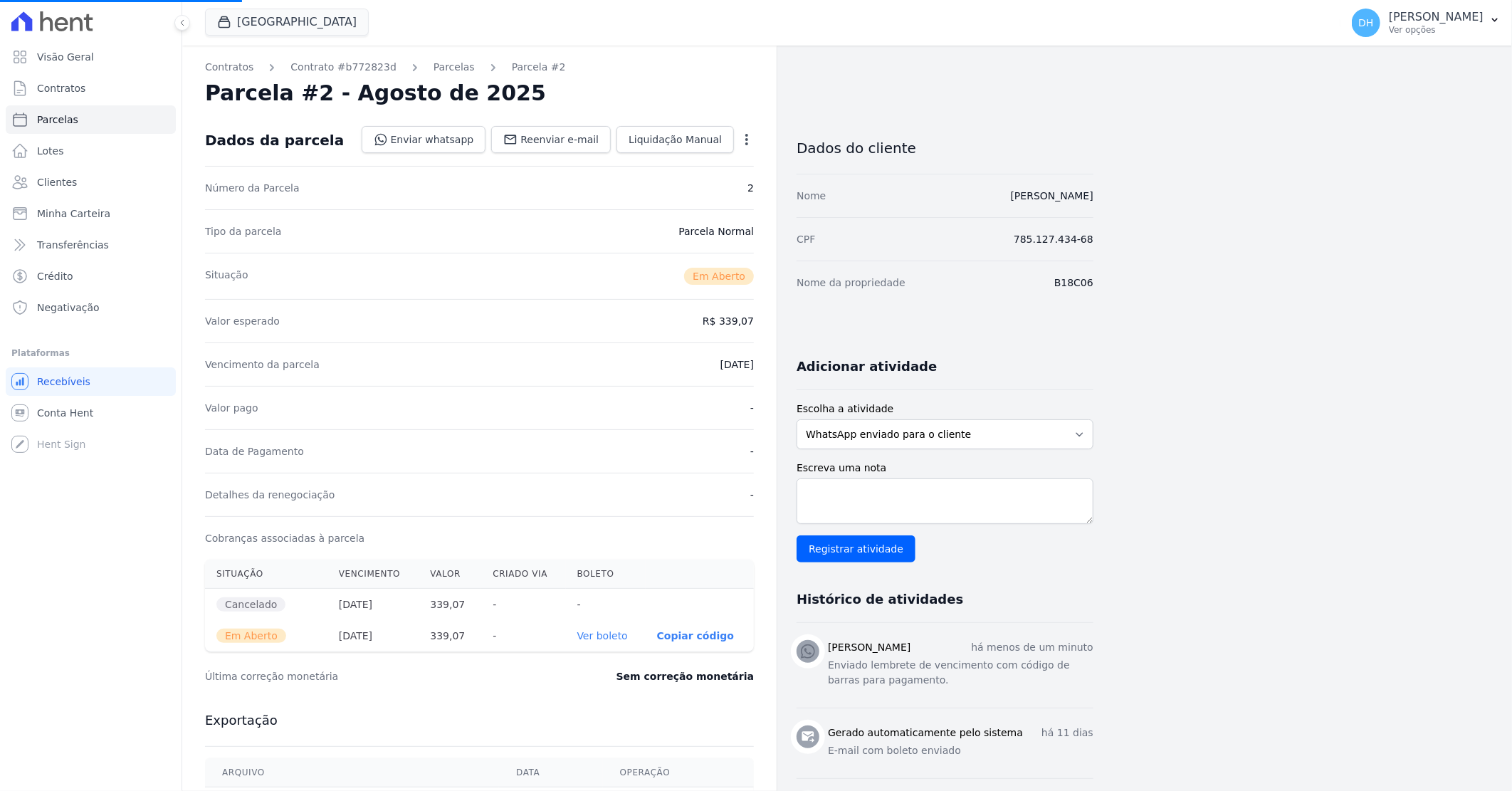
select select
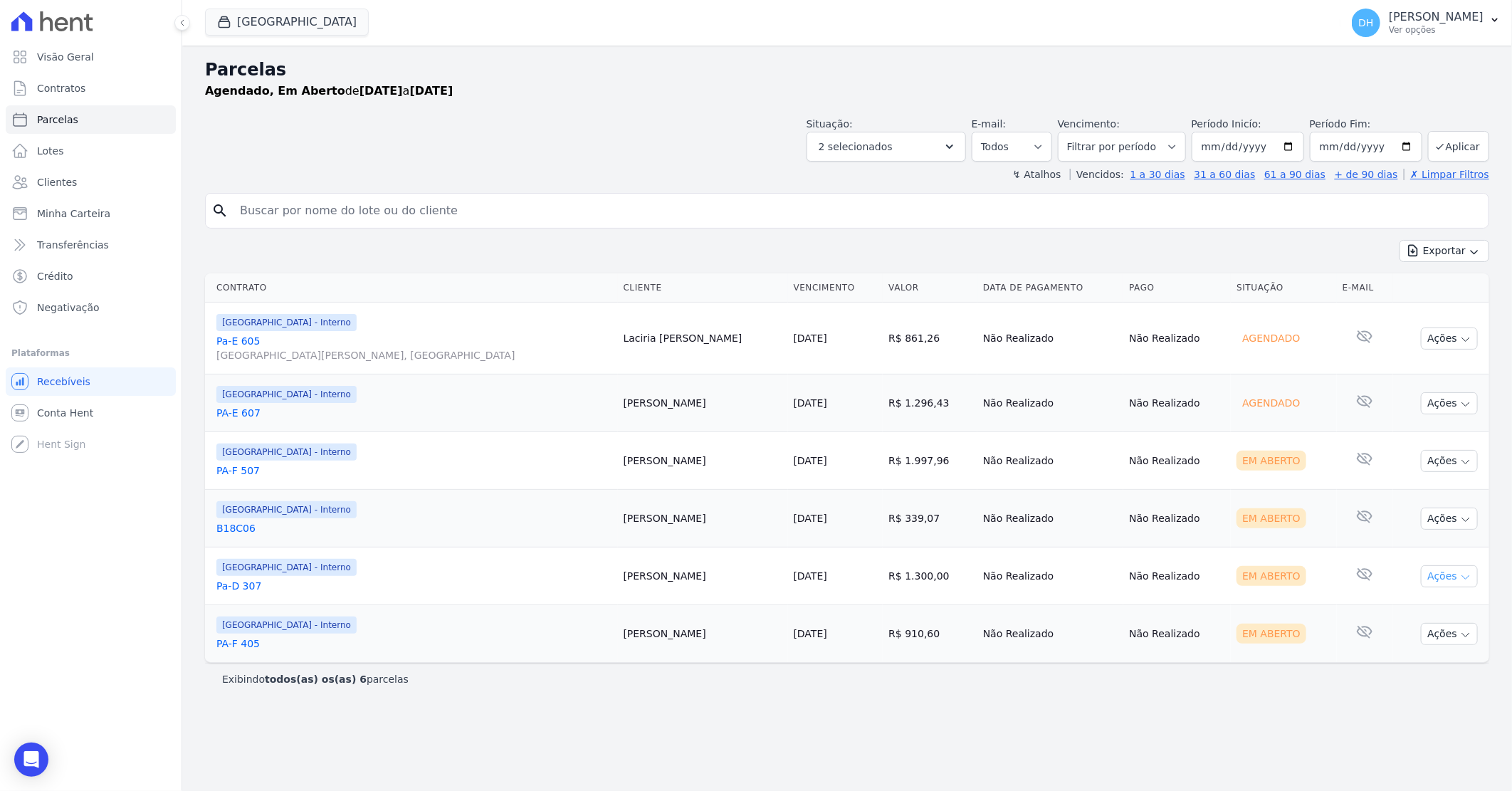
click at [1433, 585] on button "Ações" at bounding box center [1449, 577] width 57 height 22
click at [1395, 658] on link "Enviar whatsapp" at bounding box center [1443, 661] width 137 height 26
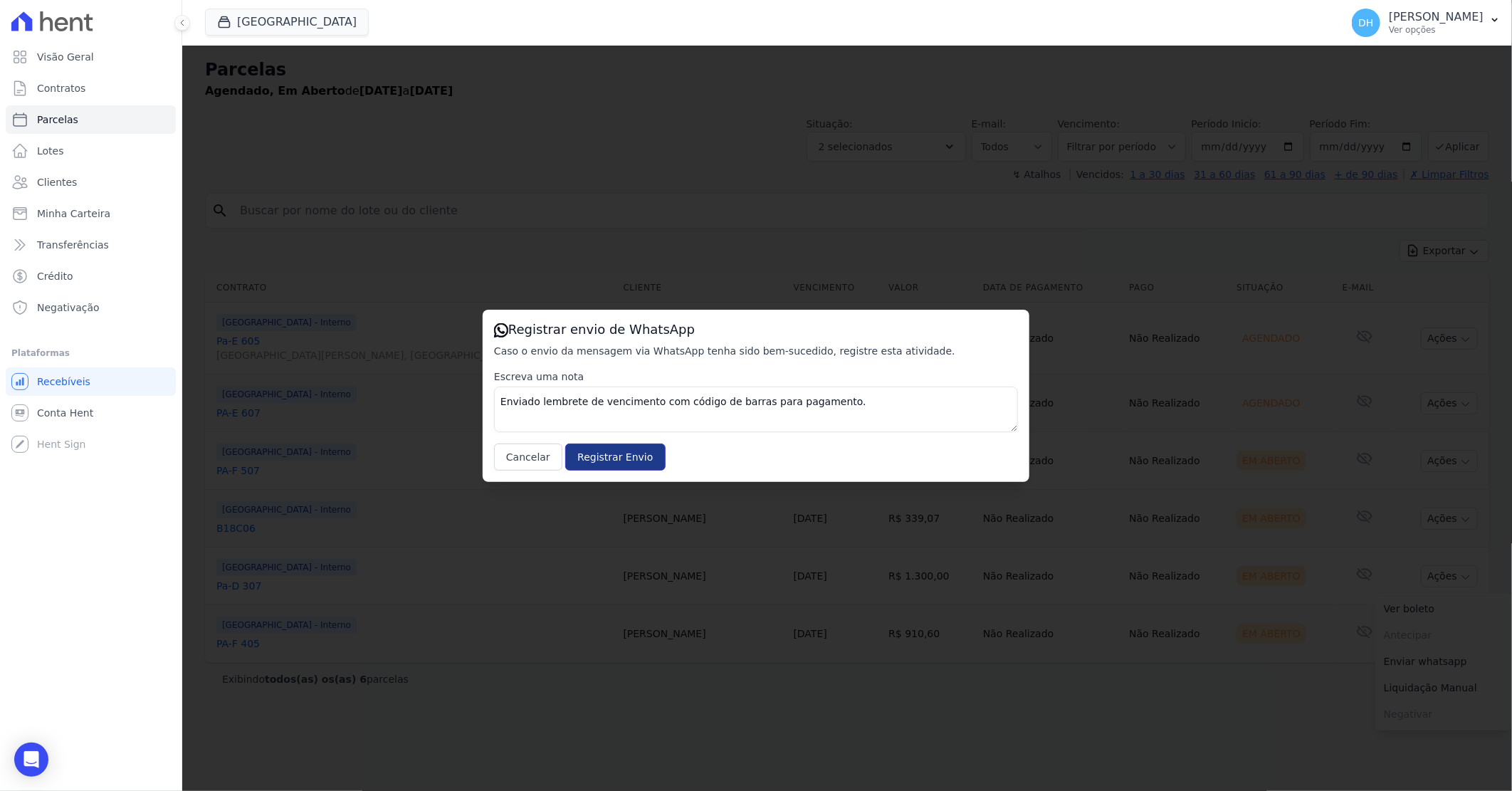
click at [619, 457] on input "Registrar Envio" at bounding box center [615, 457] width 100 height 27
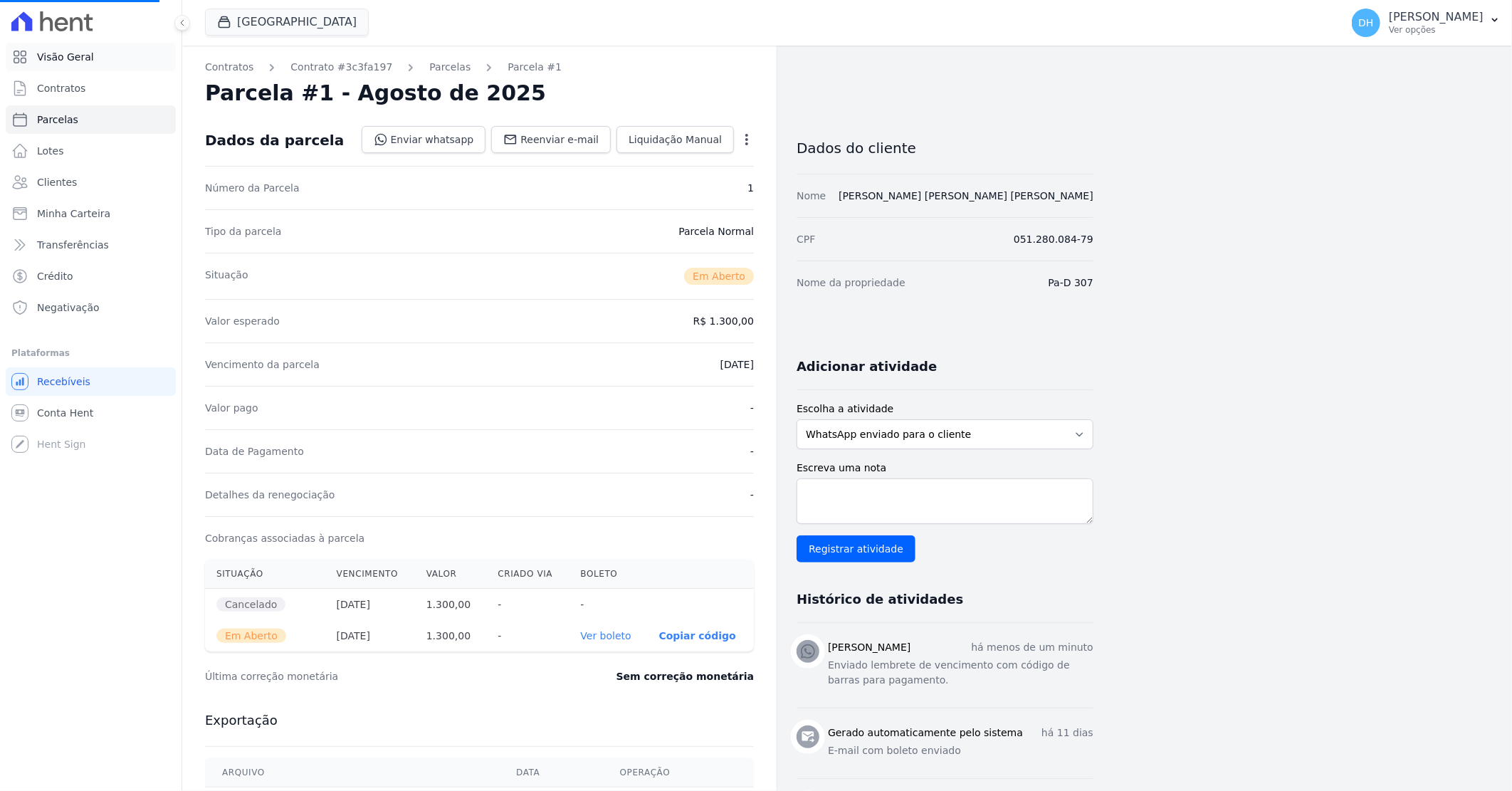
select select
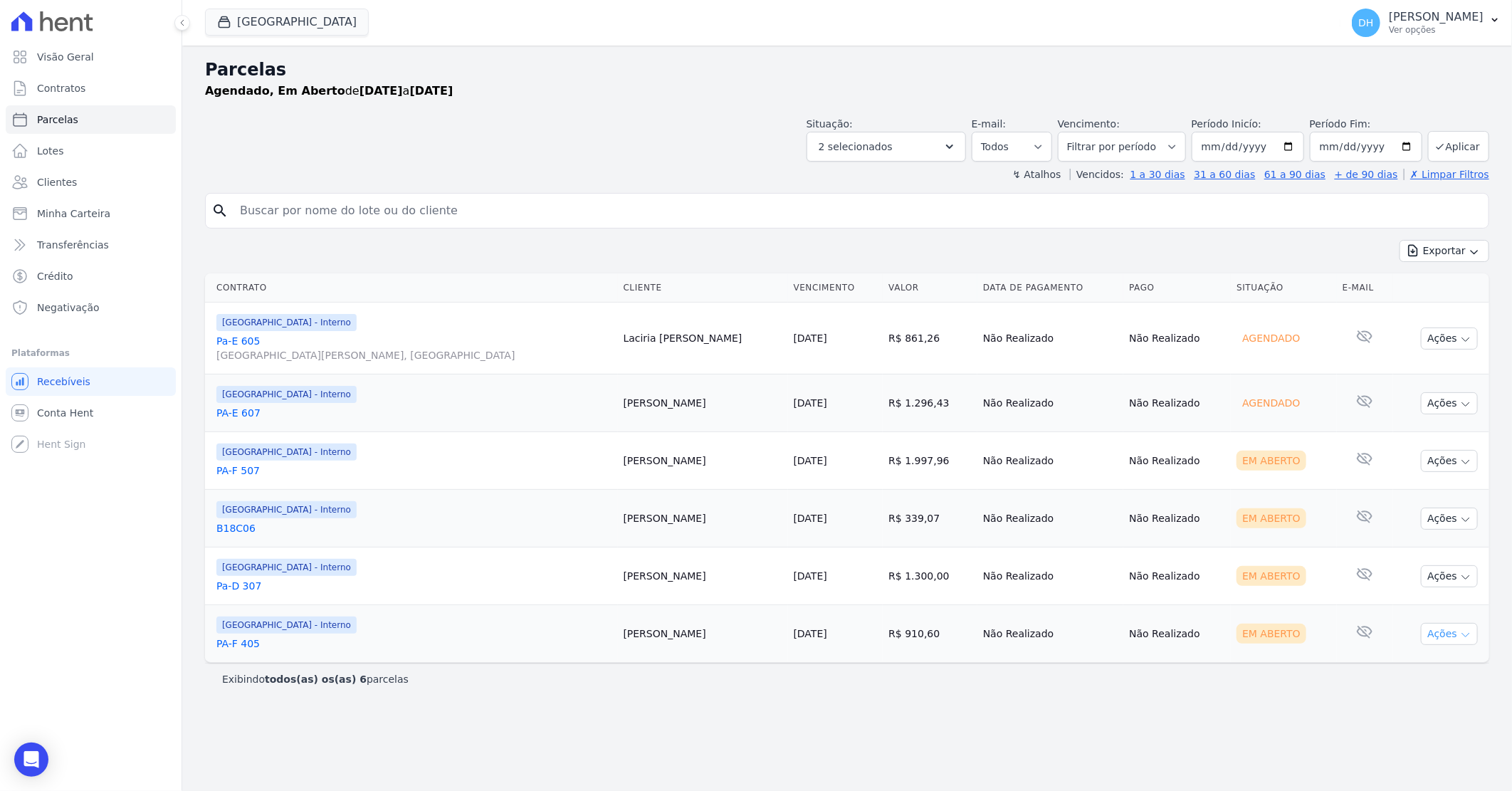
click at [1428, 629] on button "Ações" at bounding box center [1449, 633] width 57 height 22
click at [1392, 715] on link "Enviar whatsapp" at bounding box center [1443, 719] width 137 height 26
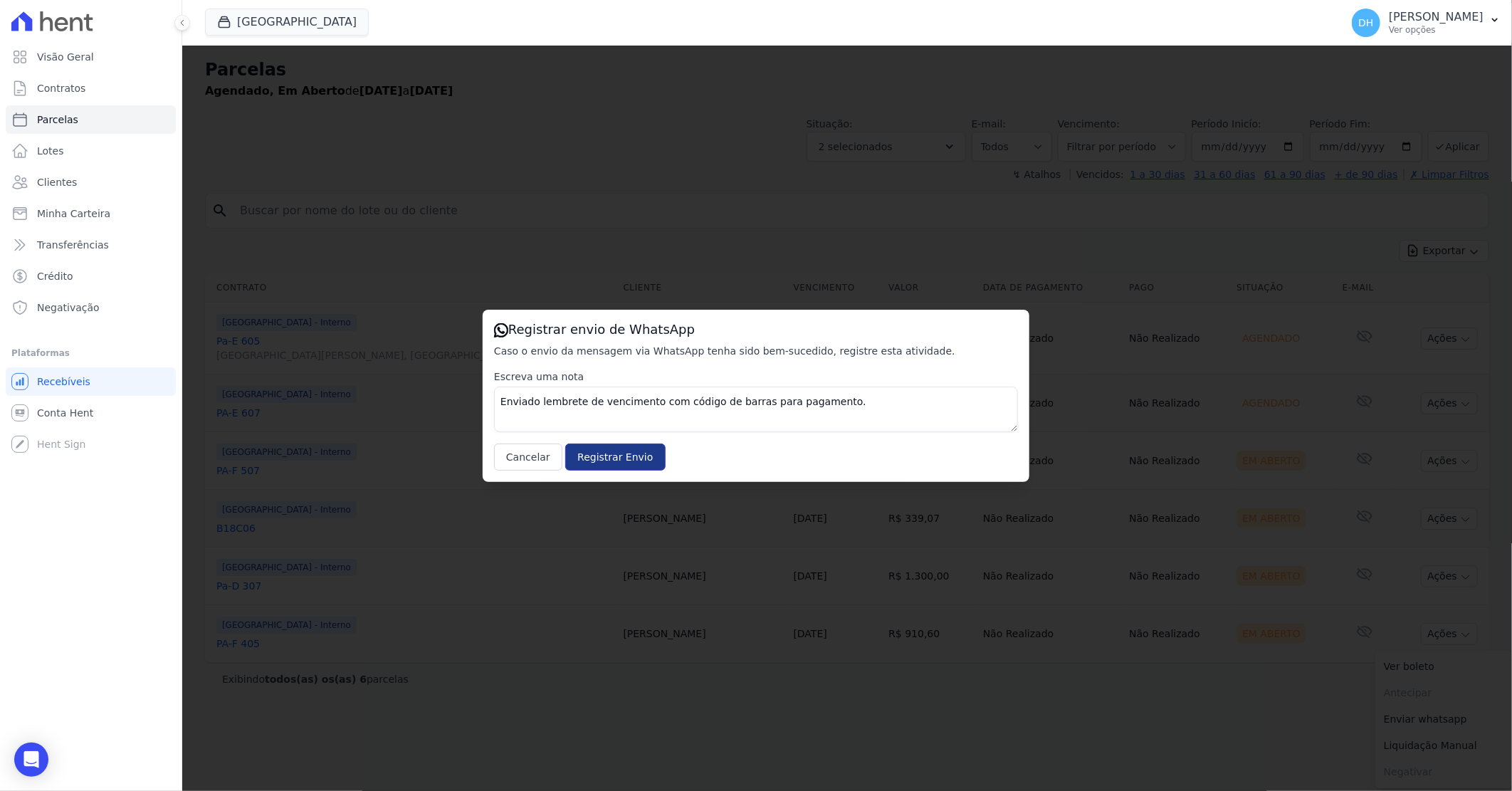
click at [607, 458] on input "Registrar Envio" at bounding box center [615, 457] width 100 height 27
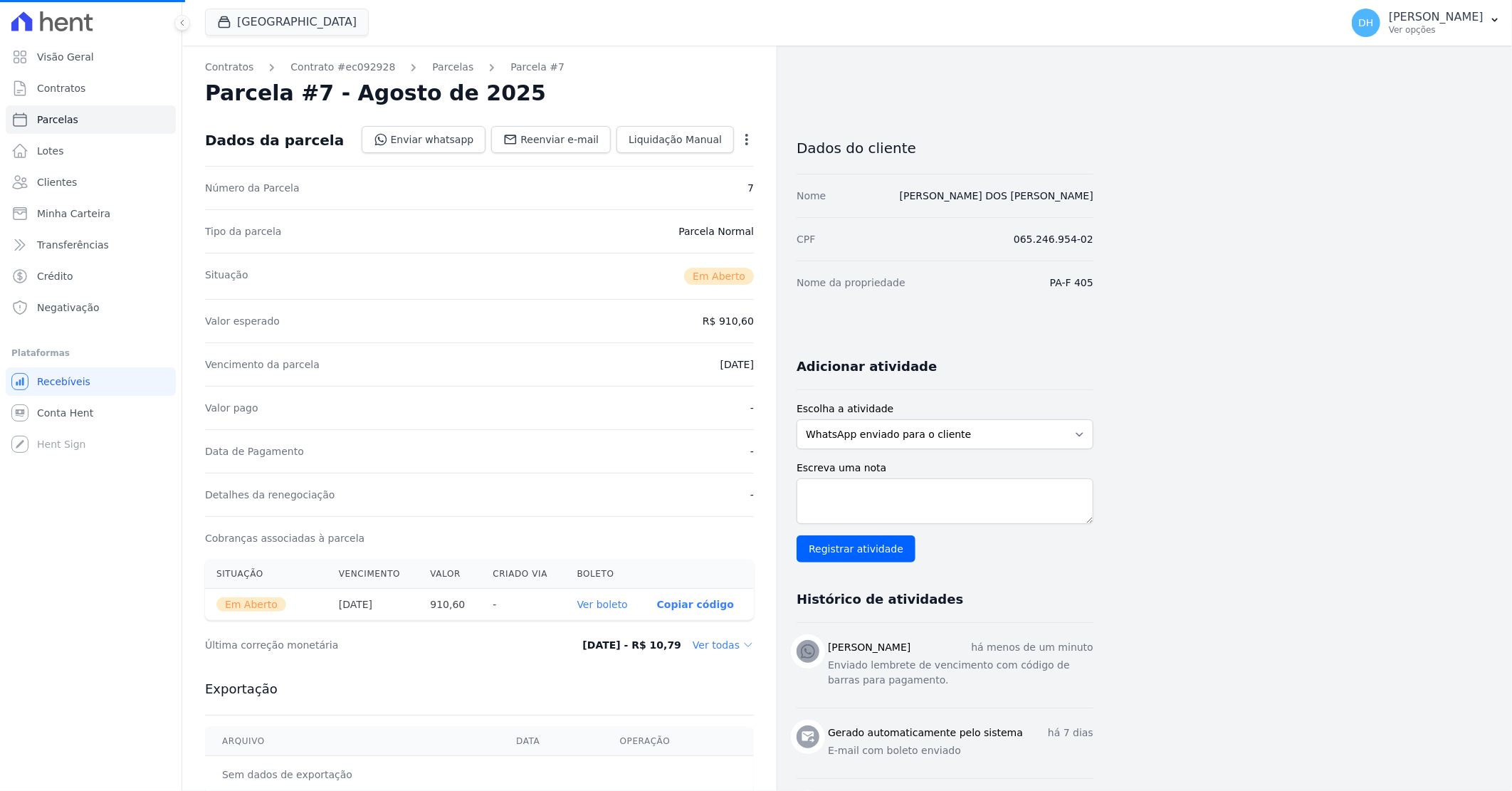
select select
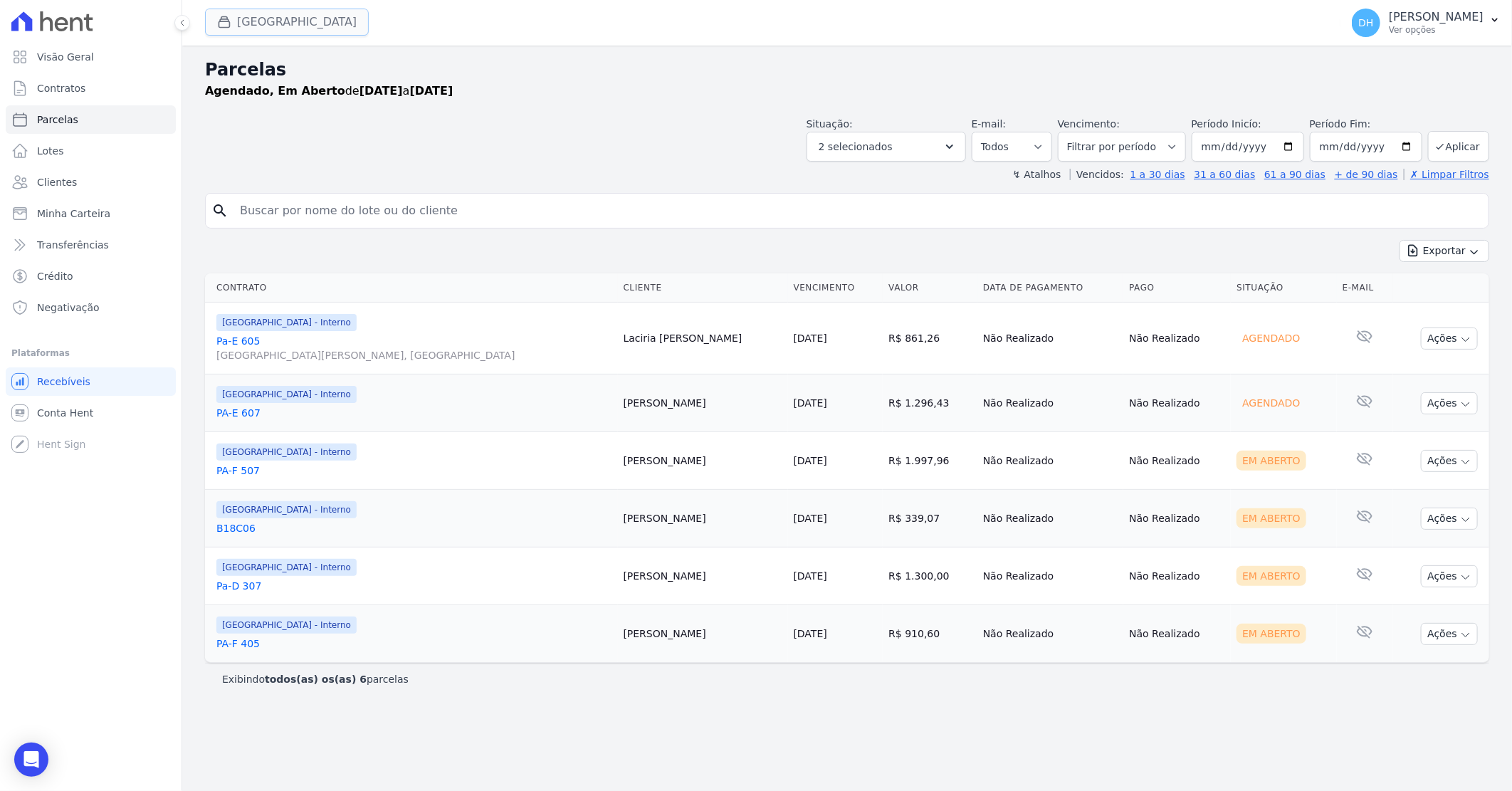
click at [310, 26] on button "[GEOGRAPHIC_DATA]" at bounding box center [287, 22] width 164 height 27
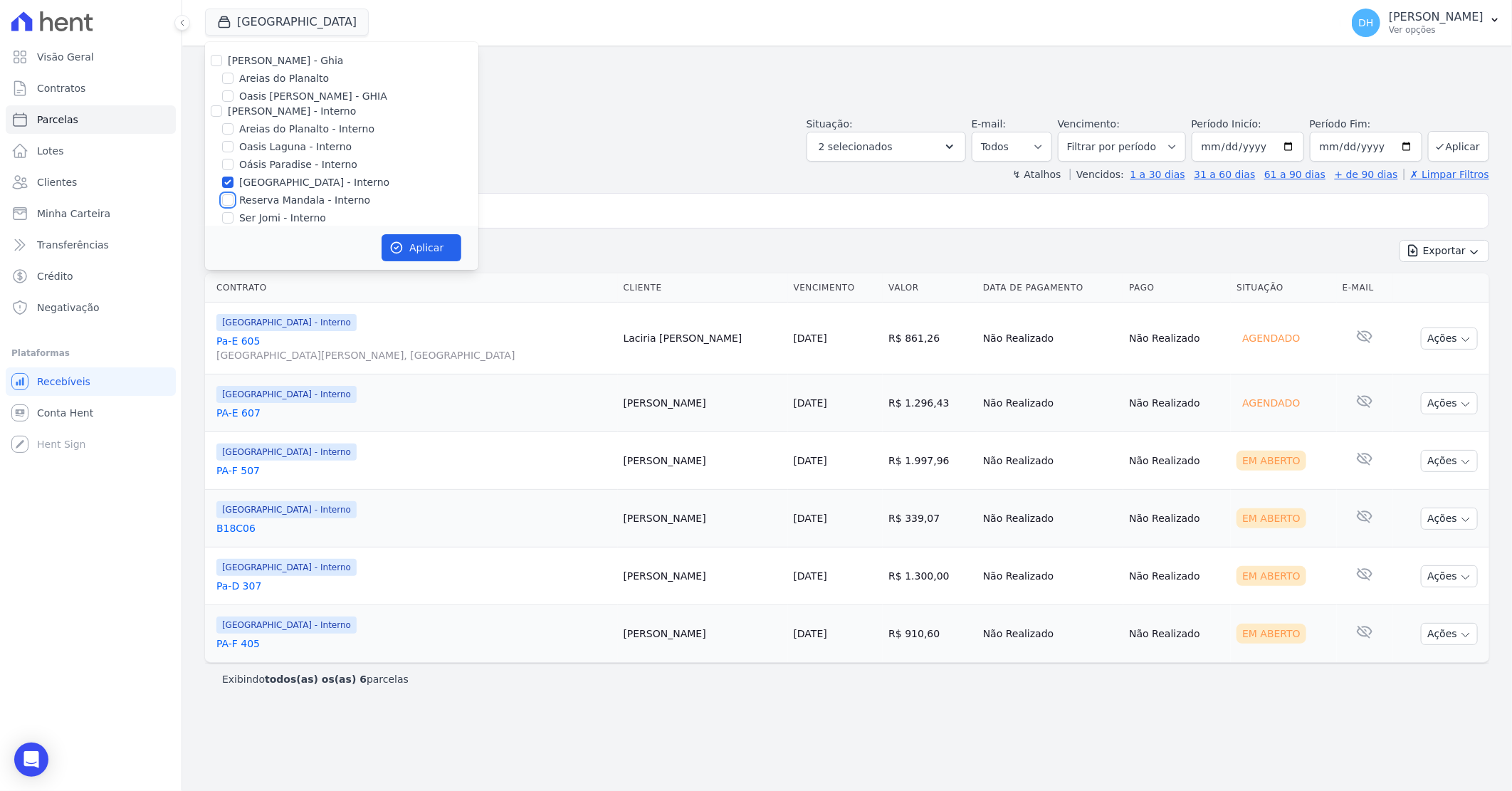
click at [228, 204] on input "Reserva Mandala - Interno" at bounding box center [227, 199] width 11 height 11
checkbox input "true"
click at [224, 186] on input "[GEOGRAPHIC_DATA] - Interno" at bounding box center [227, 182] width 11 height 11
checkbox input "false"
click at [414, 242] on button "Aplicar" at bounding box center [422, 247] width 80 height 27
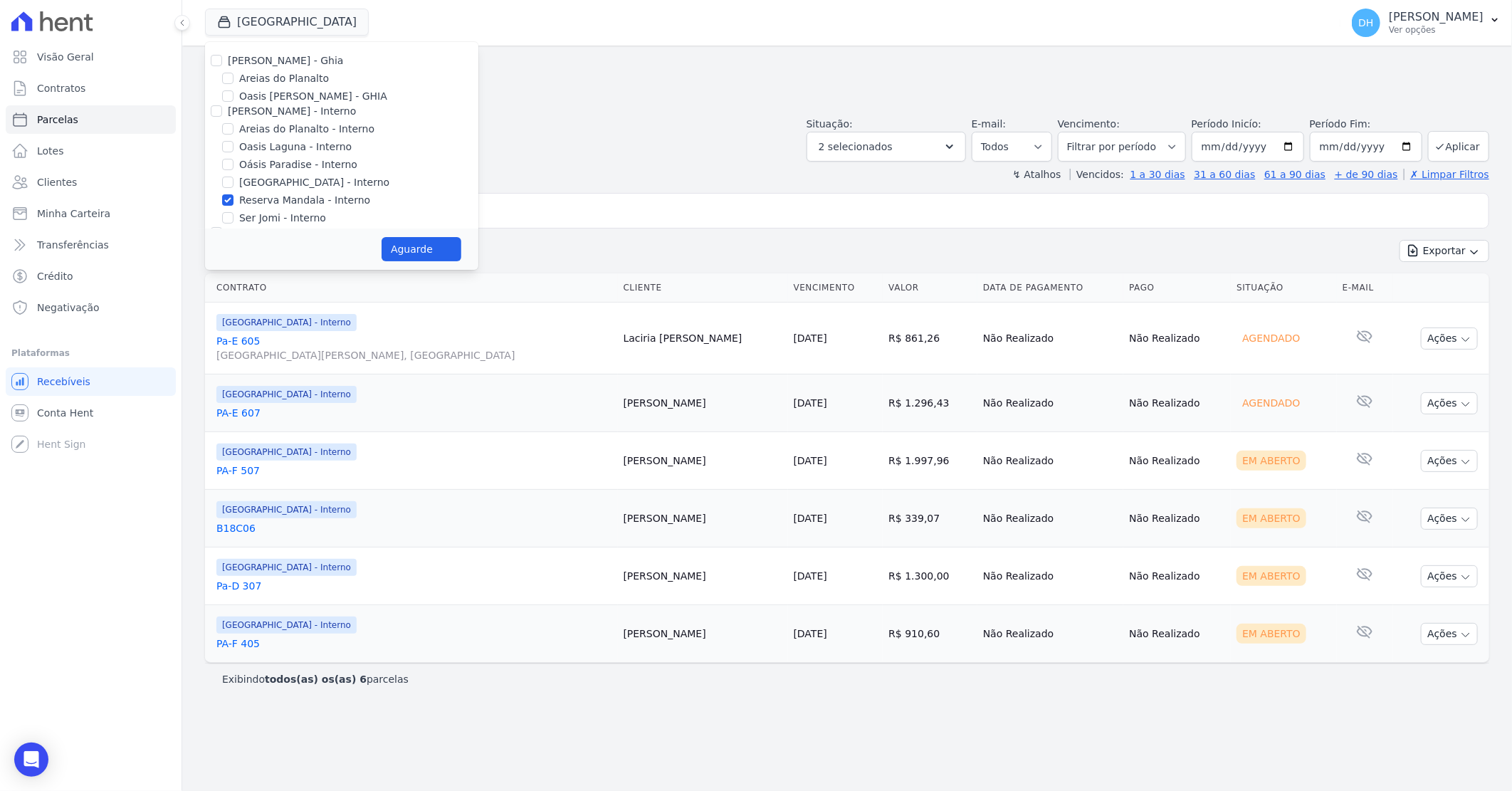
select select
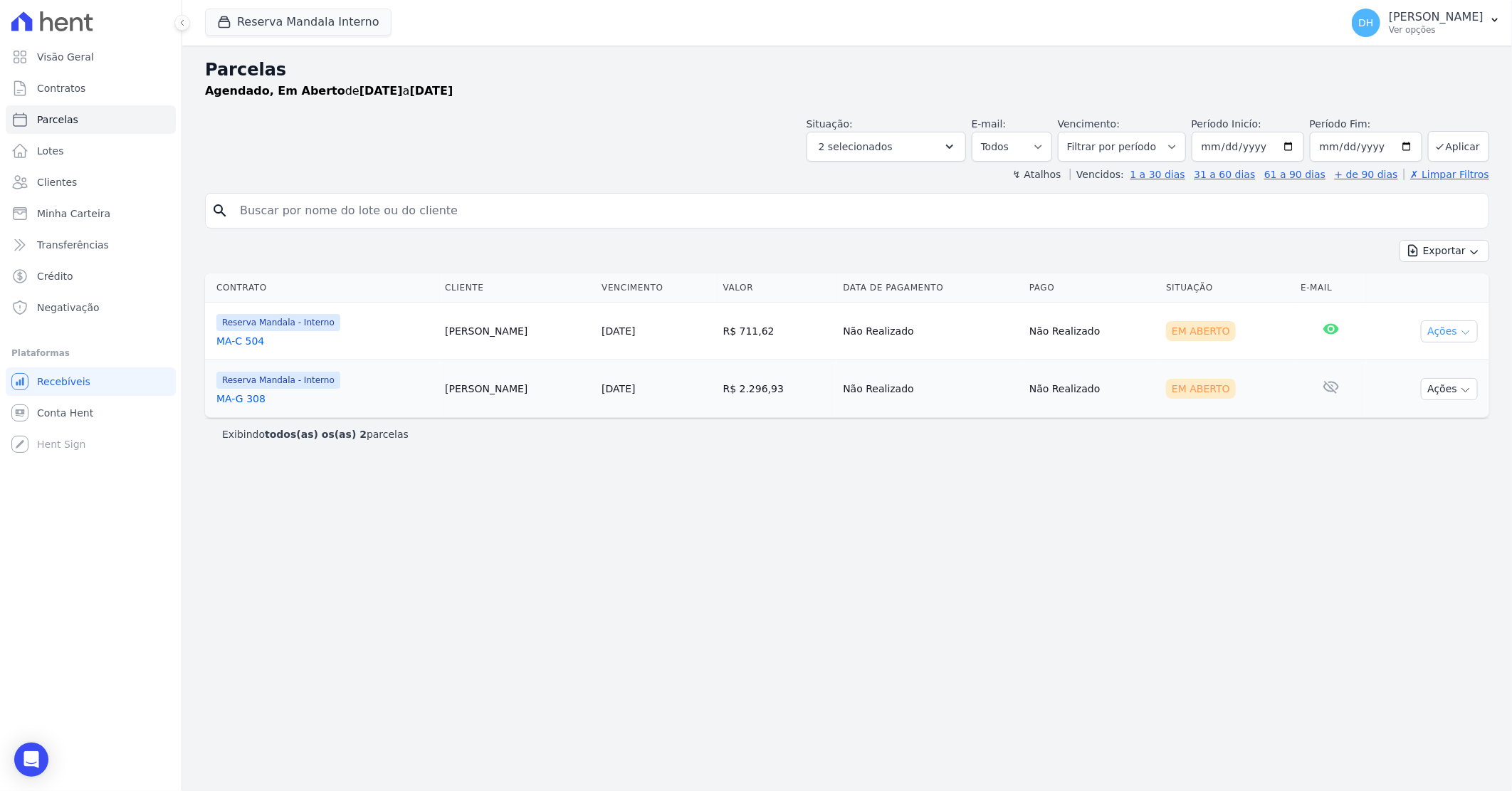
click at [1445, 336] on button "Ações" at bounding box center [1449, 331] width 57 height 22
click at [1432, 417] on link "Enviar whatsapp" at bounding box center [1443, 417] width 137 height 26
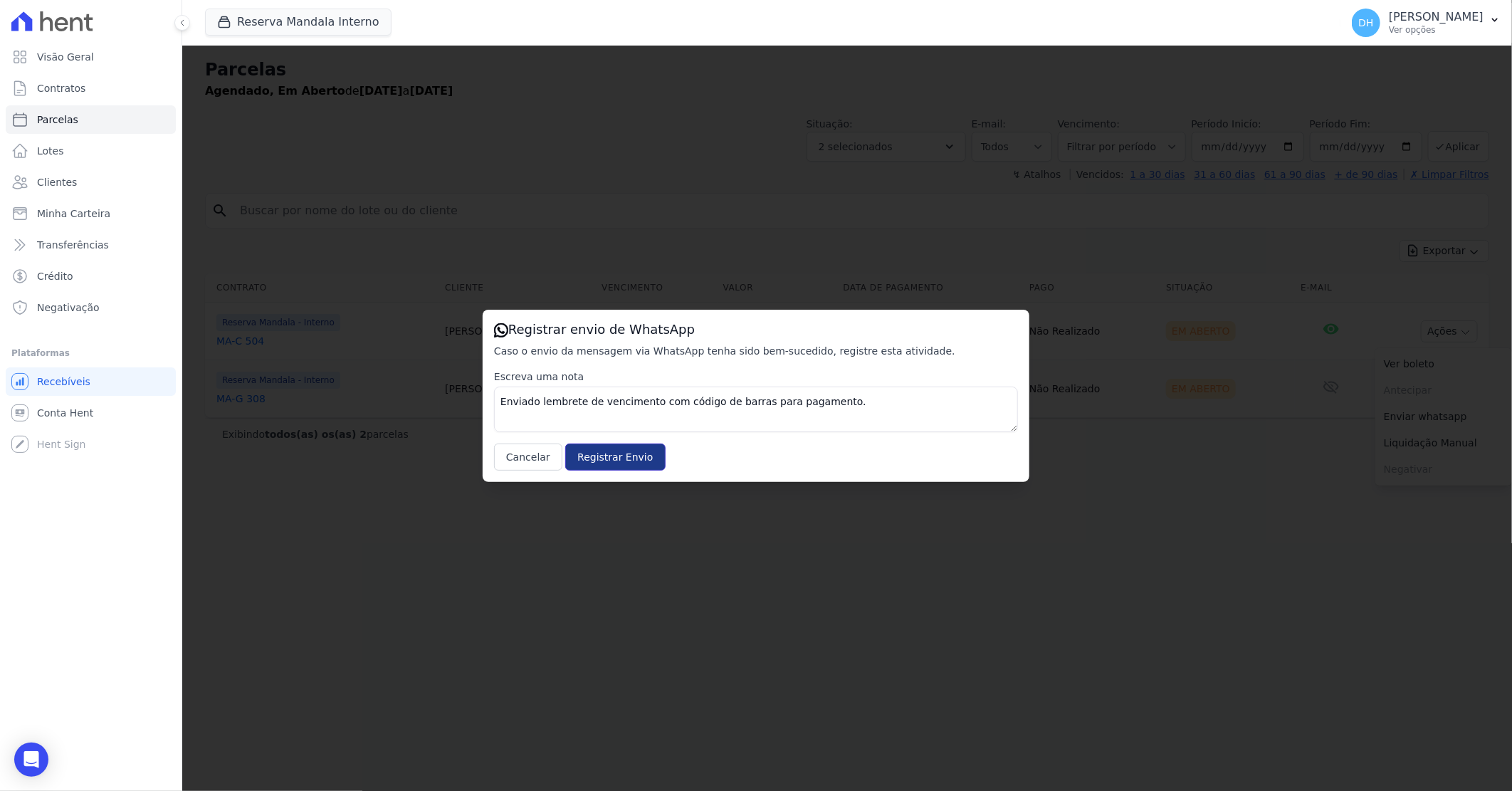
click at [584, 454] on input "Registrar Envio" at bounding box center [615, 457] width 100 height 27
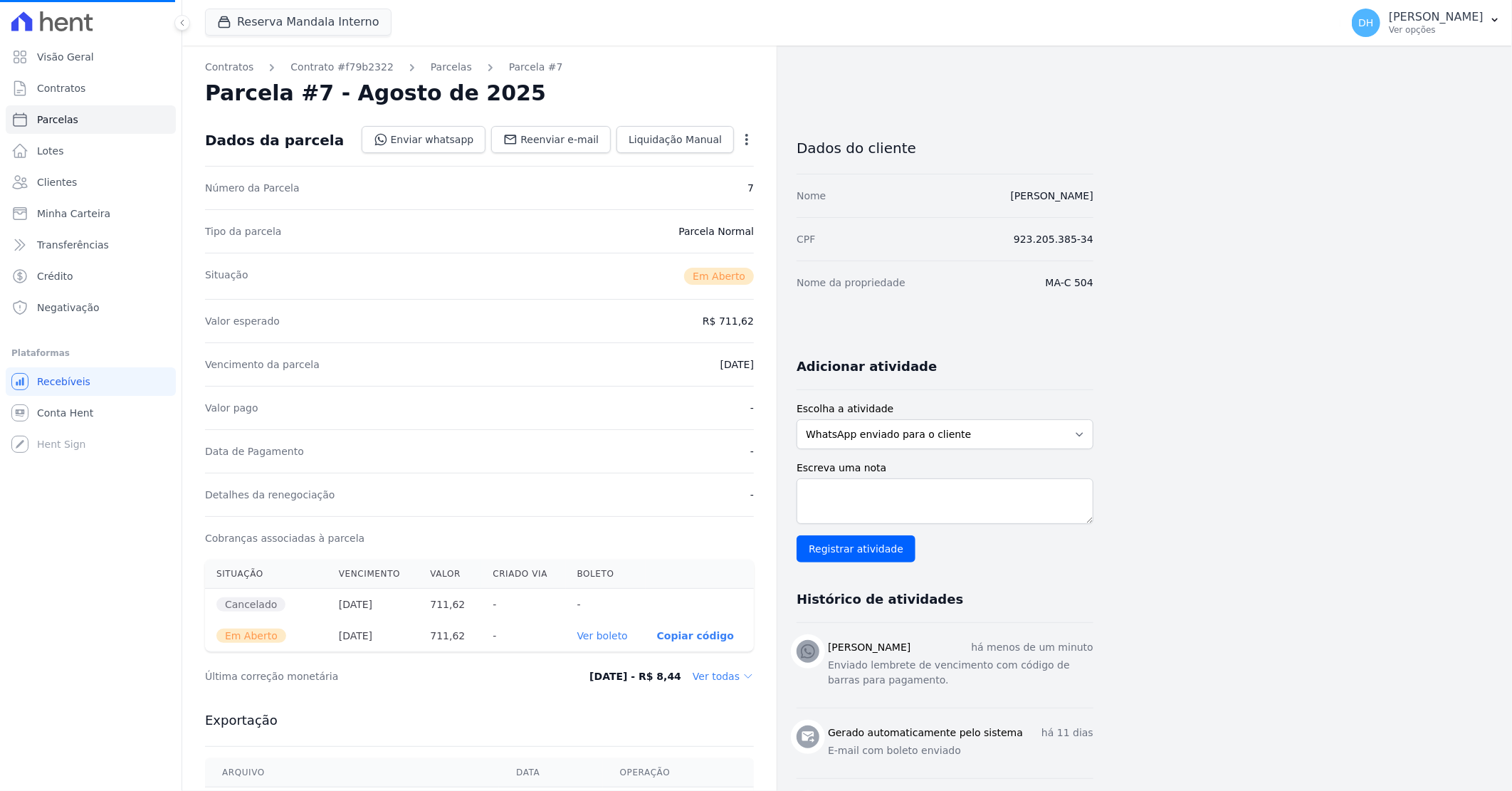
select select
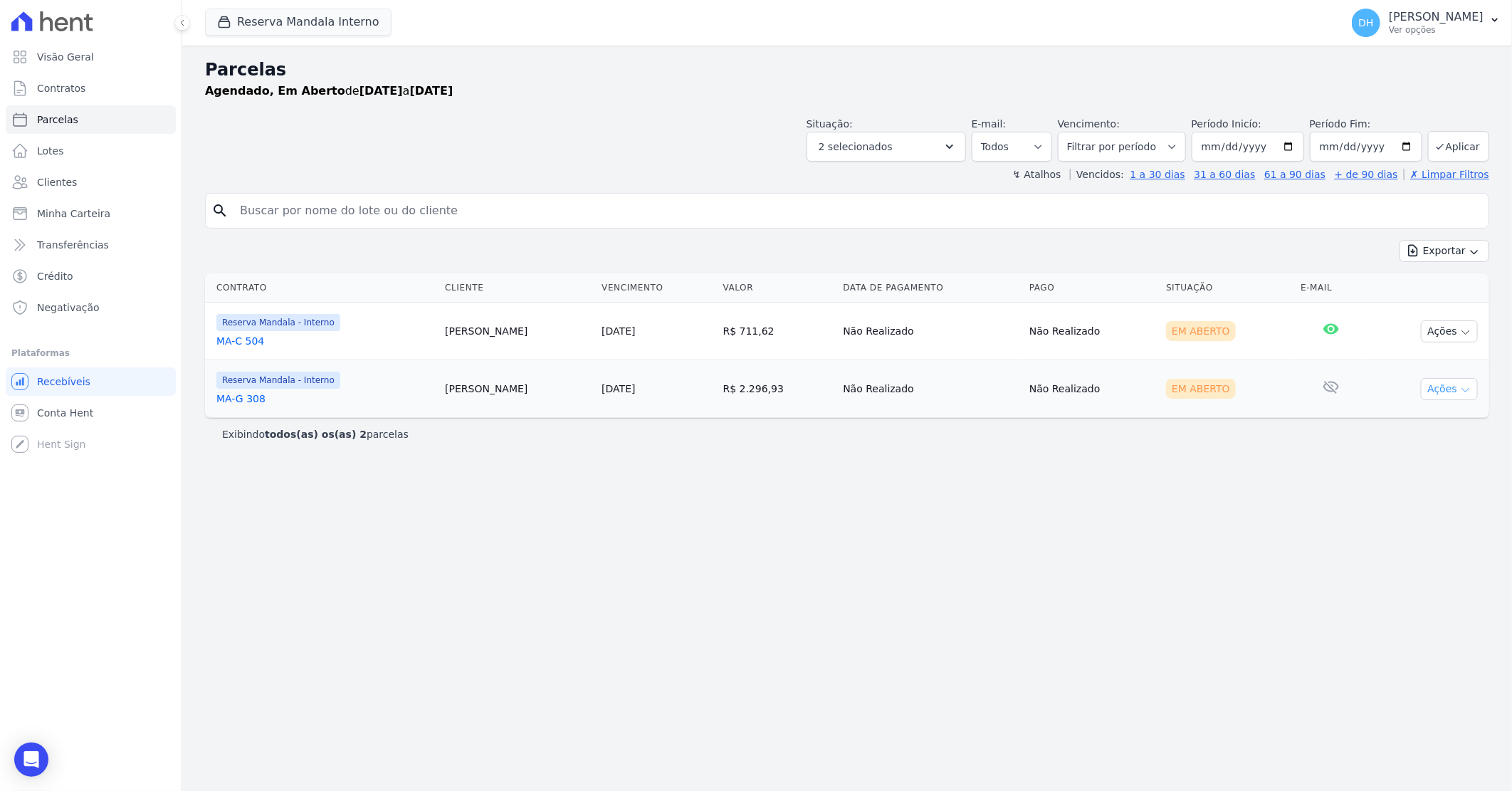
click at [1439, 389] on button "Ações" at bounding box center [1449, 389] width 57 height 22
click at [1414, 473] on link "Enviar whatsapp" at bounding box center [1443, 474] width 137 height 26
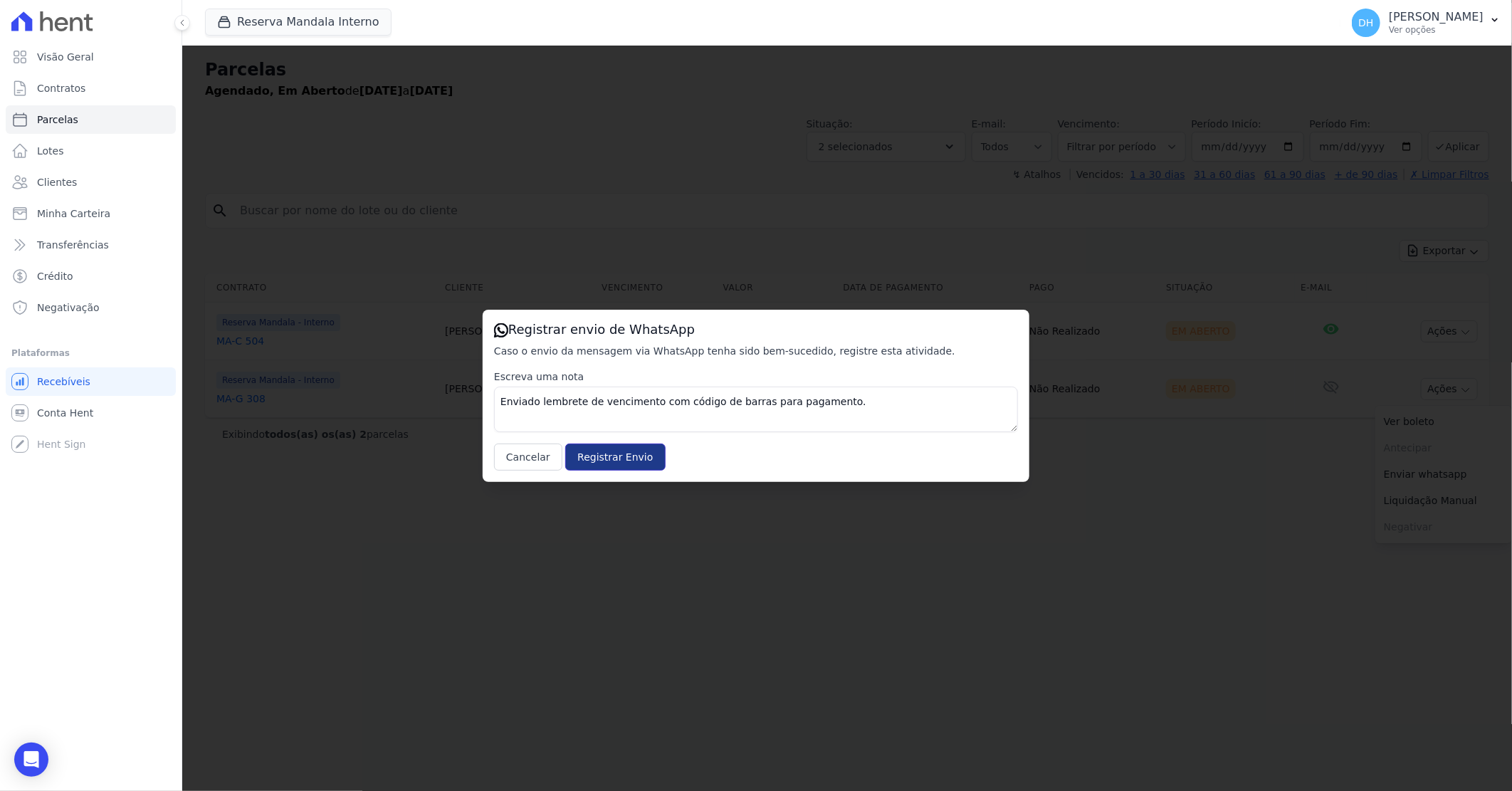
click at [598, 458] on input "Registrar Envio" at bounding box center [615, 457] width 100 height 27
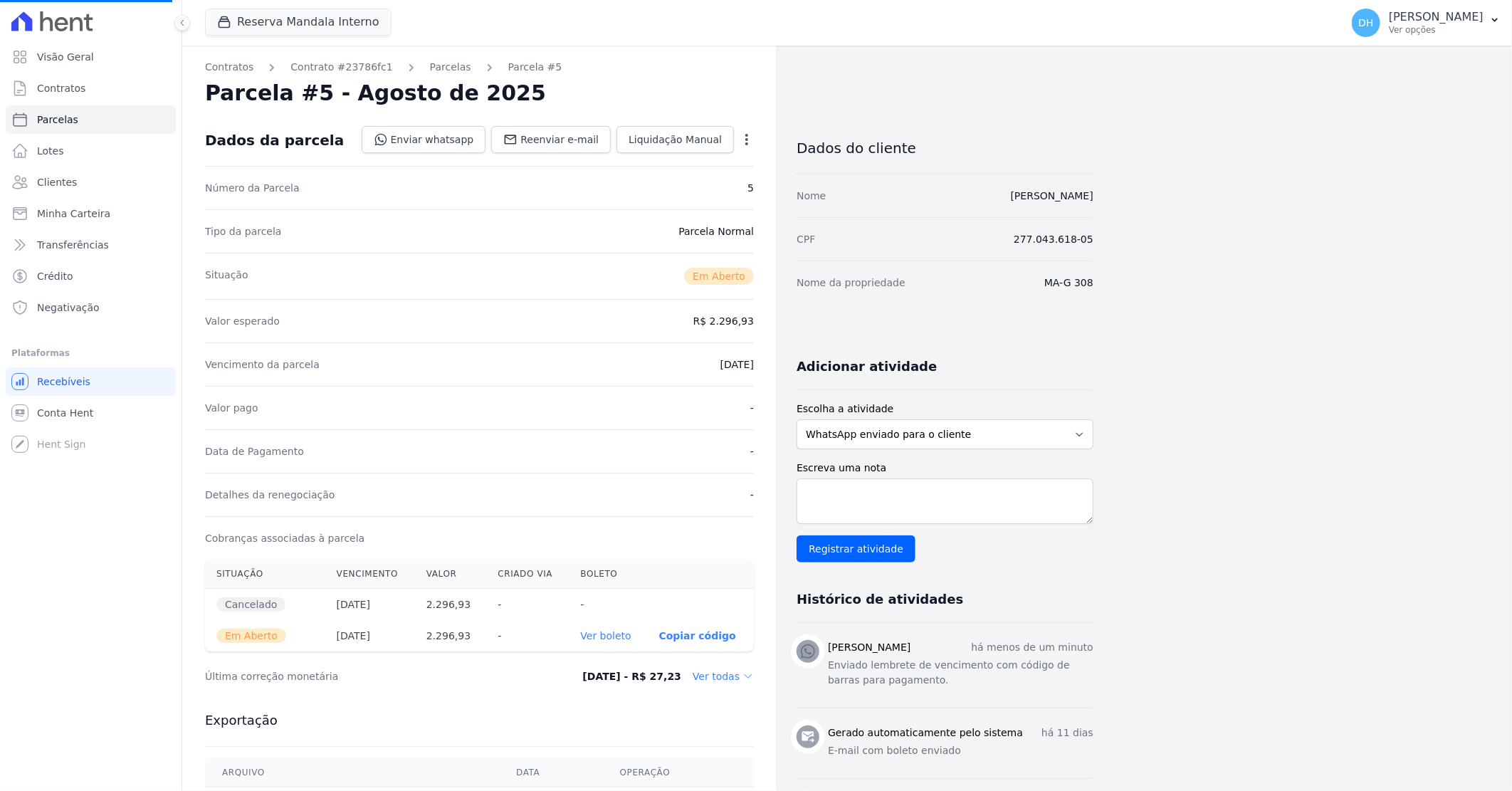
select select
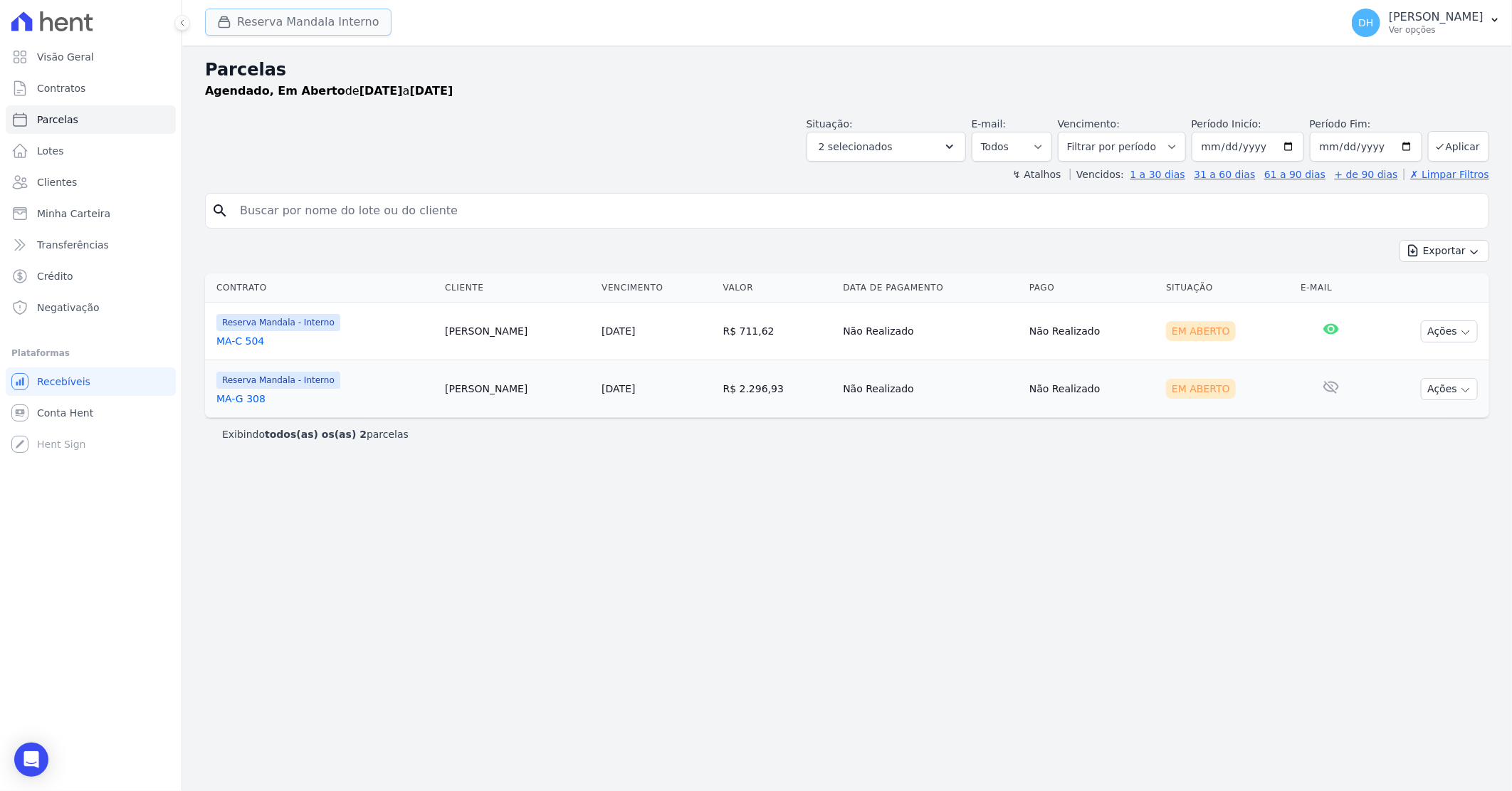
click at [289, 27] on button "Reserva Mandala Interno" at bounding box center [298, 22] width 187 height 27
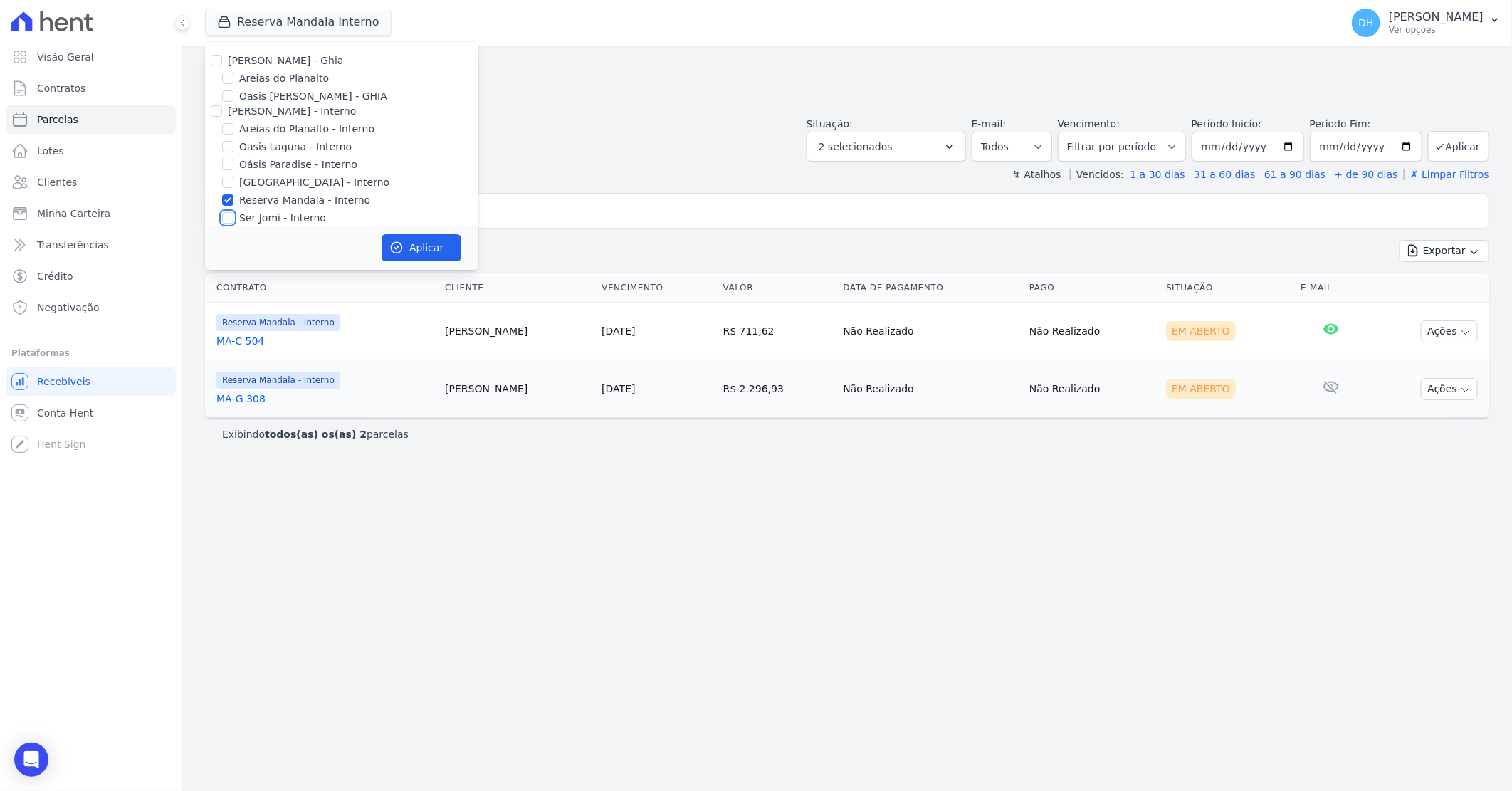
click at [227, 215] on input "Ser Jomi - Interno" at bounding box center [227, 217] width 11 height 11
checkbox input "true"
click at [230, 122] on input "Reserva Mandala - Interno" at bounding box center [227, 121] width 11 height 11
checkbox input "false"
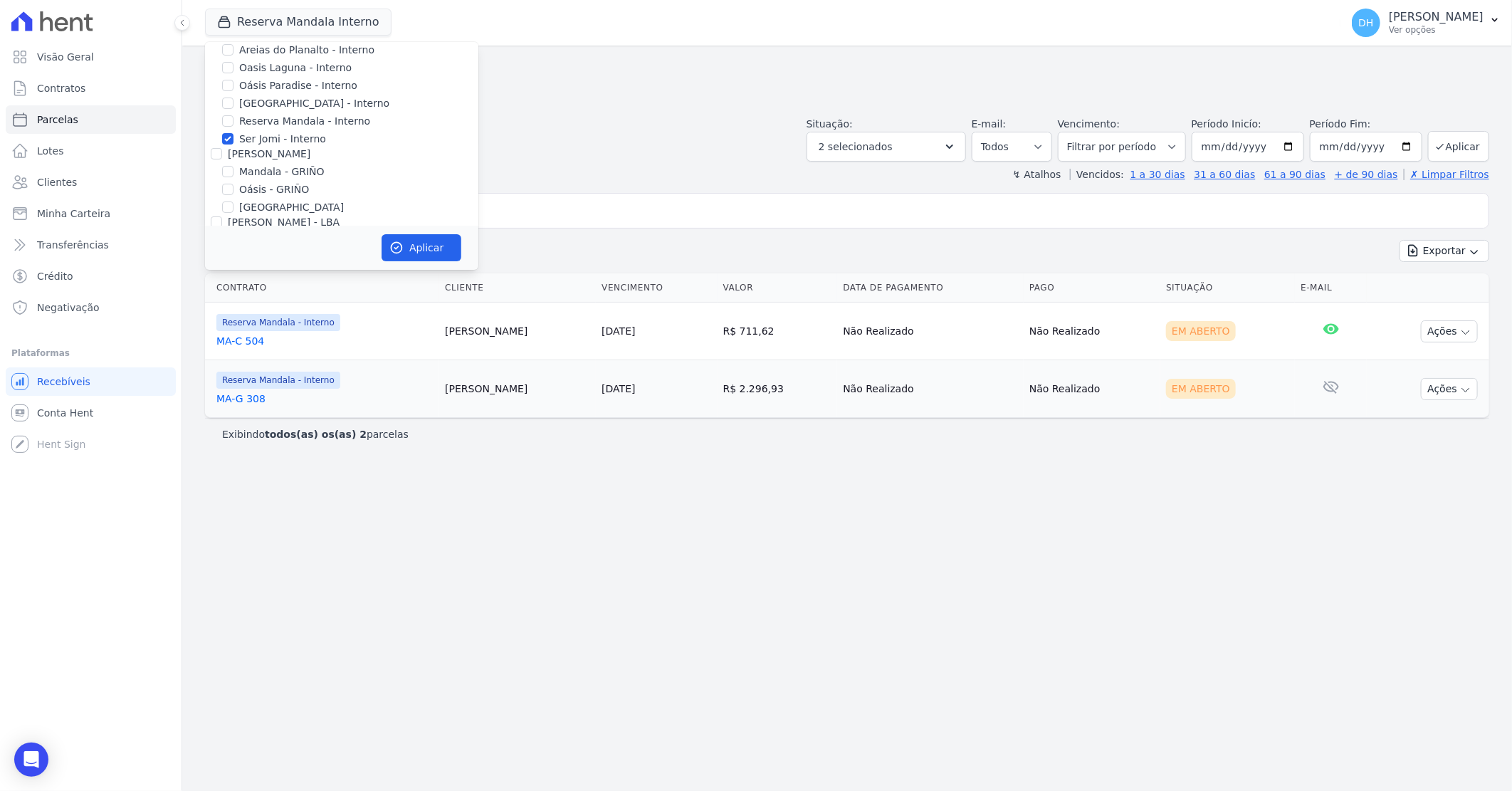
click at [226, 128] on div "Reserva Mandala - Interno" at bounding box center [342, 121] width 273 height 15
click at [227, 137] on input "Ser Jomi - Interno" at bounding box center [227, 138] width 11 height 11
checkbox input "false"
click at [222, 169] on input "Mandala - GRIÑO" at bounding box center [227, 171] width 11 height 11
checkbox input "true"
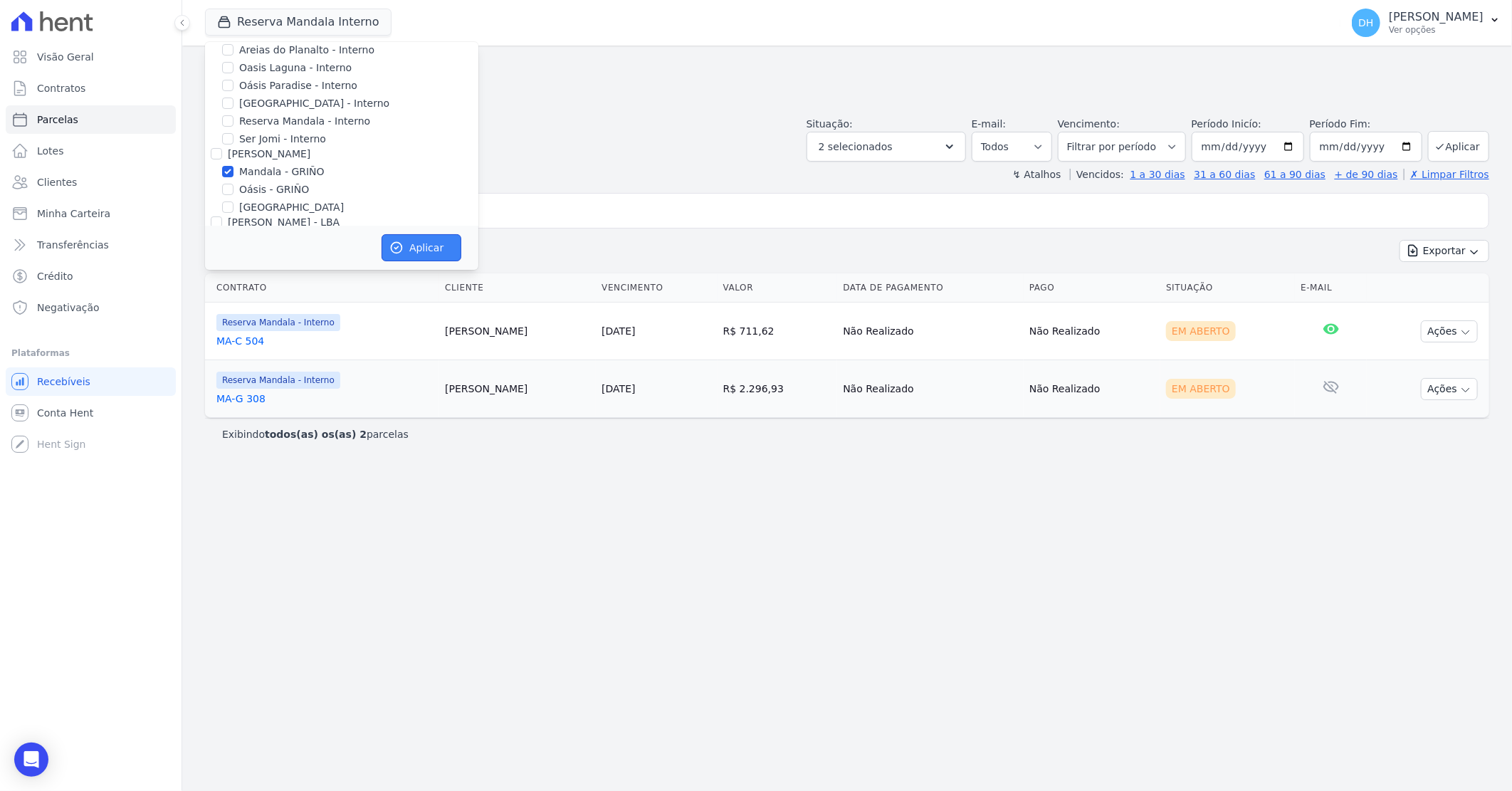
click at [395, 245] on icon "button" at bounding box center [396, 247] width 14 height 14
select select
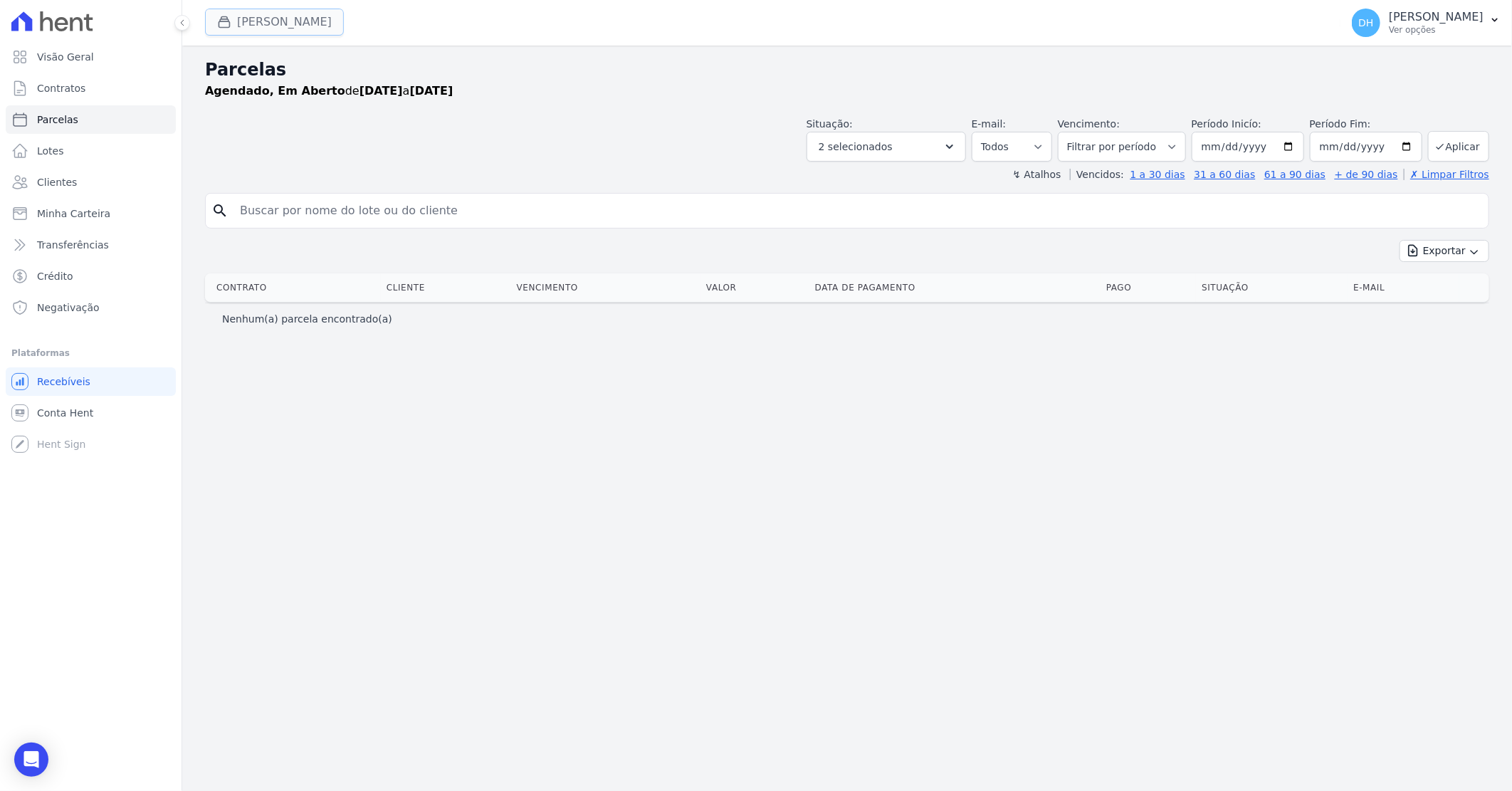
click at [262, 27] on button "[PERSON_NAME]" at bounding box center [274, 22] width 139 height 27
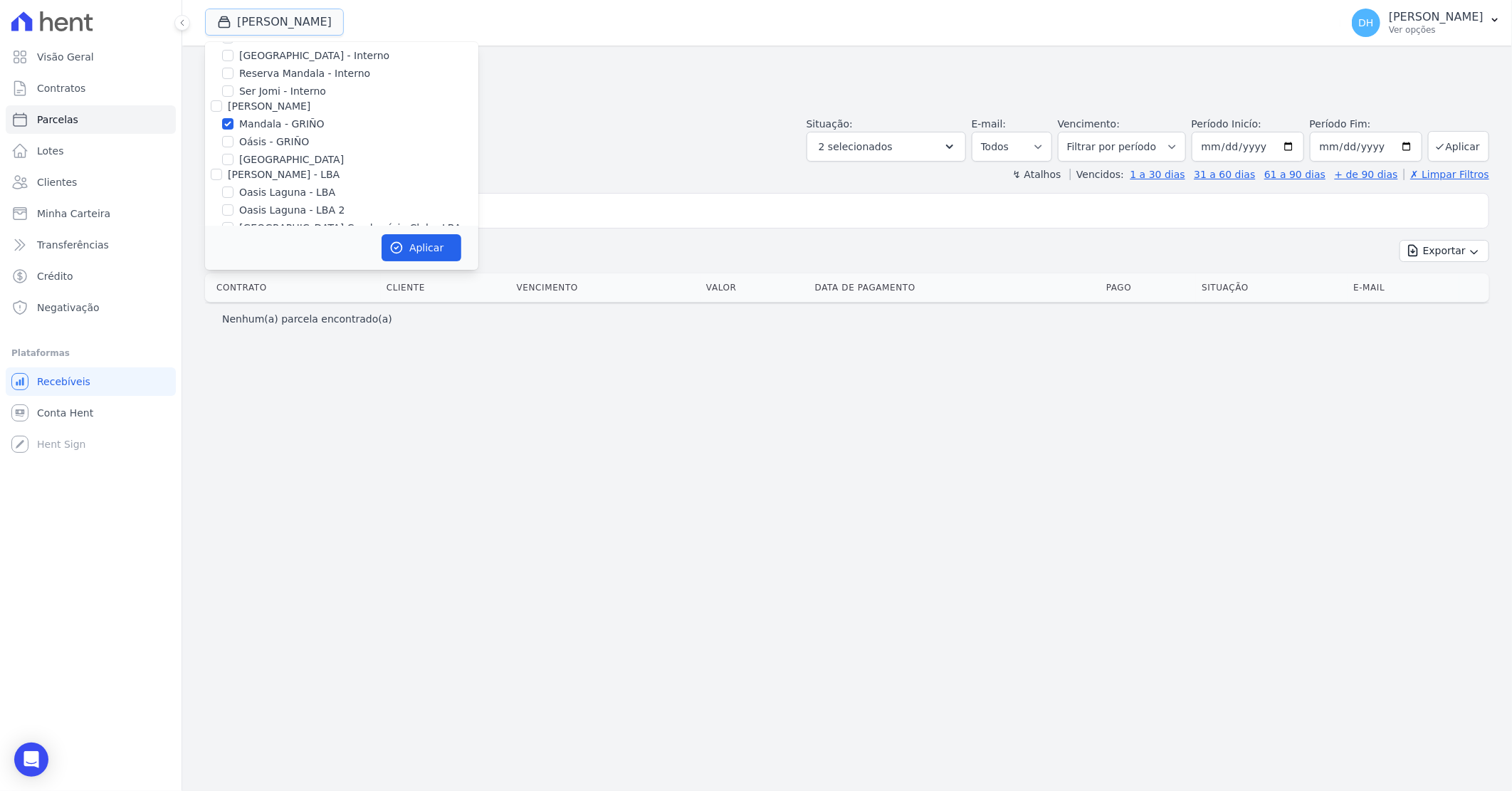
scroll to position [158, 0]
click at [230, 109] on input "Oásis - GRIÑO" at bounding box center [227, 110] width 11 height 11
checkbox input "true"
click at [228, 94] on input "Mandala - GRIÑO" at bounding box center [227, 92] width 11 height 11
checkbox input "false"
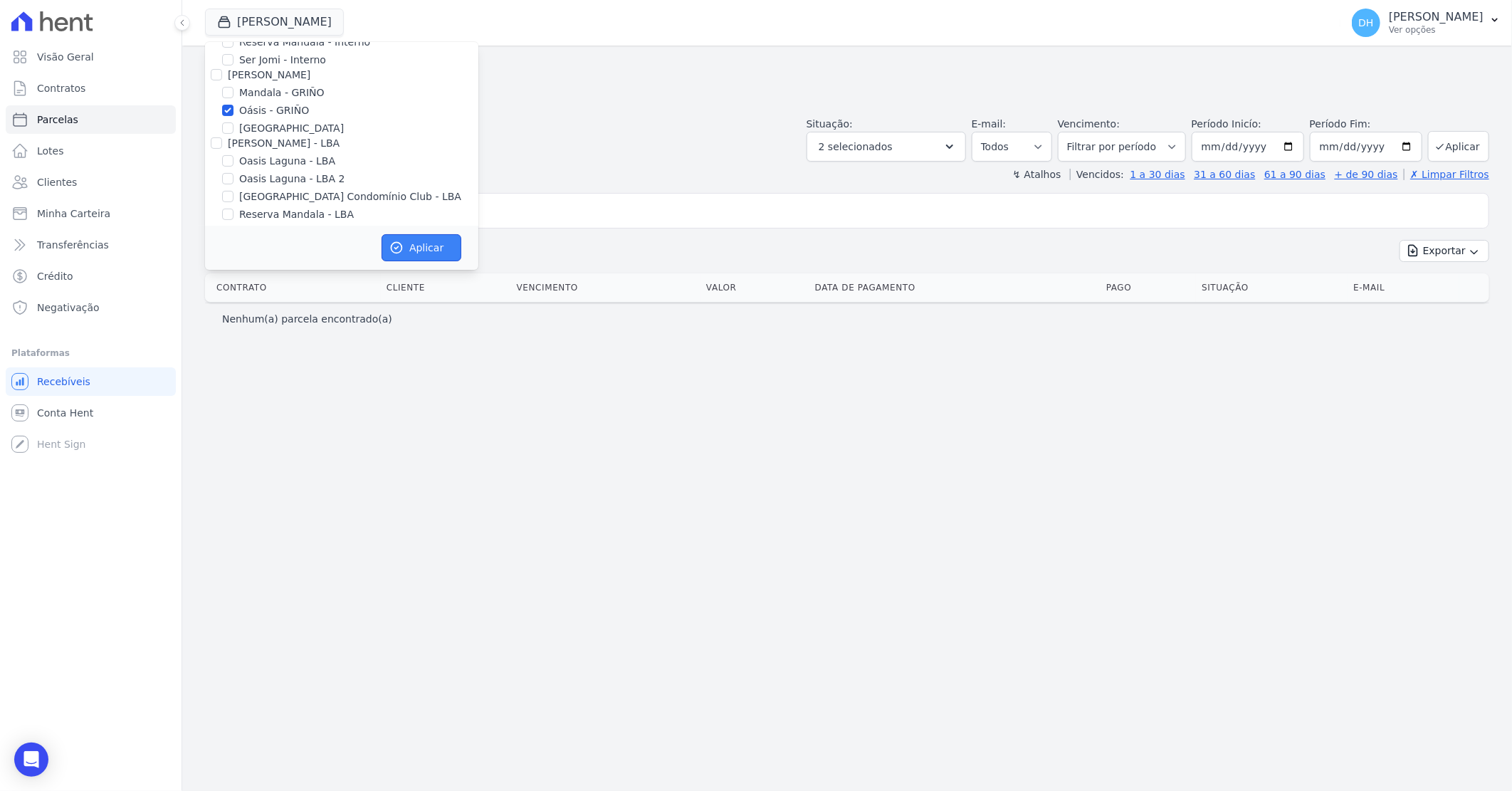
click at [394, 240] on icon "button" at bounding box center [396, 247] width 14 height 14
select select
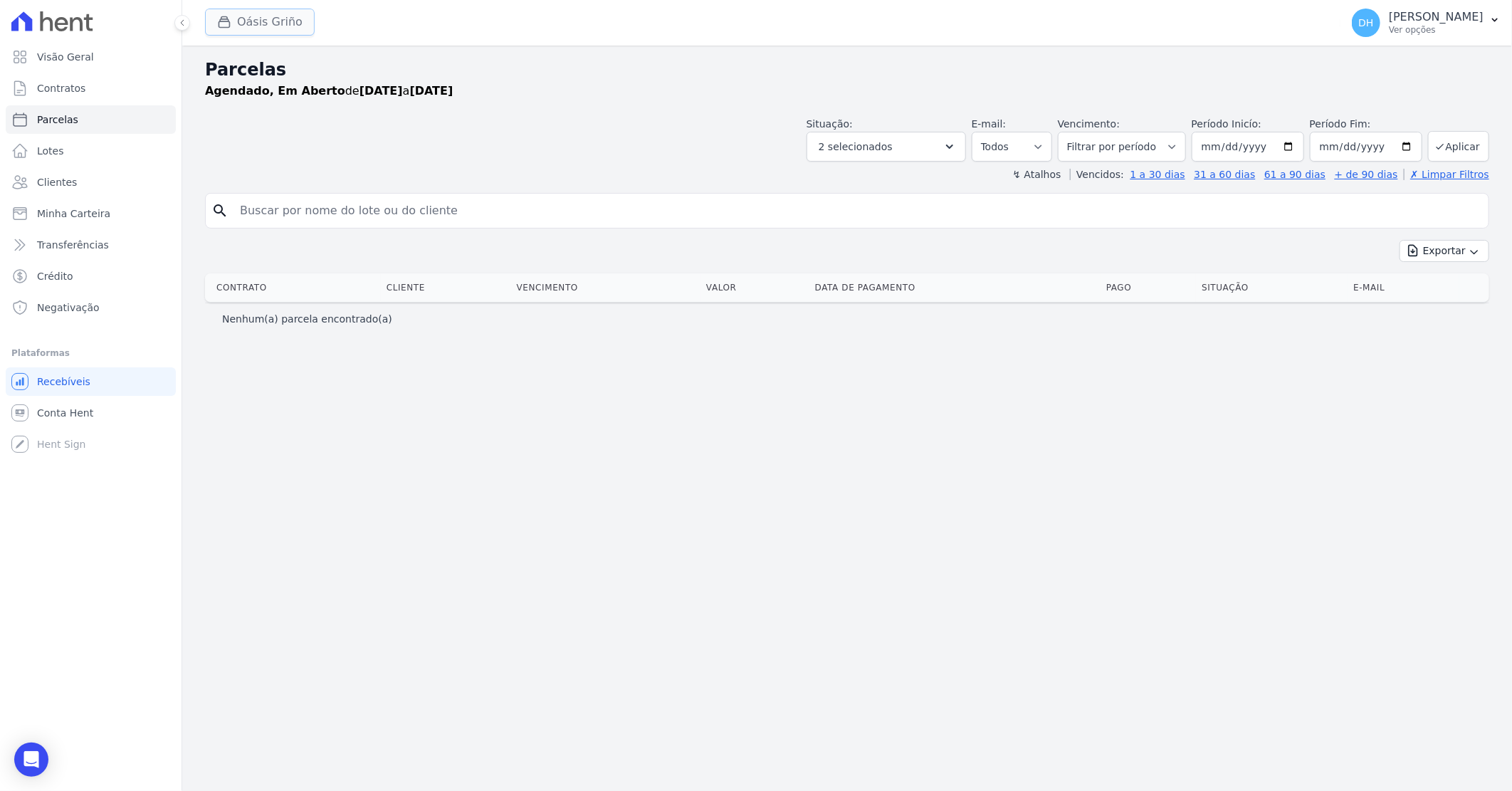
click at [274, 20] on button "Oásis Griño" at bounding box center [260, 22] width 110 height 27
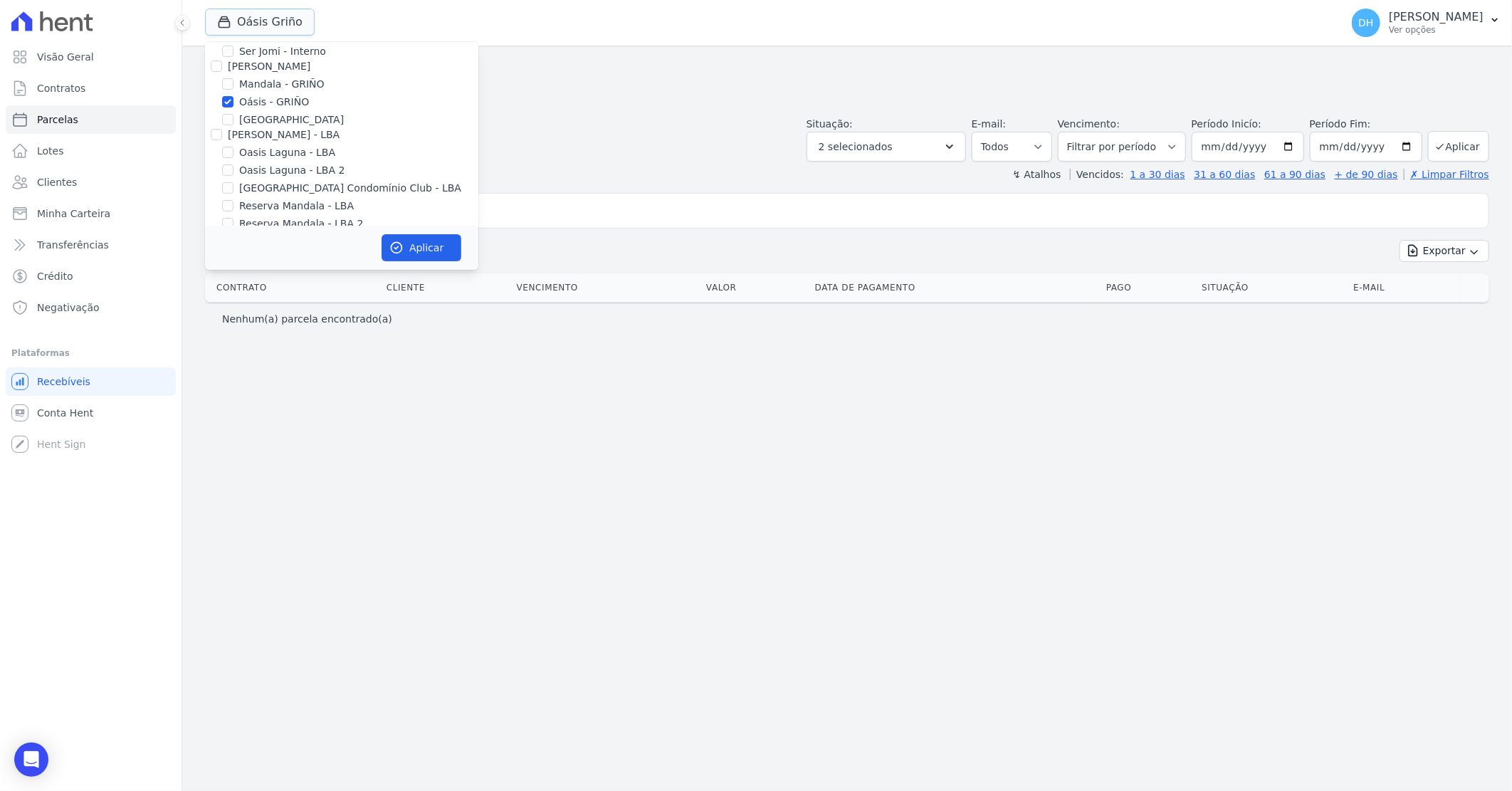
scroll to position [183, 0]
click at [230, 105] on input "[GEOGRAPHIC_DATA]" at bounding box center [227, 103] width 11 height 11
checkbox input "true"
click at [224, 86] on input "Oásis - GRIÑO" at bounding box center [227, 85] width 11 height 11
checkbox input "false"
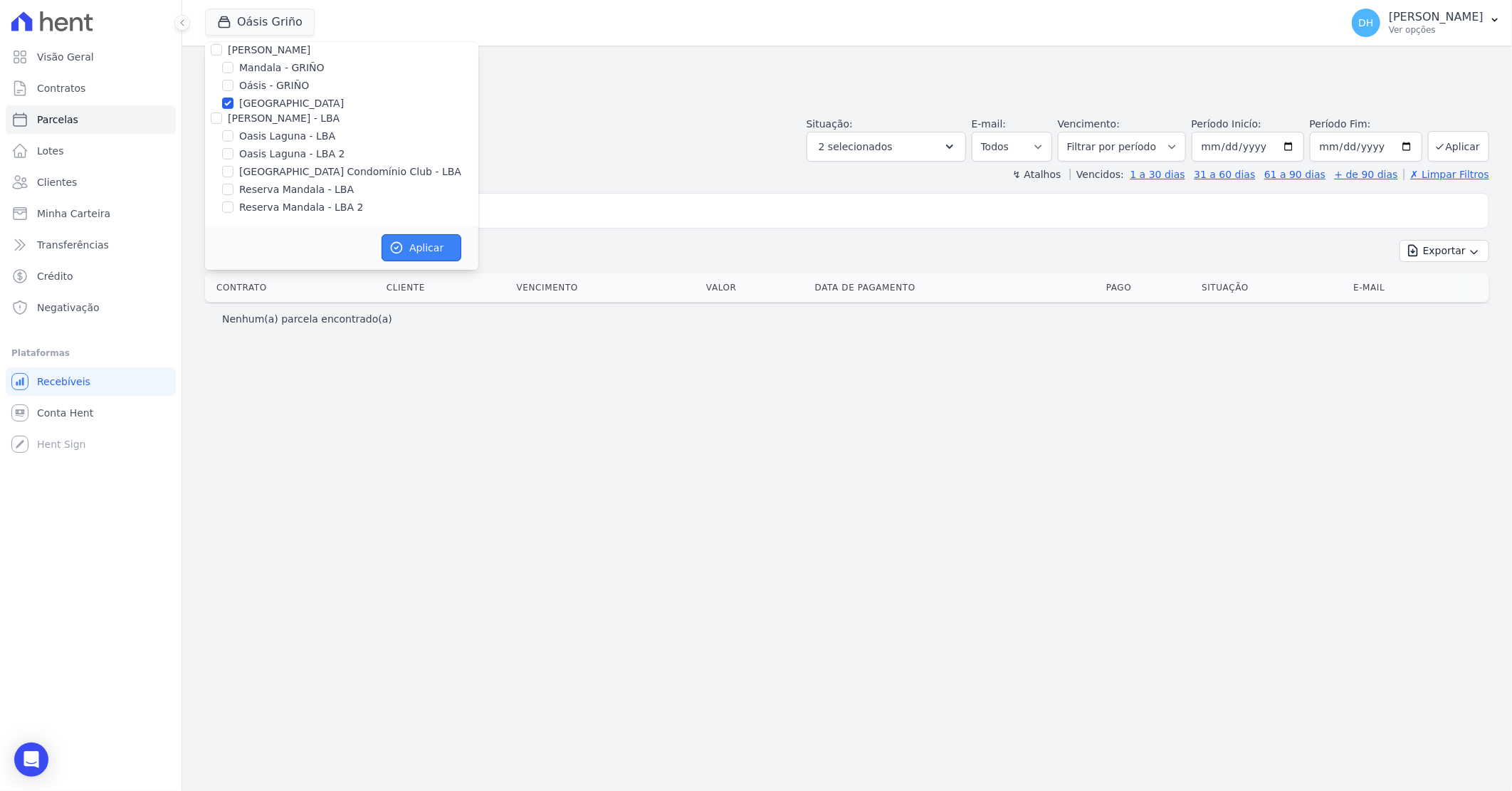
click at [412, 242] on button "Aplicar" at bounding box center [422, 247] width 80 height 27
select select
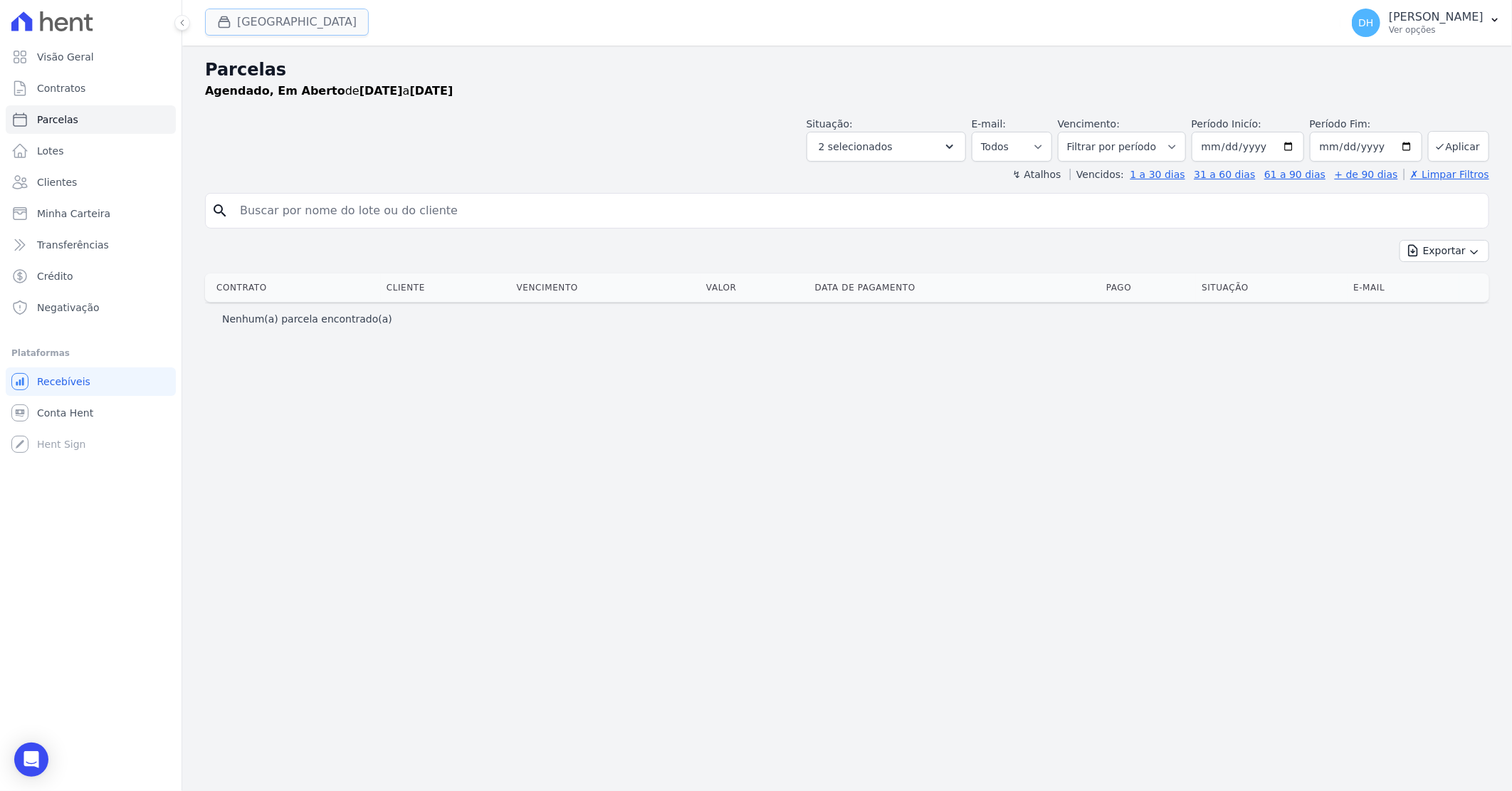
click at [287, 30] on button "[GEOGRAPHIC_DATA]" at bounding box center [287, 22] width 164 height 27
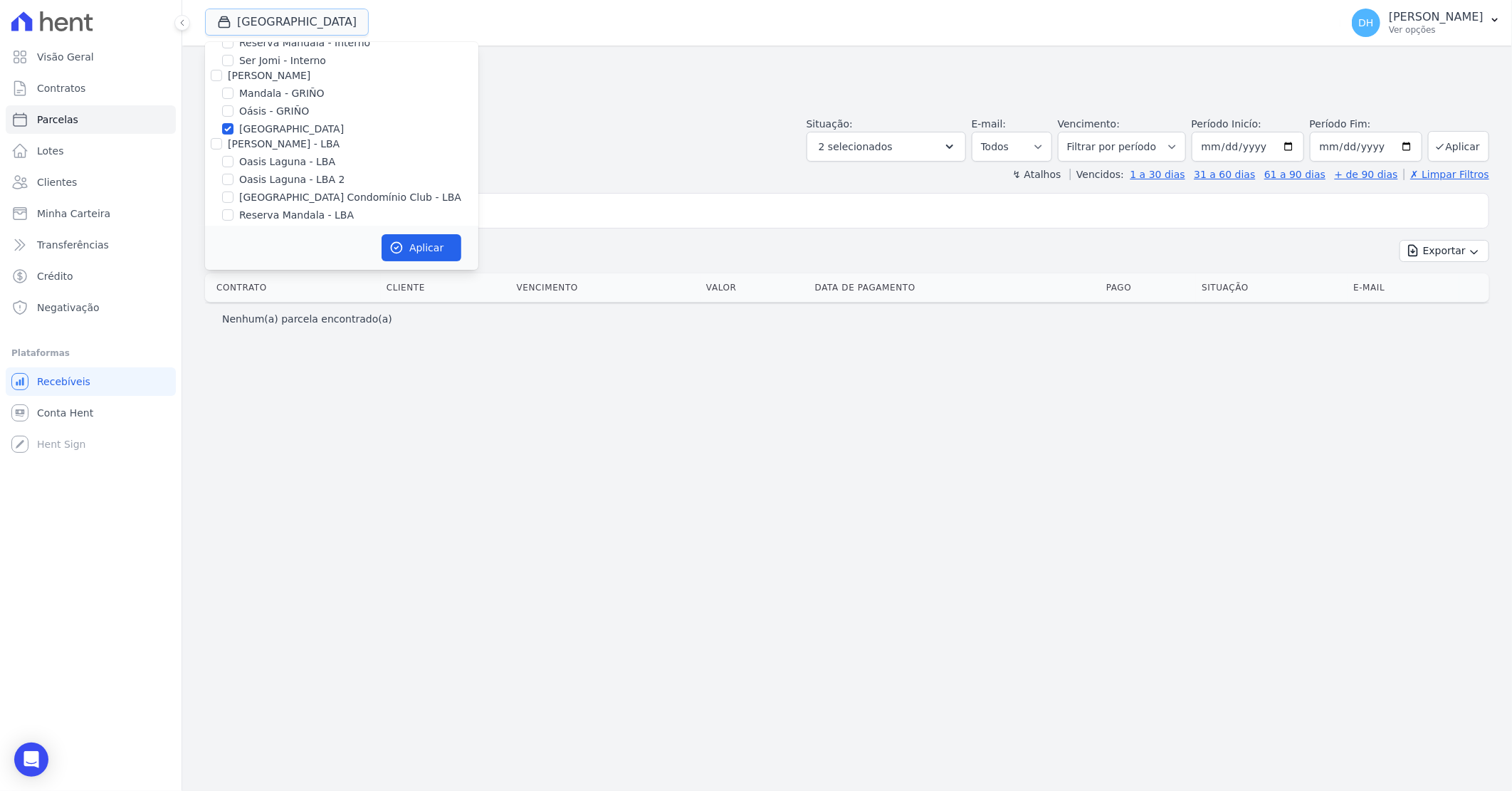
scroll to position [183, 0]
click at [232, 138] on div at bounding box center [227, 136] width 11 height 14
drag, startPoint x: 231, startPoint y: 151, endPoint x: 226, endPoint y: 144, distance: 8.6
click at [230, 151] on input "Oasis Laguna - LBA 2" at bounding box center [227, 153] width 11 height 11
checkbox input "true"
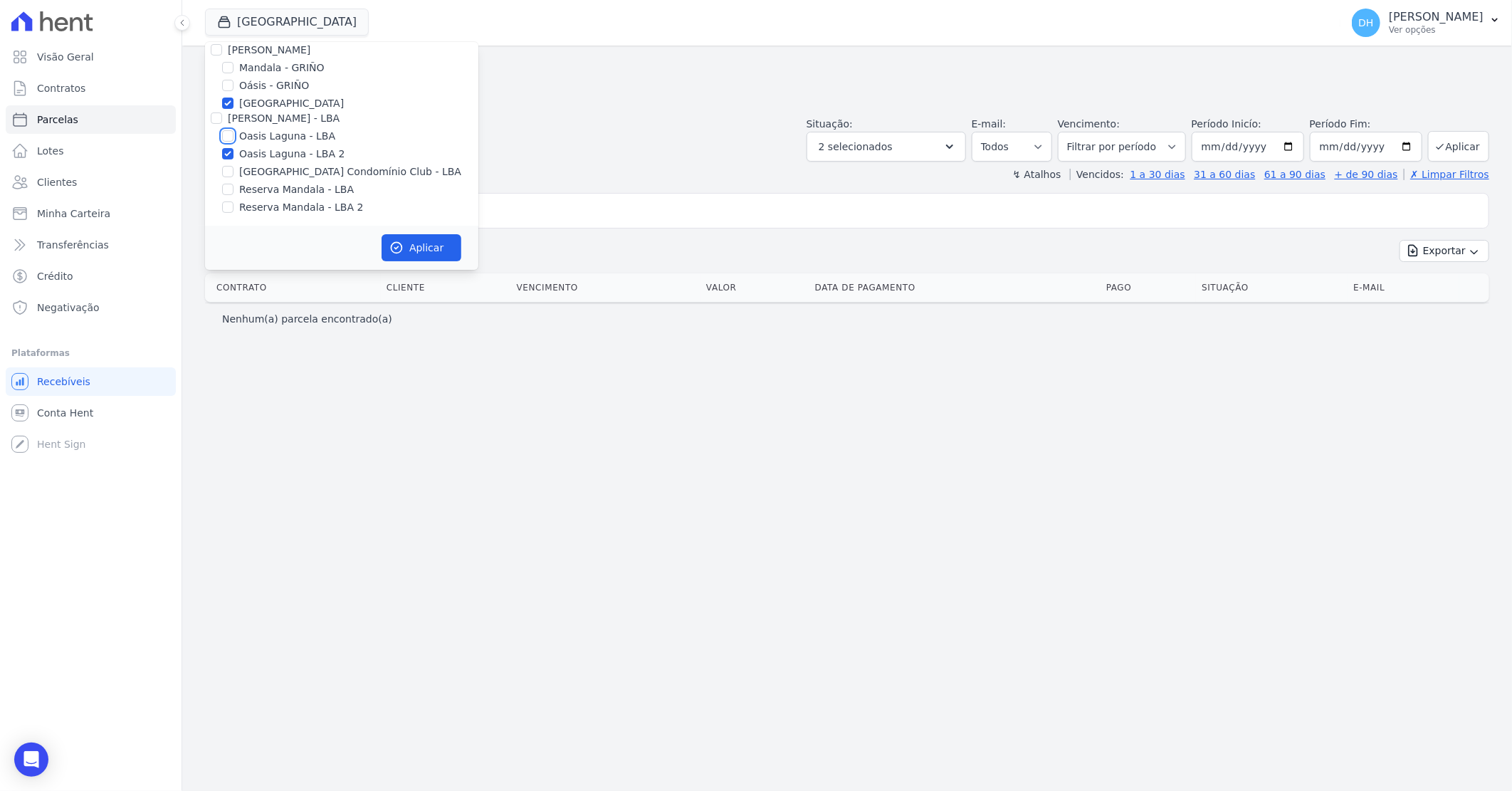
click at [223, 131] on input "Oasis Laguna - LBA" at bounding box center [227, 136] width 11 height 11
checkbox input "true"
click at [222, 103] on input "[GEOGRAPHIC_DATA]" at bounding box center [227, 103] width 11 height 11
checkbox input "false"
click at [444, 249] on button "Aplicar" at bounding box center [422, 247] width 80 height 27
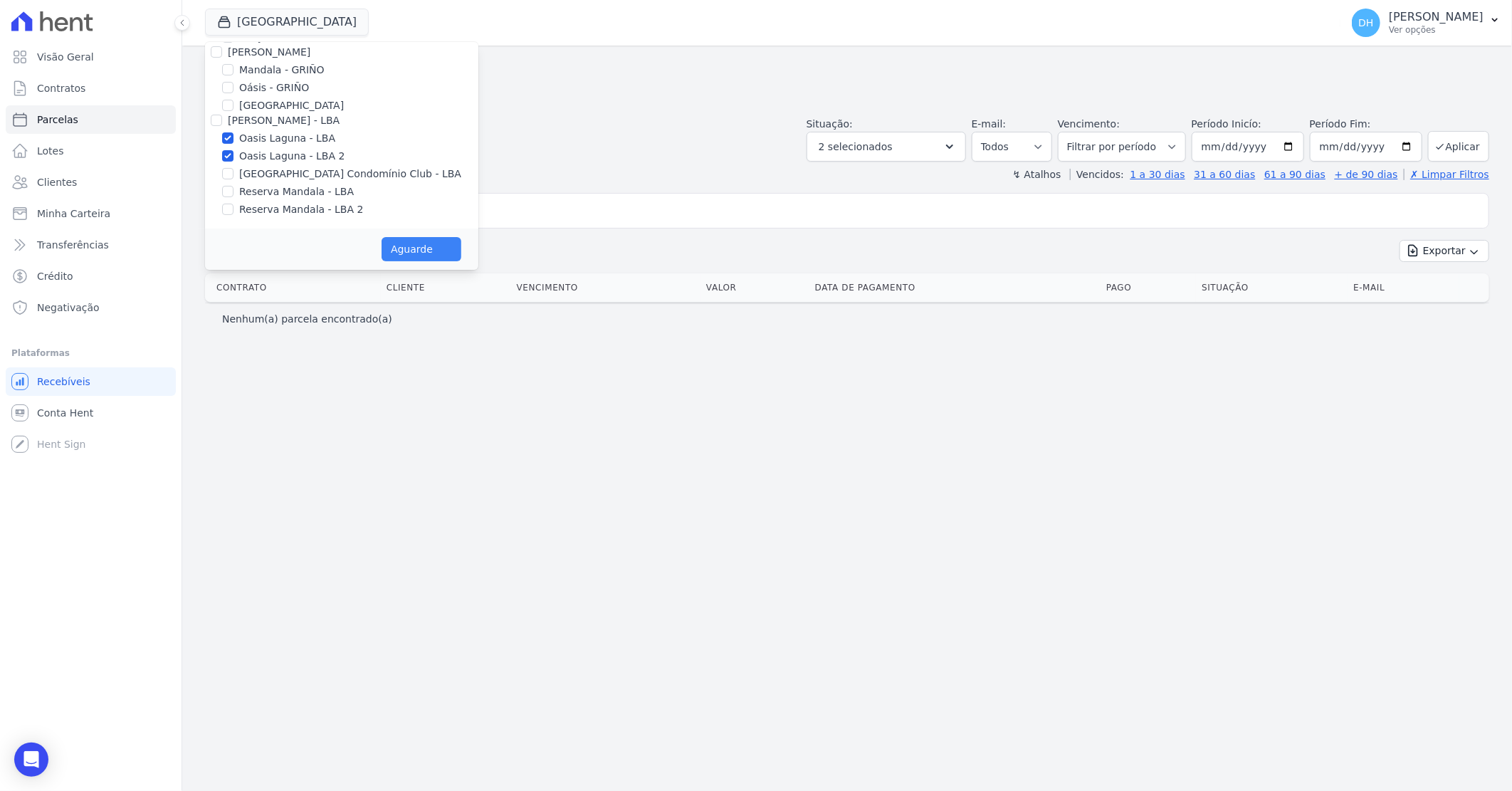
scroll to position [181, 0]
select select
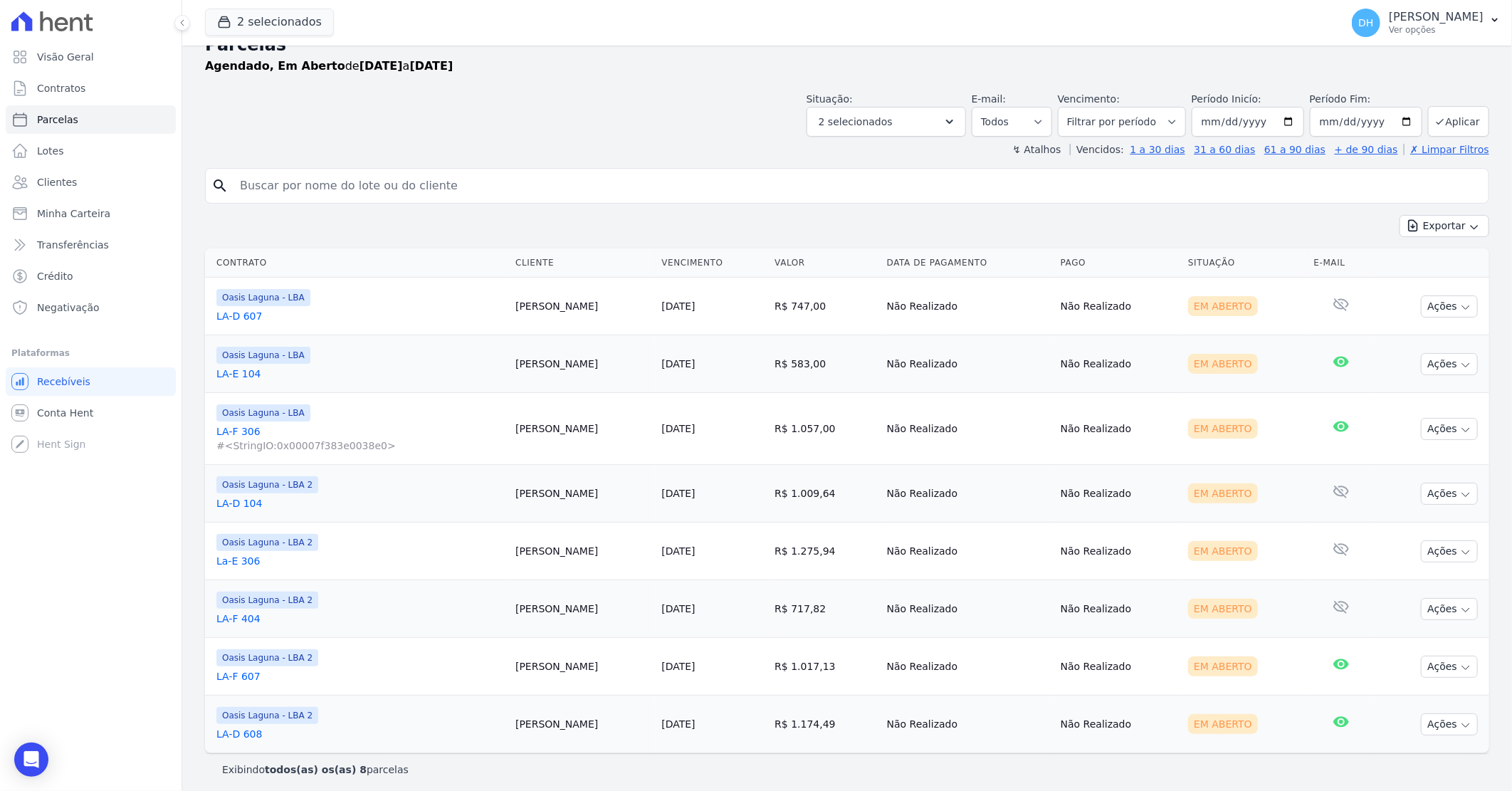
scroll to position [31, 0]
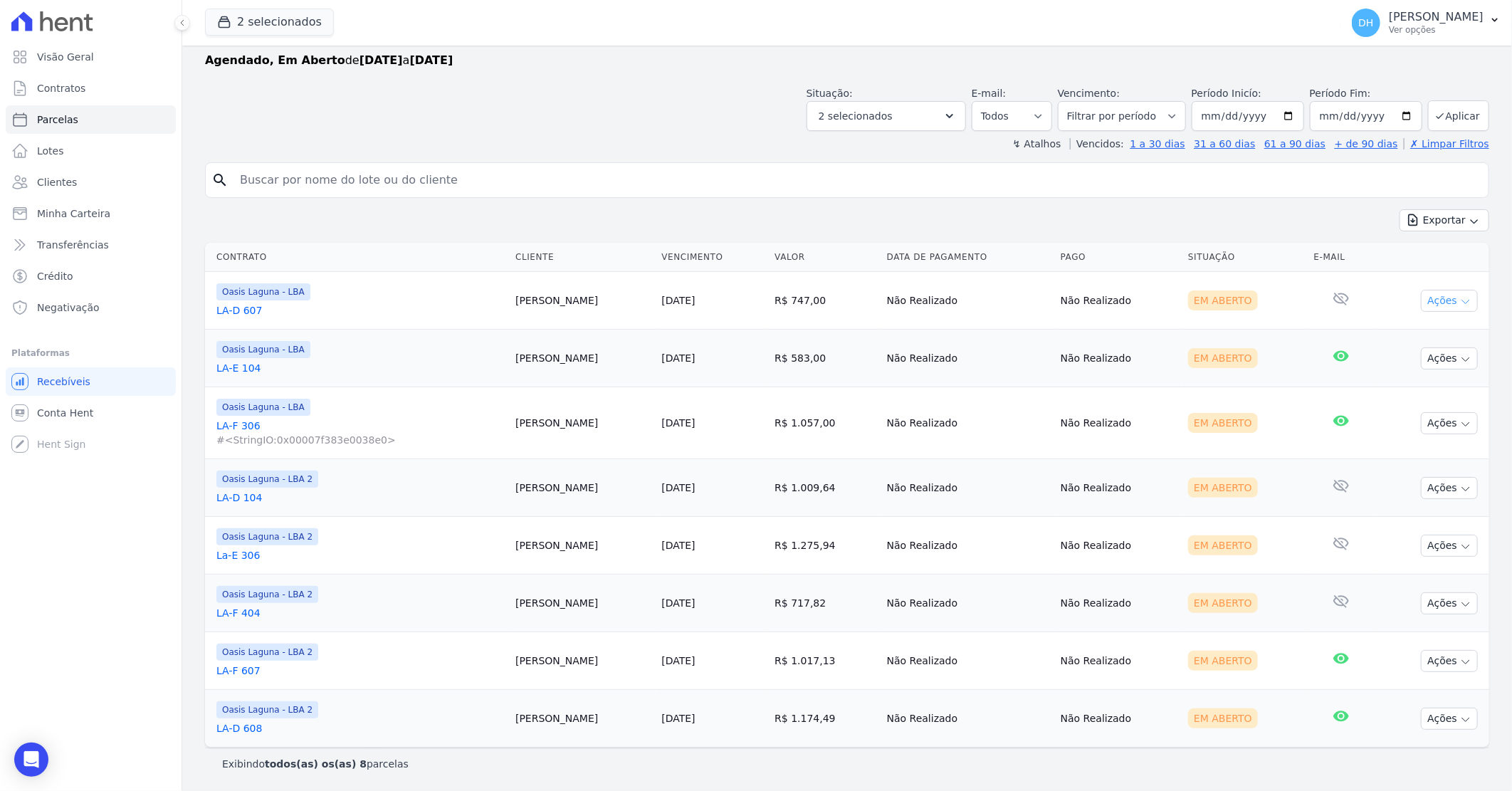
click at [1428, 302] on button "Ações" at bounding box center [1449, 300] width 57 height 22
click at [1418, 383] on link "Enviar whatsapp" at bounding box center [1443, 386] width 137 height 26
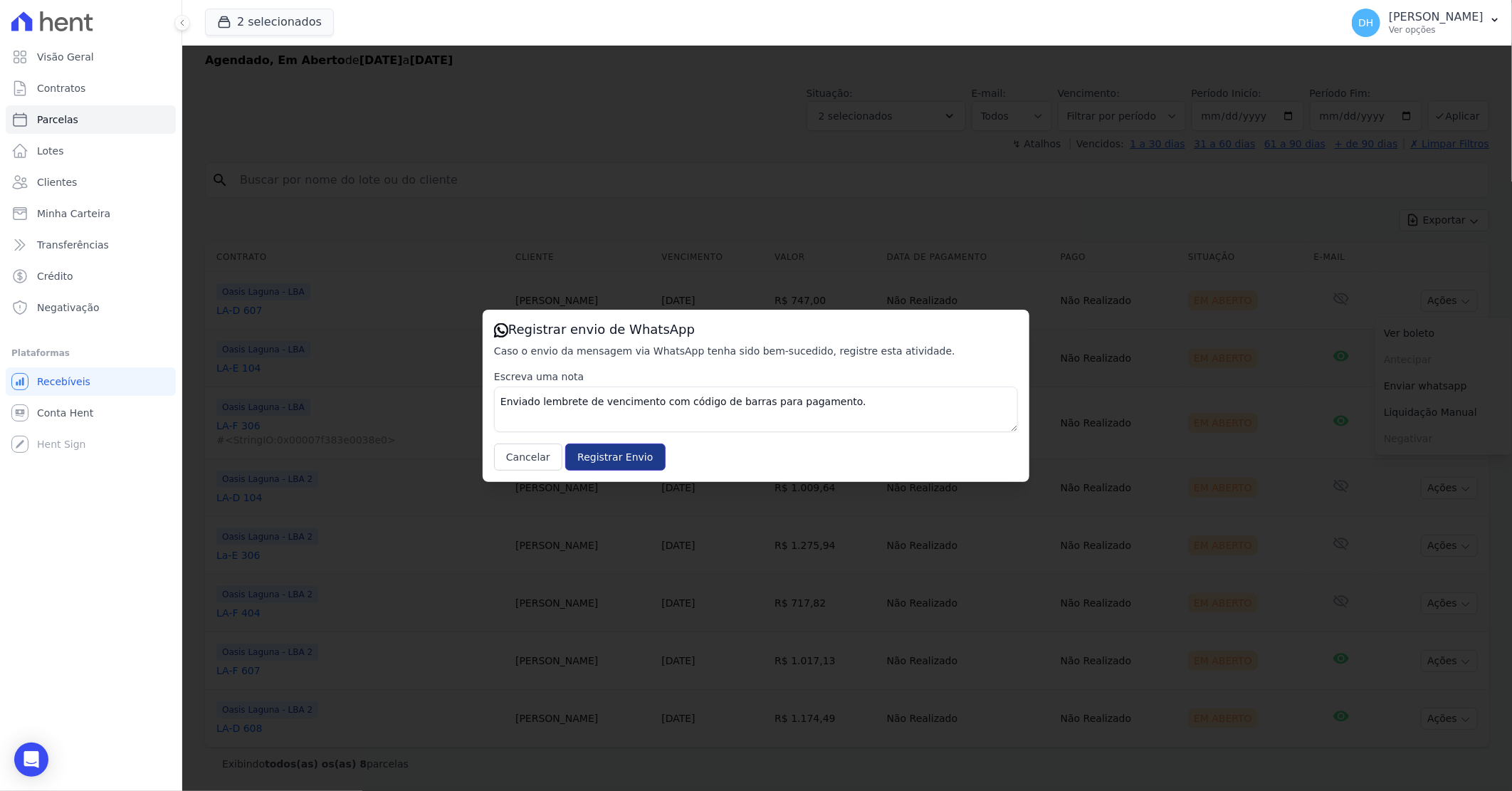
click at [605, 459] on input "Registrar Envio" at bounding box center [615, 457] width 100 height 27
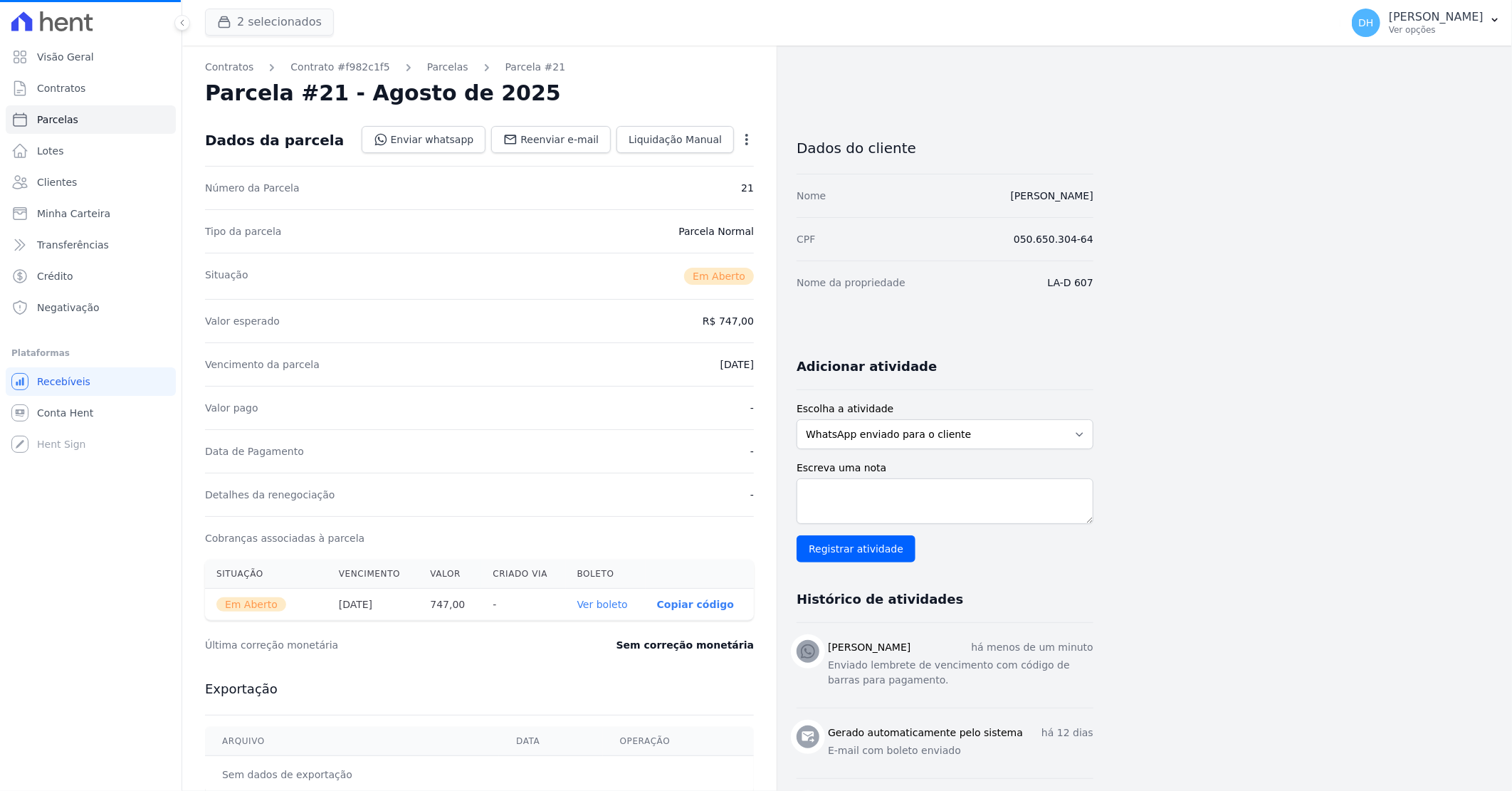
select select
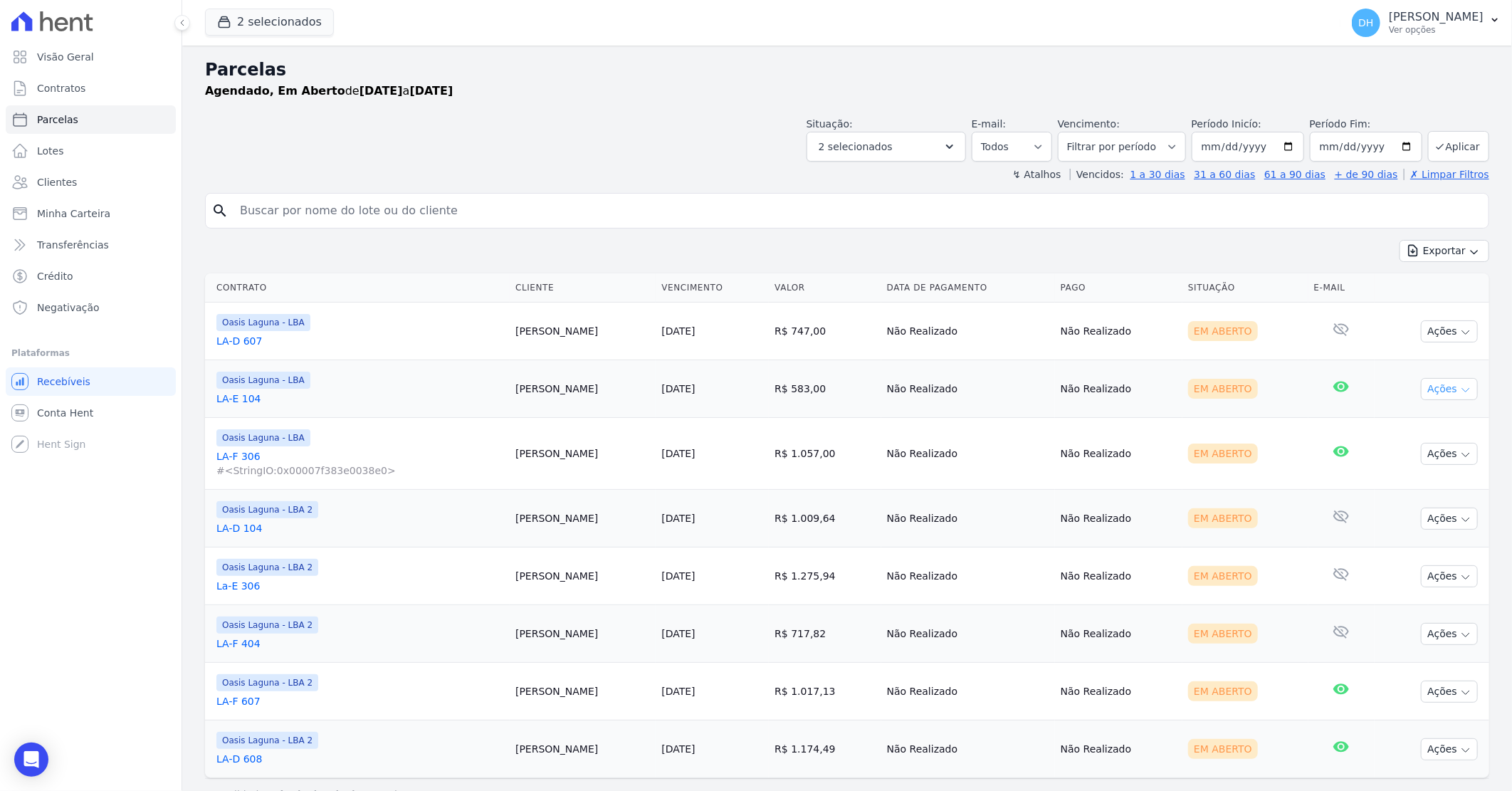
click at [1435, 392] on button "Ações" at bounding box center [1449, 389] width 57 height 22
click at [1392, 472] on link "Enviar whatsapp" at bounding box center [1443, 474] width 137 height 26
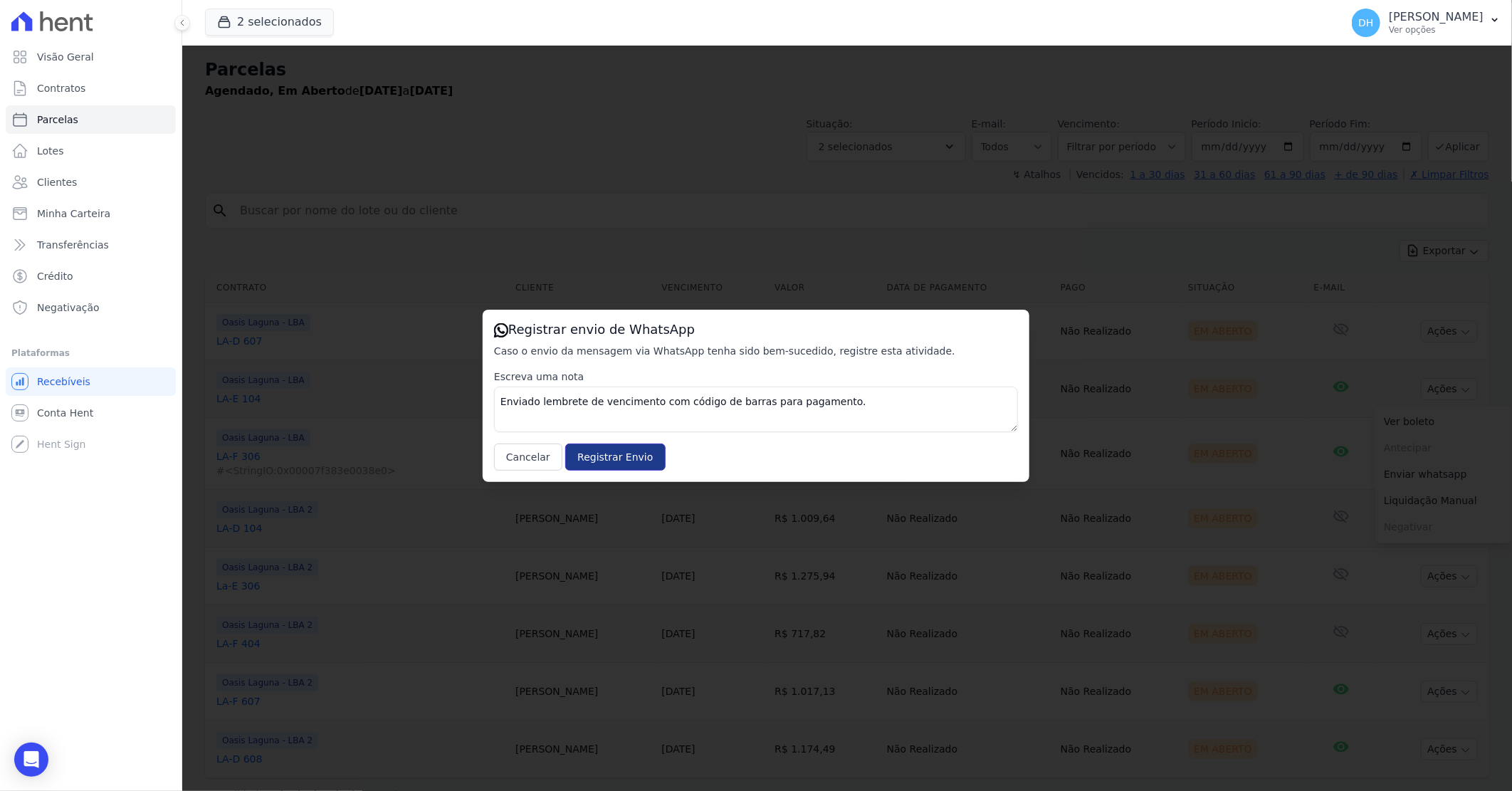
click at [626, 444] on input "Registrar Envio" at bounding box center [615, 457] width 100 height 27
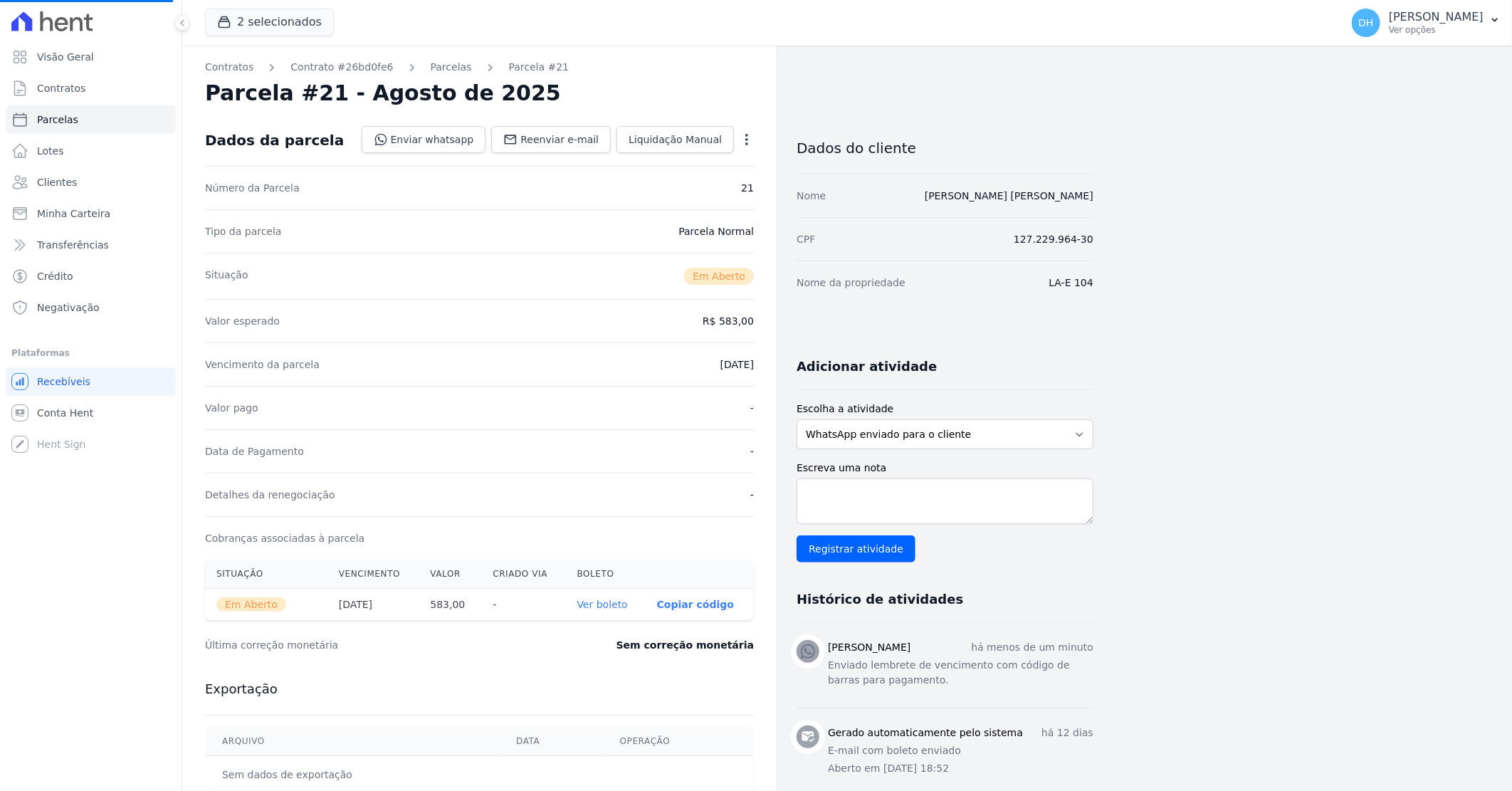
select select
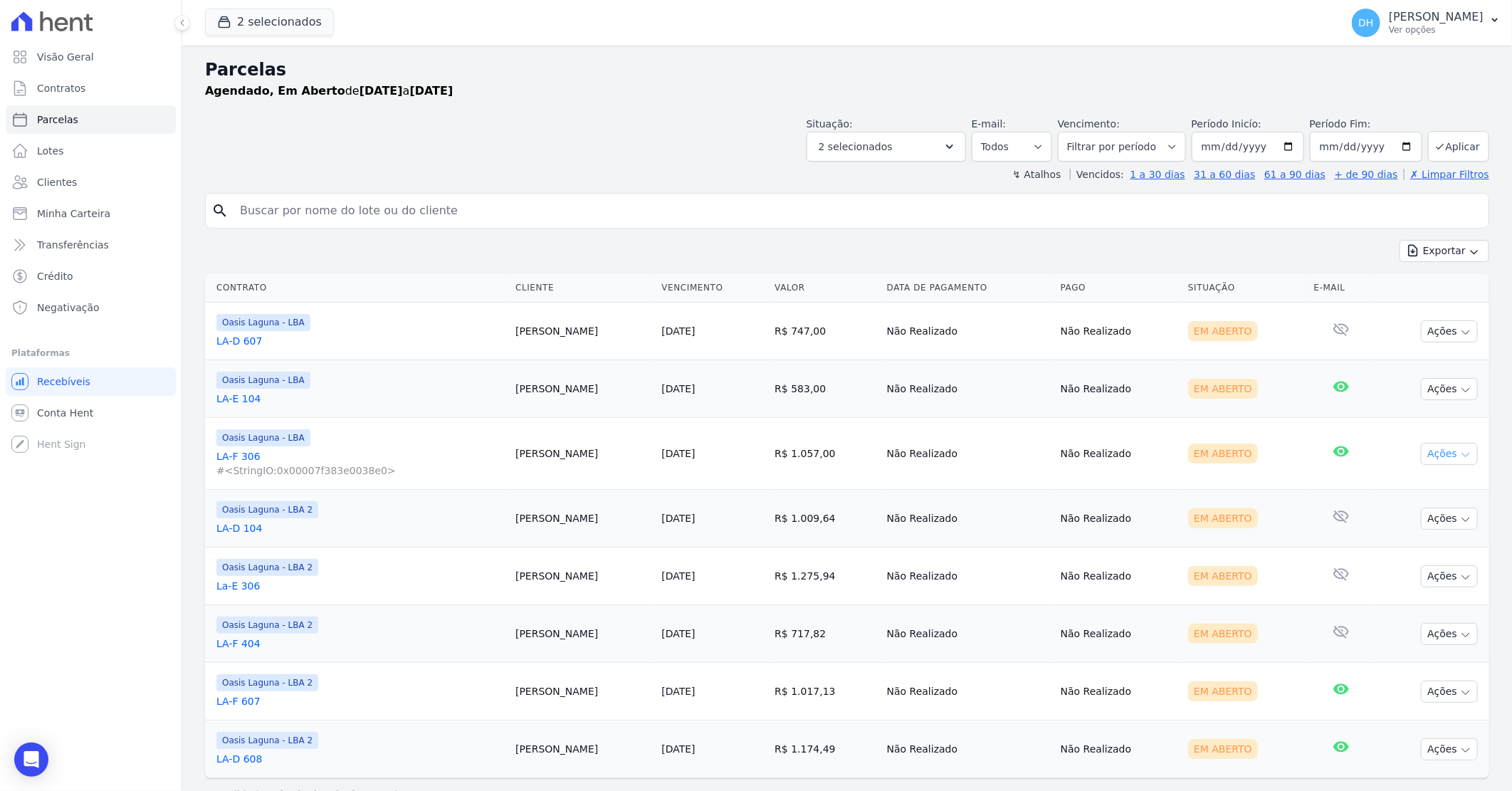
click at [1421, 459] on button "Ações" at bounding box center [1449, 454] width 57 height 22
click at [1386, 533] on link "Enviar whatsapp" at bounding box center [1443, 539] width 137 height 26
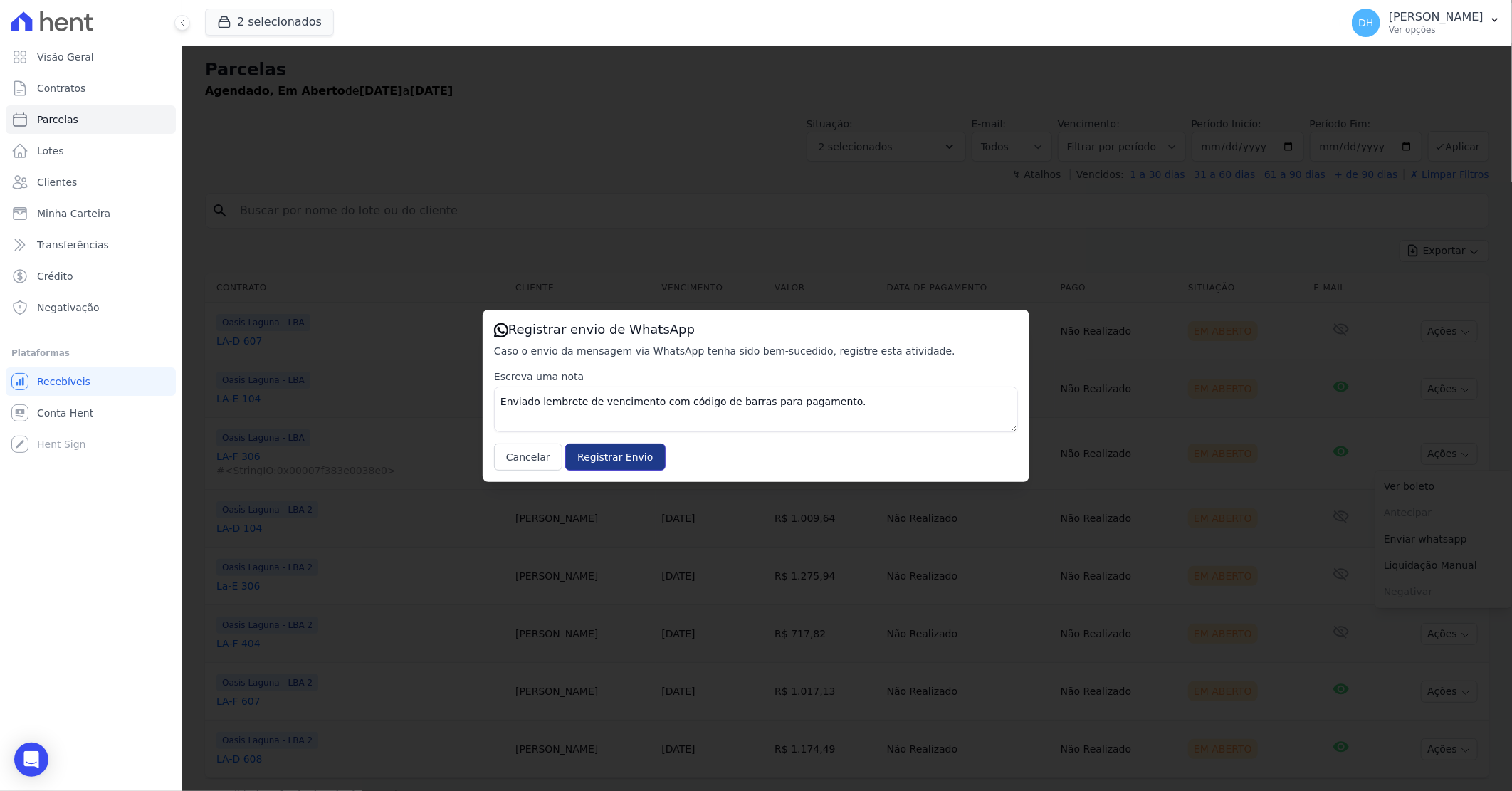
click at [607, 459] on input "Registrar Envio" at bounding box center [615, 457] width 100 height 27
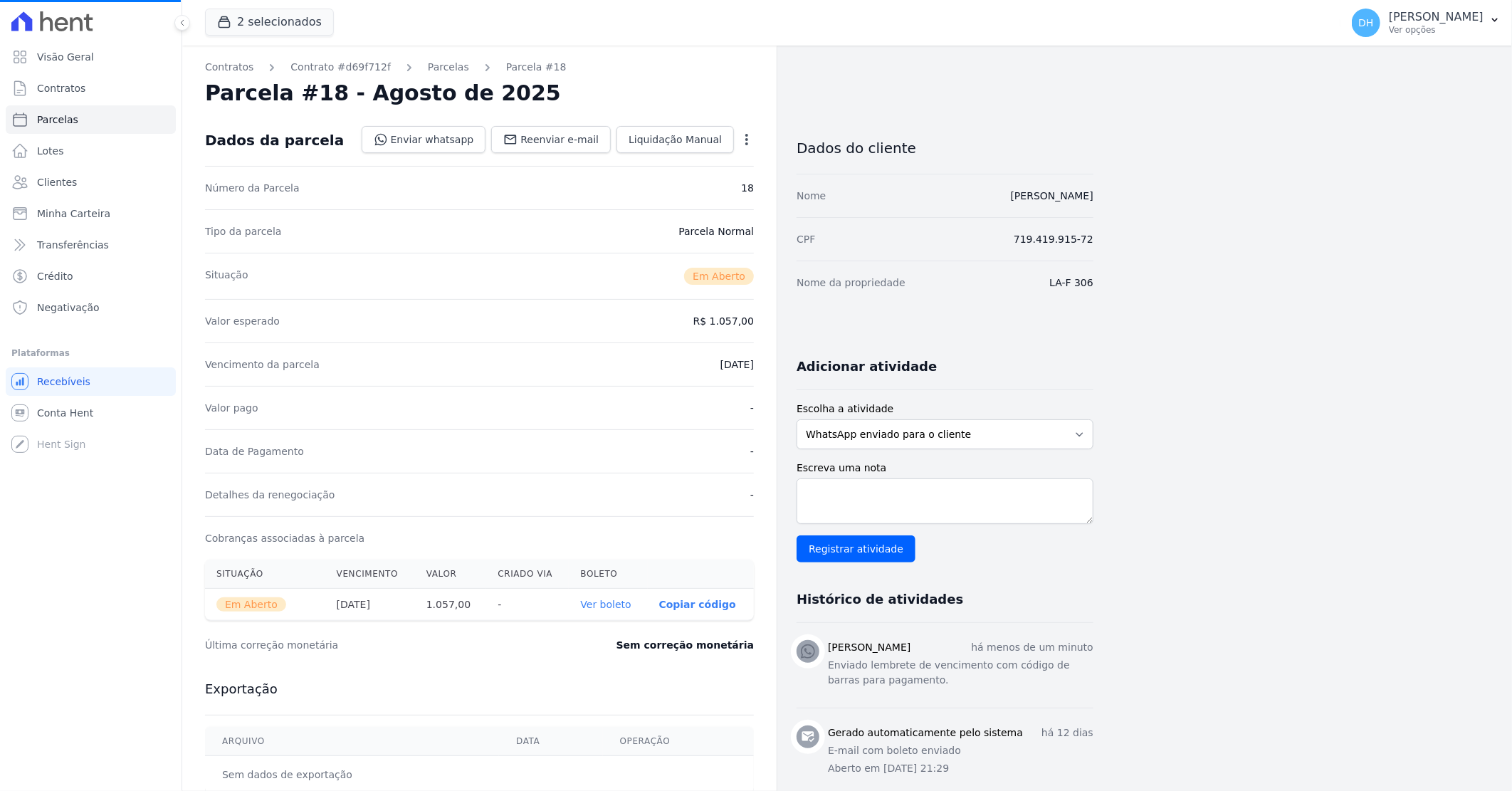
select select
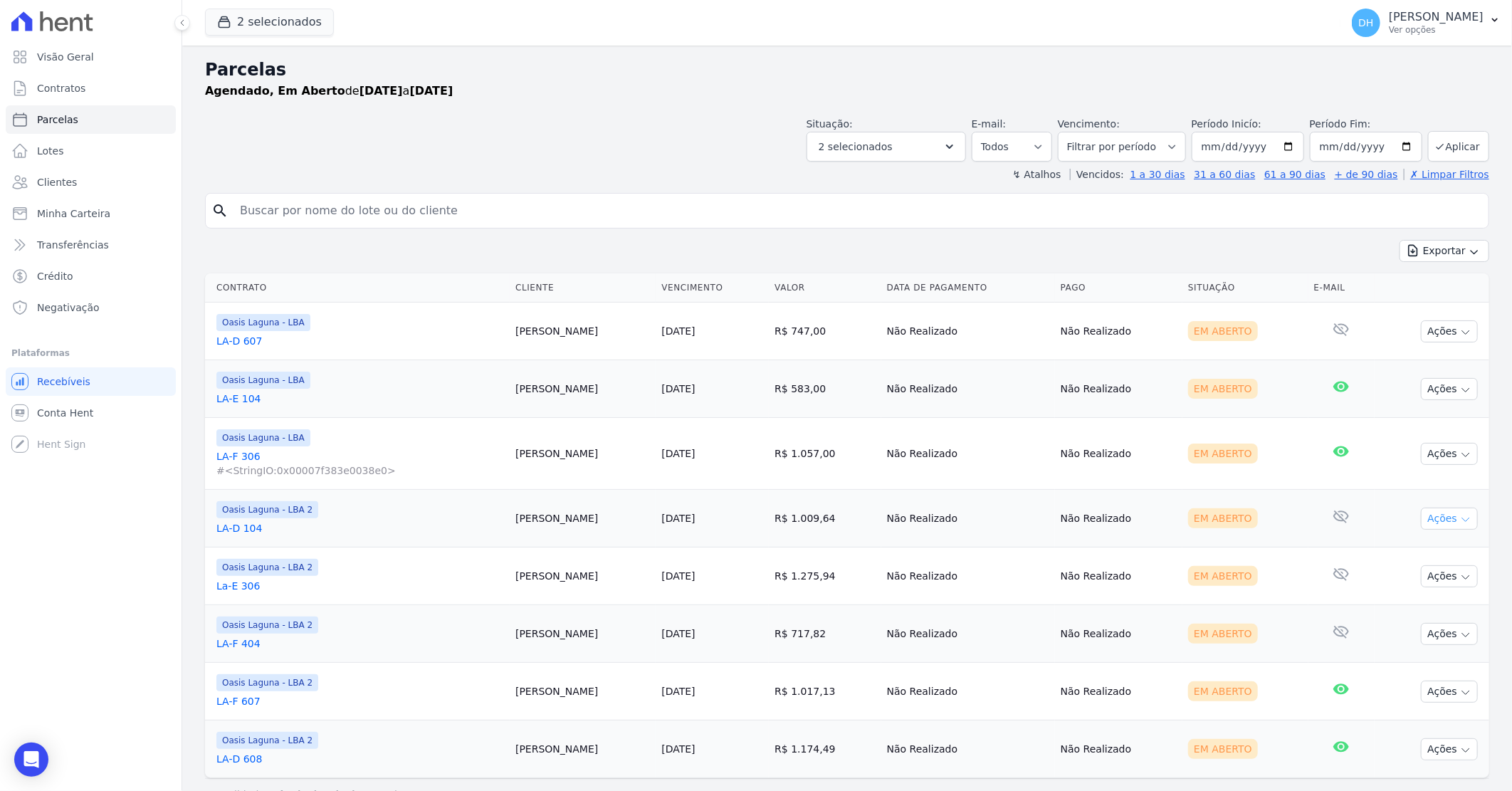
click at [1460, 520] on icon "button" at bounding box center [1465, 519] width 11 height 11
click at [1398, 599] on link "Enviar whatsapp" at bounding box center [1443, 603] width 137 height 26
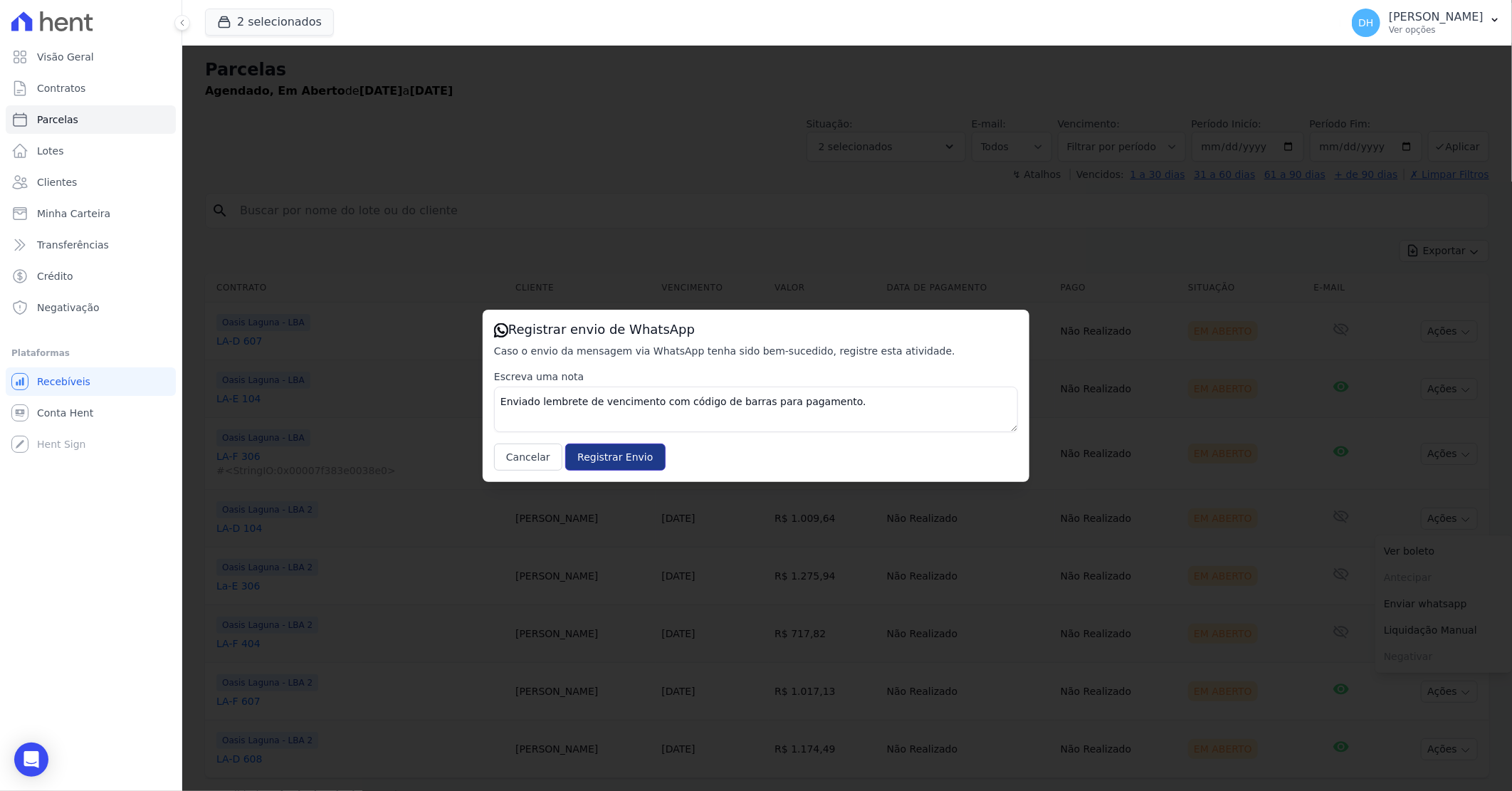
click at [600, 463] on input "Registrar Envio" at bounding box center [615, 457] width 100 height 27
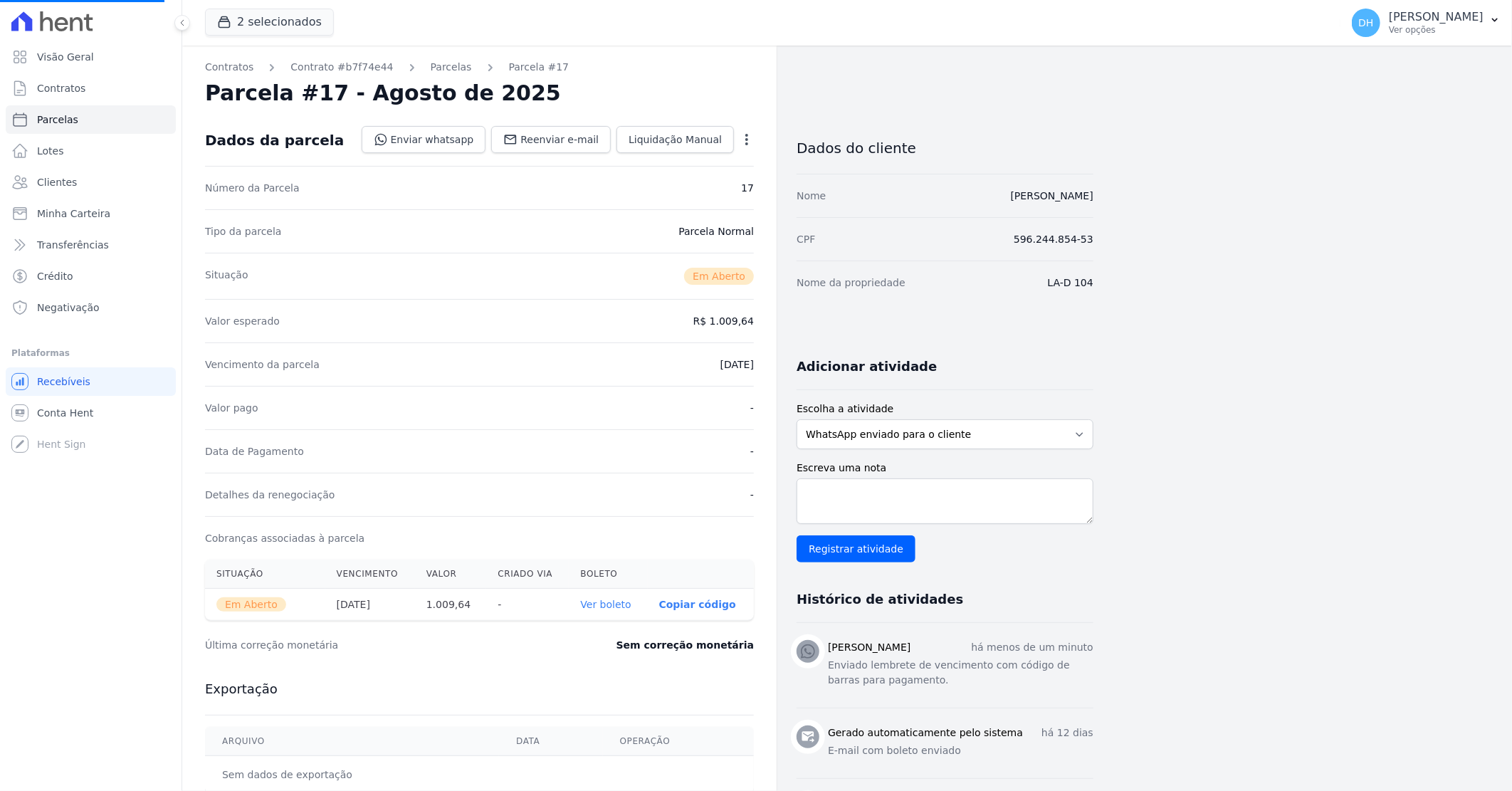
select select
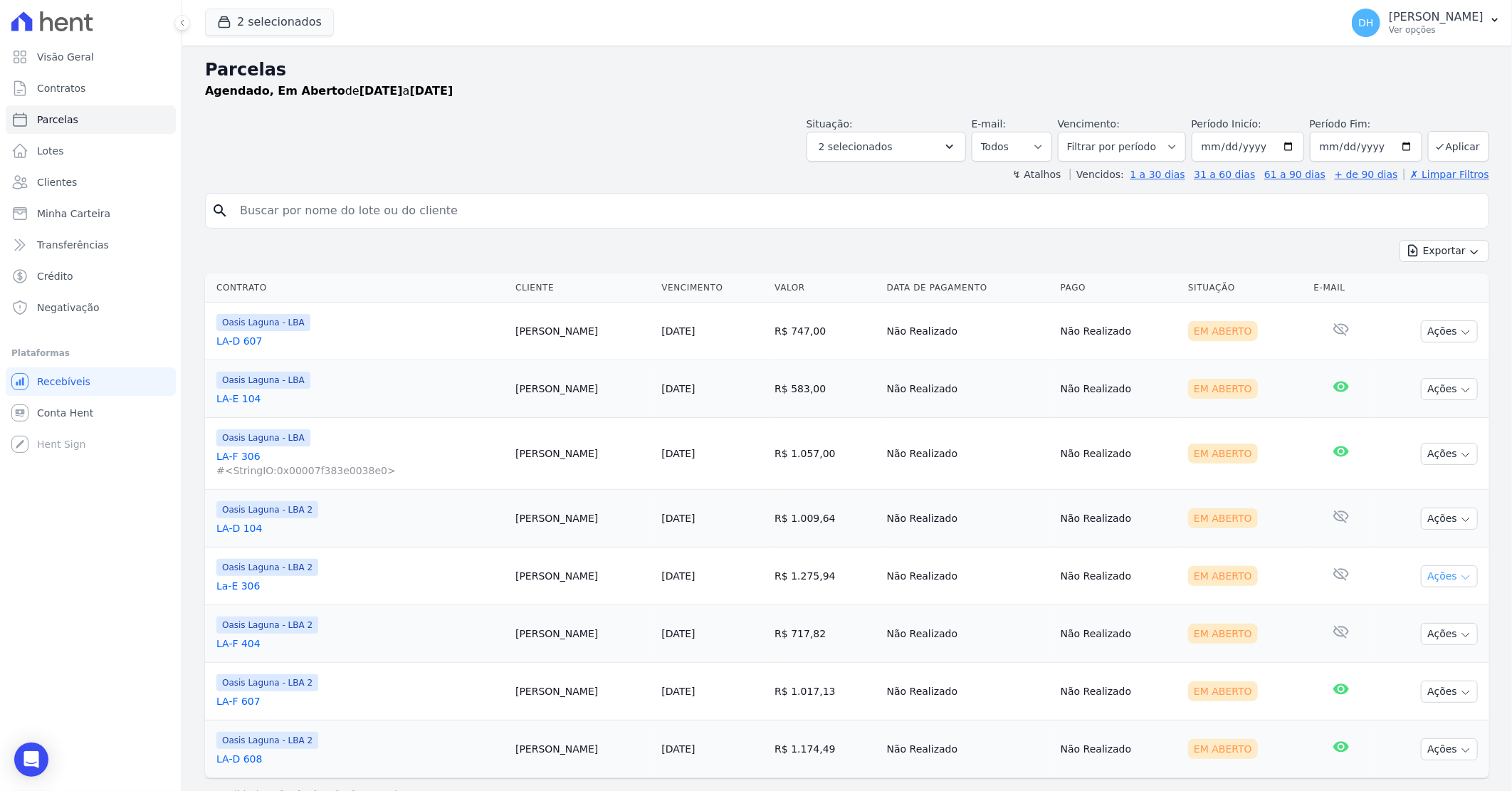
click at [1439, 573] on button "Ações" at bounding box center [1449, 577] width 57 height 22
click at [1406, 660] on link "Enviar whatsapp" at bounding box center [1443, 661] width 137 height 26
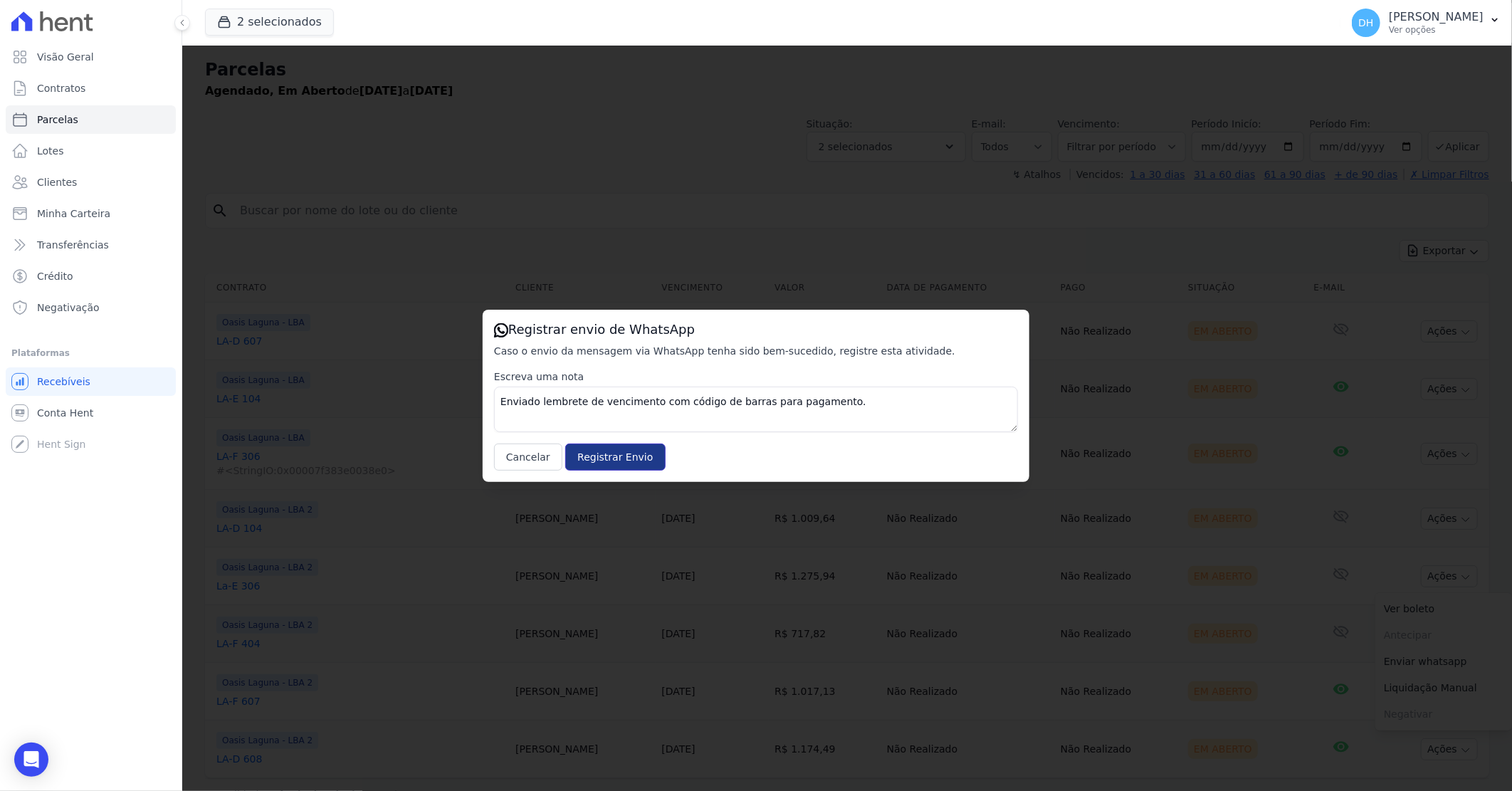
click at [590, 445] on input "Registrar Envio" at bounding box center [615, 457] width 100 height 27
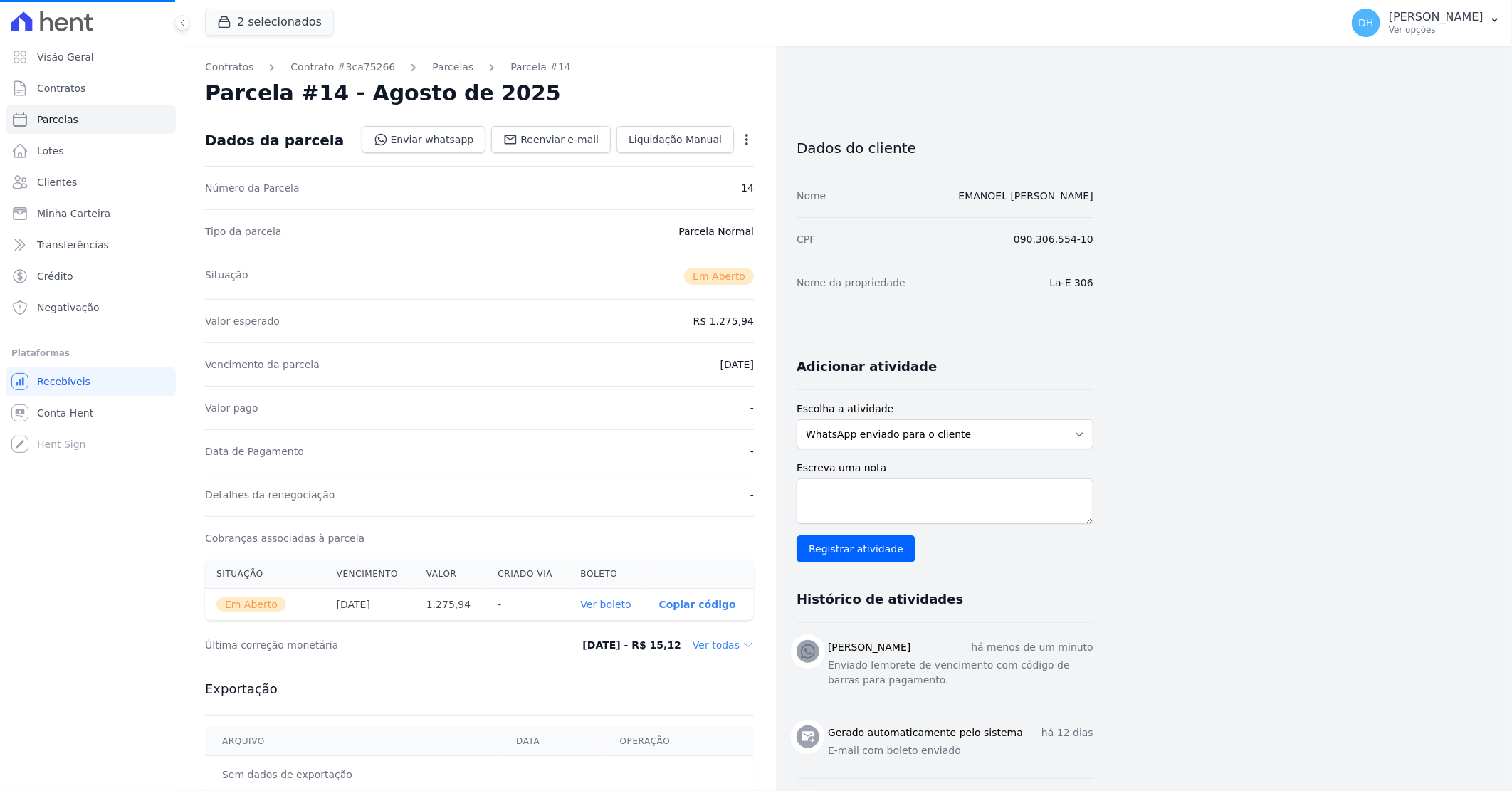
select select
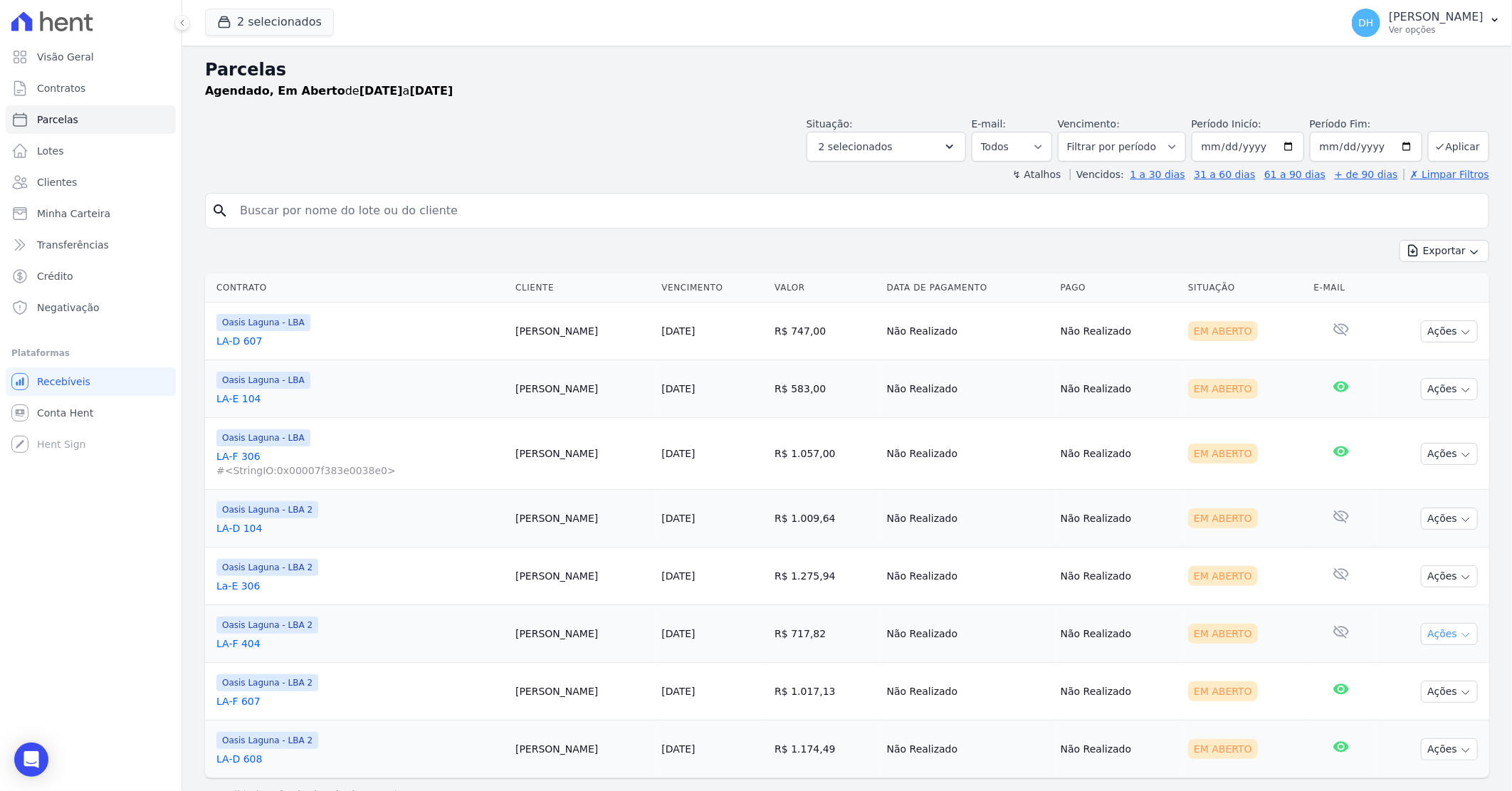
click at [1438, 630] on button "Ações" at bounding box center [1449, 633] width 57 height 22
click at [1403, 723] on link "Enviar whatsapp" at bounding box center [1443, 719] width 137 height 26
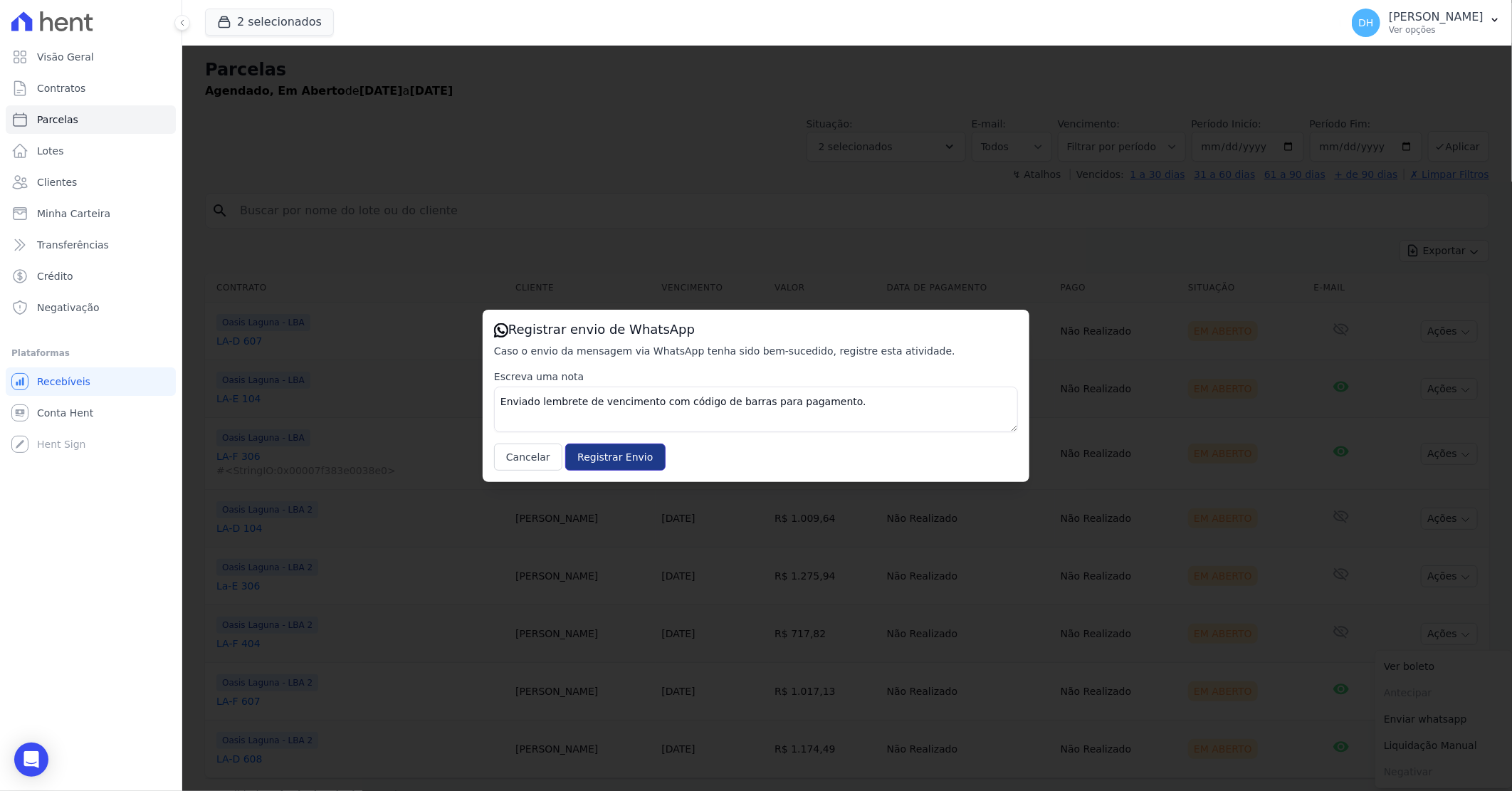
click at [623, 449] on input "Registrar Envio" at bounding box center [615, 457] width 100 height 27
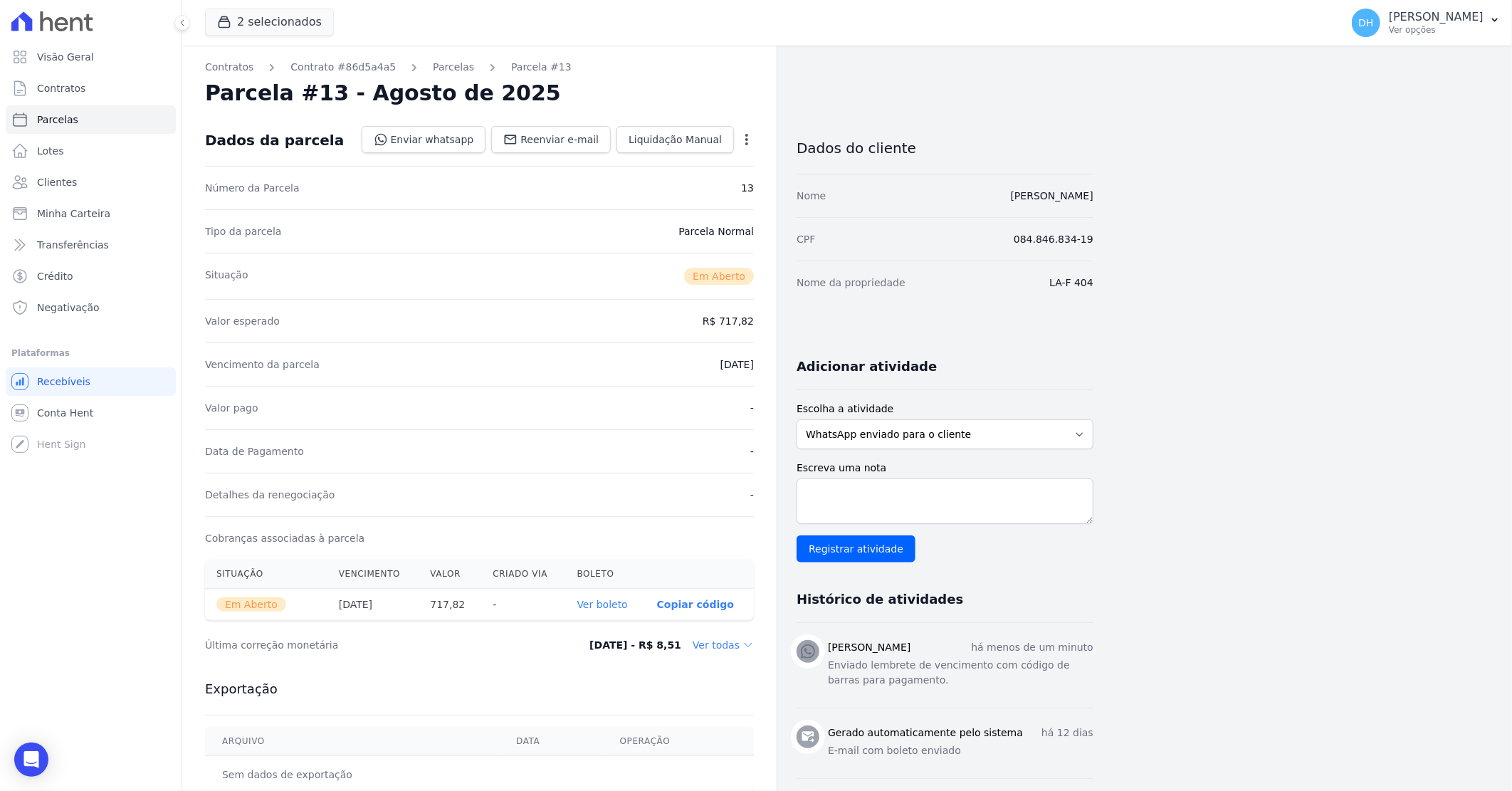
click at [602, 463] on div "Data de Pagamento -" at bounding box center [480, 451] width 549 height 44
select select
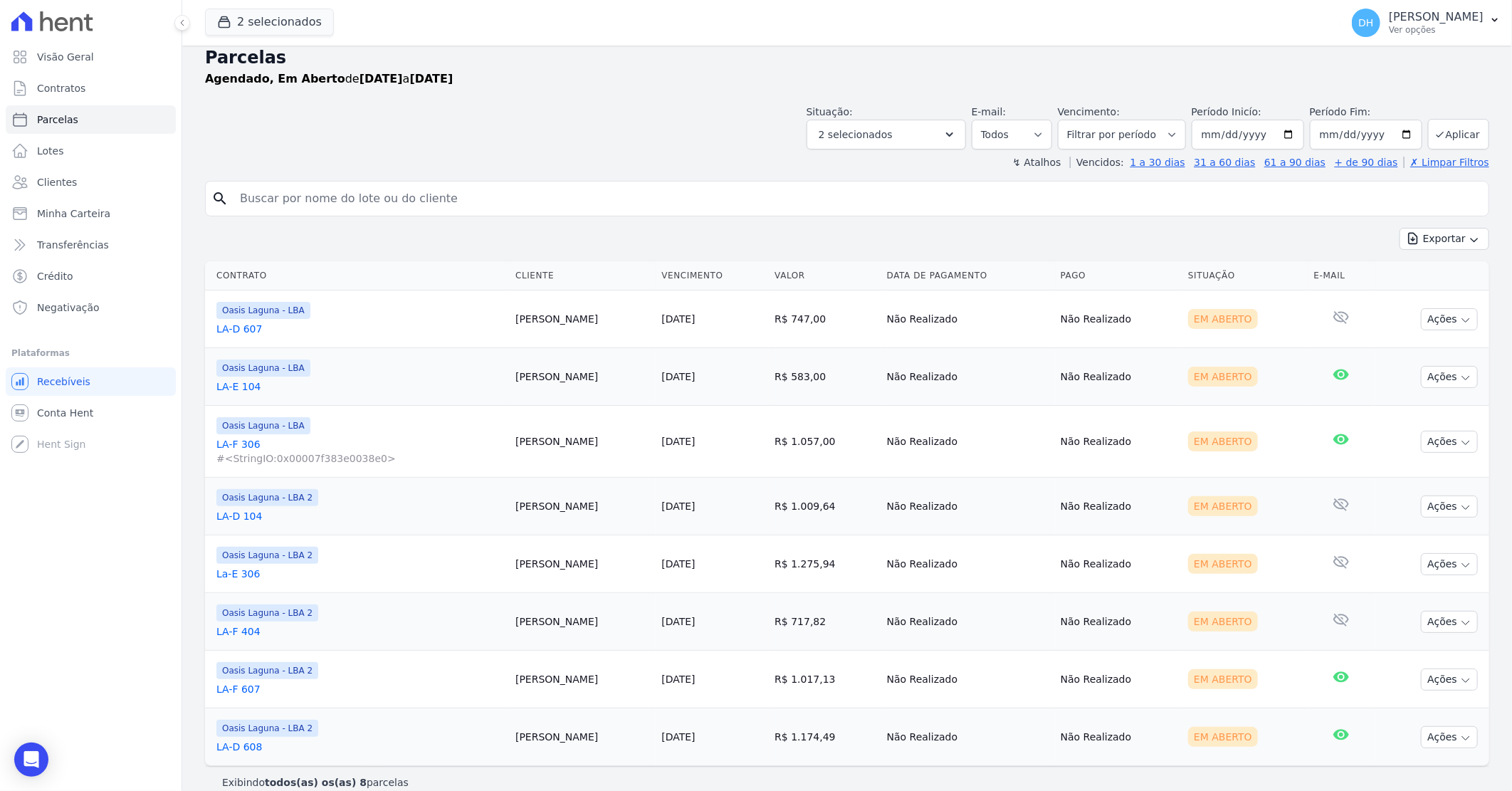
scroll to position [31, 0]
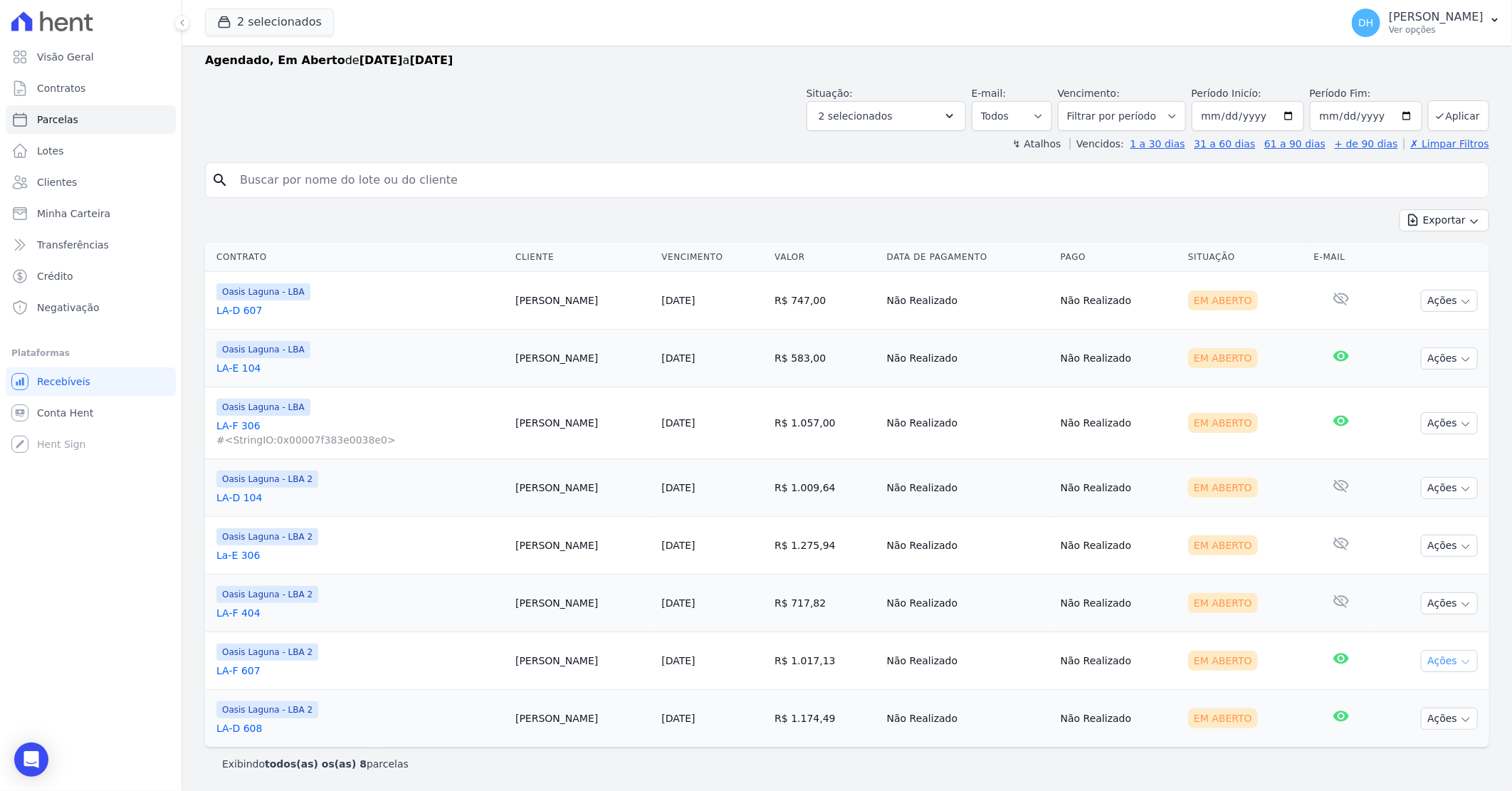
click at [1426, 657] on button "Ações" at bounding box center [1449, 661] width 57 height 22
click at [1396, 742] on link "Enviar whatsapp" at bounding box center [1443, 745] width 137 height 26
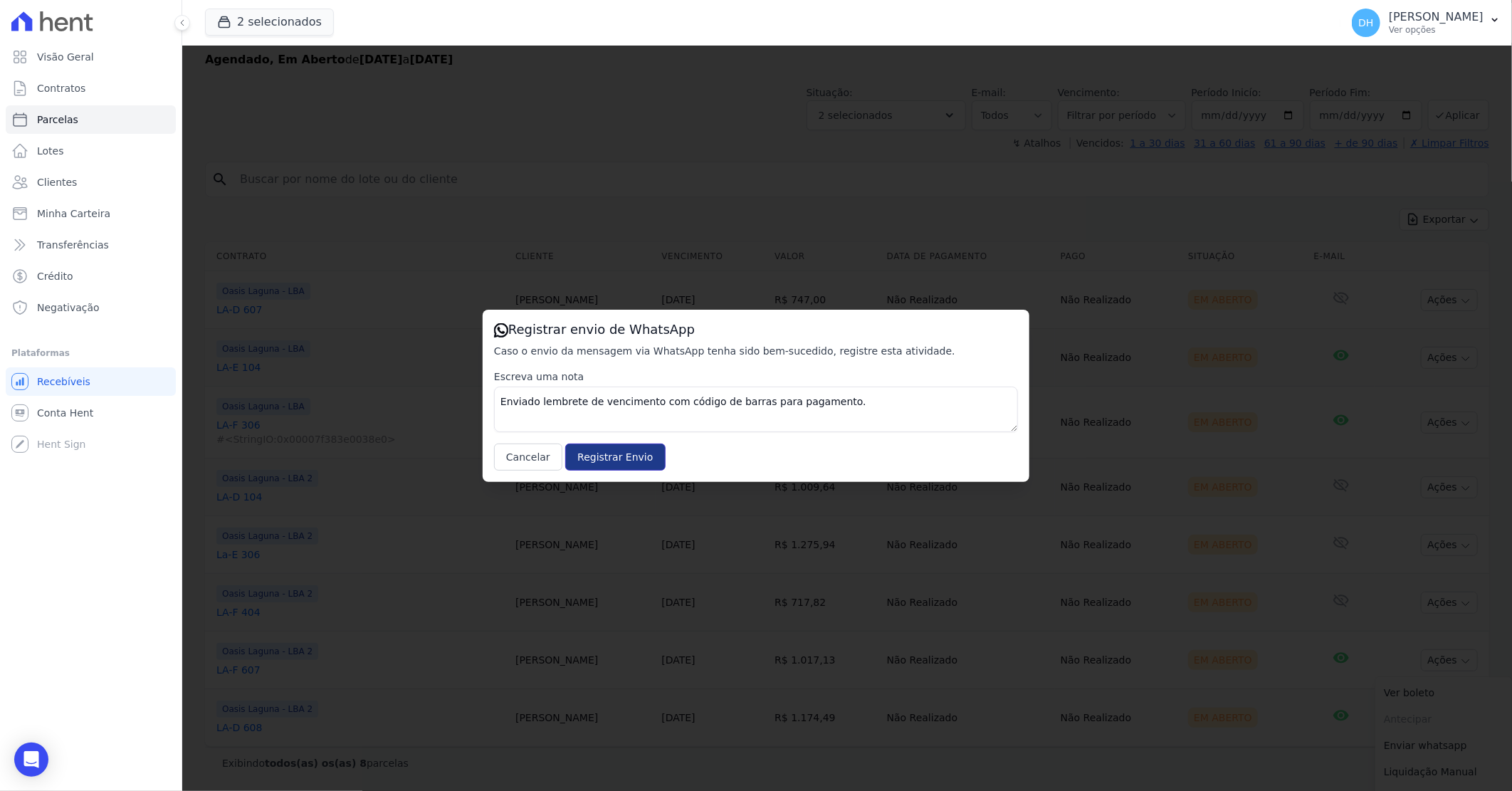
click at [605, 444] on input "Registrar Envio" at bounding box center [615, 457] width 100 height 27
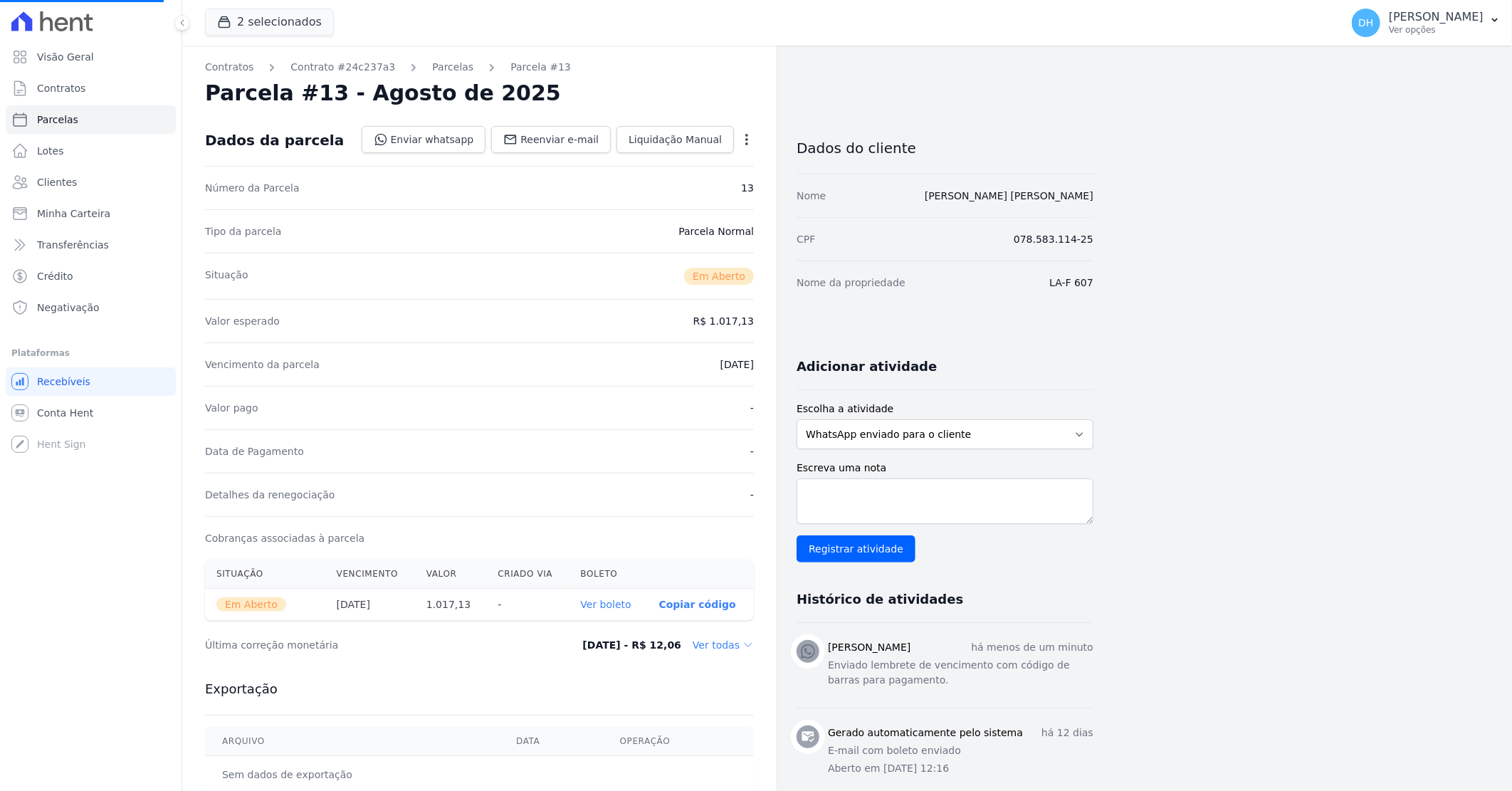
select select
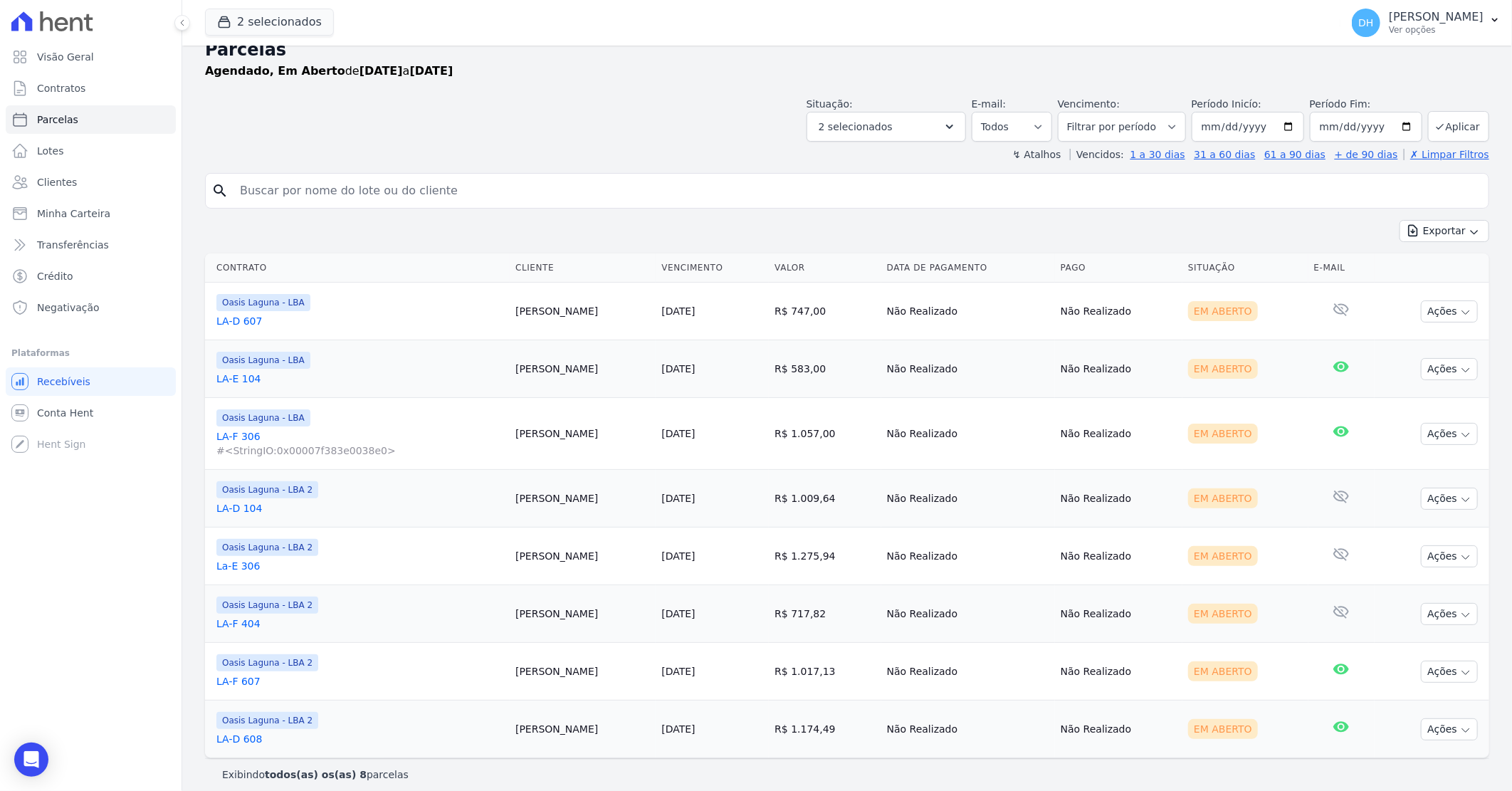
scroll to position [31, 0]
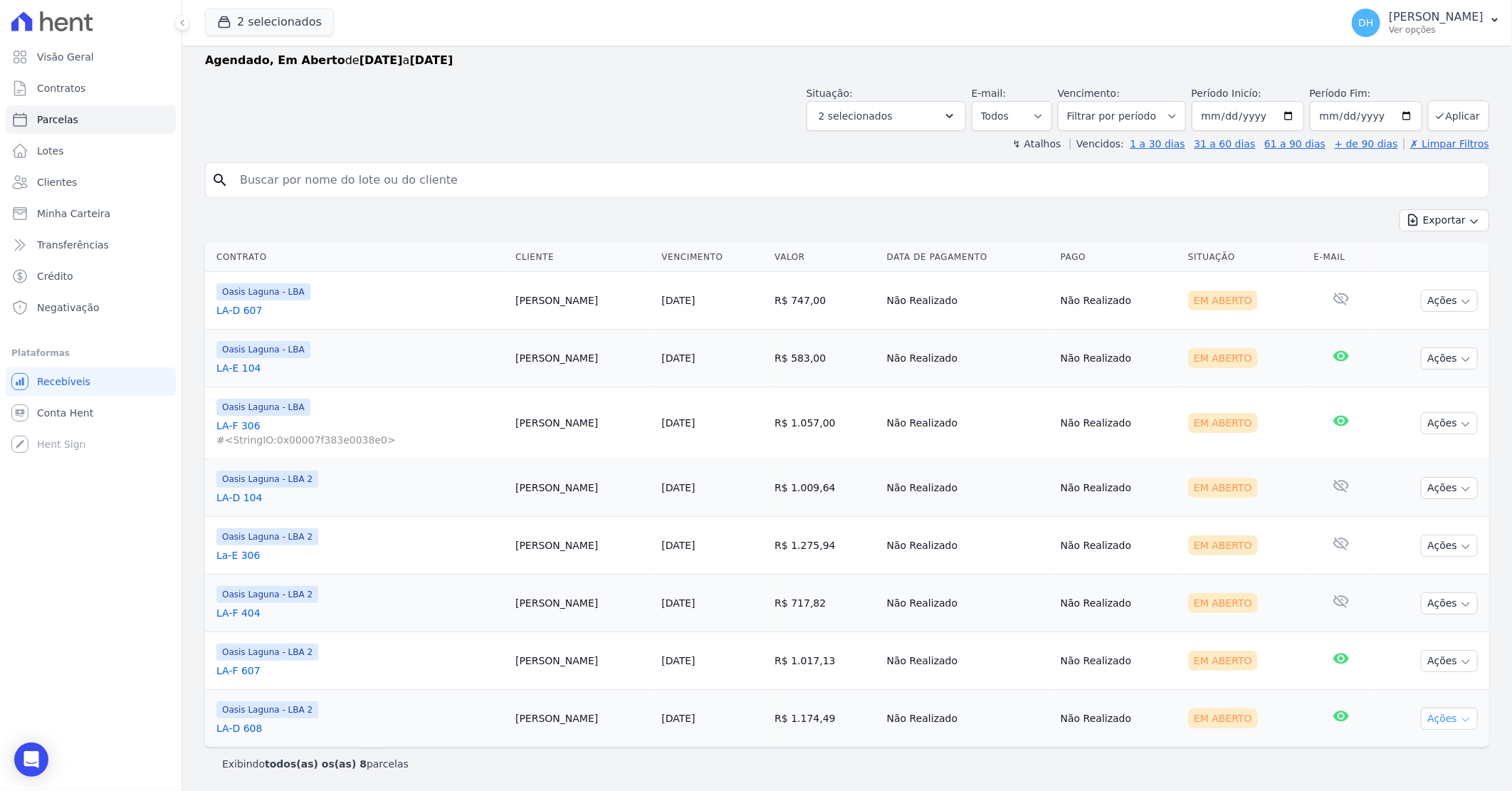
click at [1430, 715] on button "Ações" at bounding box center [1449, 718] width 57 height 22
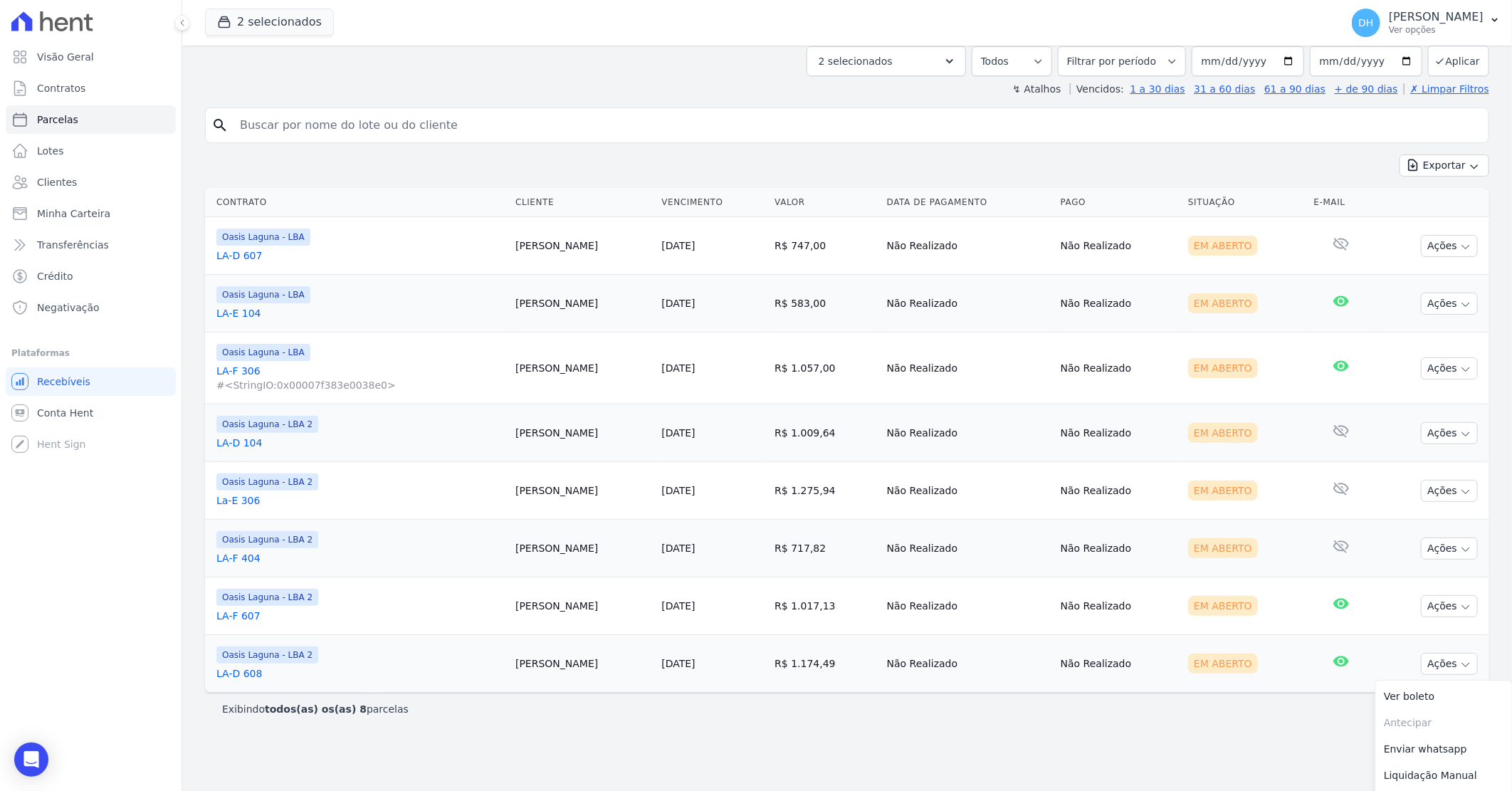
scroll to position [111, 0]
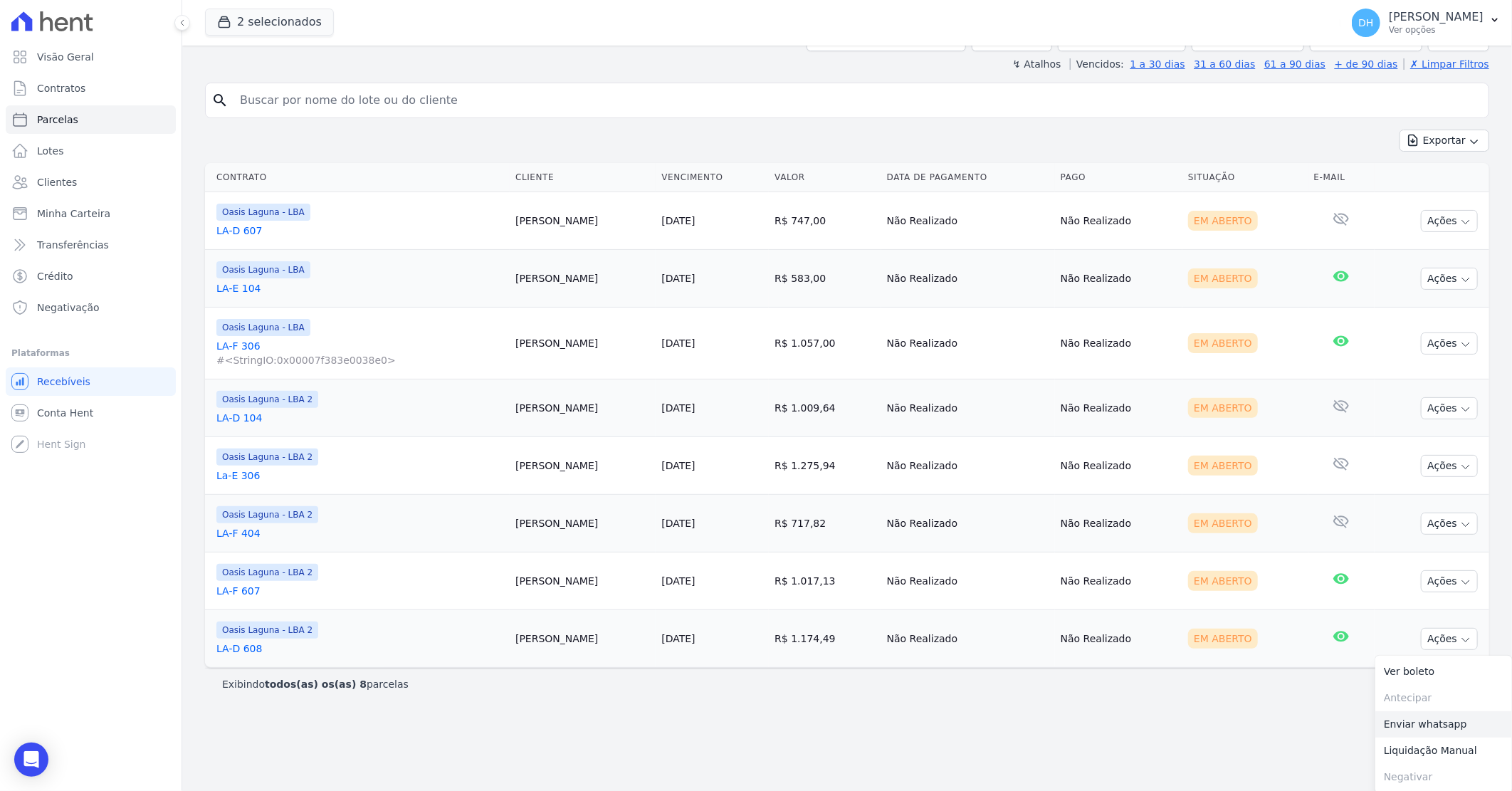
click at [1385, 725] on link "Enviar whatsapp" at bounding box center [1443, 724] width 137 height 26
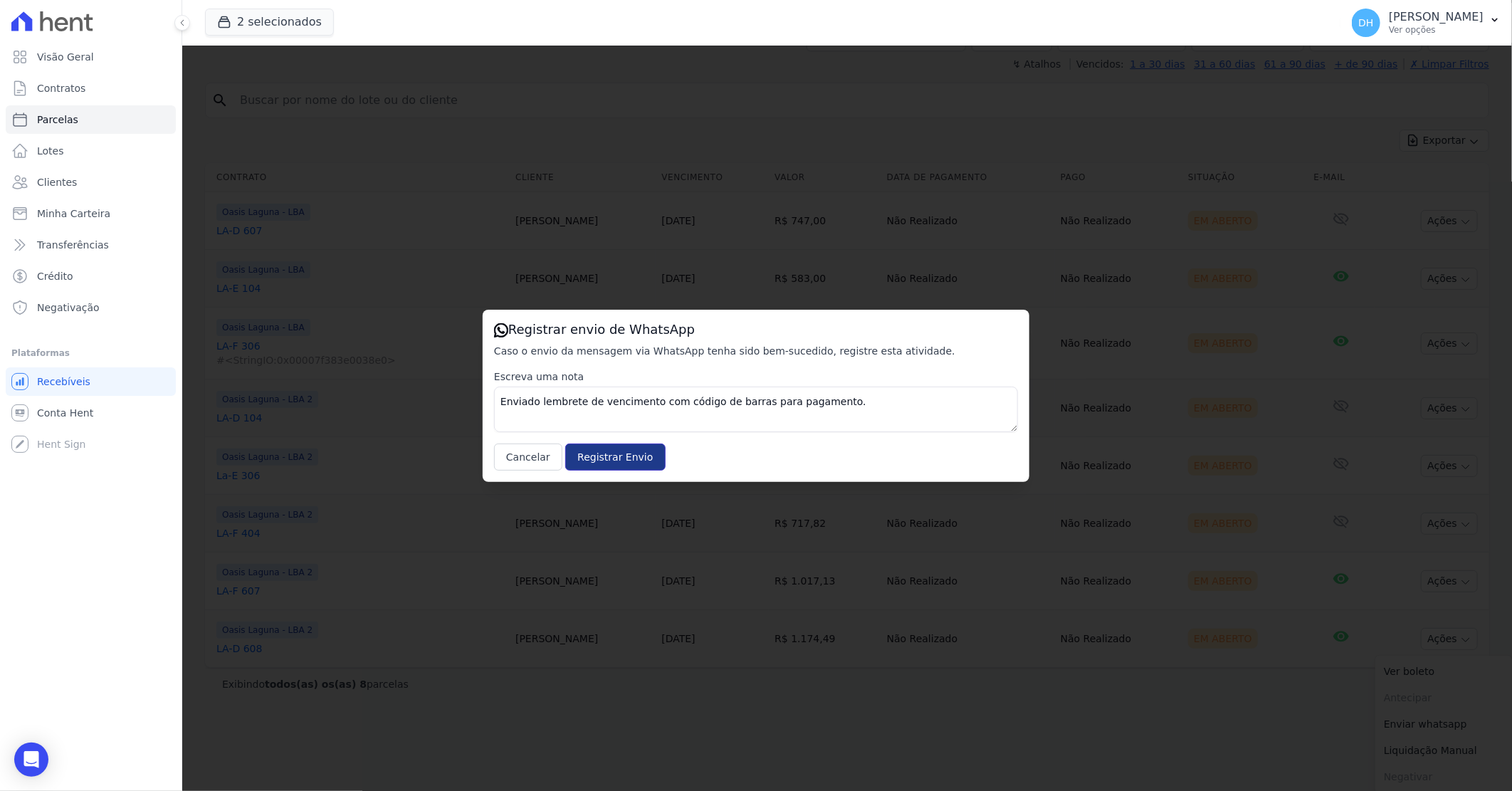
click at [584, 456] on input "Registrar Envio" at bounding box center [615, 457] width 100 height 27
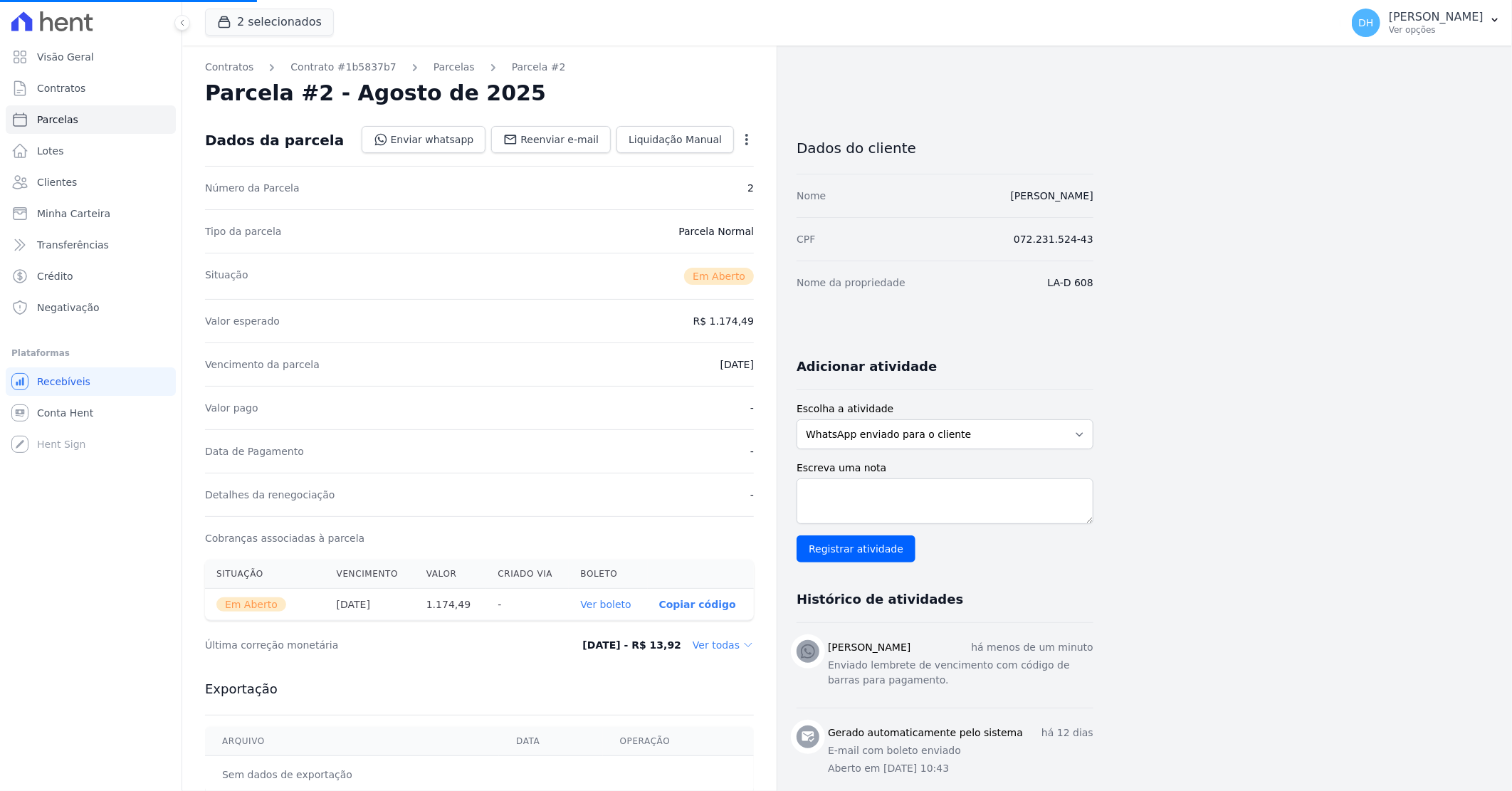
select select
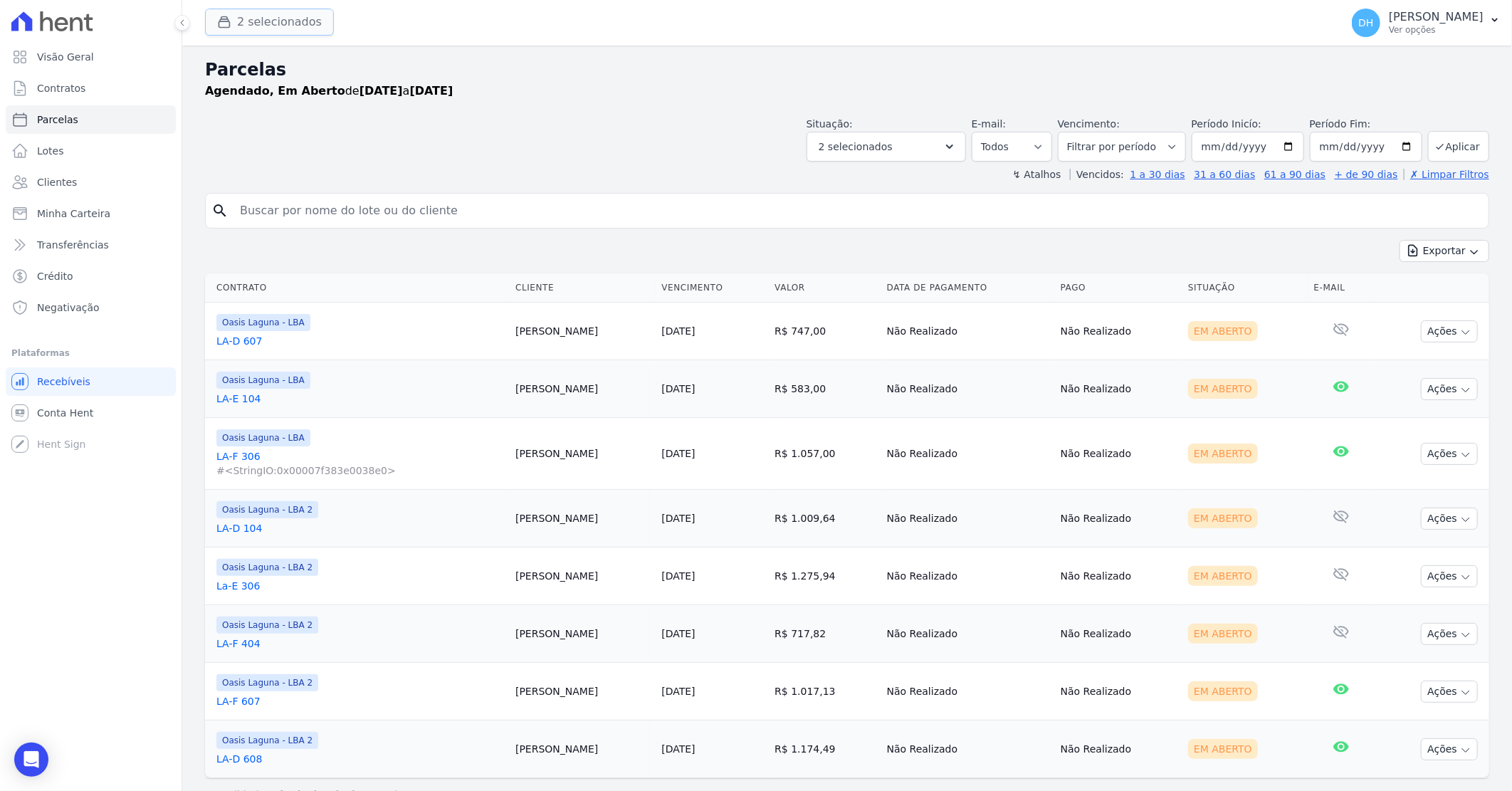
click at [286, 26] on button "2 selecionados" at bounding box center [269, 22] width 129 height 27
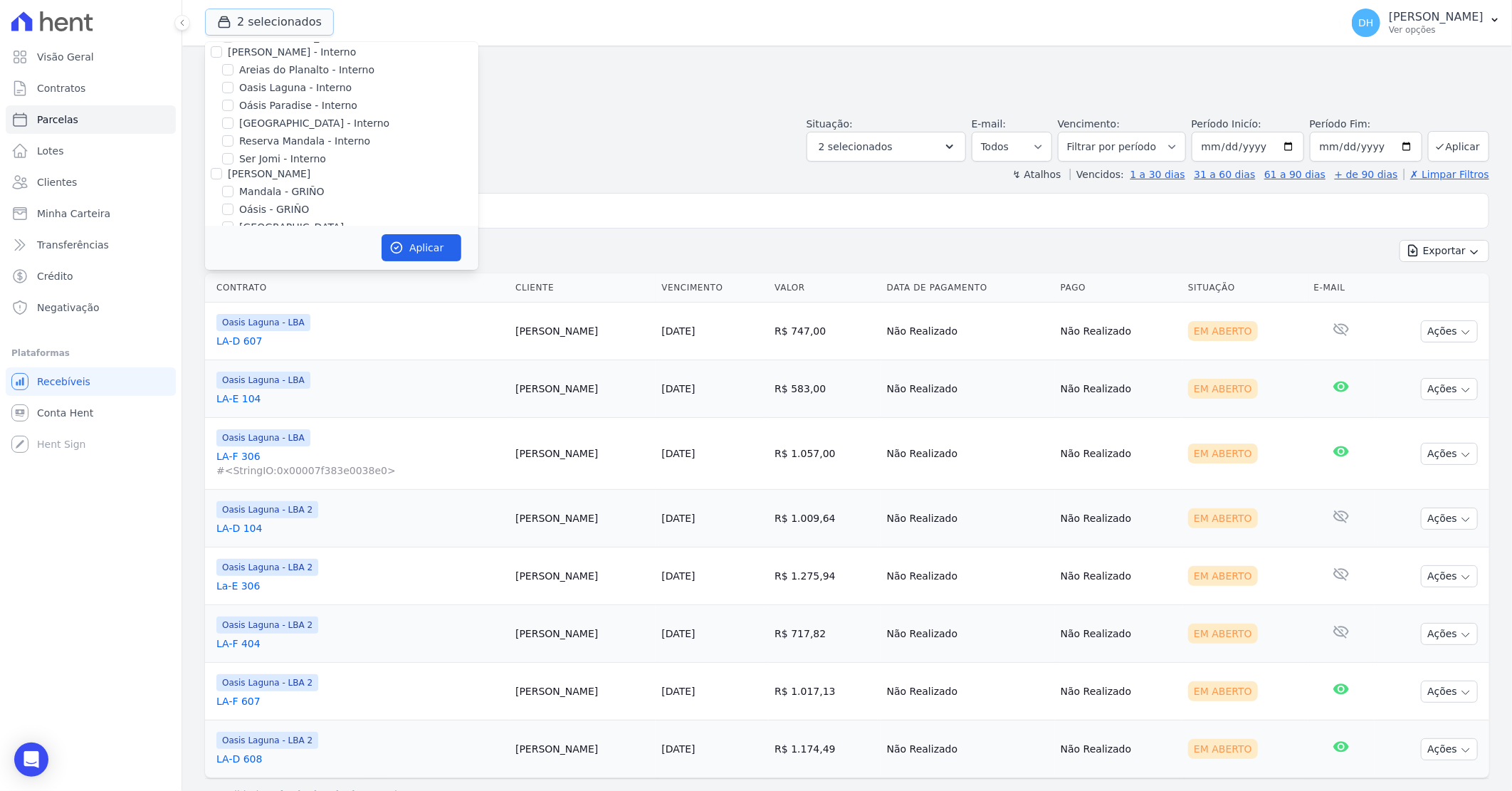
scroll to position [183, 0]
click at [219, 168] on div "[GEOGRAPHIC_DATA] Condomínio Club - LBA" at bounding box center [342, 172] width 273 height 15
click at [225, 168] on input "[GEOGRAPHIC_DATA] Condomínio Club - LBA" at bounding box center [227, 171] width 11 height 11
checkbox input "true"
click at [227, 147] on div at bounding box center [227, 154] width 11 height 14
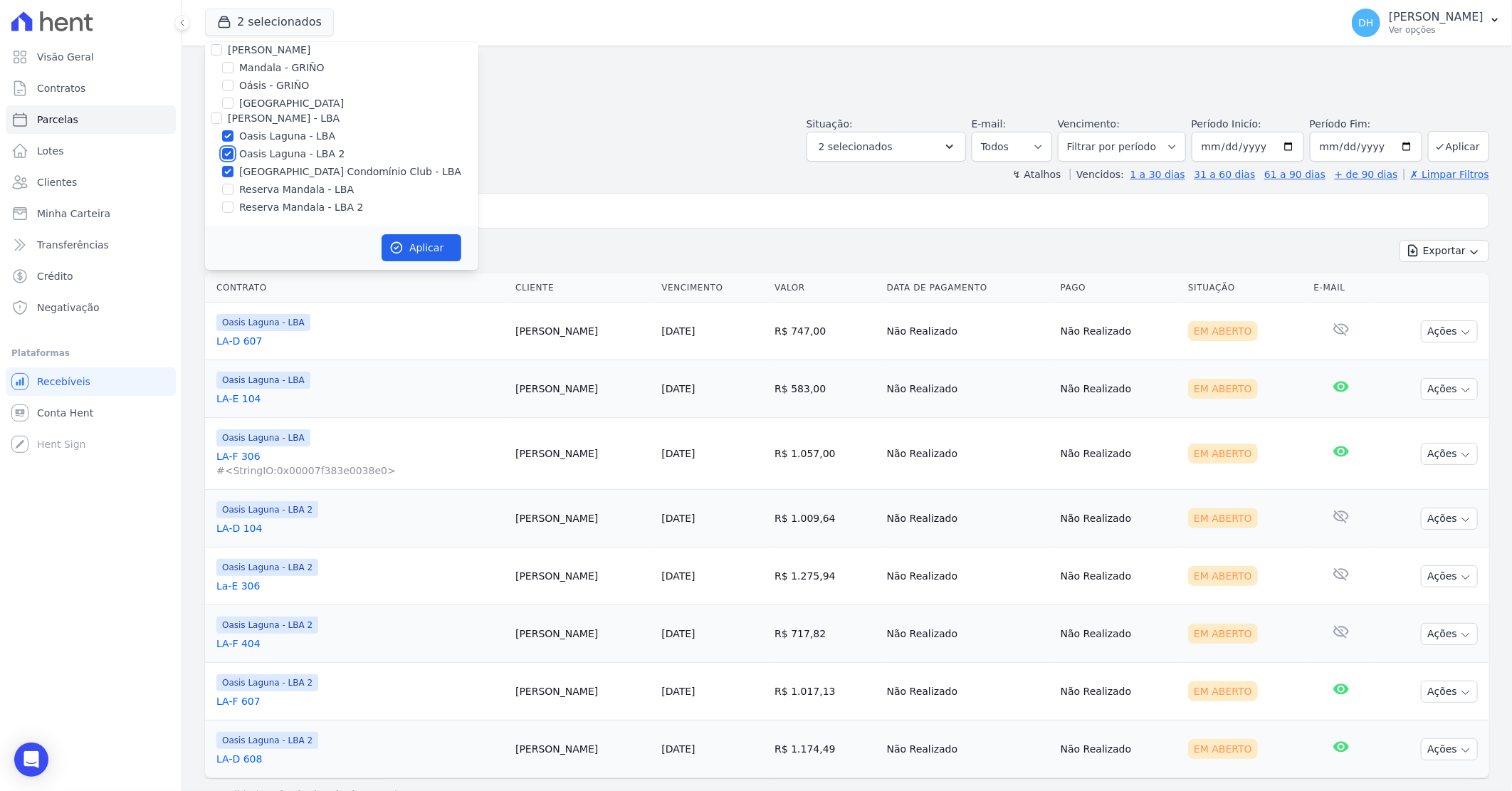
click at [232, 154] on input "Oasis Laguna - LBA 2" at bounding box center [227, 153] width 11 height 11
checkbox input "false"
click at [229, 133] on input "Oasis Laguna - LBA" at bounding box center [227, 136] width 11 height 11
checkbox input "false"
click at [416, 239] on button "Aplicar" at bounding box center [422, 247] width 80 height 27
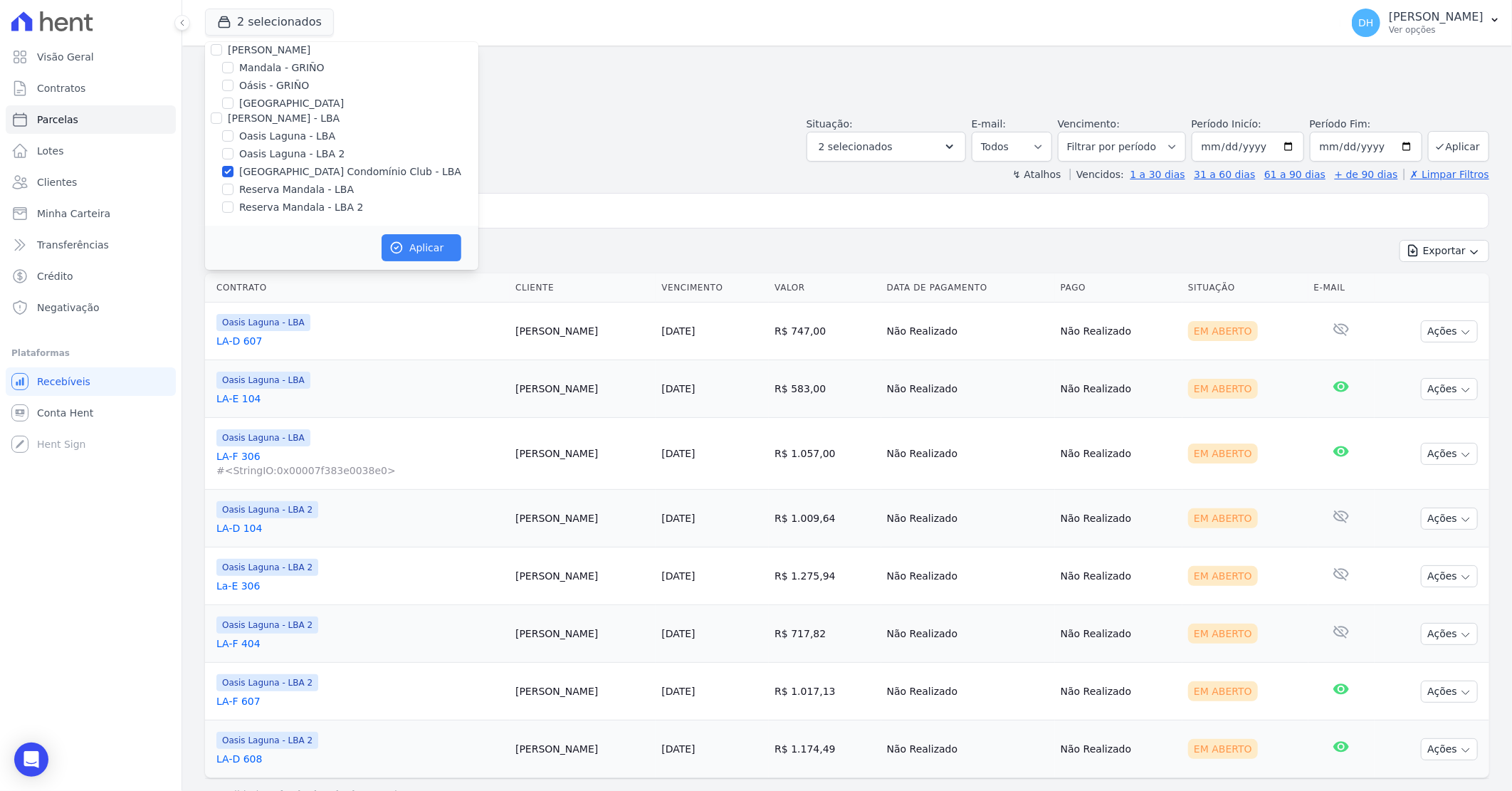
scroll to position [181, 0]
select select
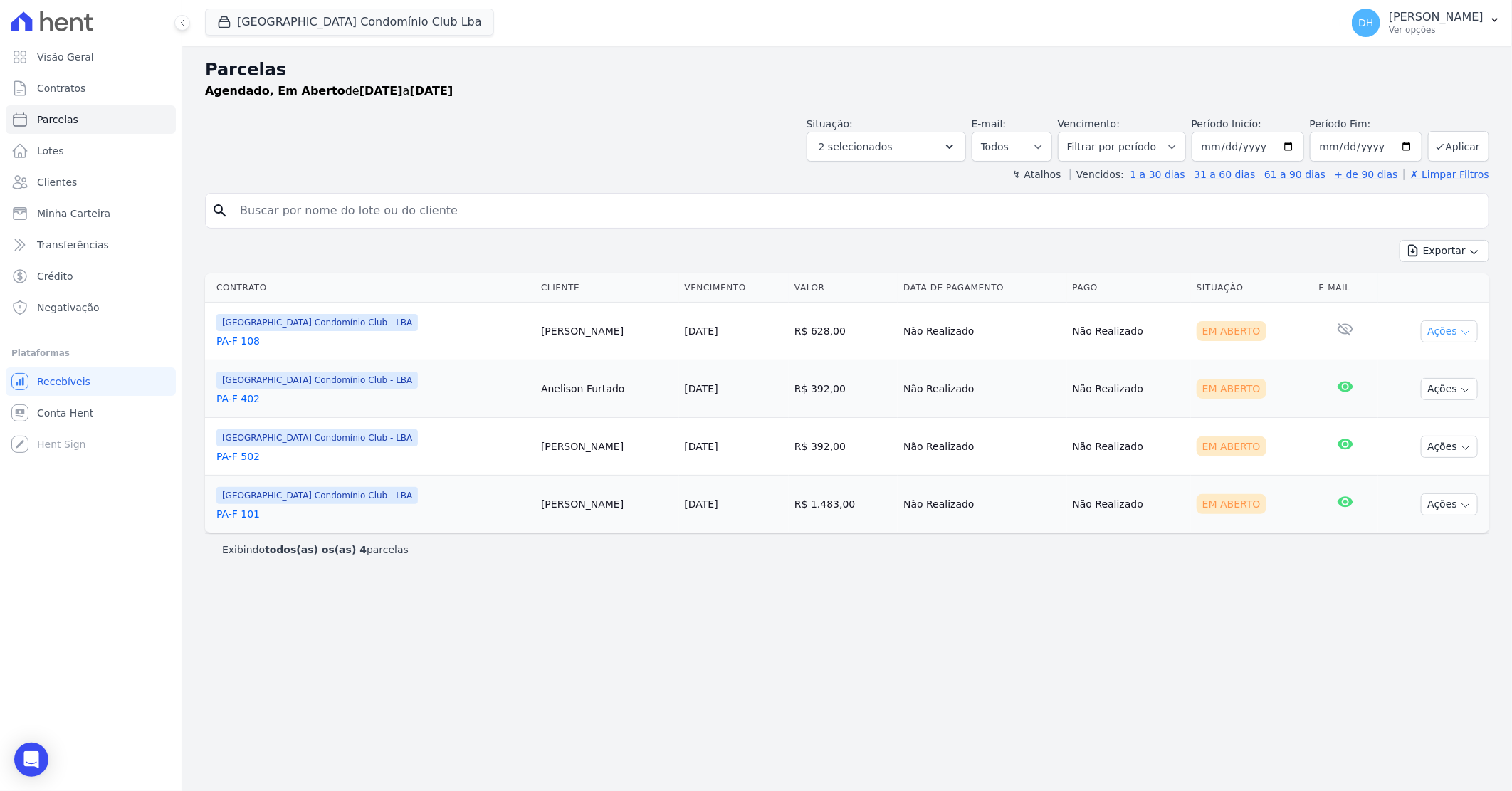
click at [1430, 339] on button "Ações" at bounding box center [1449, 331] width 57 height 22
click at [1397, 421] on link "Enviar whatsapp" at bounding box center [1443, 417] width 137 height 26
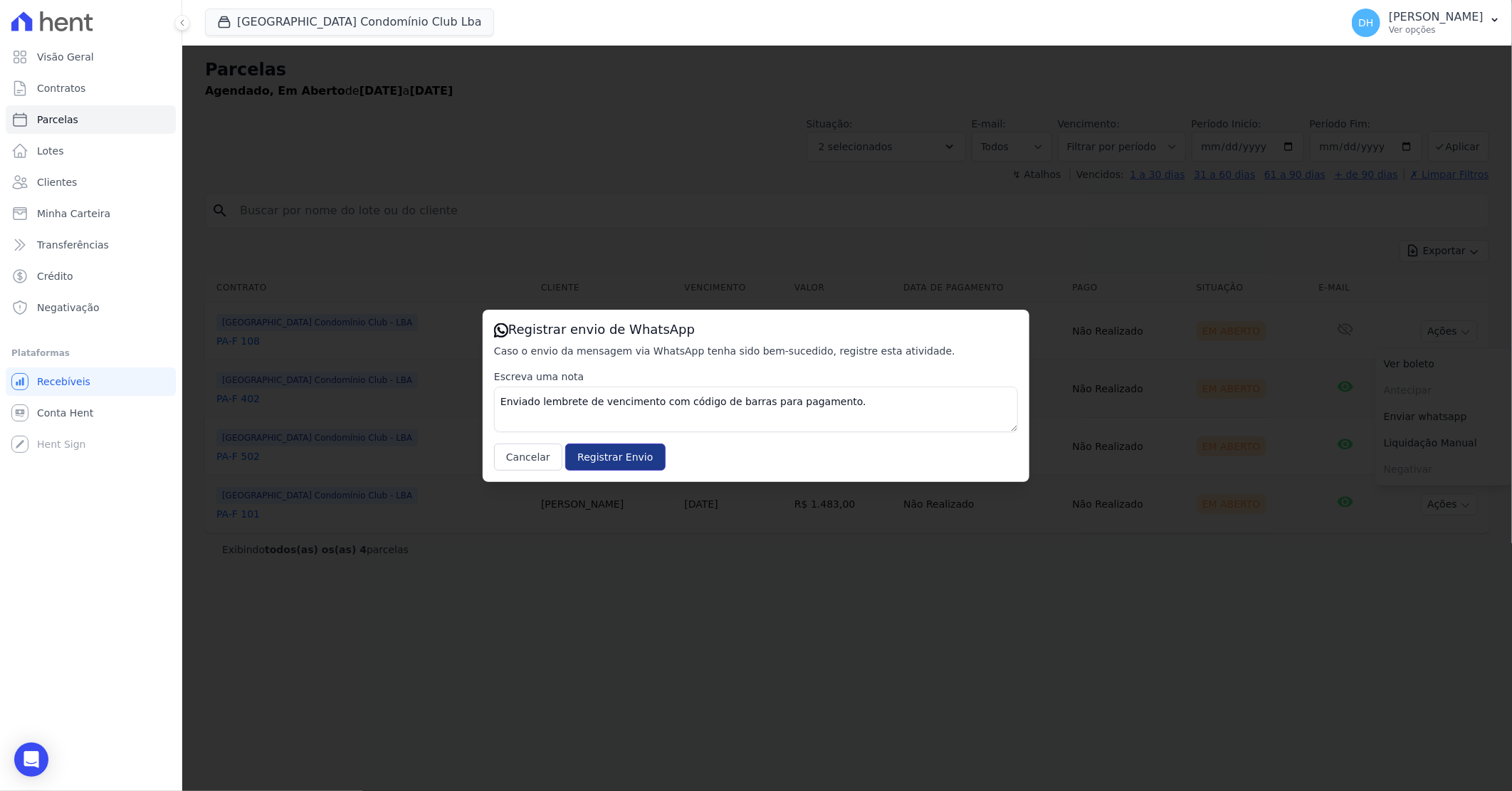
click at [619, 459] on input "Registrar Envio" at bounding box center [615, 457] width 100 height 27
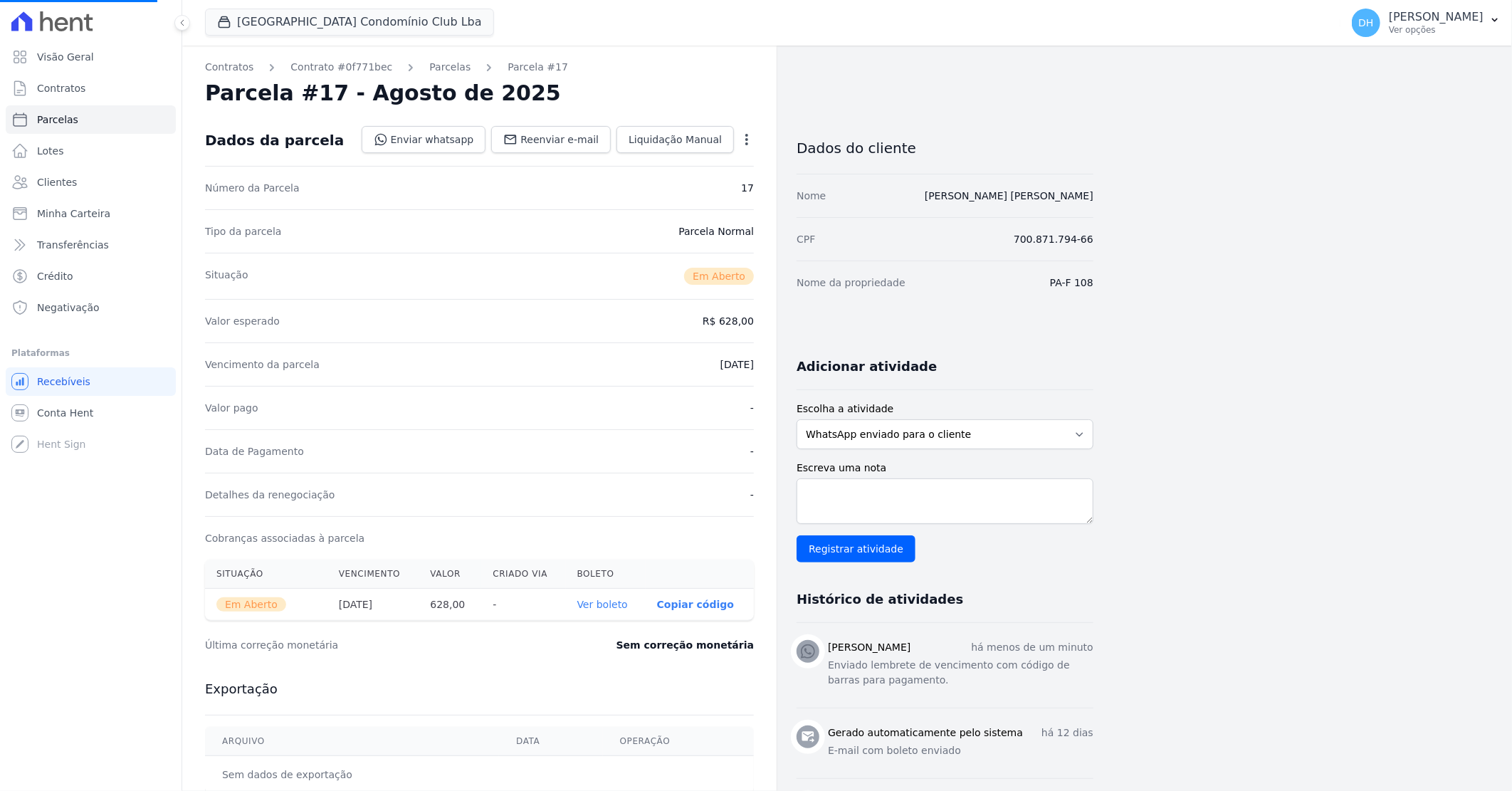
select select
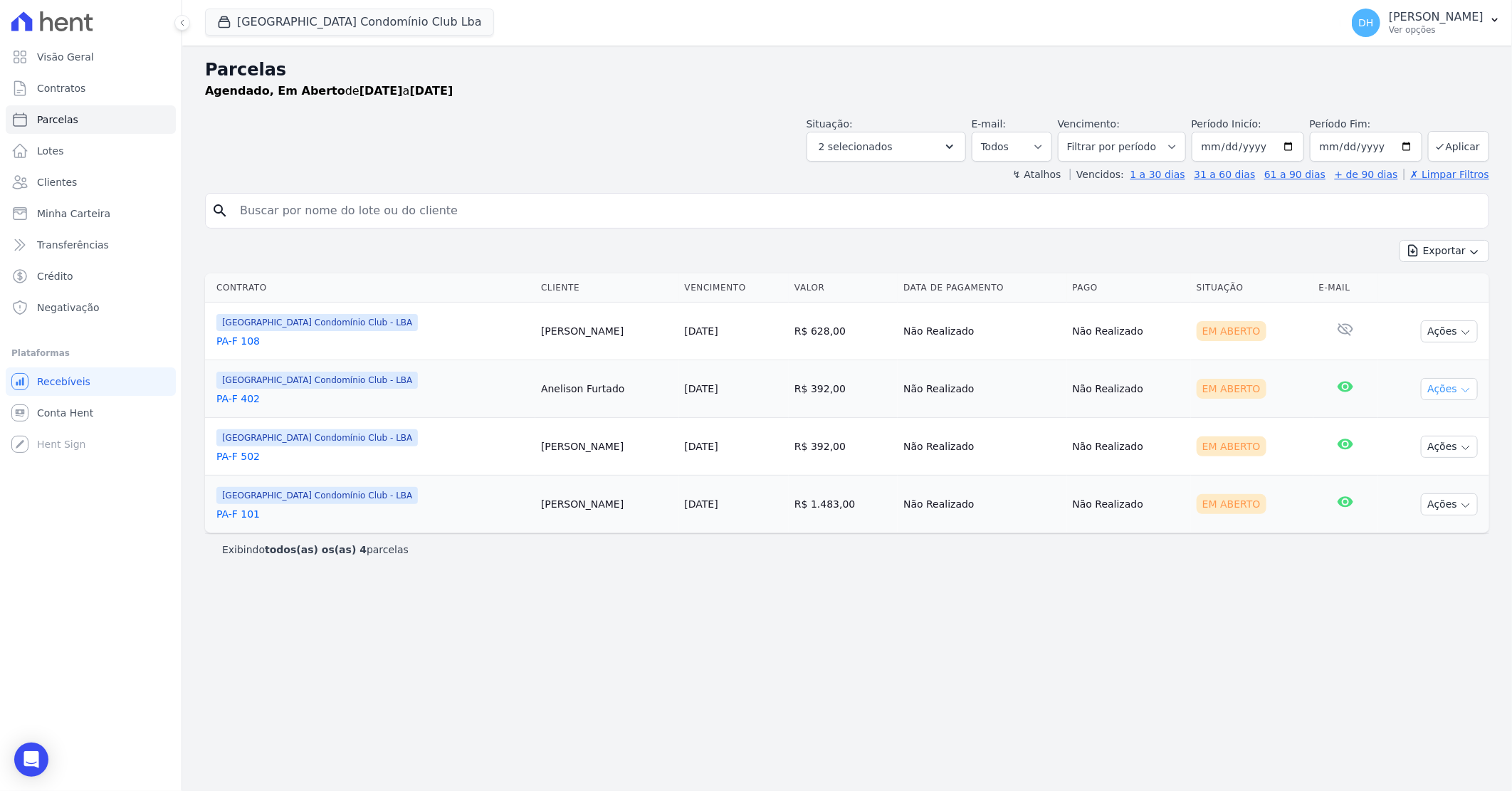
click at [1450, 381] on button "Ações" at bounding box center [1449, 389] width 57 height 22
click at [1398, 471] on link "Enviar whatsapp" at bounding box center [1443, 474] width 137 height 26
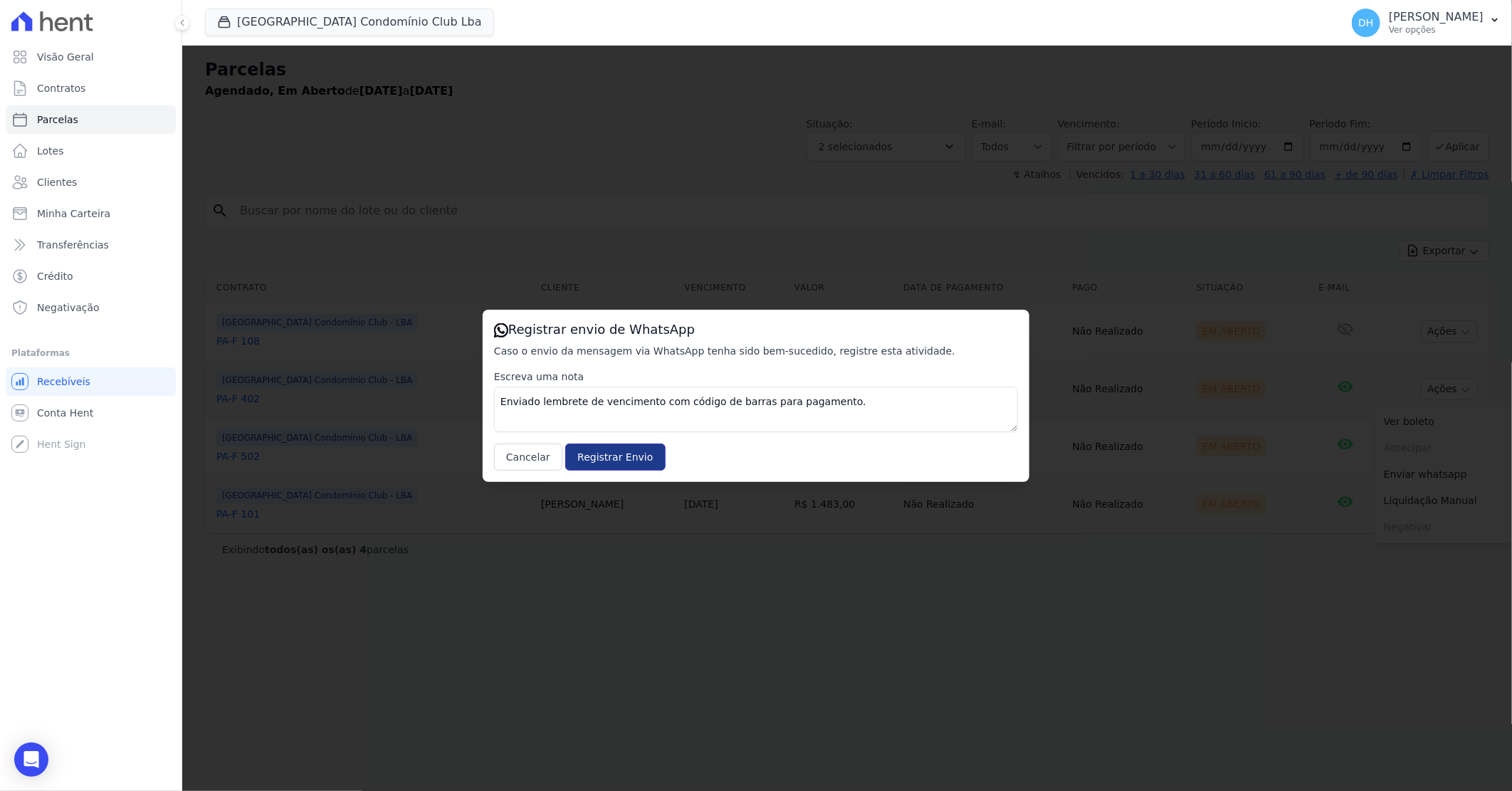
click at [623, 456] on input "Registrar Envio" at bounding box center [615, 457] width 100 height 27
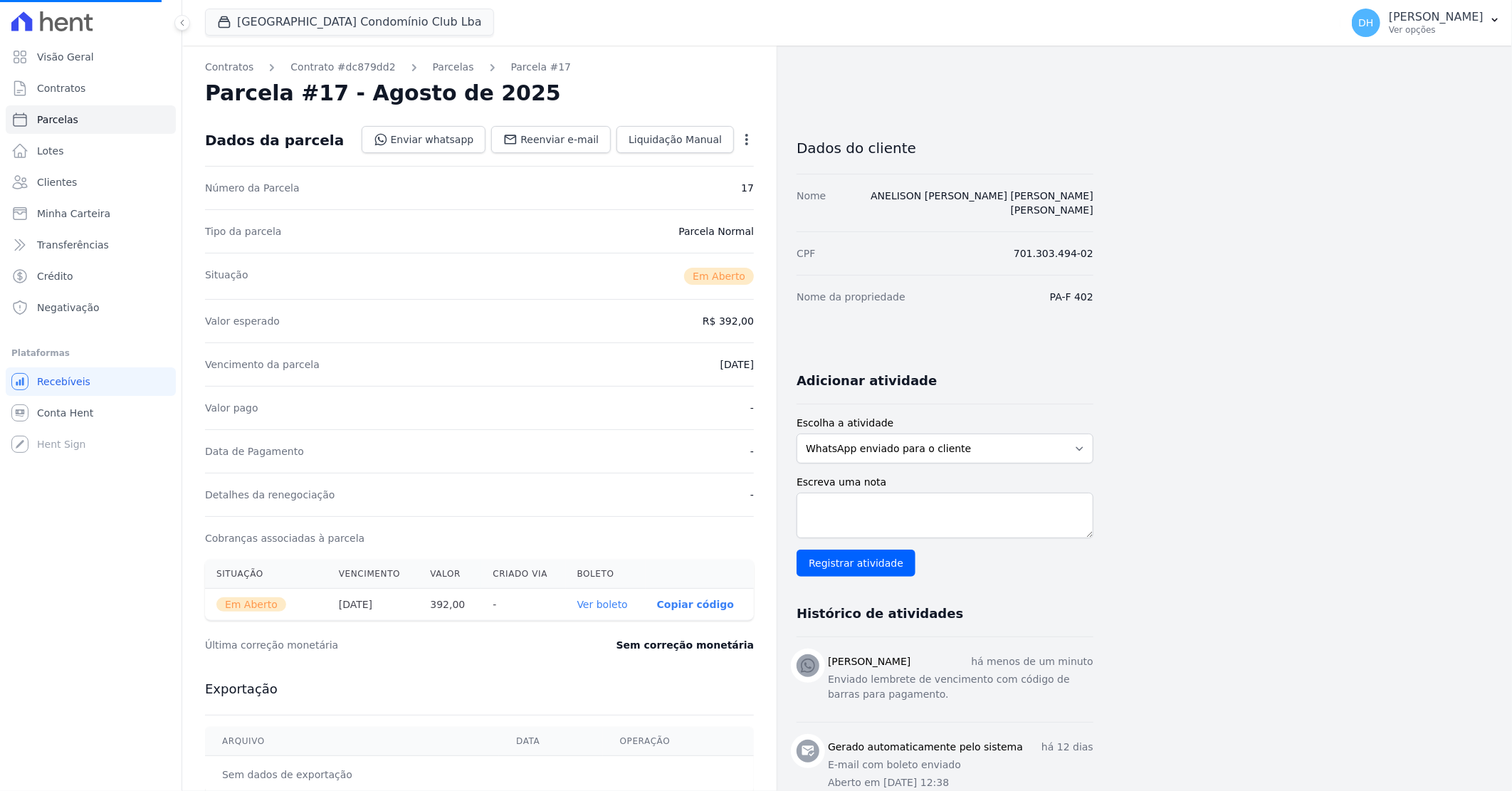
select select
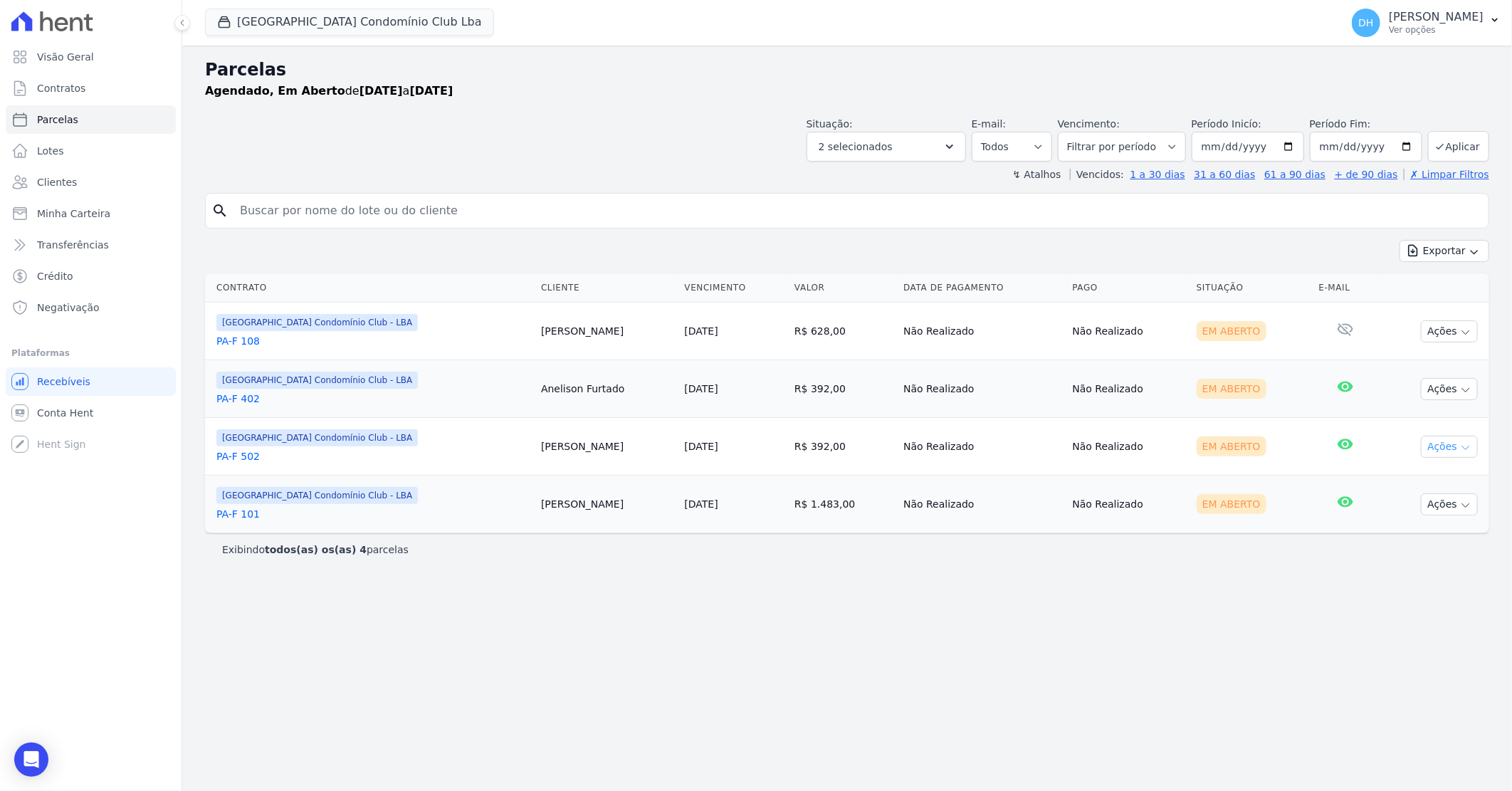
click at [1433, 454] on button "Ações" at bounding box center [1449, 447] width 57 height 22
click at [1406, 530] on link "Enviar whatsapp" at bounding box center [1443, 532] width 137 height 26
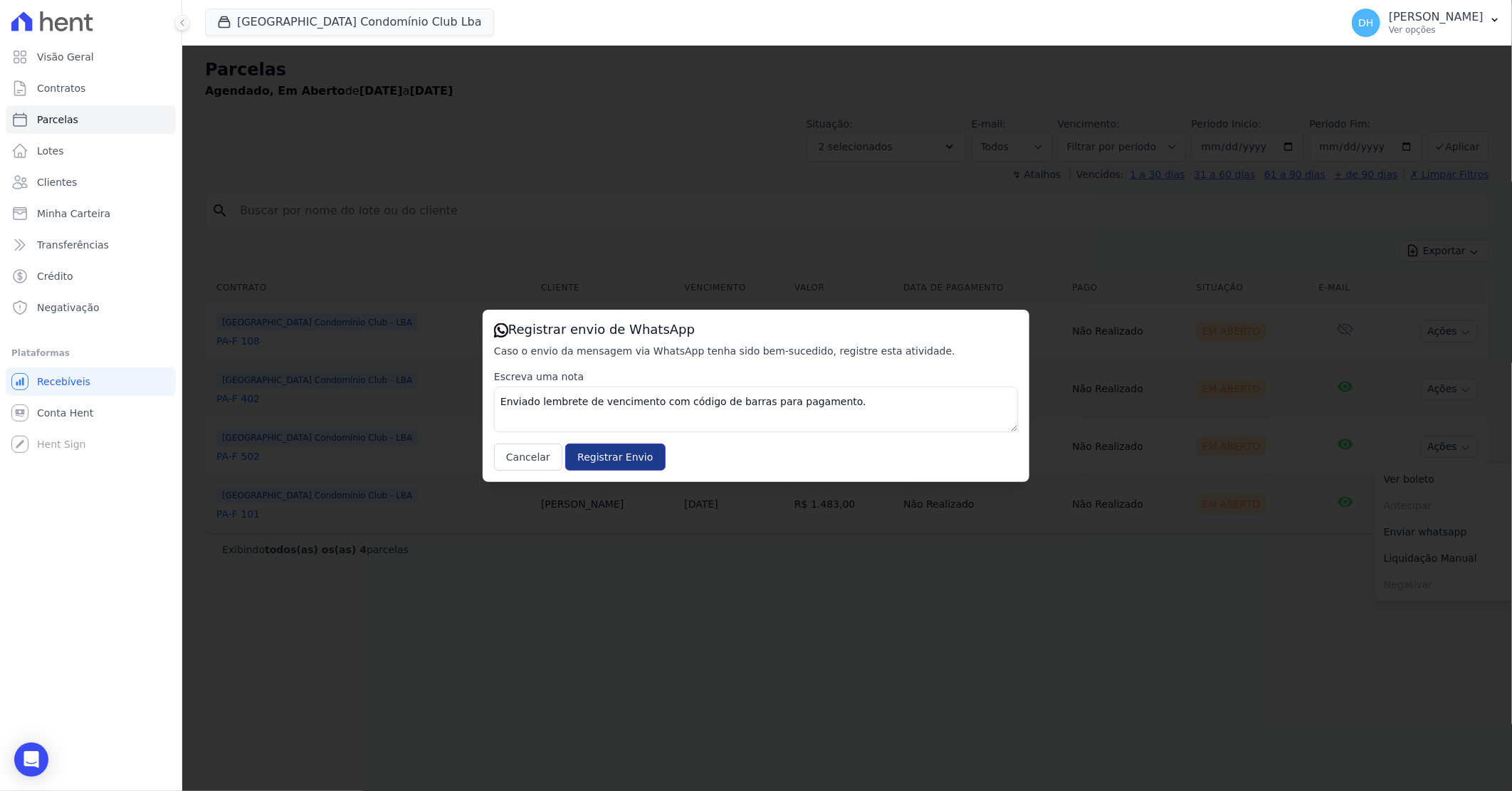
click at [631, 458] on input "Registrar Envio" at bounding box center [615, 457] width 100 height 27
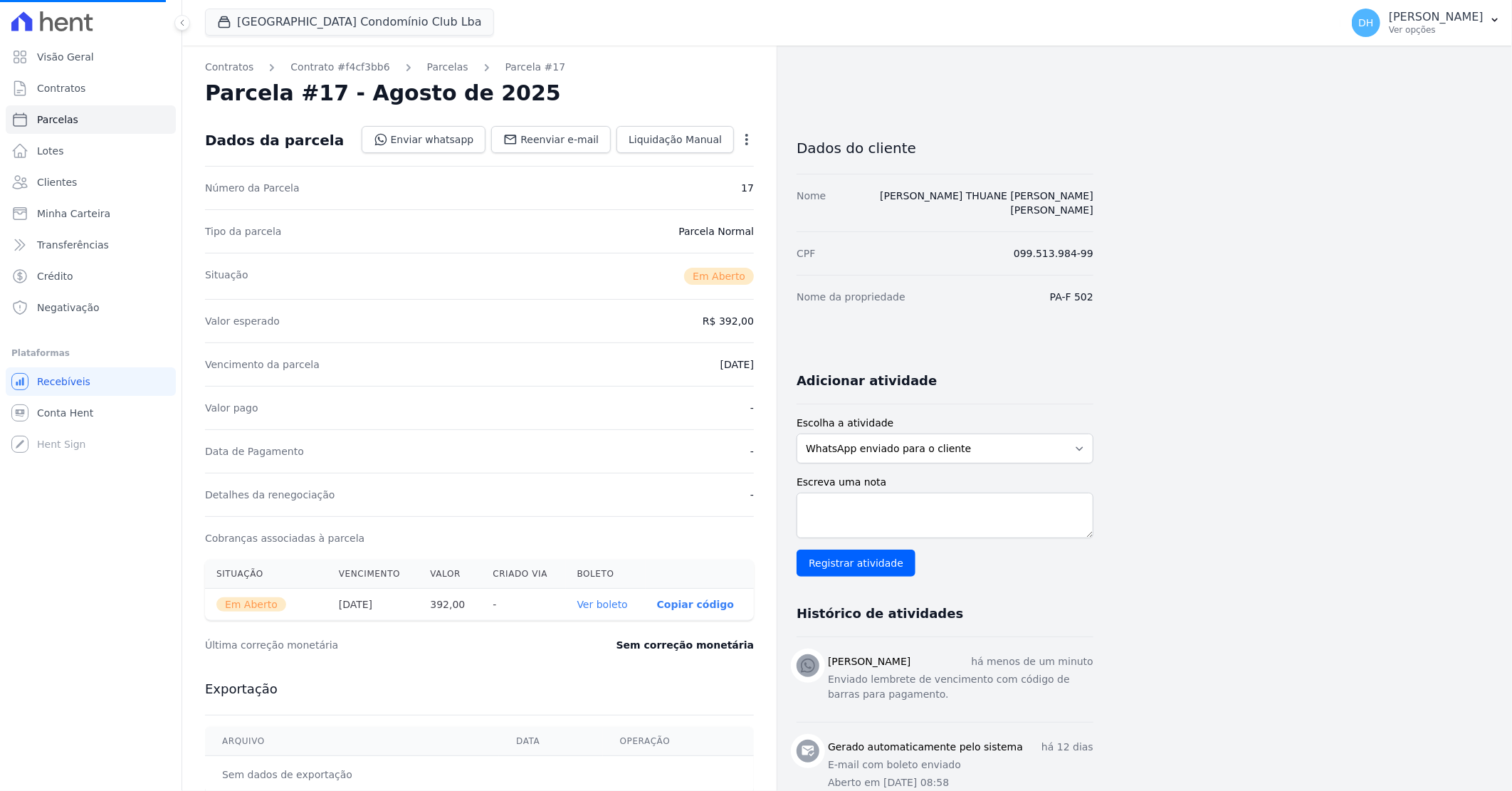
select select
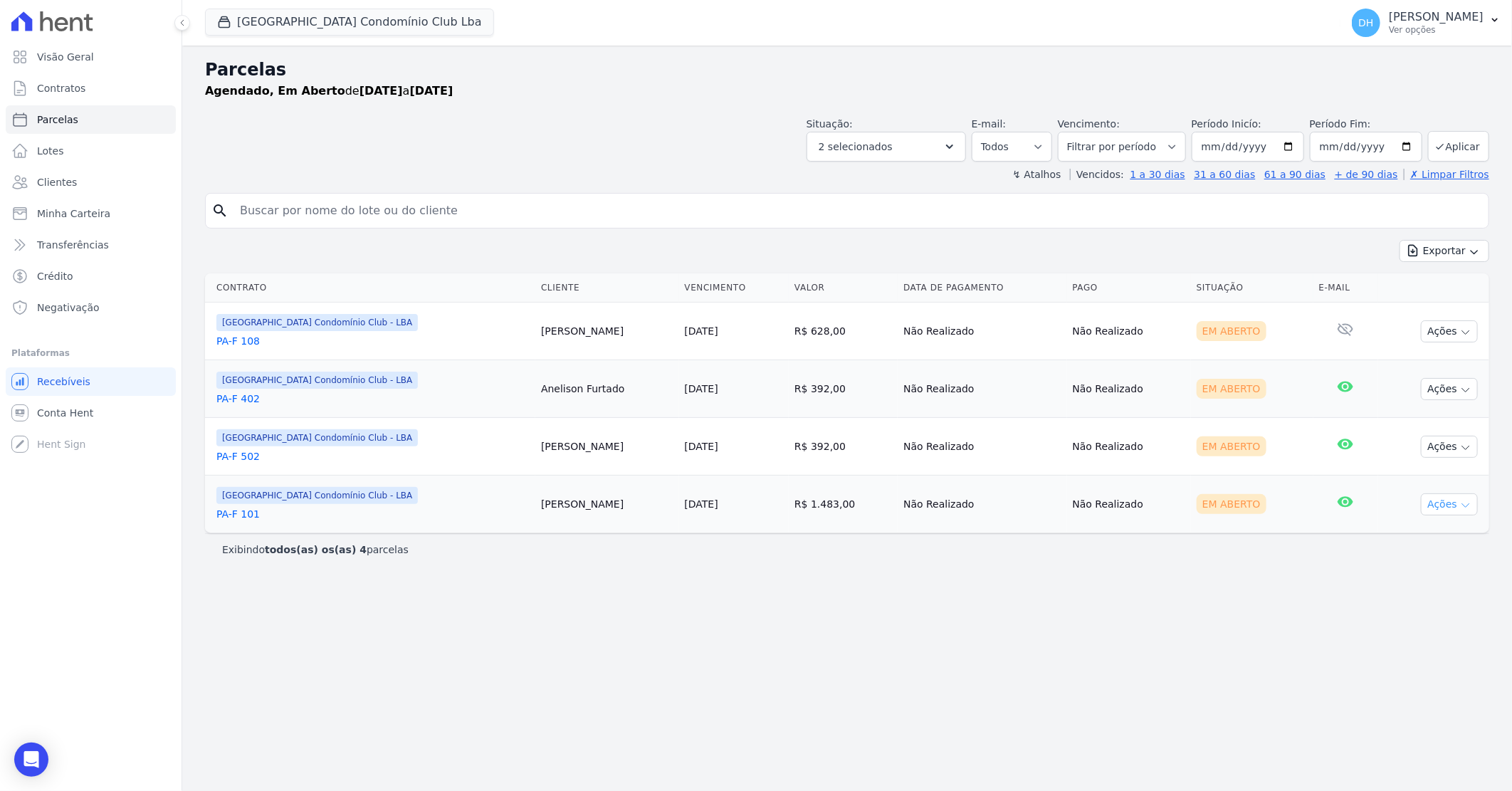
click at [1449, 504] on button "Ações" at bounding box center [1449, 505] width 57 height 22
click at [1401, 593] on link "Enviar whatsapp" at bounding box center [1443, 590] width 137 height 26
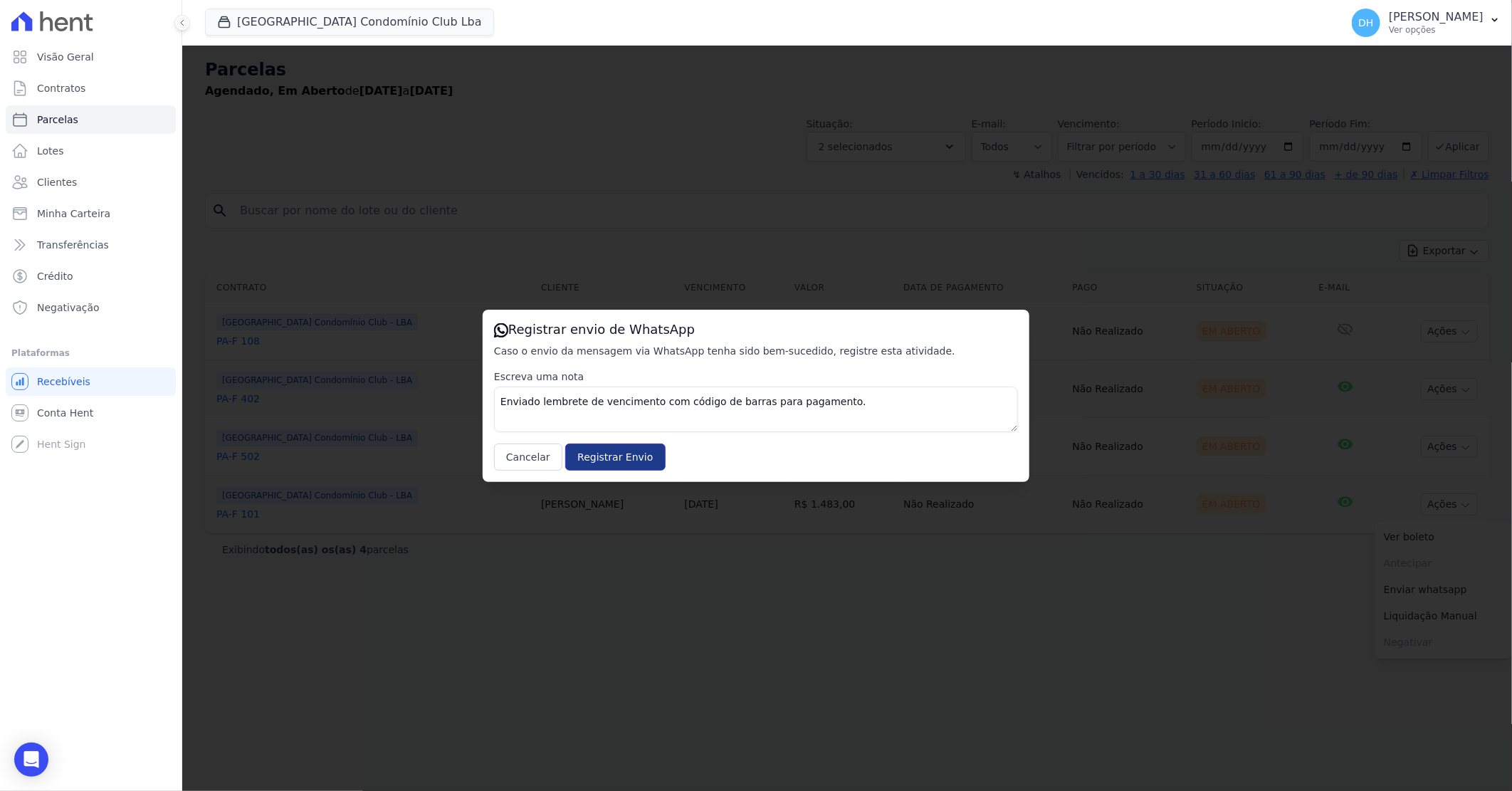
click at [586, 459] on input "Registrar Envio" at bounding box center [615, 457] width 100 height 27
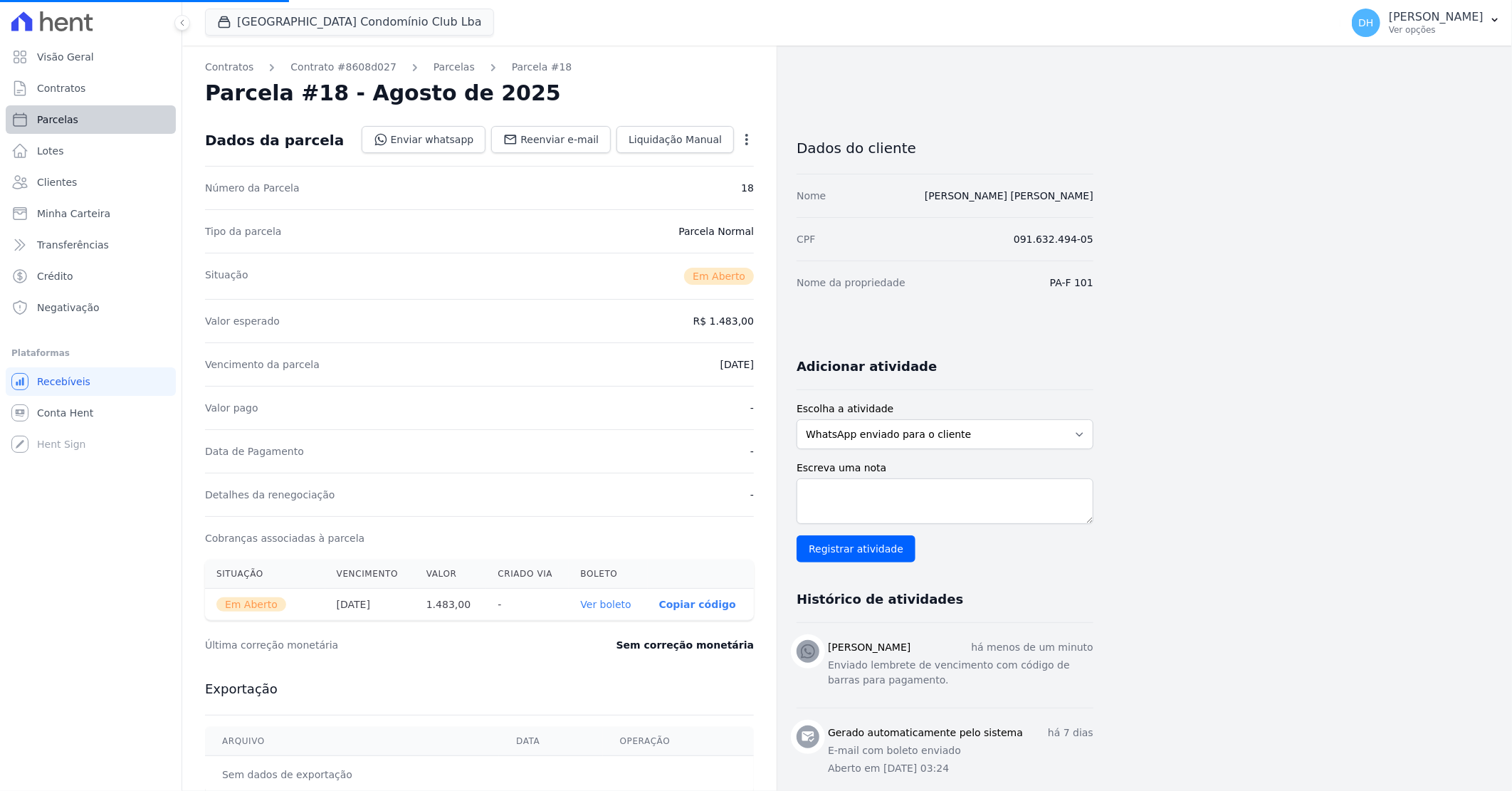
select select
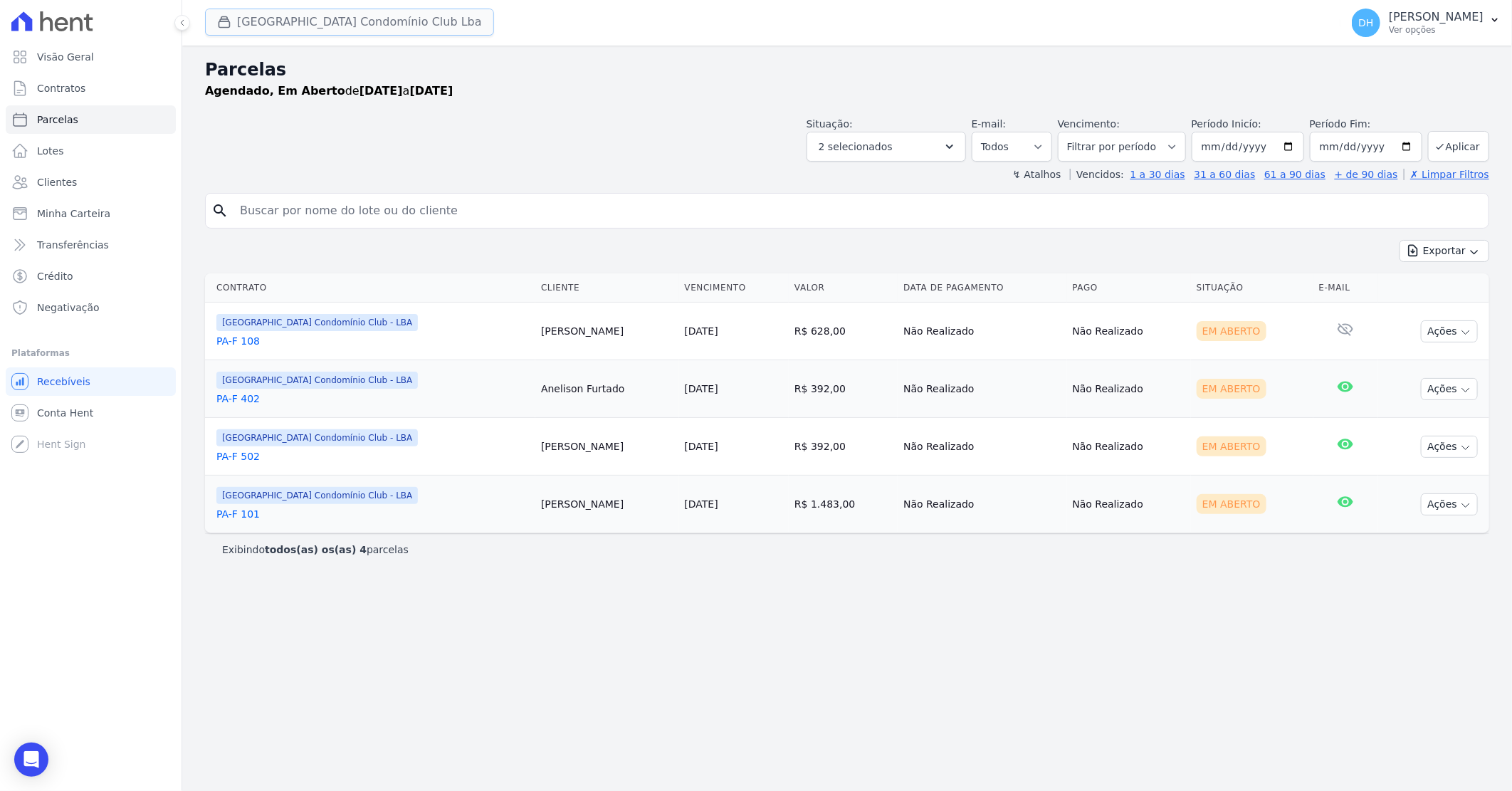
click at [330, 29] on button "[GEOGRAPHIC_DATA] Condomínio Club Lba" at bounding box center [350, 22] width 289 height 27
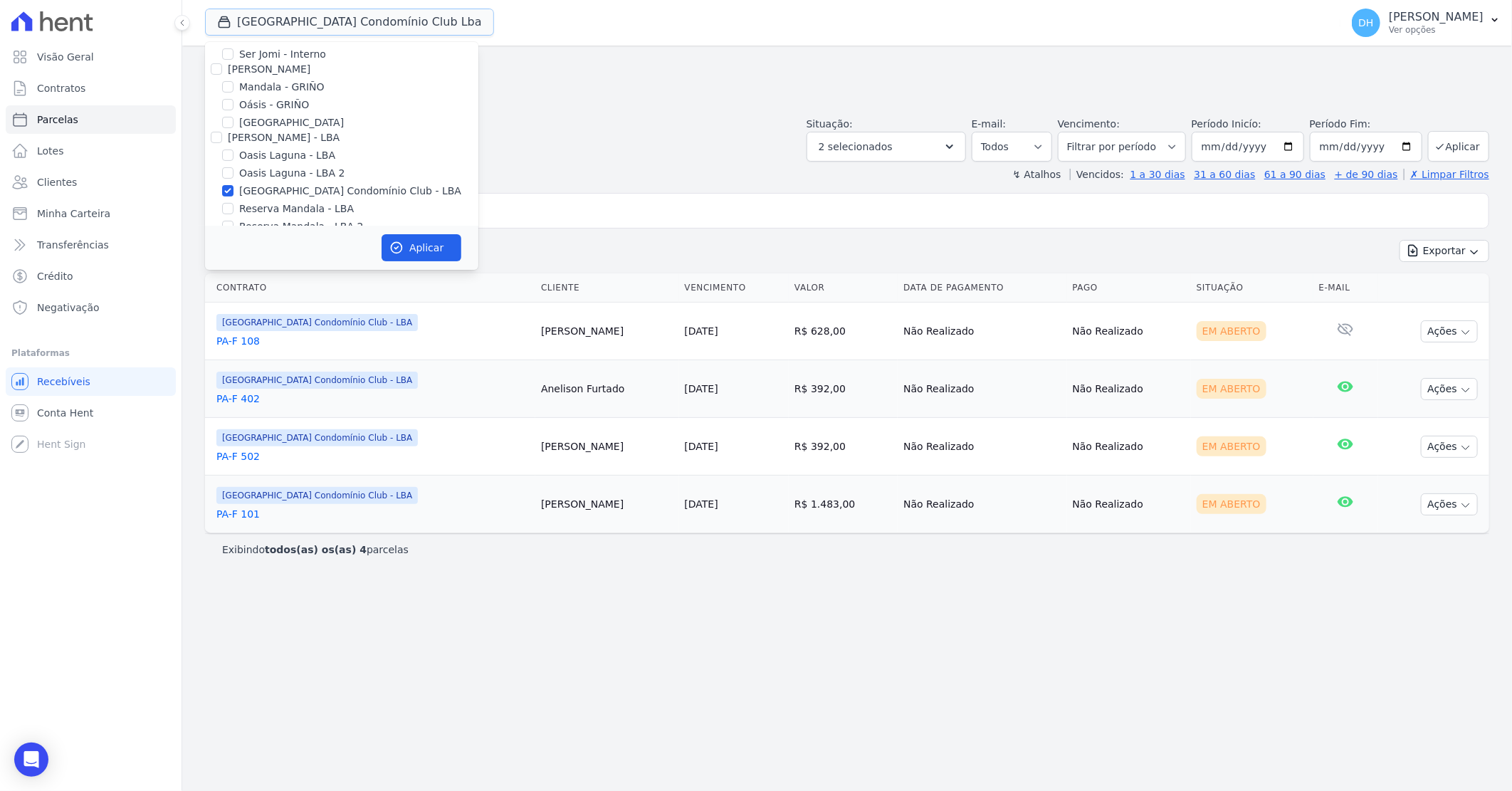
scroll to position [183, 0]
click at [232, 186] on input "Reserva Mandala - LBA" at bounding box center [227, 189] width 11 height 11
checkbox input "true"
click at [235, 203] on div "Reserva Mandala - LBA 2" at bounding box center [342, 207] width 273 height 15
click at [232, 206] on input "Reserva Mandala - LBA 2" at bounding box center [227, 206] width 11 height 11
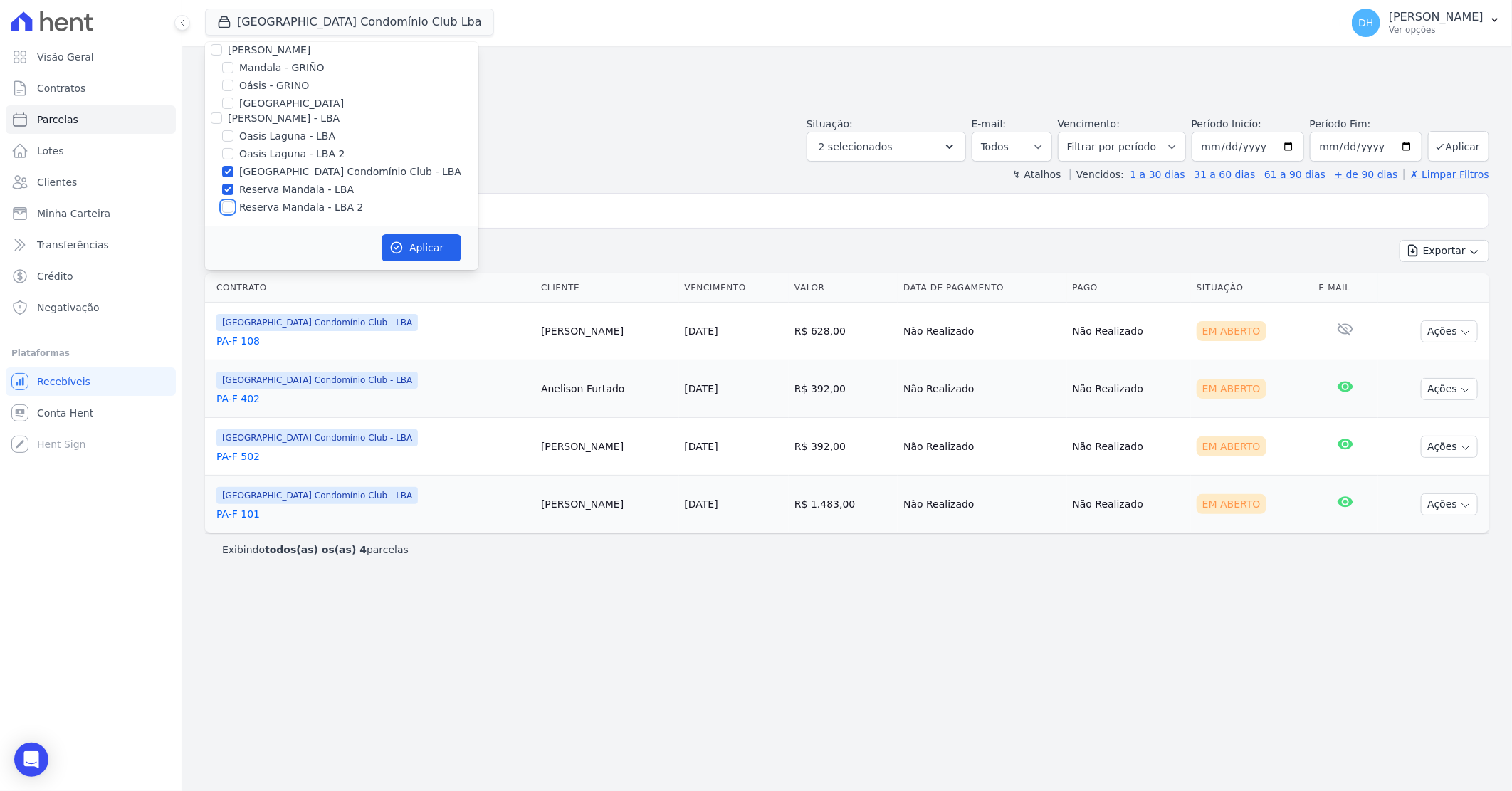
checkbox input "true"
click at [224, 174] on input "[GEOGRAPHIC_DATA] Condomínio Club - LBA" at bounding box center [227, 171] width 11 height 11
checkbox input "false"
click at [393, 236] on button "Aplicar" at bounding box center [422, 247] width 80 height 27
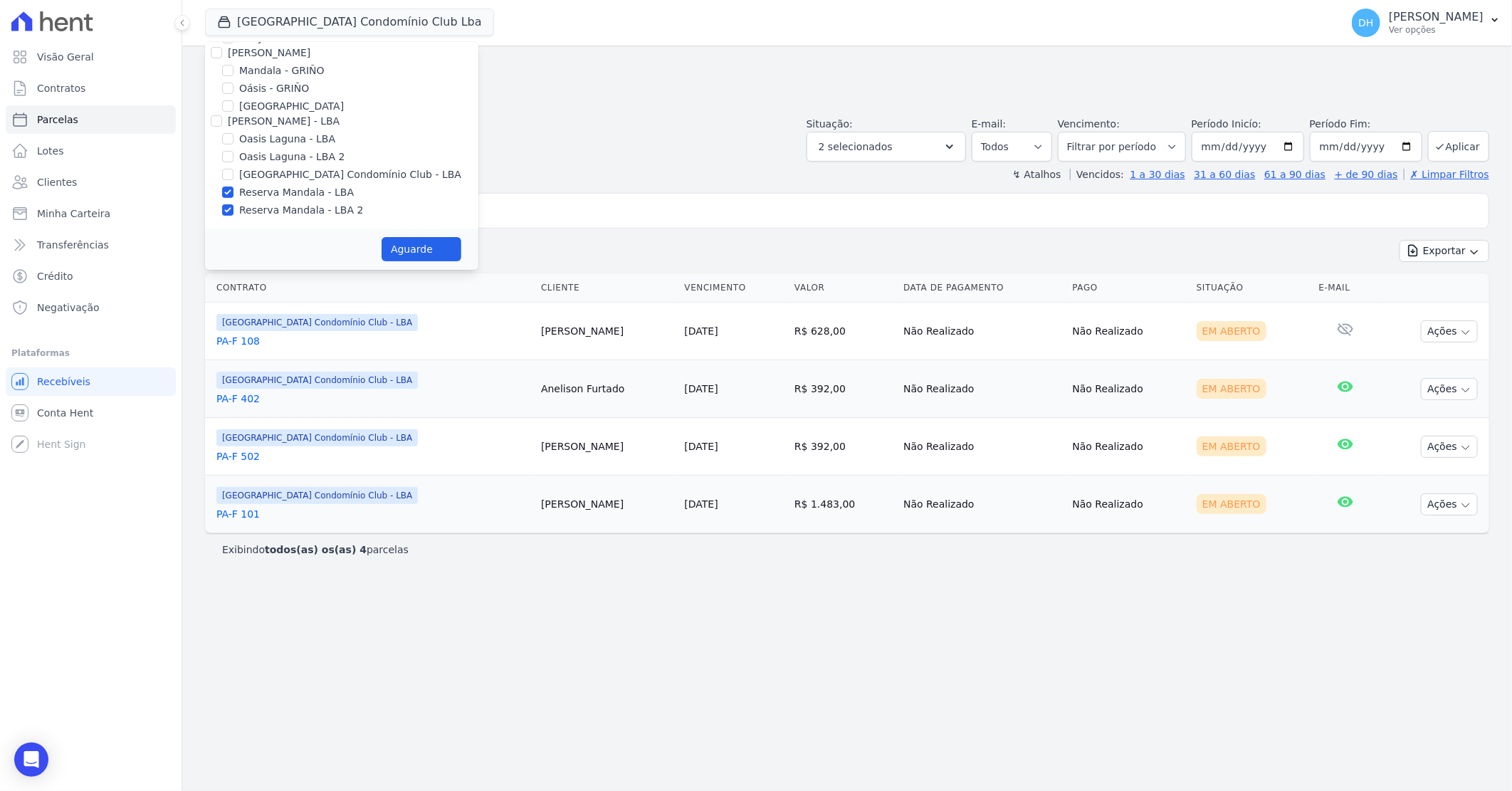
select select
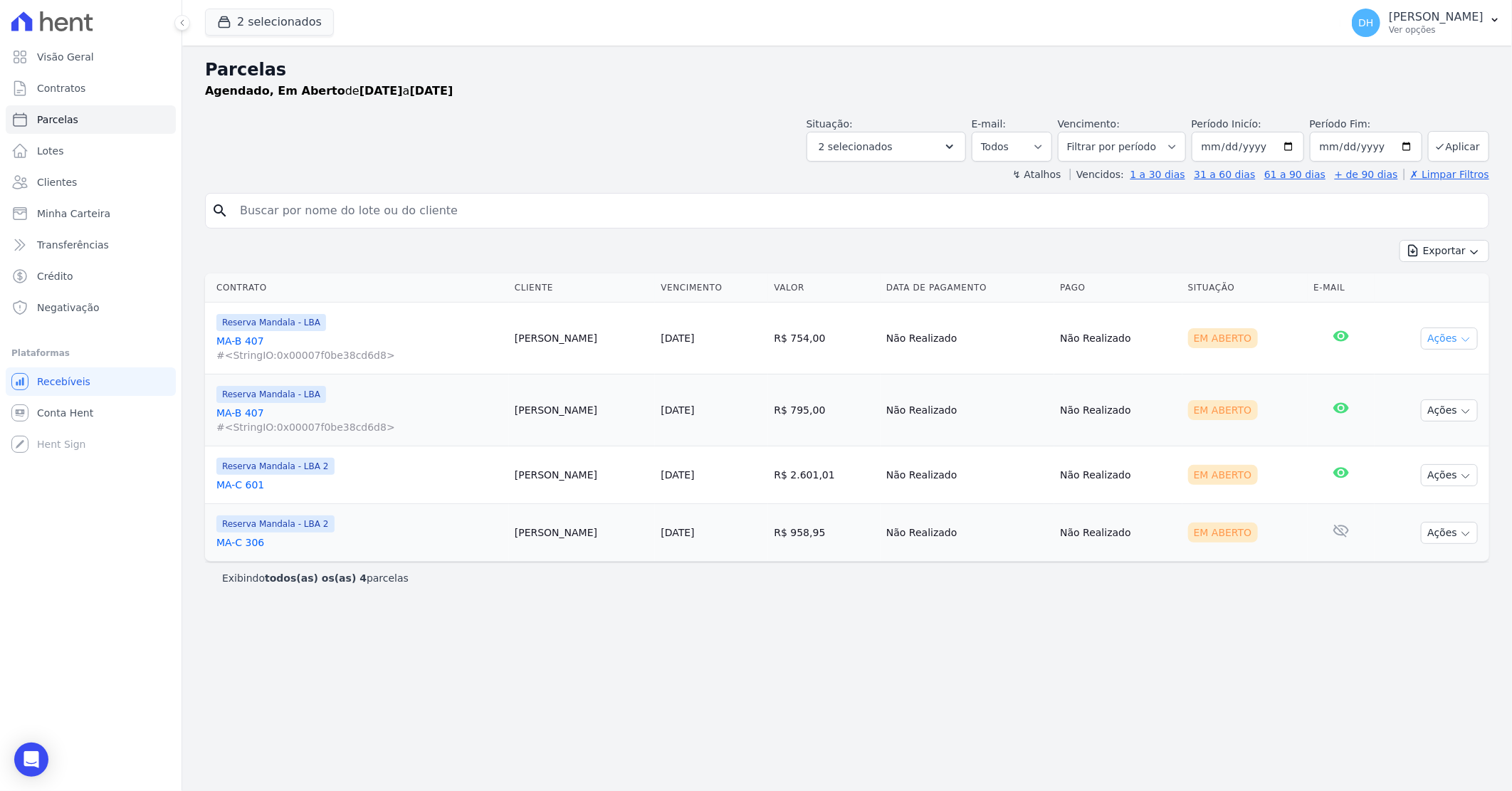
click at [1448, 336] on button "Ações" at bounding box center [1449, 338] width 57 height 22
click at [1421, 422] on link "Enviar whatsapp" at bounding box center [1443, 424] width 137 height 26
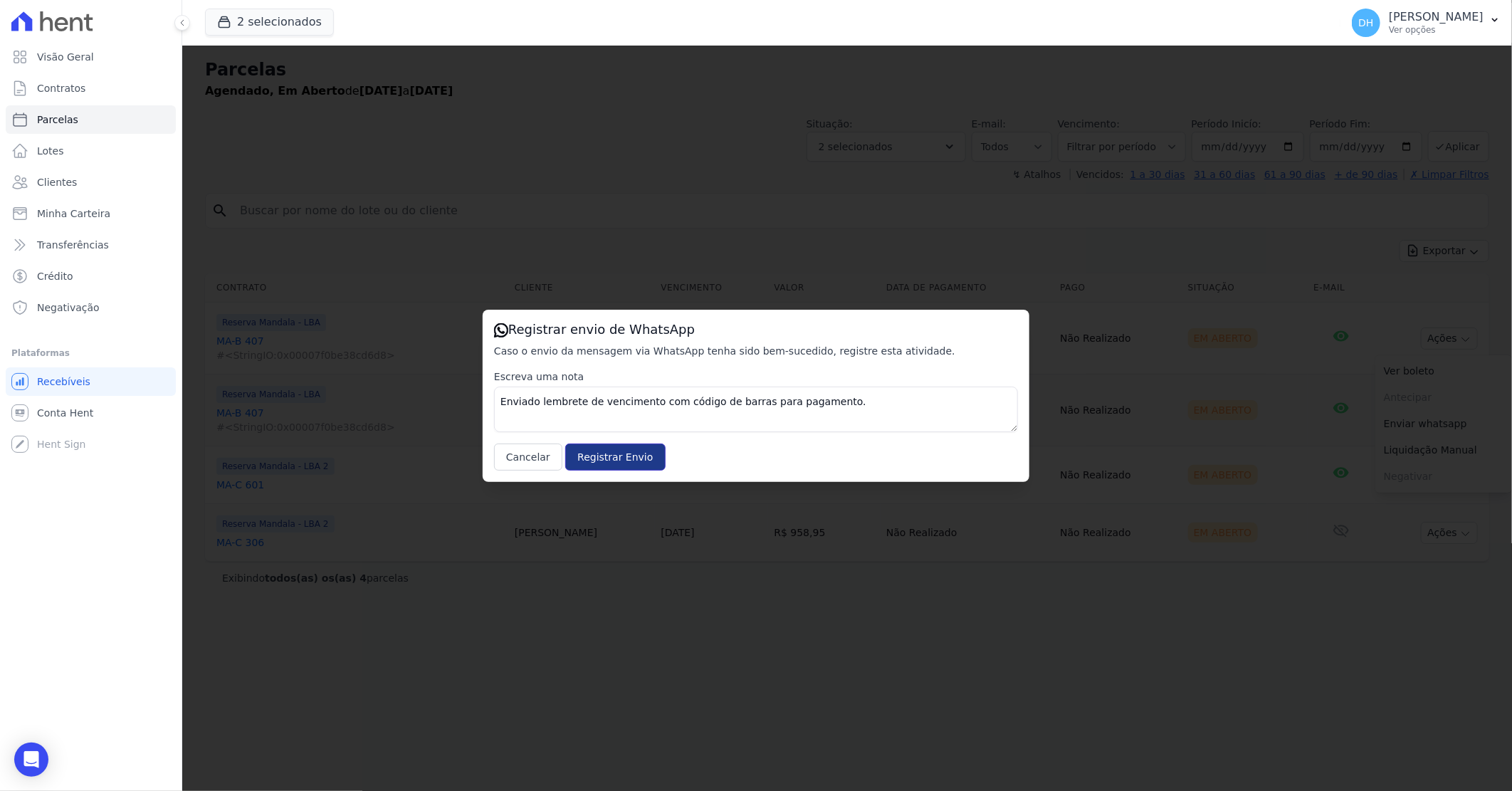
click at [638, 461] on input "Registrar Envio" at bounding box center [615, 457] width 100 height 27
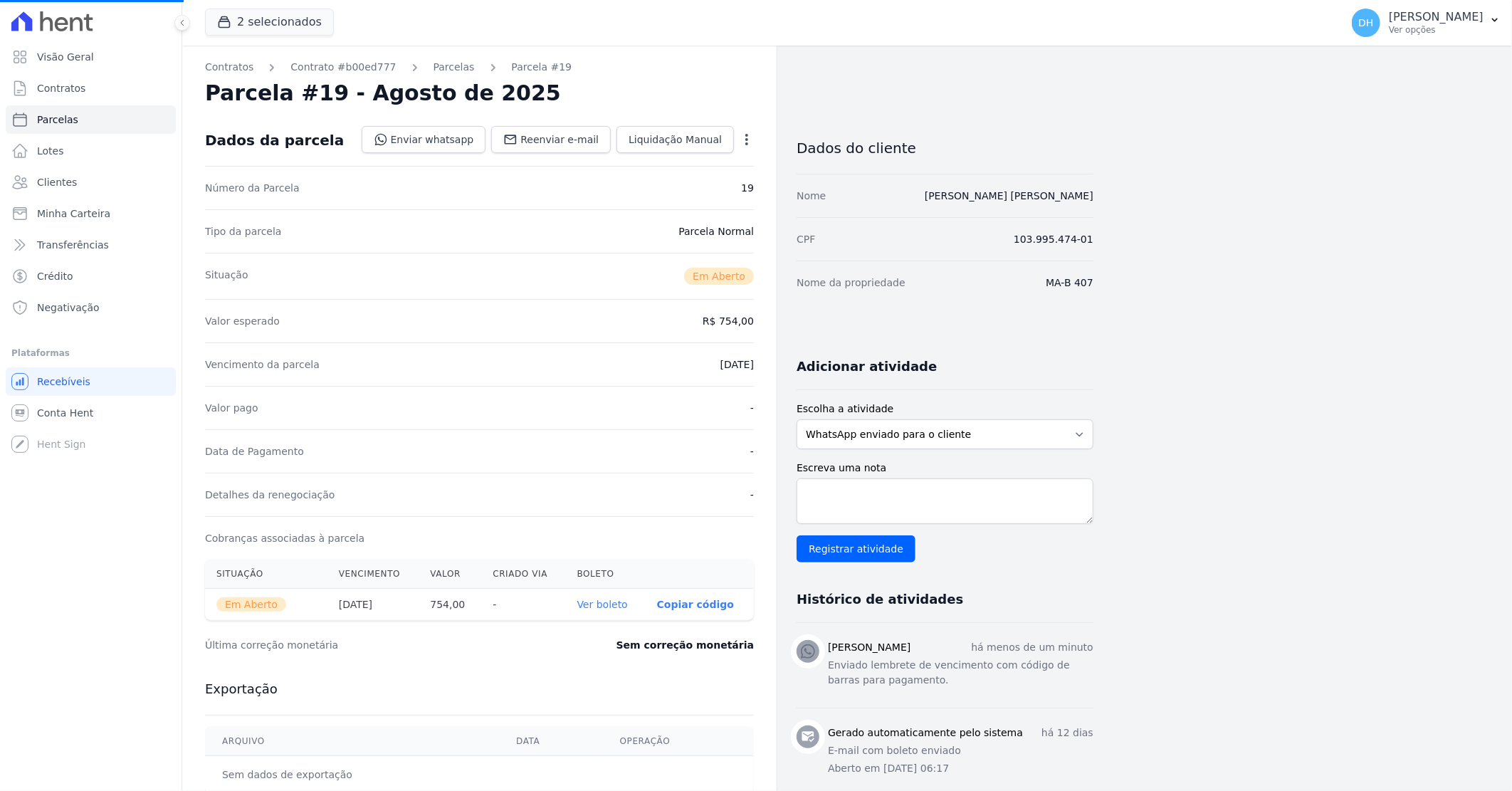
select select
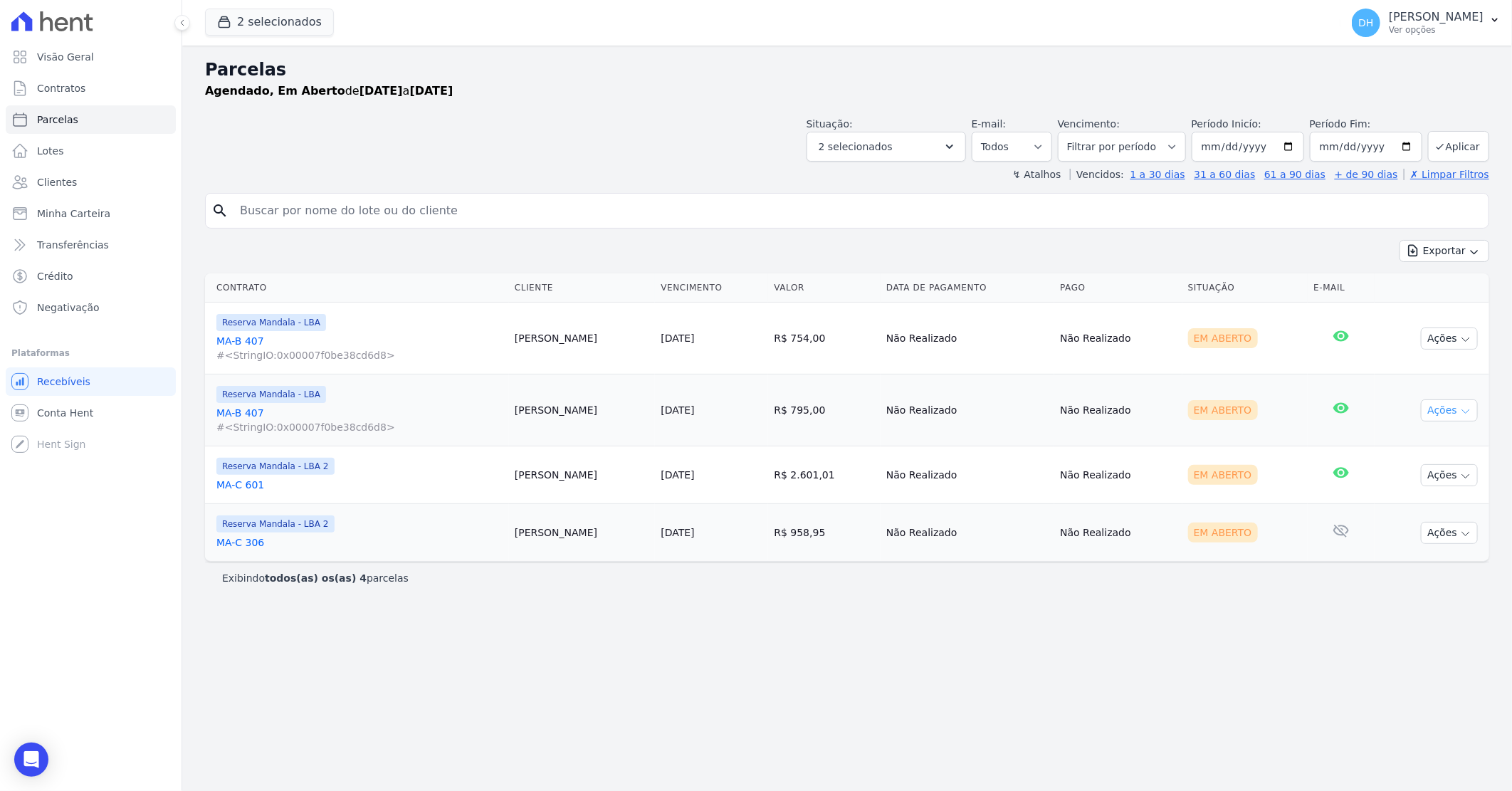
click at [1466, 409] on icon "button" at bounding box center [1465, 411] width 11 height 11
click at [1397, 502] on link "Enviar whatsapp" at bounding box center [1443, 496] width 137 height 26
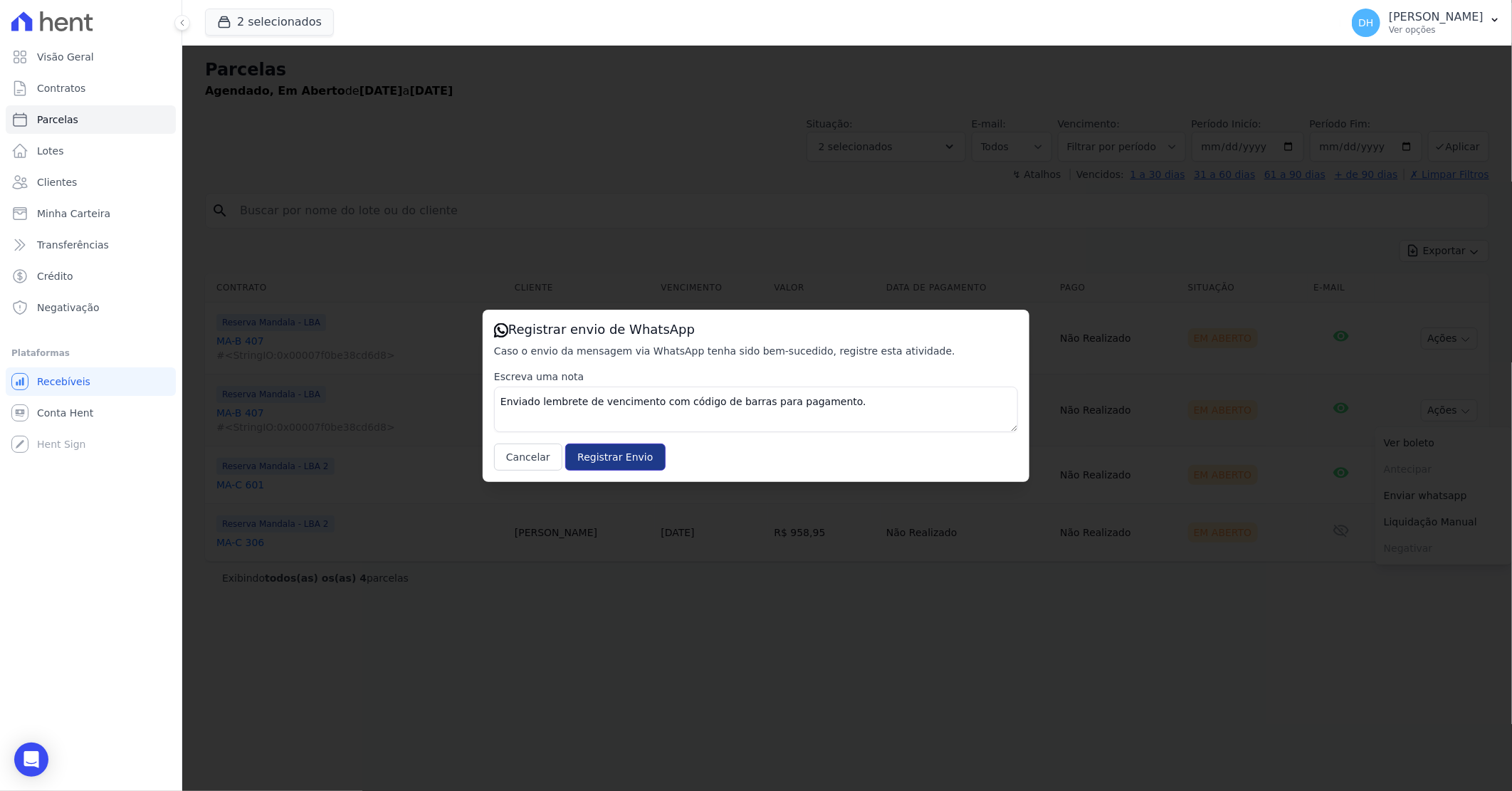
click at [634, 465] on input "Registrar Envio" at bounding box center [615, 457] width 100 height 27
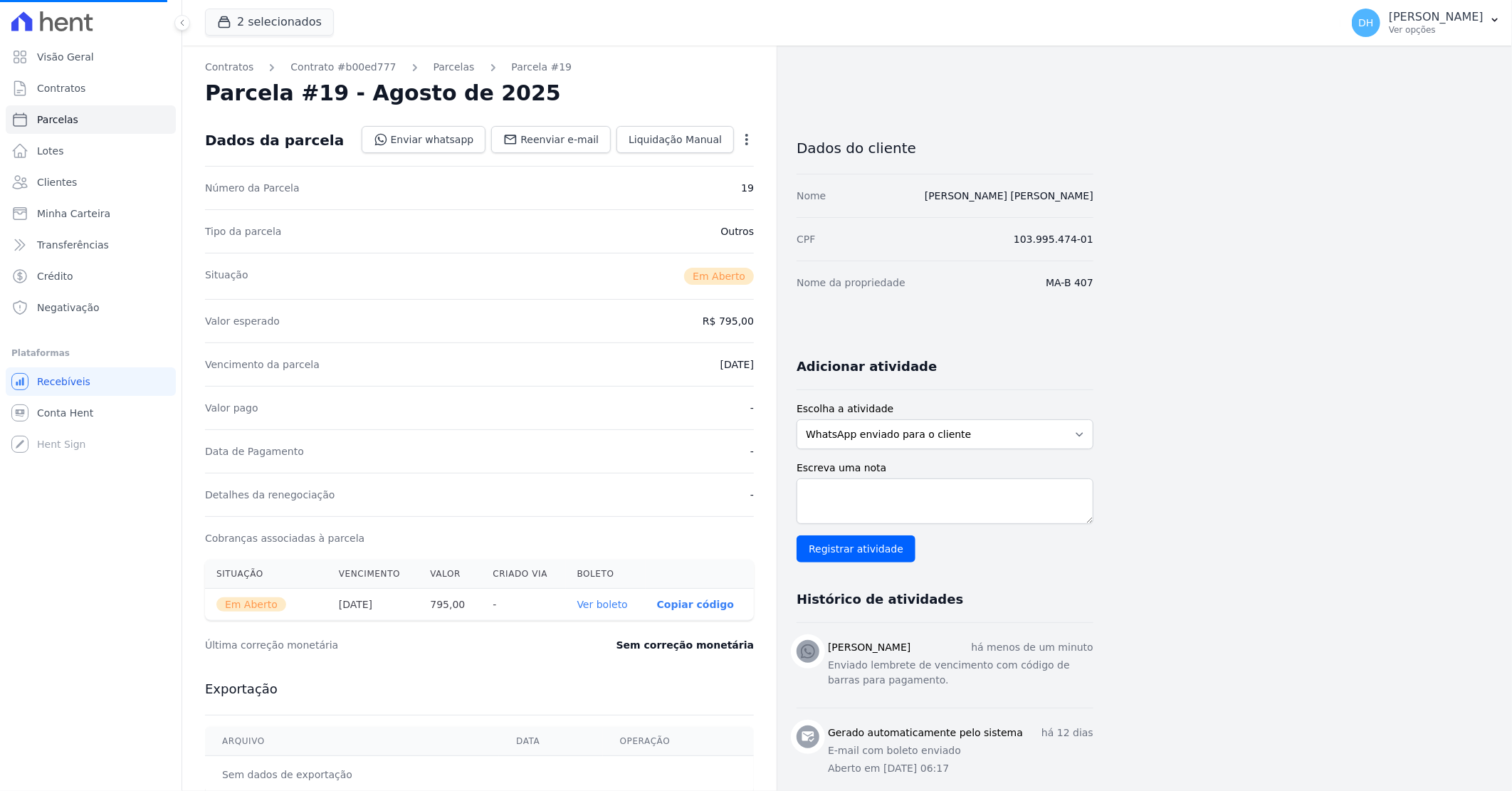
select select
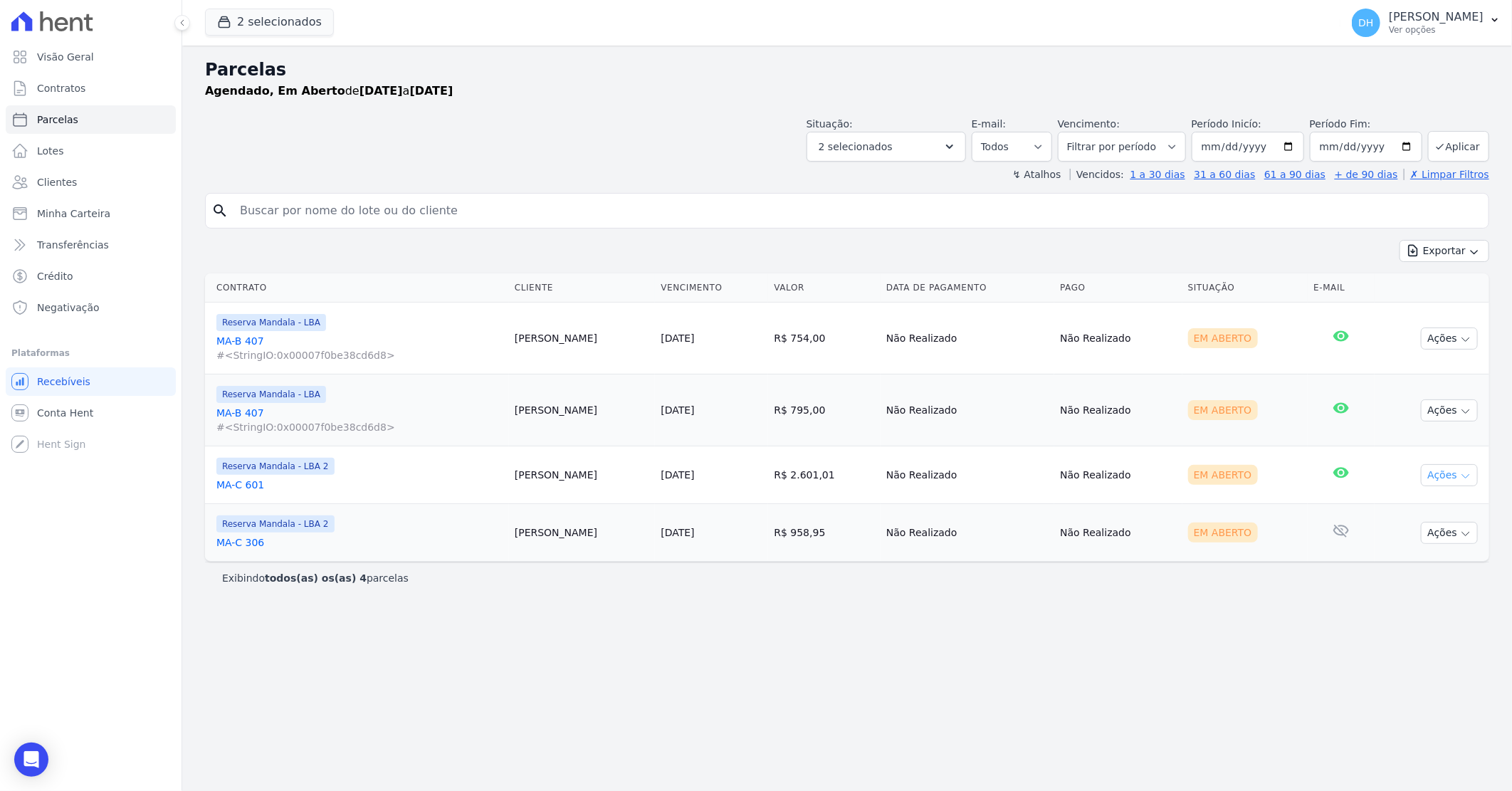
click at [1450, 479] on button "Ações" at bounding box center [1449, 475] width 57 height 22
click at [1433, 553] on link "Enviar whatsapp" at bounding box center [1443, 561] width 137 height 26
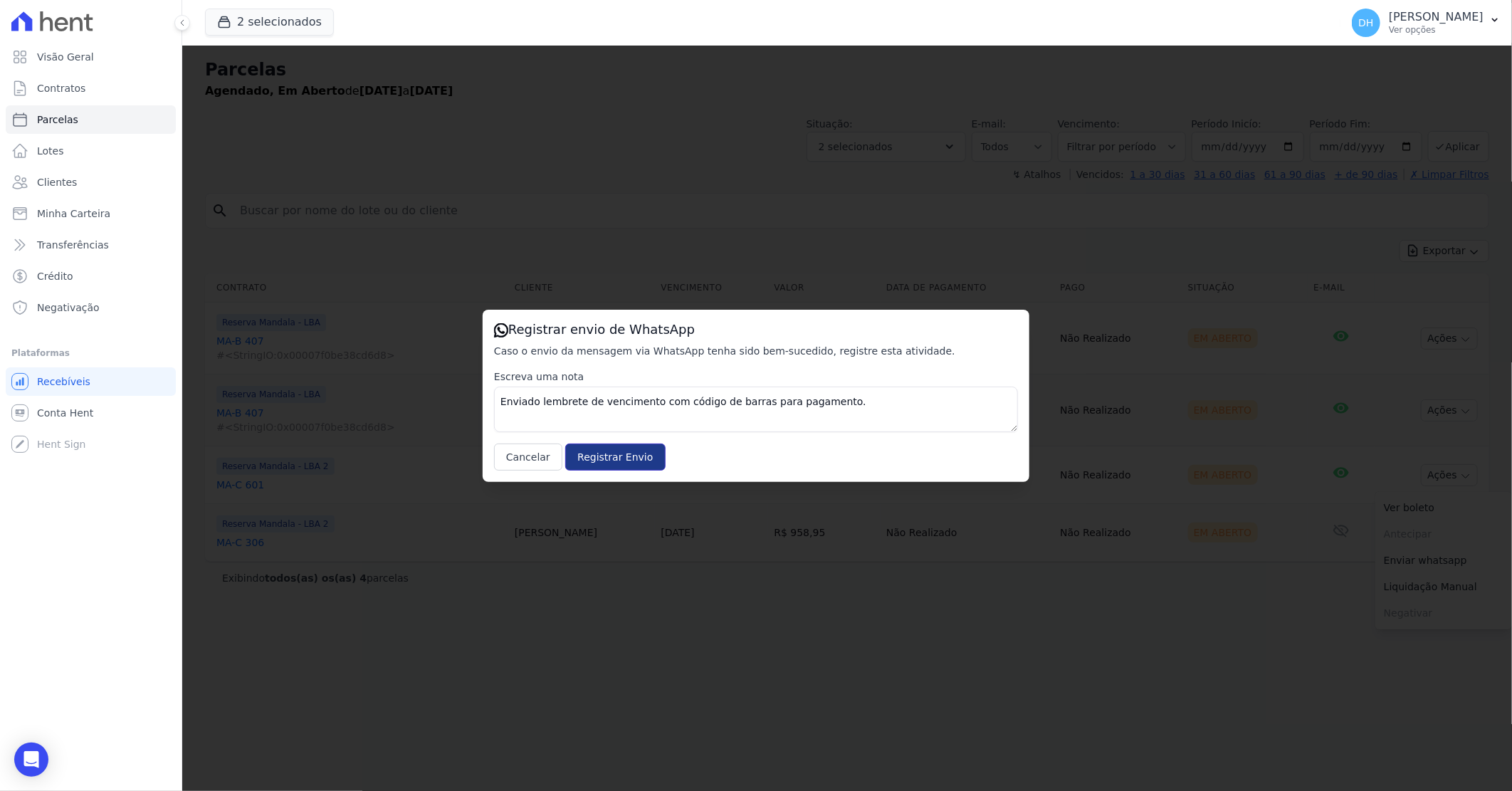
click at [620, 464] on input "Registrar Envio" at bounding box center [615, 457] width 100 height 27
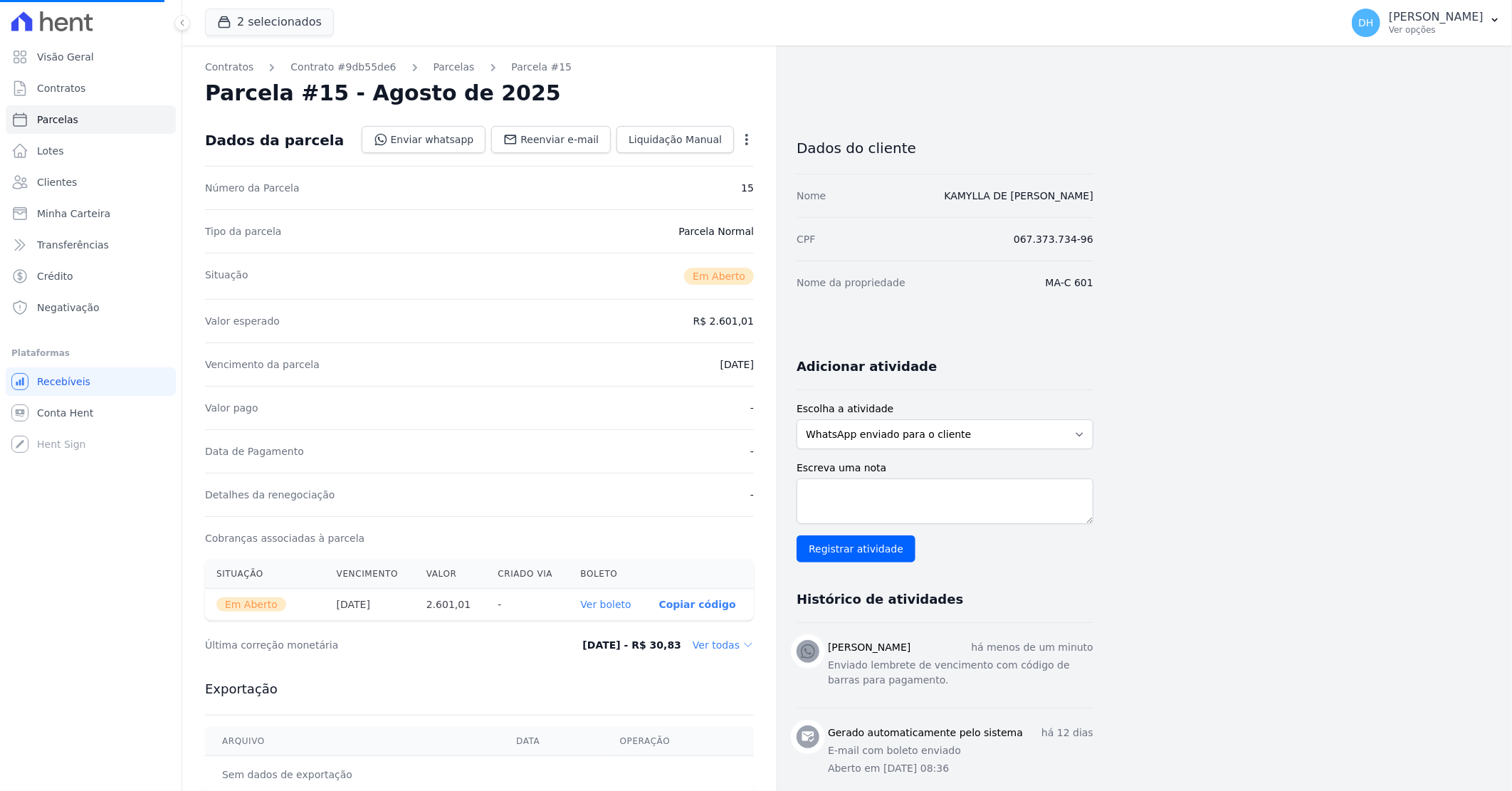
select select
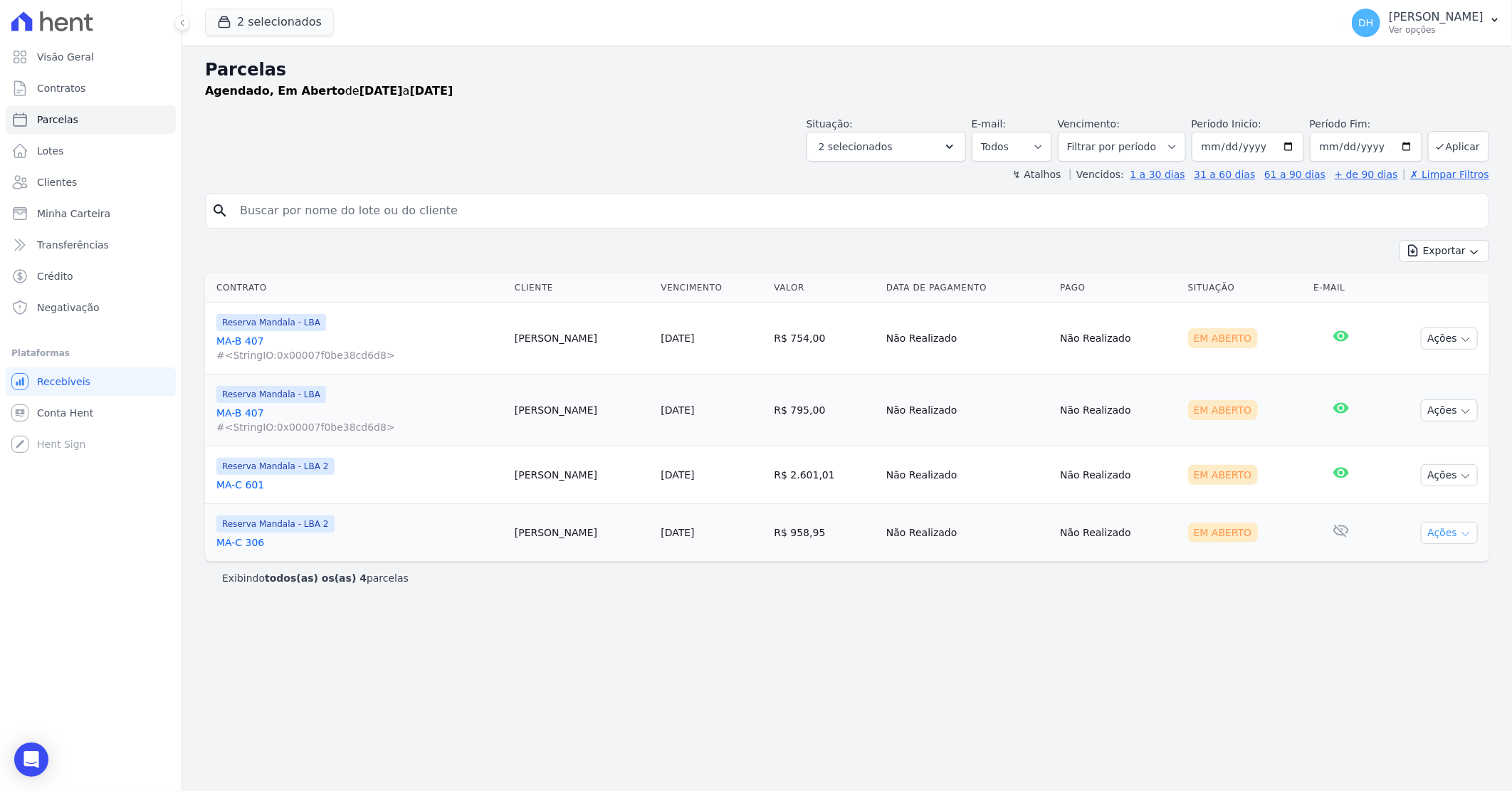
click at [1440, 526] on button "Ações" at bounding box center [1449, 533] width 57 height 22
click at [1424, 617] on link "Enviar whatsapp" at bounding box center [1443, 618] width 137 height 26
